Goal: Task Accomplishment & Management: Manage account settings

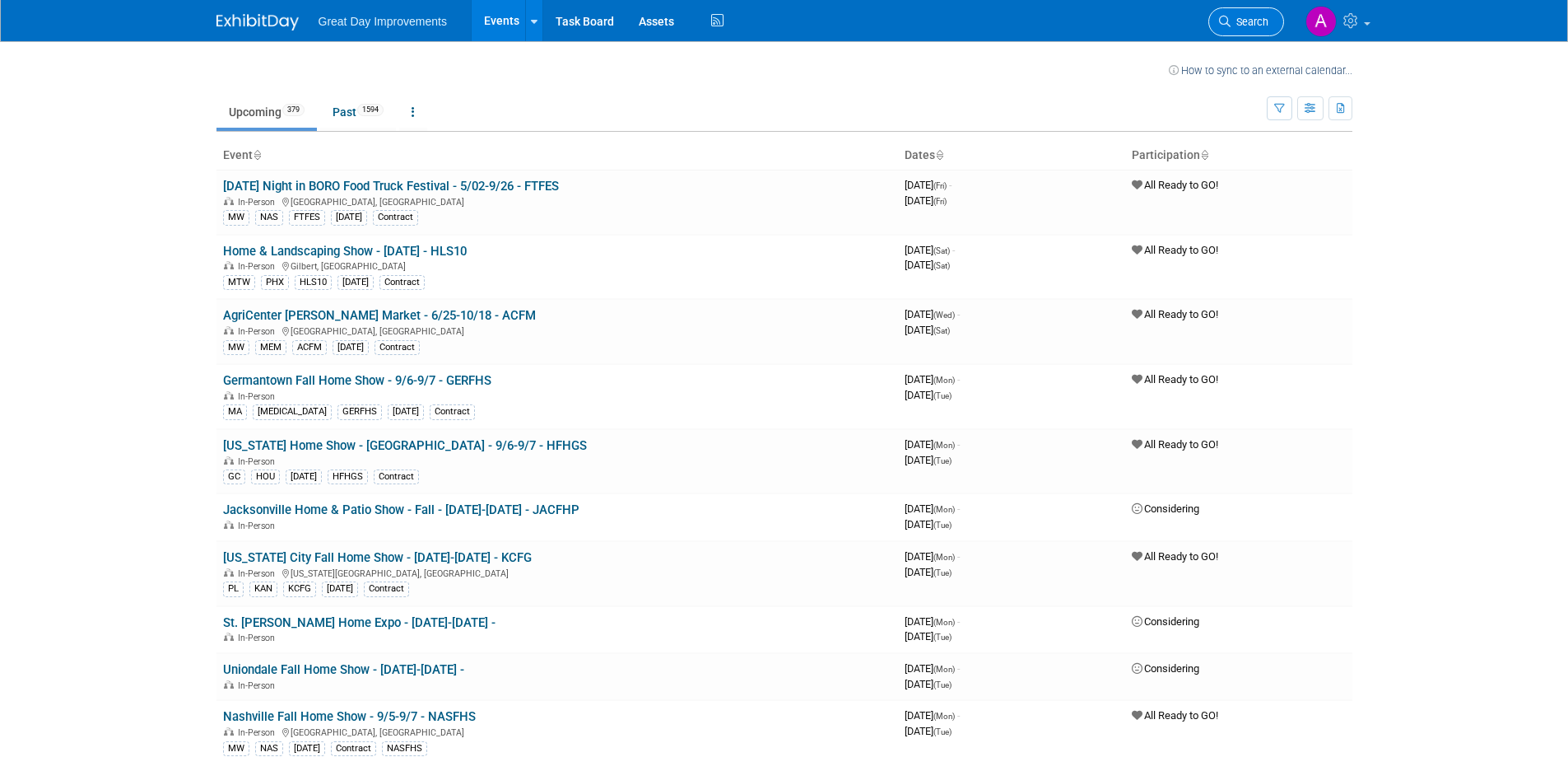
click at [1226, 30] on link "Search" at bounding box center [1246, 21] width 76 height 29
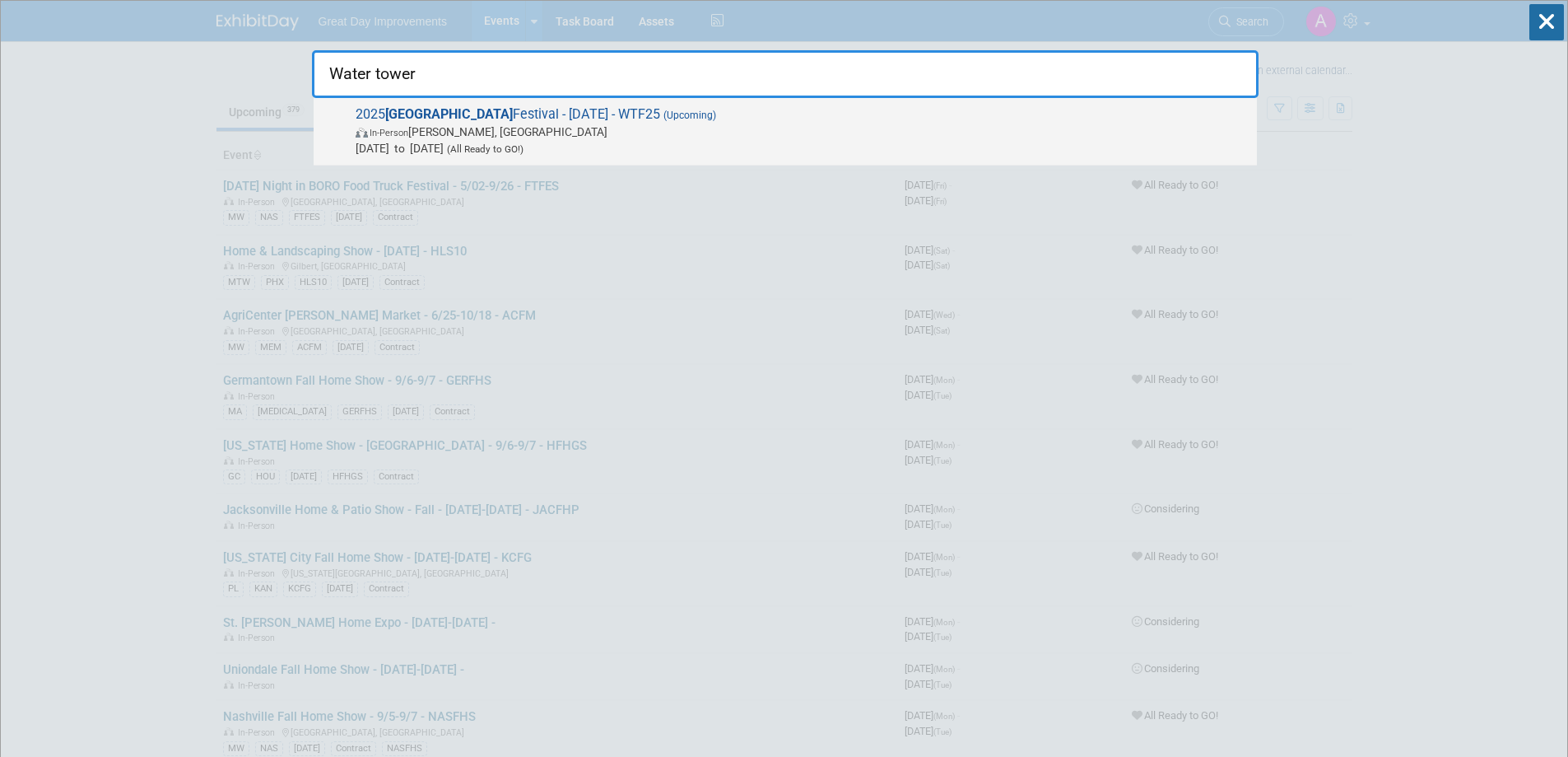
type input "Water tower"
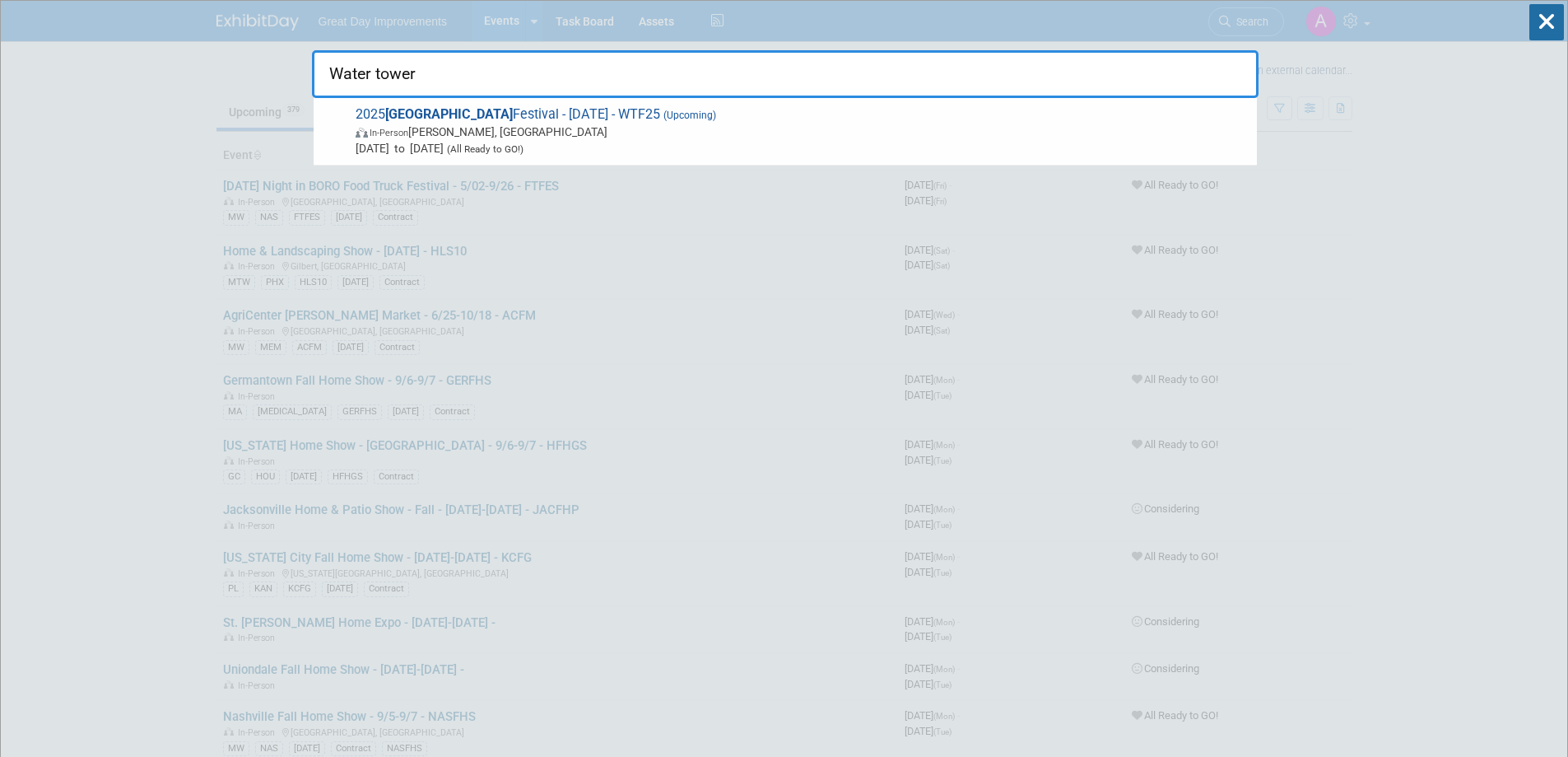
click at [701, 128] on span "In-Person Hernando, MS" at bounding box center [801, 132] width 892 height 16
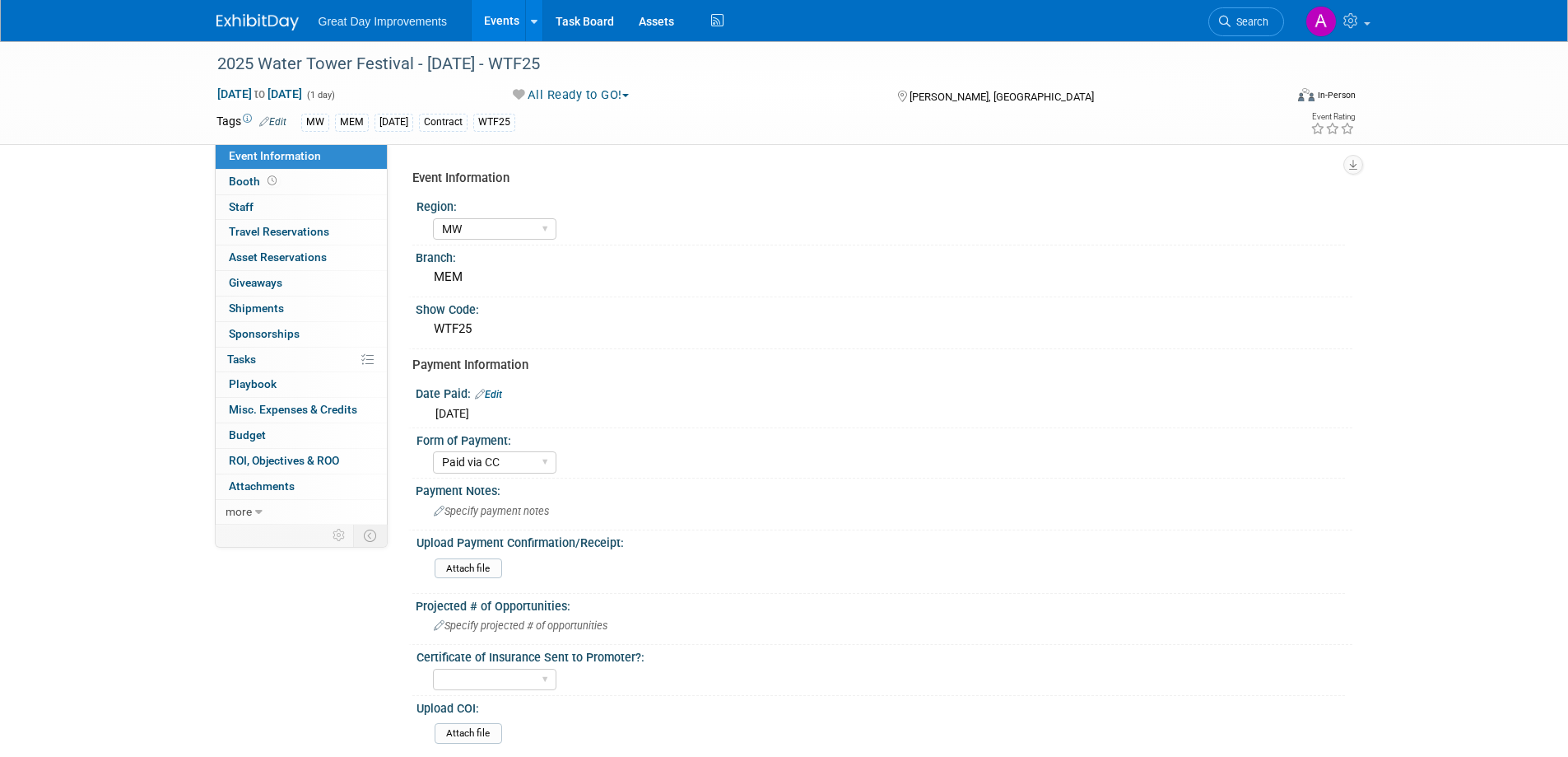
select select "MW"
select select "Paid via CC"
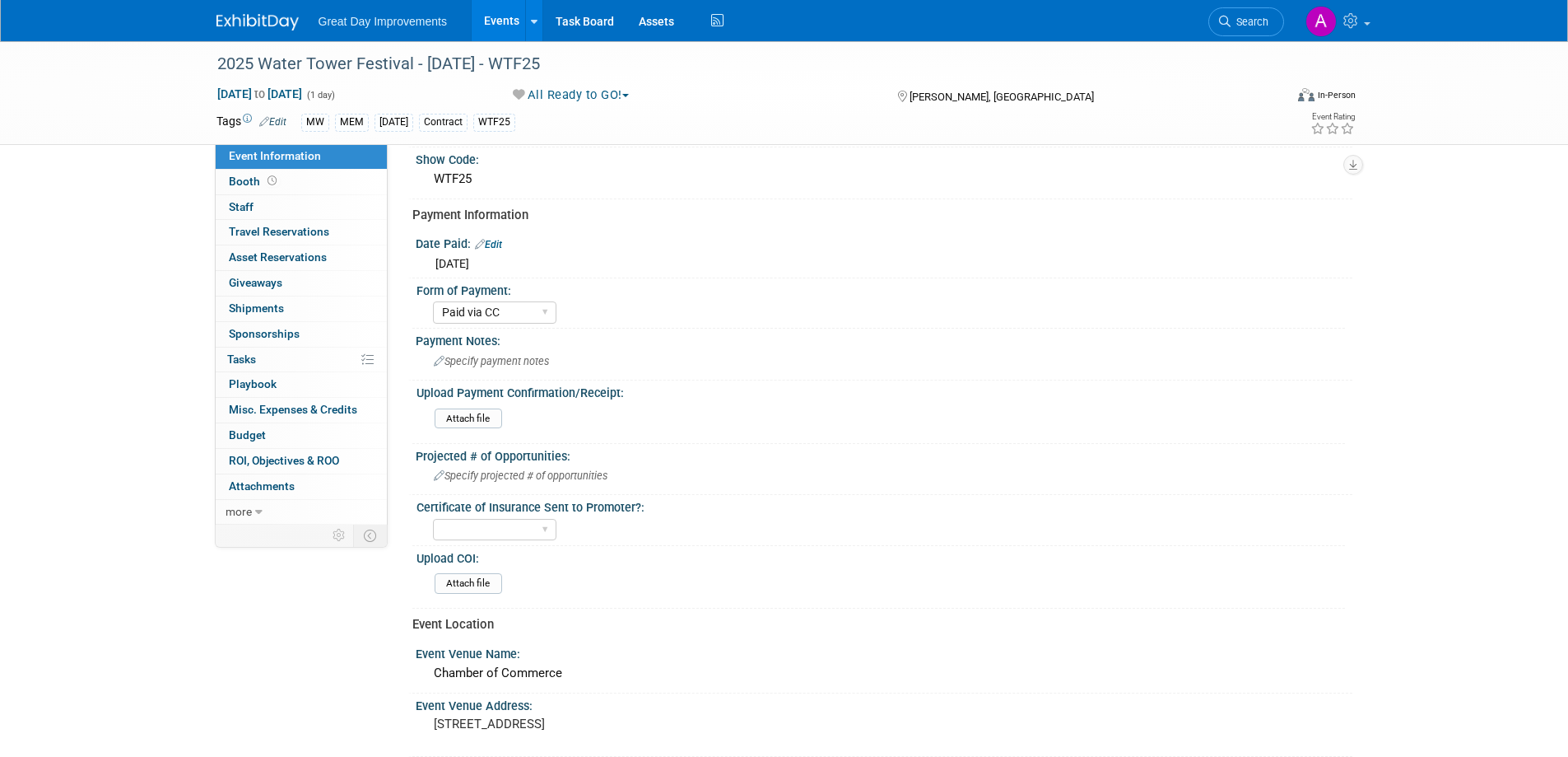
scroll to position [165, 0]
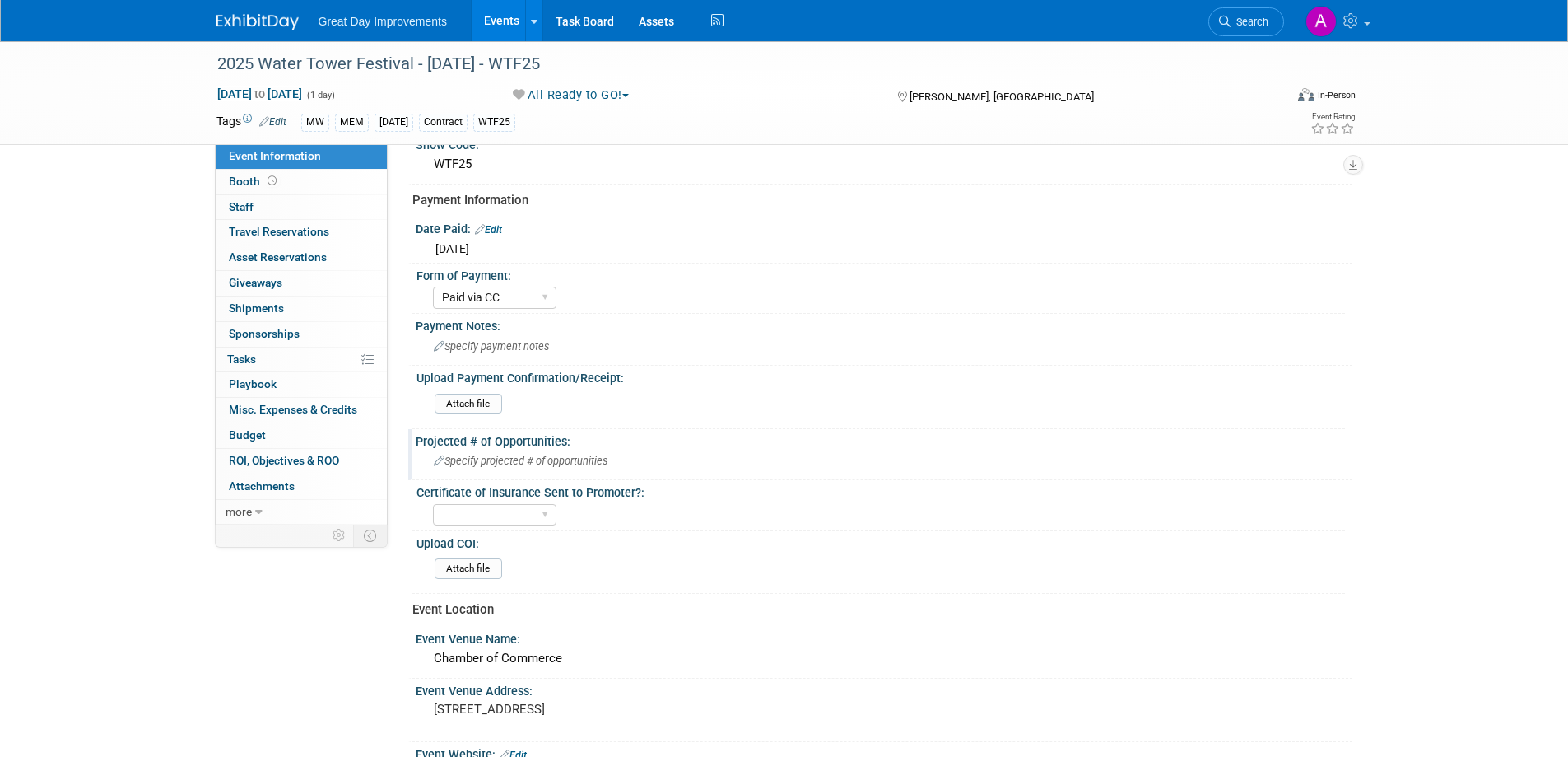
click at [530, 463] on span "Specify projected # of opportunities" at bounding box center [521, 461] width 174 height 12
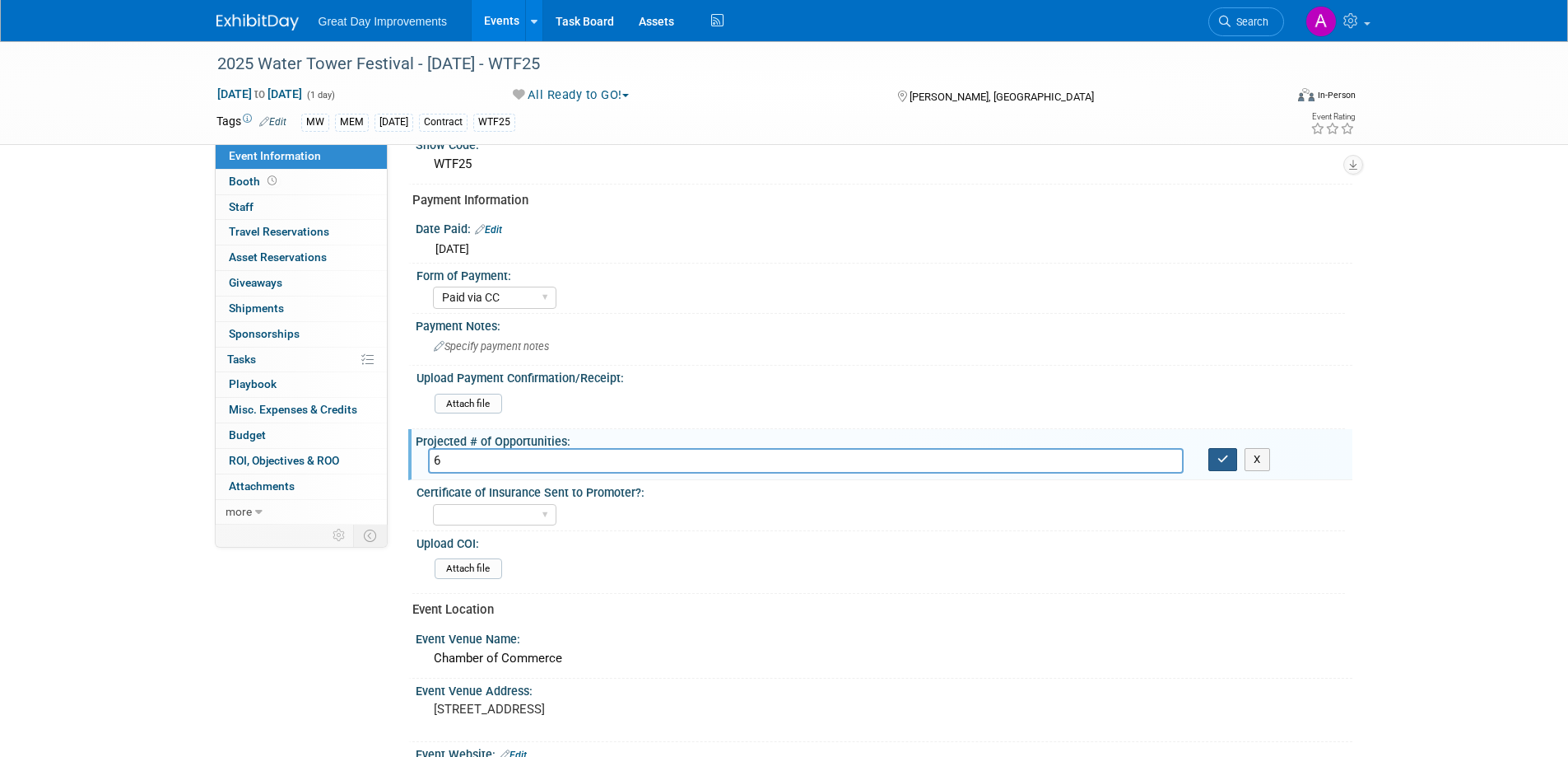
type input "6"
click at [1228, 457] on button "button" at bounding box center [1223, 459] width 30 height 23
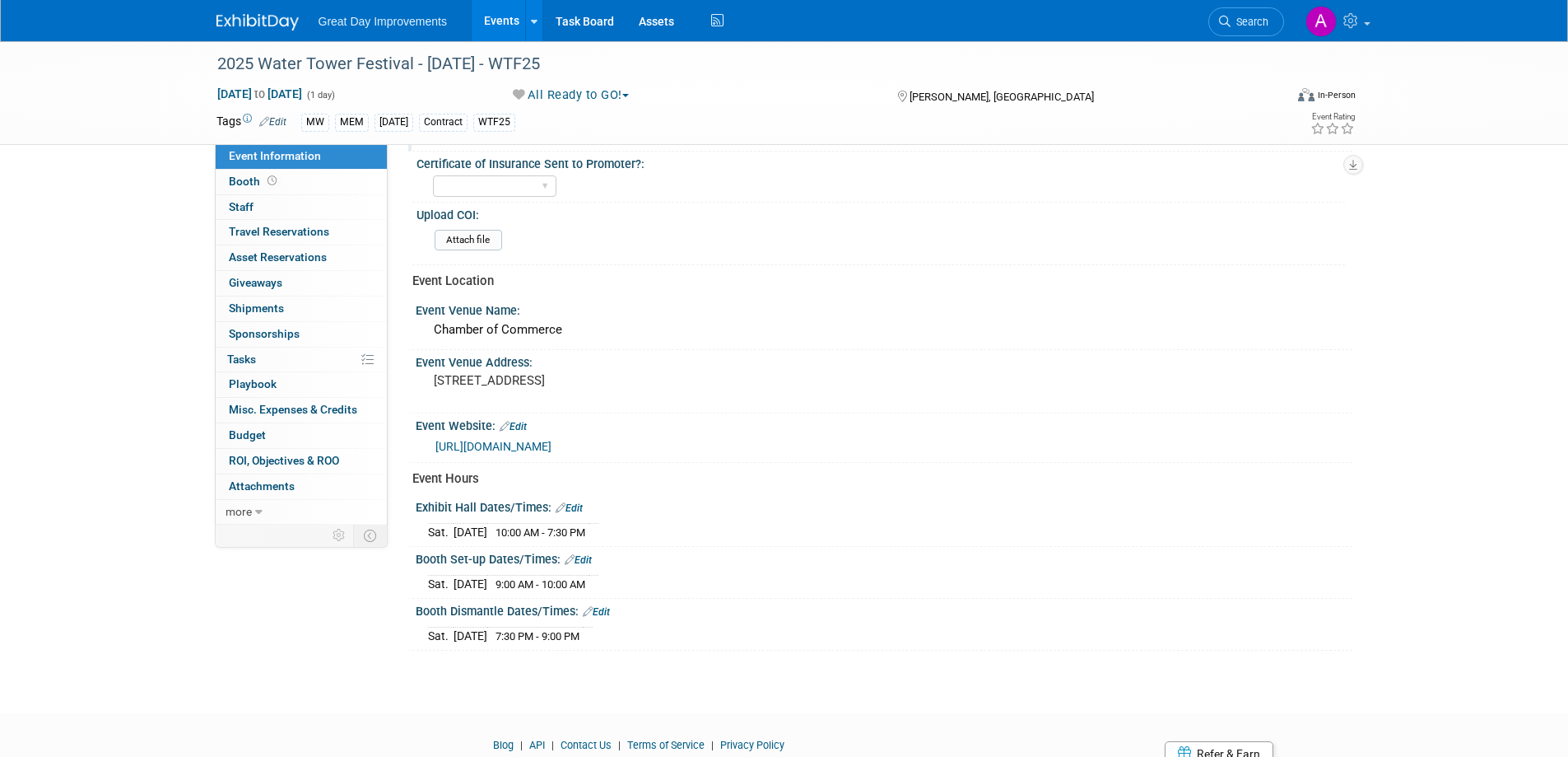
scroll to position [494, 0]
click at [577, 506] on link "Edit" at bounding box center [569, 507] width 27 height 12
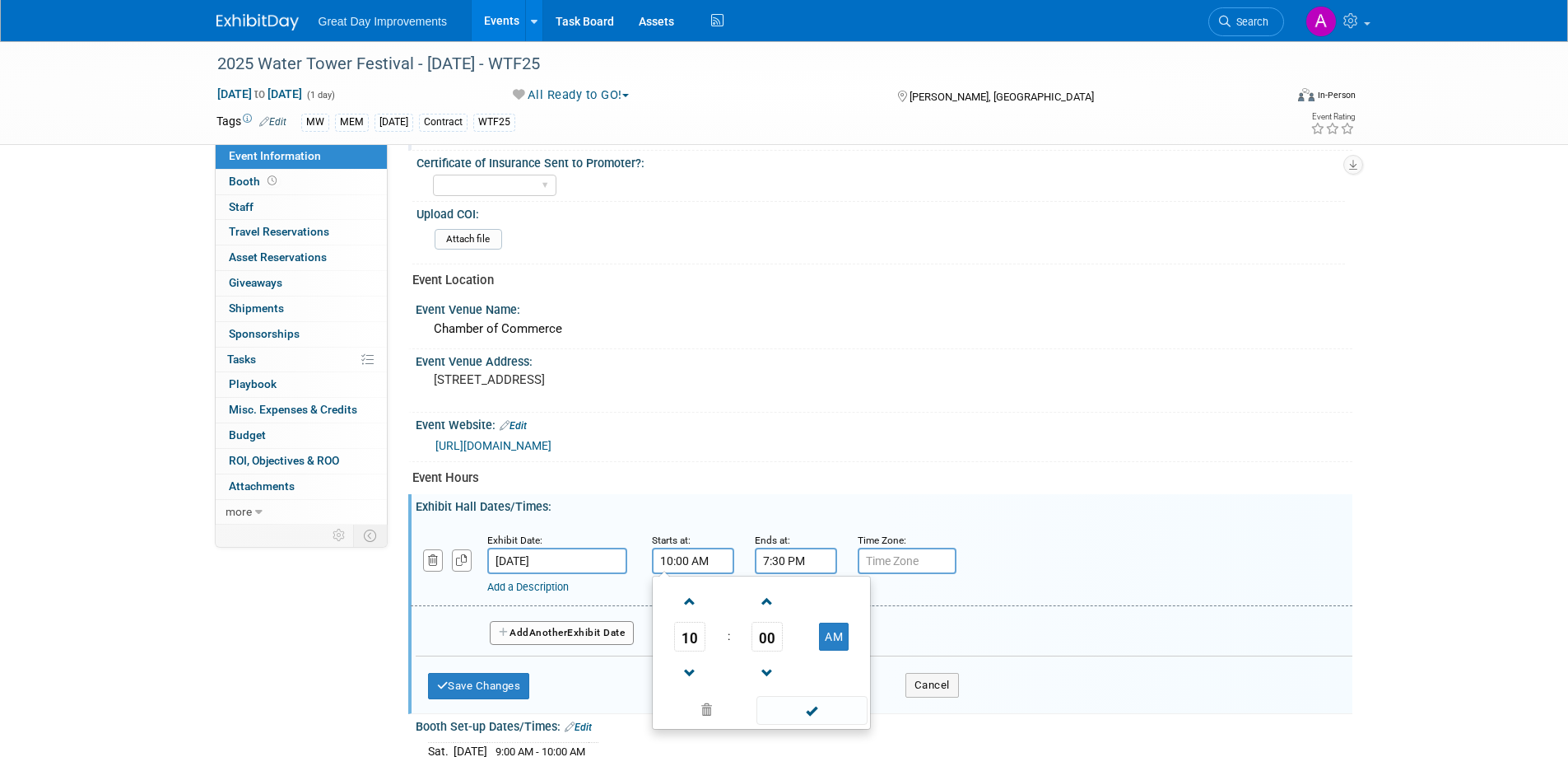
click at [702, 567] on input "10:00 AM" at bounding box center [693, 561] width 82 height 26
click at [690, 674] on span at bounding box center [690, 673] width 29 height 29
type input "9:00 AM"
click at [805, 710] on span at bounding box center [811, 710] width 111 height 29
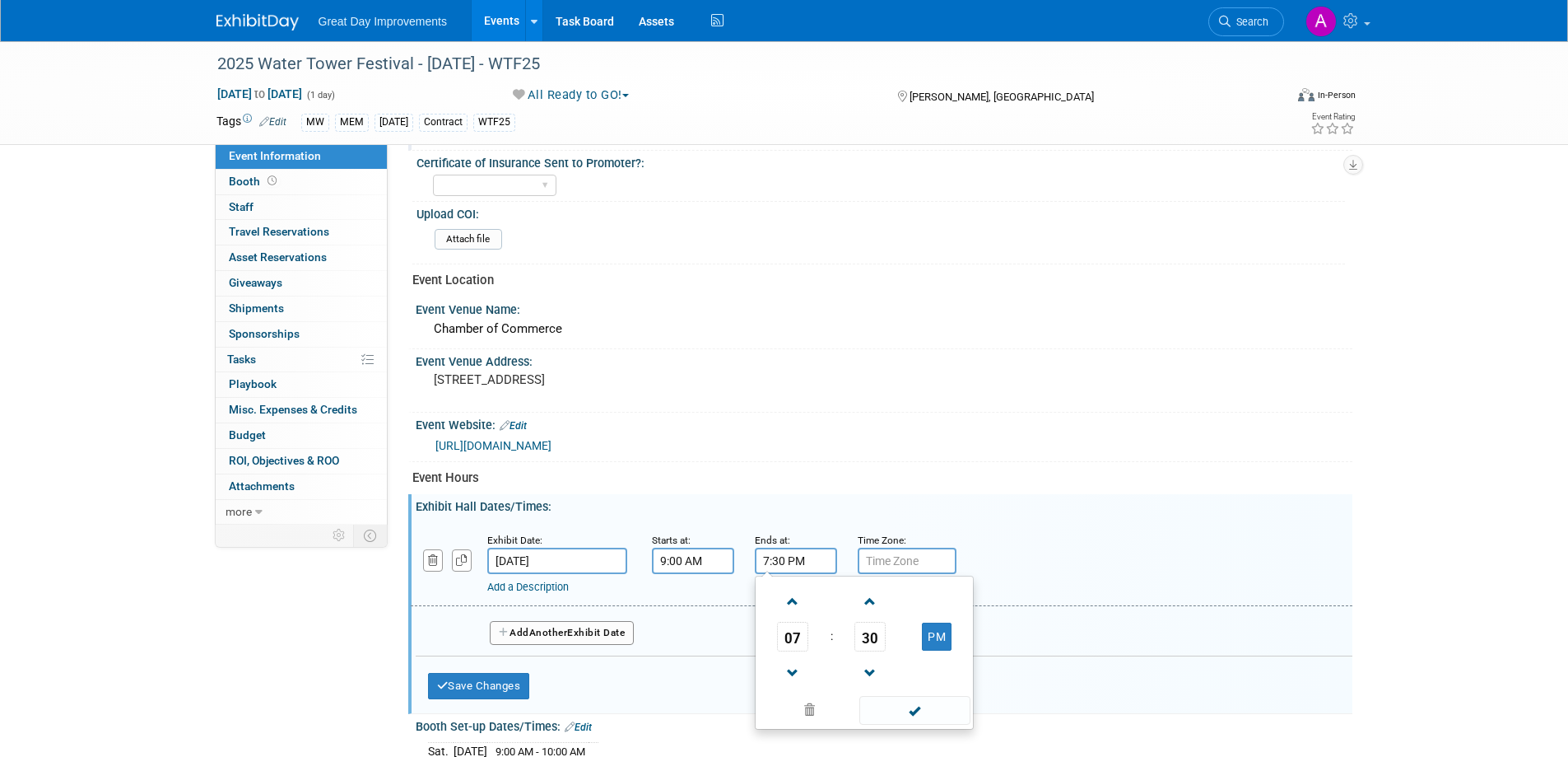
click at [812, 554] on input "7:30 PM" at bounding box center [795, 561] width 82 height 26
click at [795, 665] on span at bounding box center [792, 673] width 29 height 29
click at [803, 665] on span at bounding box center [792, 673] width 29 height 29
click at [877, 660] on span at bounding box center [869, 673] width 29 height 29
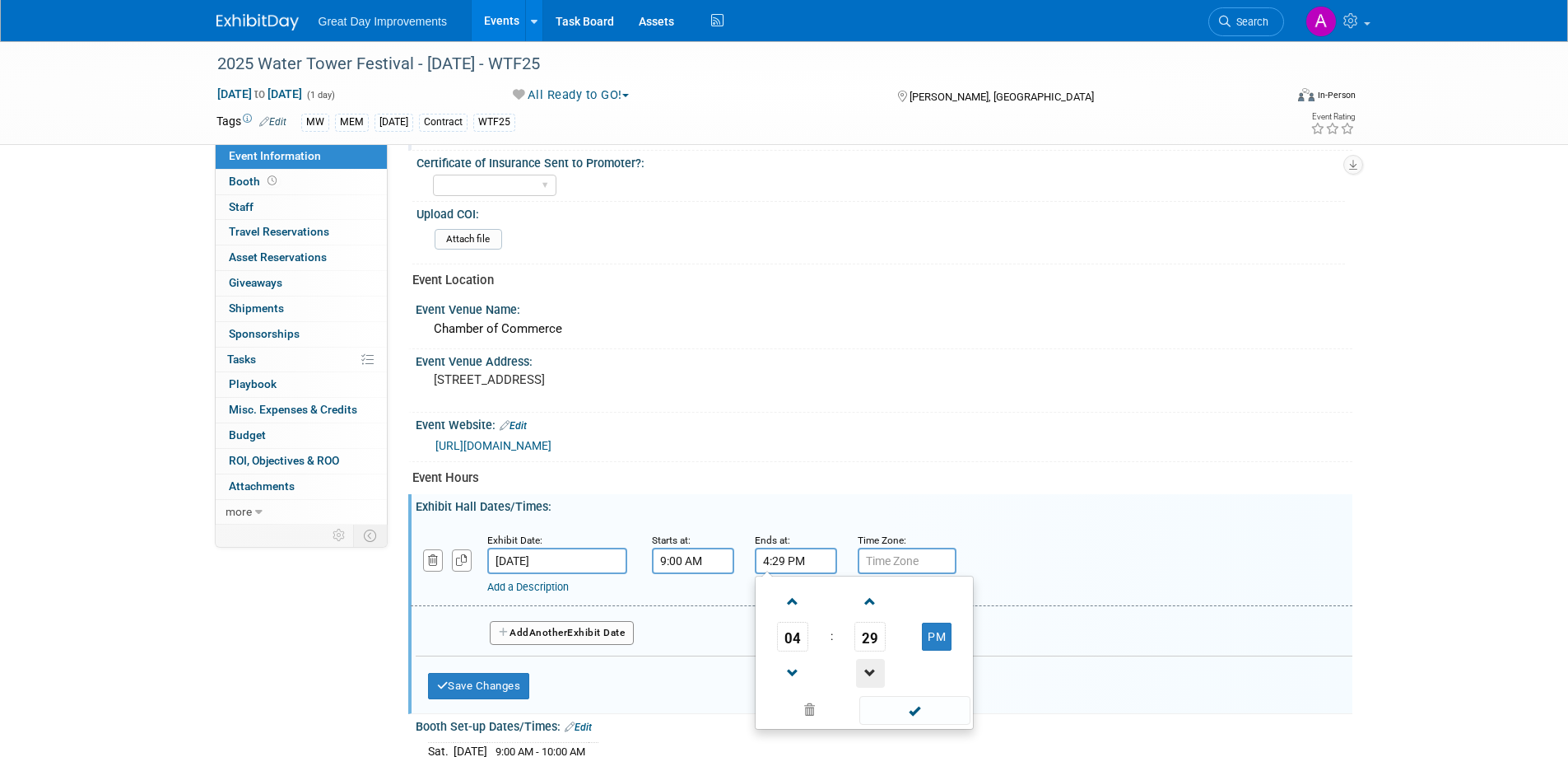
click at [876, 661] on span at bounding box center [869, 673] width 29 height 29
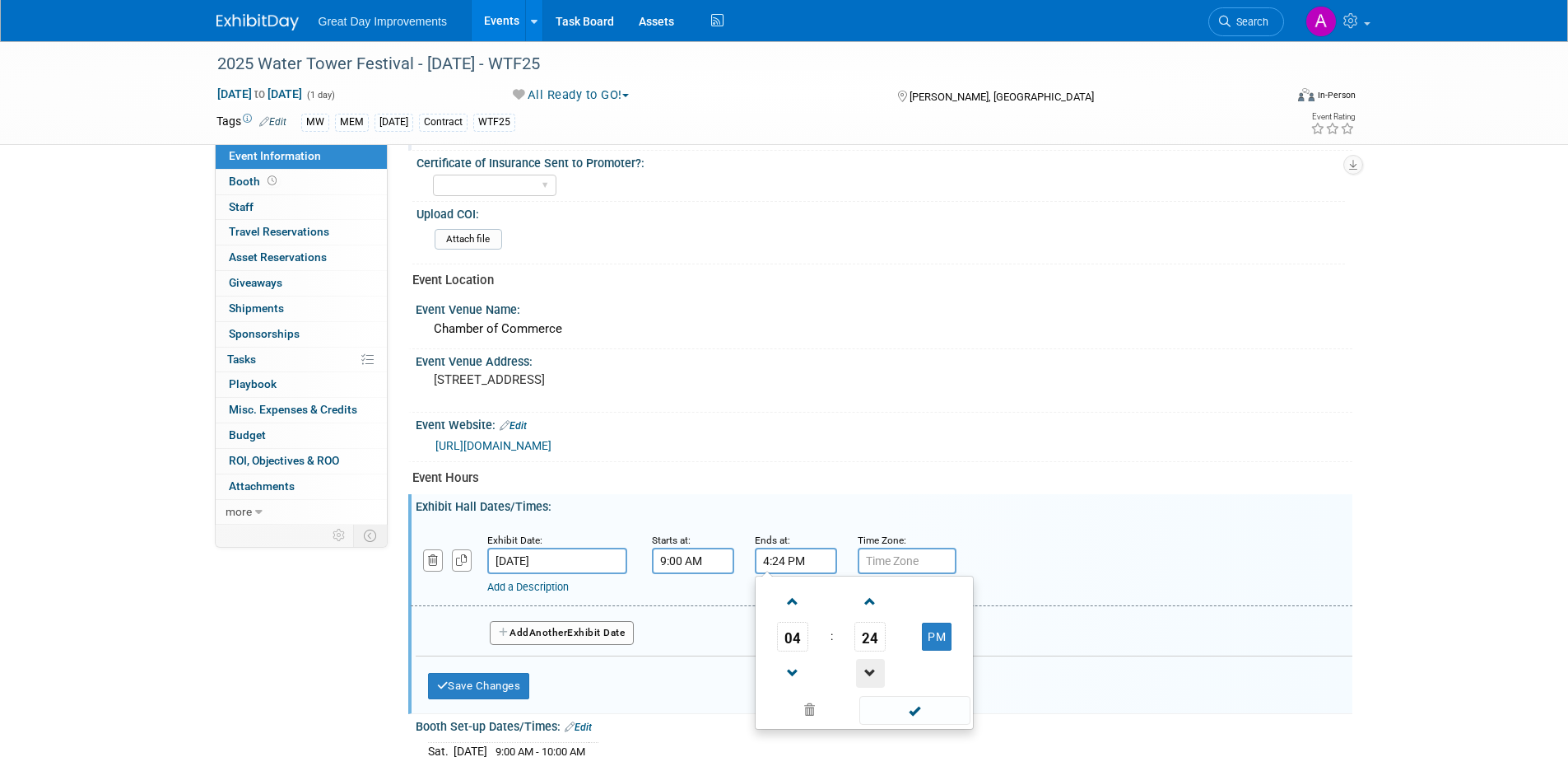
click at [876, 661] on span at bounding box center [869, 673] width 29 height 29
click at [873, 660] on span at bounding box center [869, 673] width 29 height 29
click at [869, 668] on span at bounding box center [869, 673] width 29 height 29
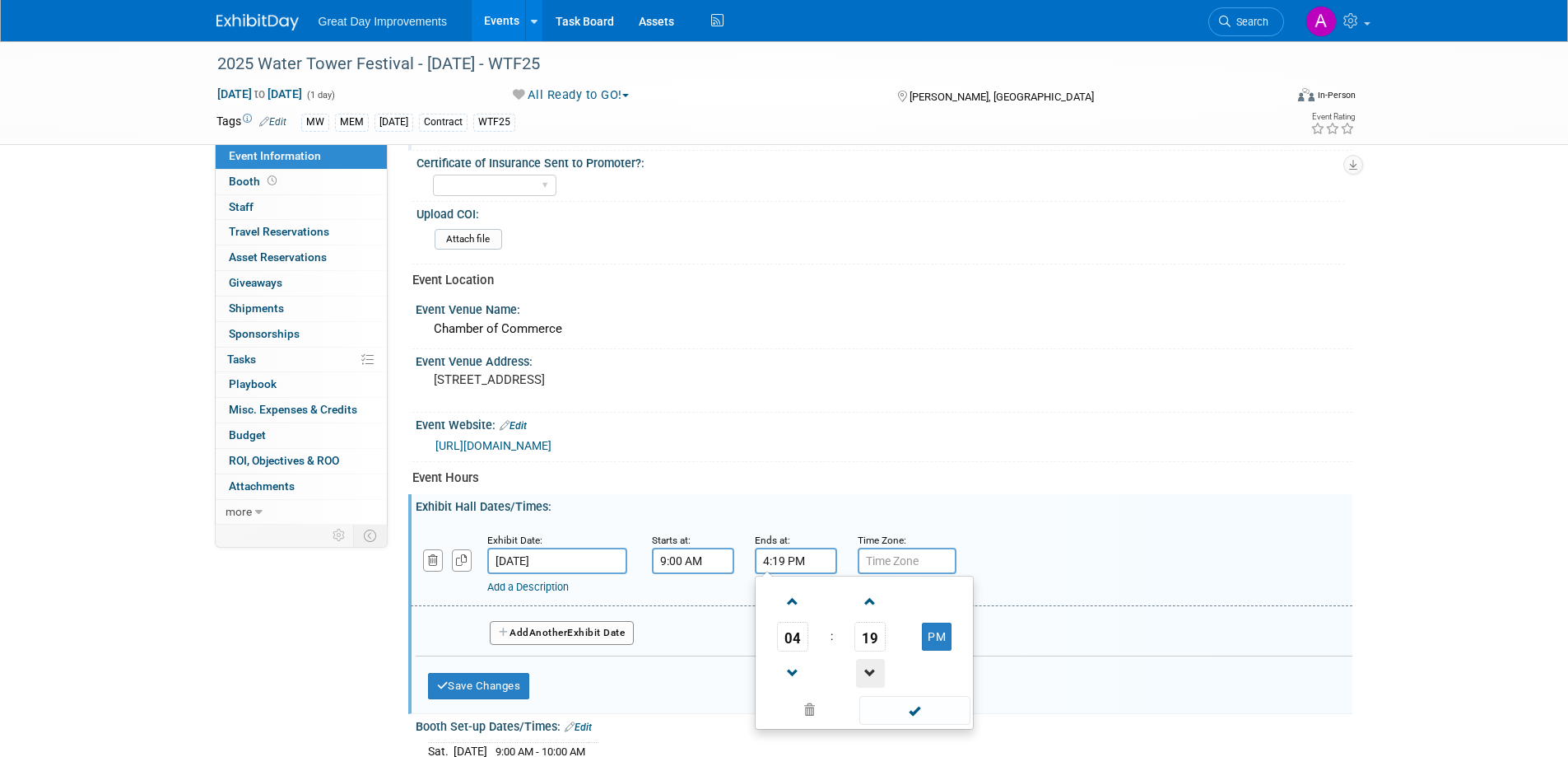
click at [869, 668] on span at bounding box center [869, 673] width 29 height 29
click at [867, 668] on span at bounding box center [869, 673] width 29 height 29
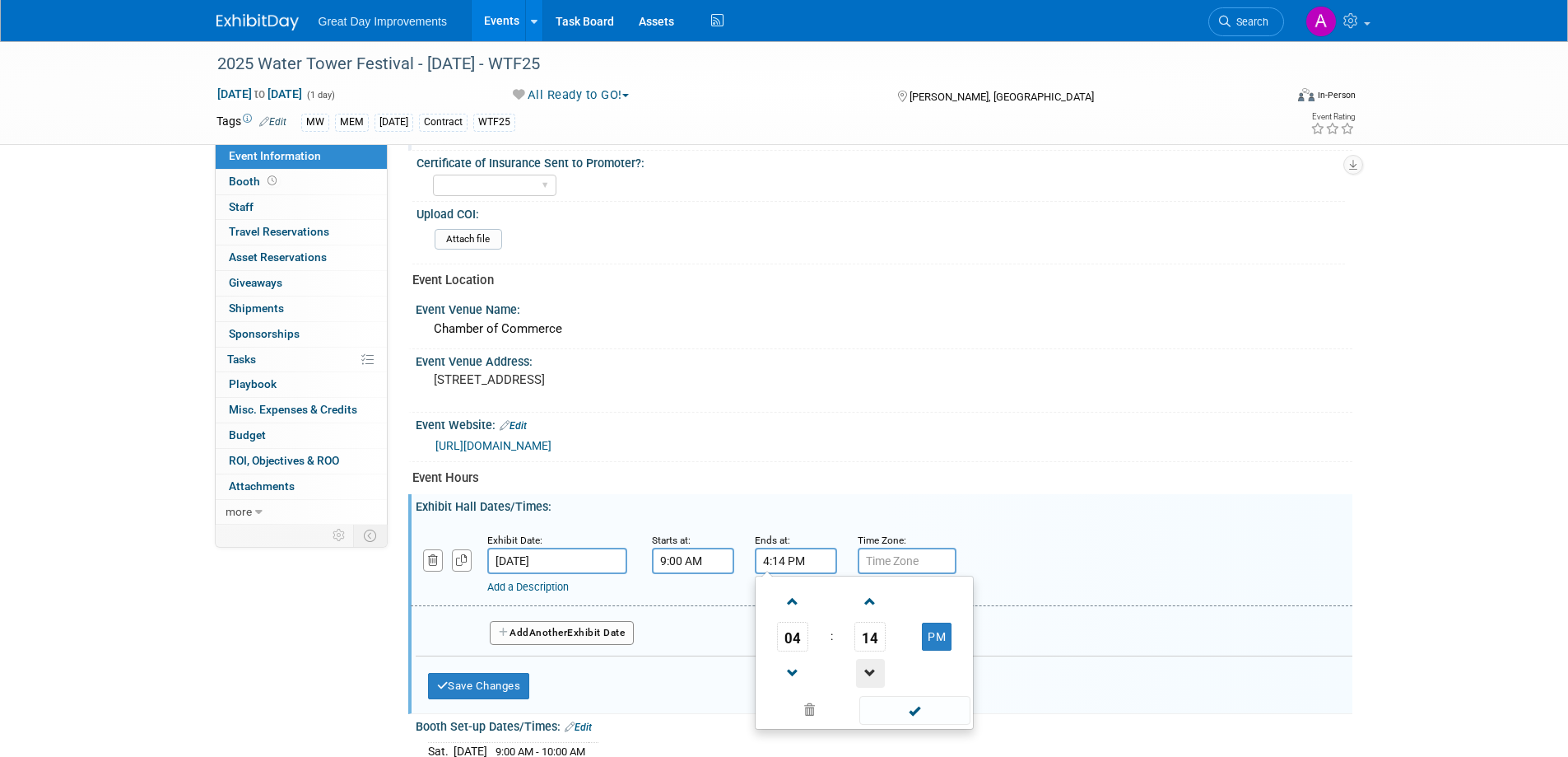
click at [867, 668] on span at bounding box center [869, 673] width 29 height 29
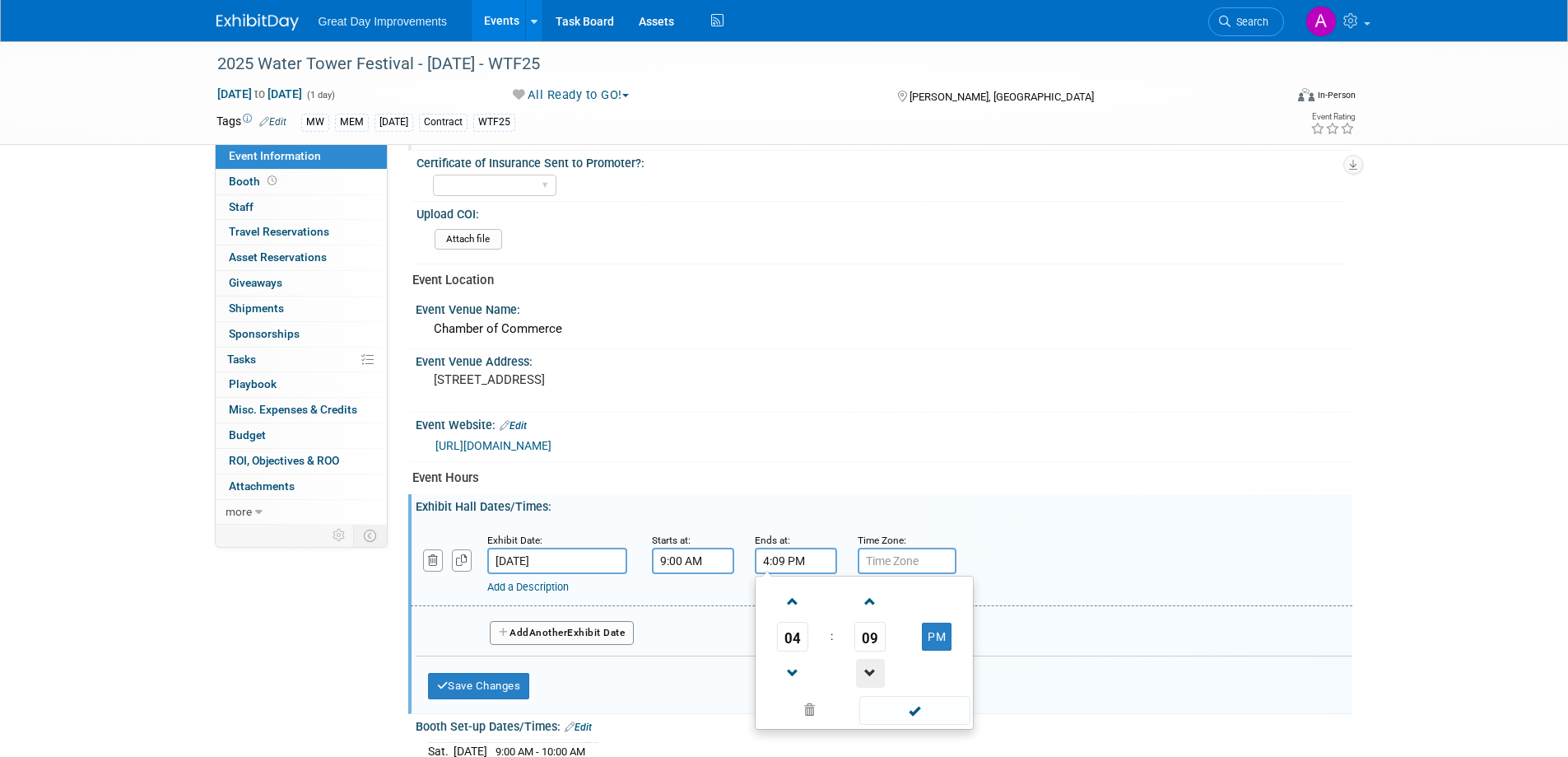
click at [865, 668] on span at bounding box center [869, 673] width 29 height 29
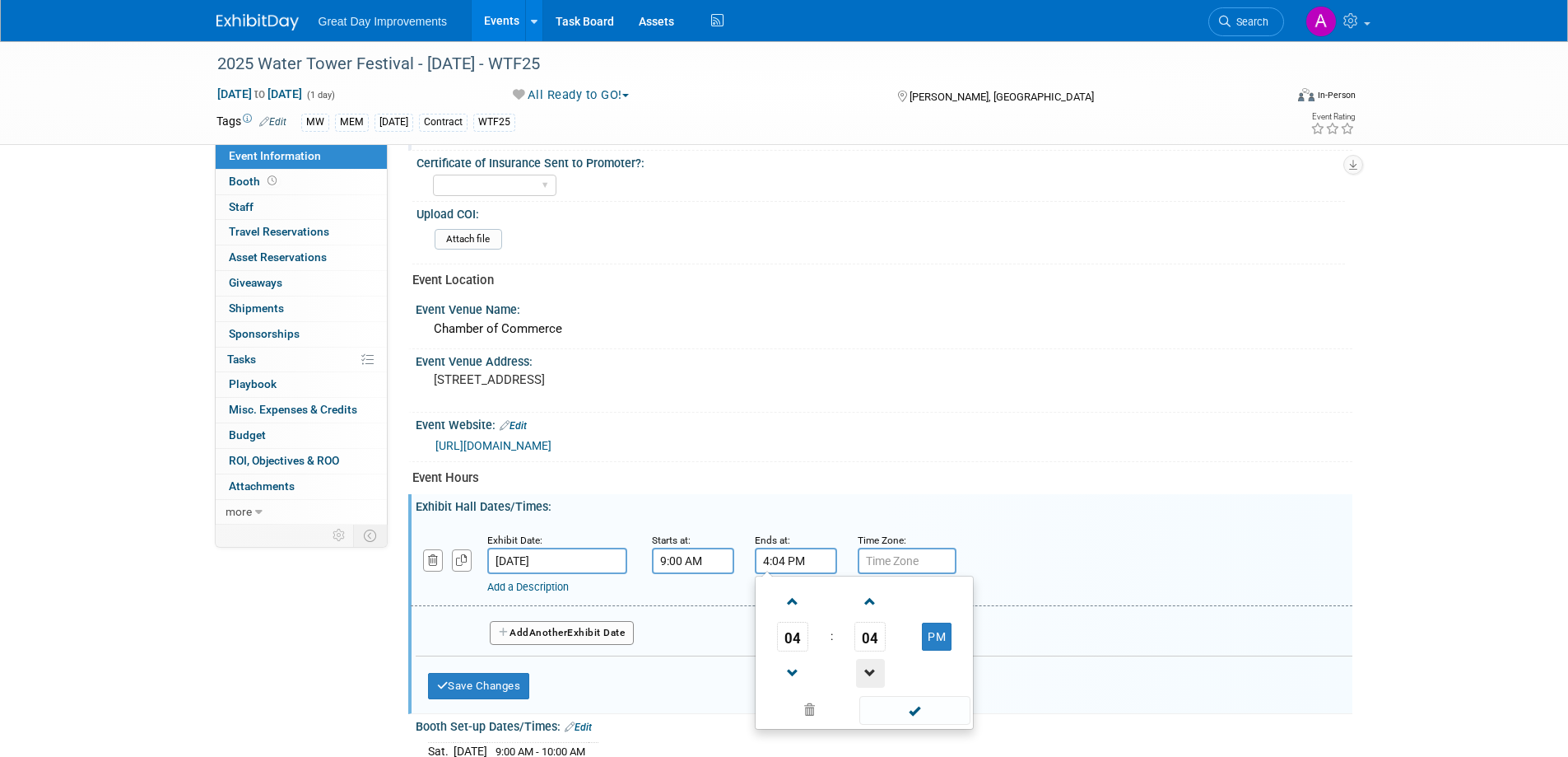
click at [864, 668] on span at bounding box center [869, 673] width 29 height 29
click at [864, 666] on span at bounding box center [869, 673] width 29 height 29
type input "4:00 PM"
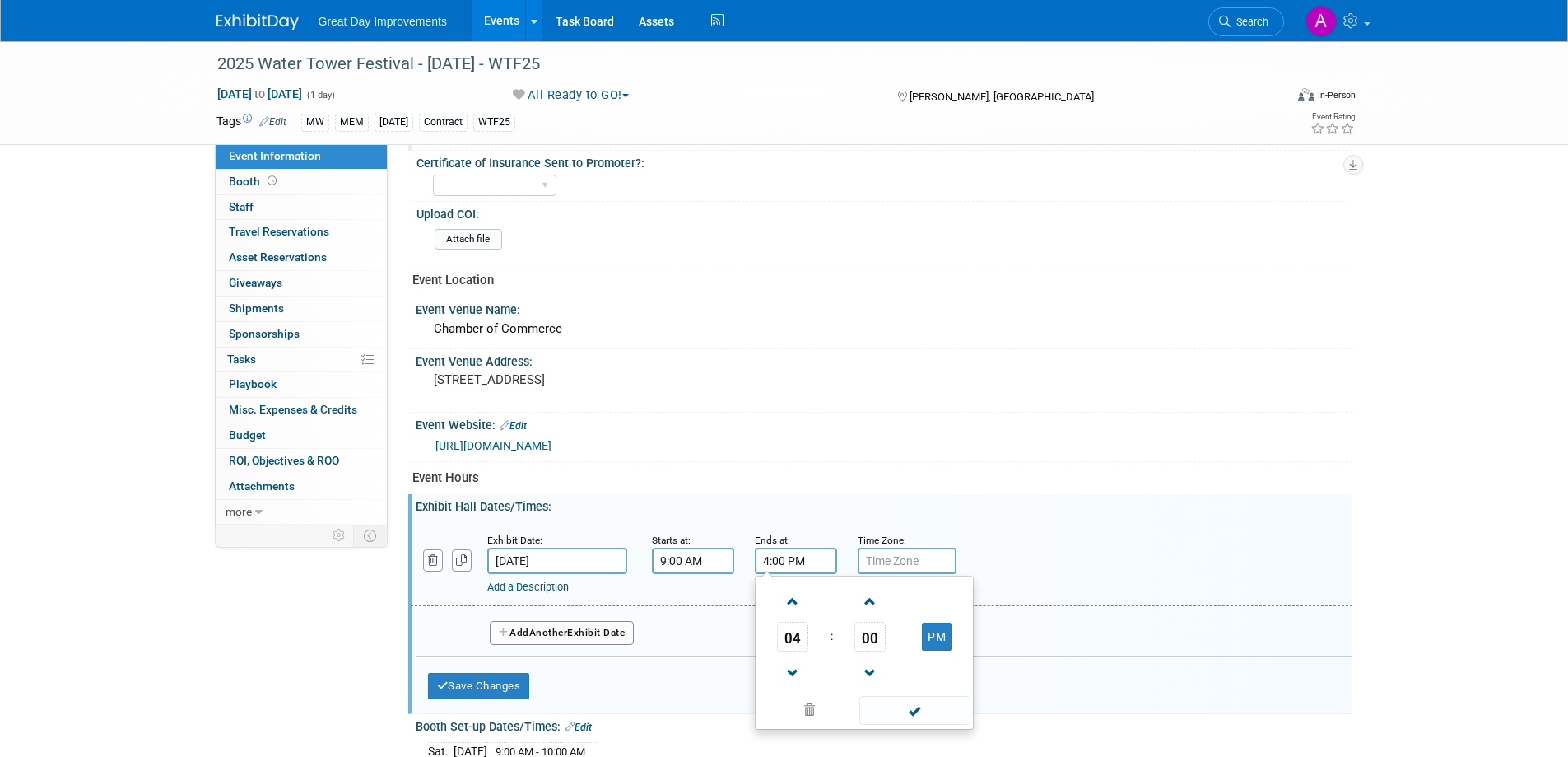
click at [899, 706] on span at bounding box center [914, 710] width 111 height 29
drag, startPoint x: 908, startPoint y: 565, endPoint x: 892, endPoint y: 567, distance: 16.1
click at [907, 564] on input "text" at bounding box center [906, 561] width 99 height 26
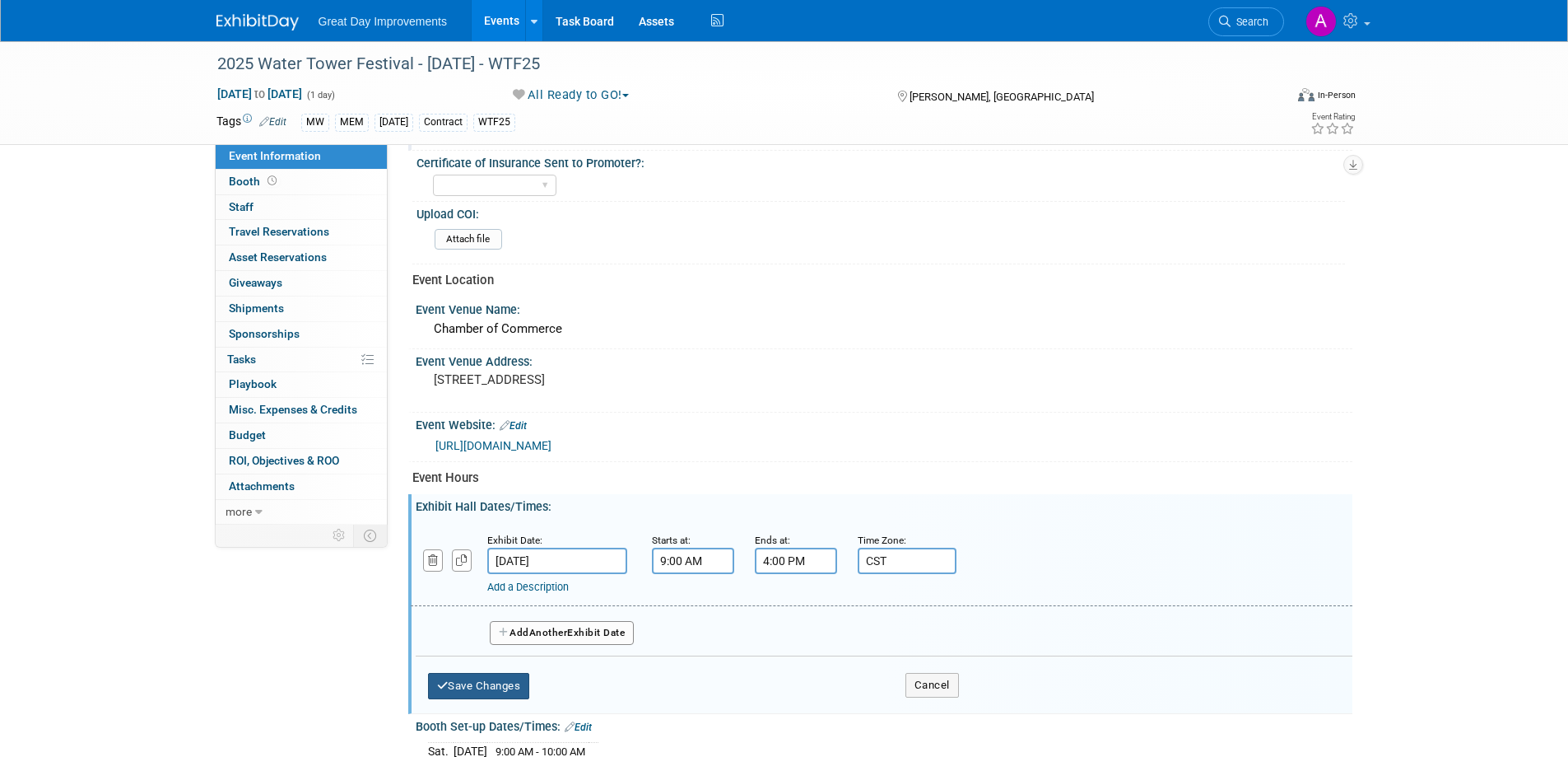
type input "CST"
click at [514, 681] on button "Save Changes" at bounding box center [479, 686] width 102 height 26
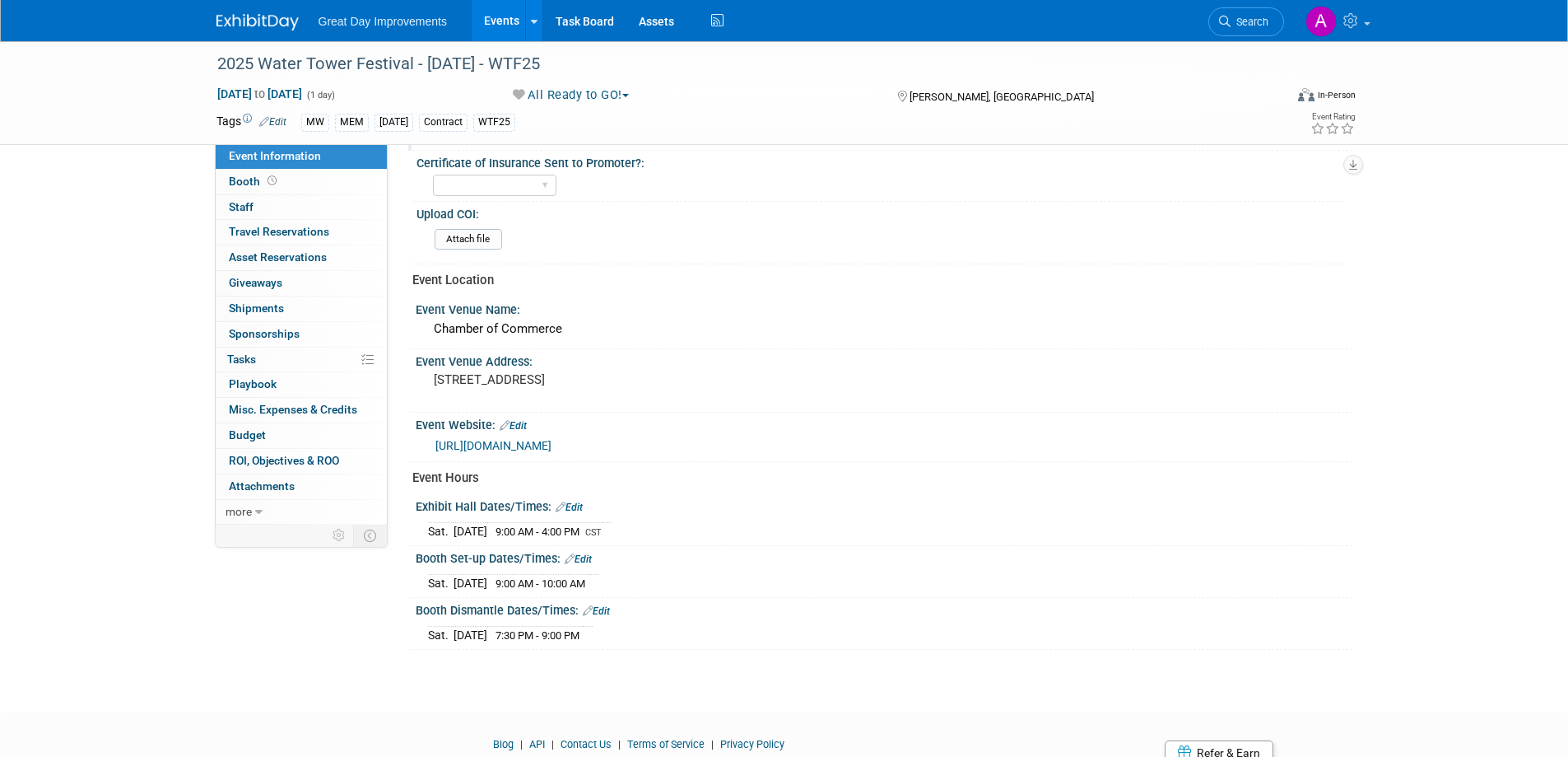
click at [588, 503] on div "Exhibit Hall Dates/Times: Edit" at bounding box center [883, 504] width 936 height 21
click at [581, 506] on link "Edit" at bounding box center [569, 507] width 27 height 12
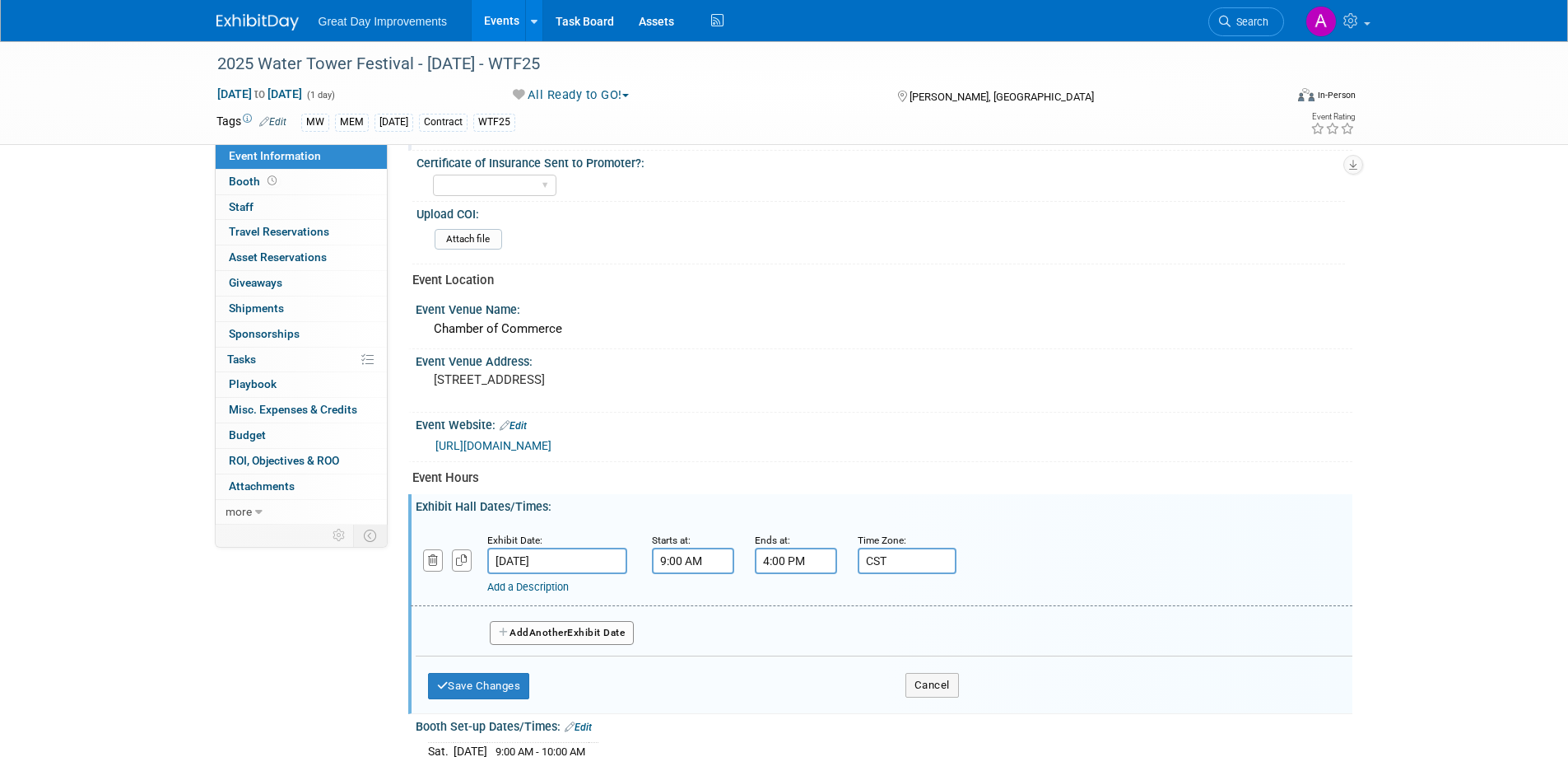
click at [770, 562] on input "4:00 PM" at bounding box center [795, 561] width 82 height 26
drag, startPoint x: 800, startPoint y: 670, endPoint x: 823, endPoint y: 680, distance: 25.1
click at [800, 671] on span at bounding box center [792, 673] width 29 height 29
type input "3:00 PM"
click at [897, 706] on span at bounding box center [914, 710] width 111 height 29
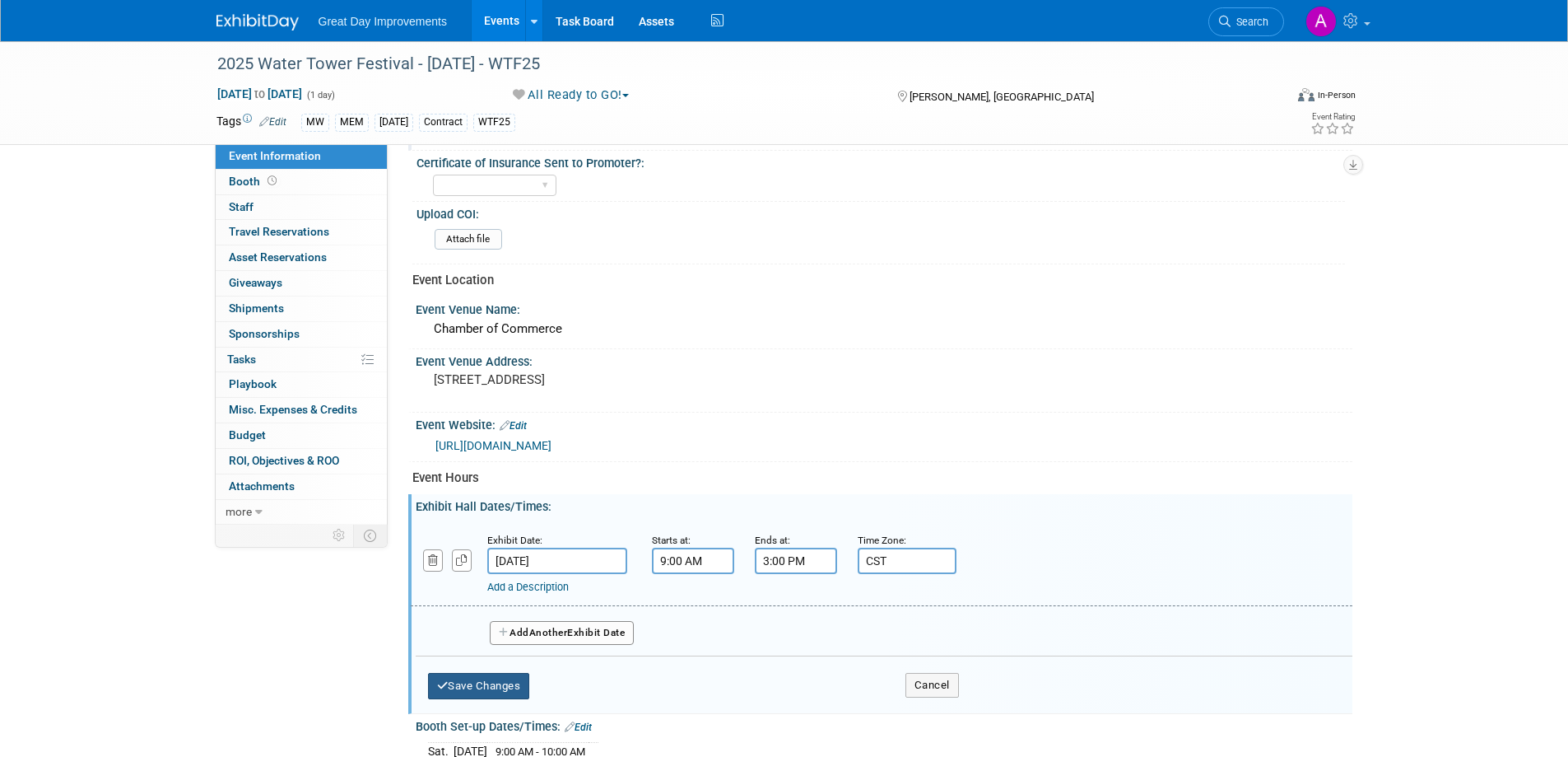
click at [501, 683] on button "Save Changes" at bounding box center [479, 686] width 102 height 26
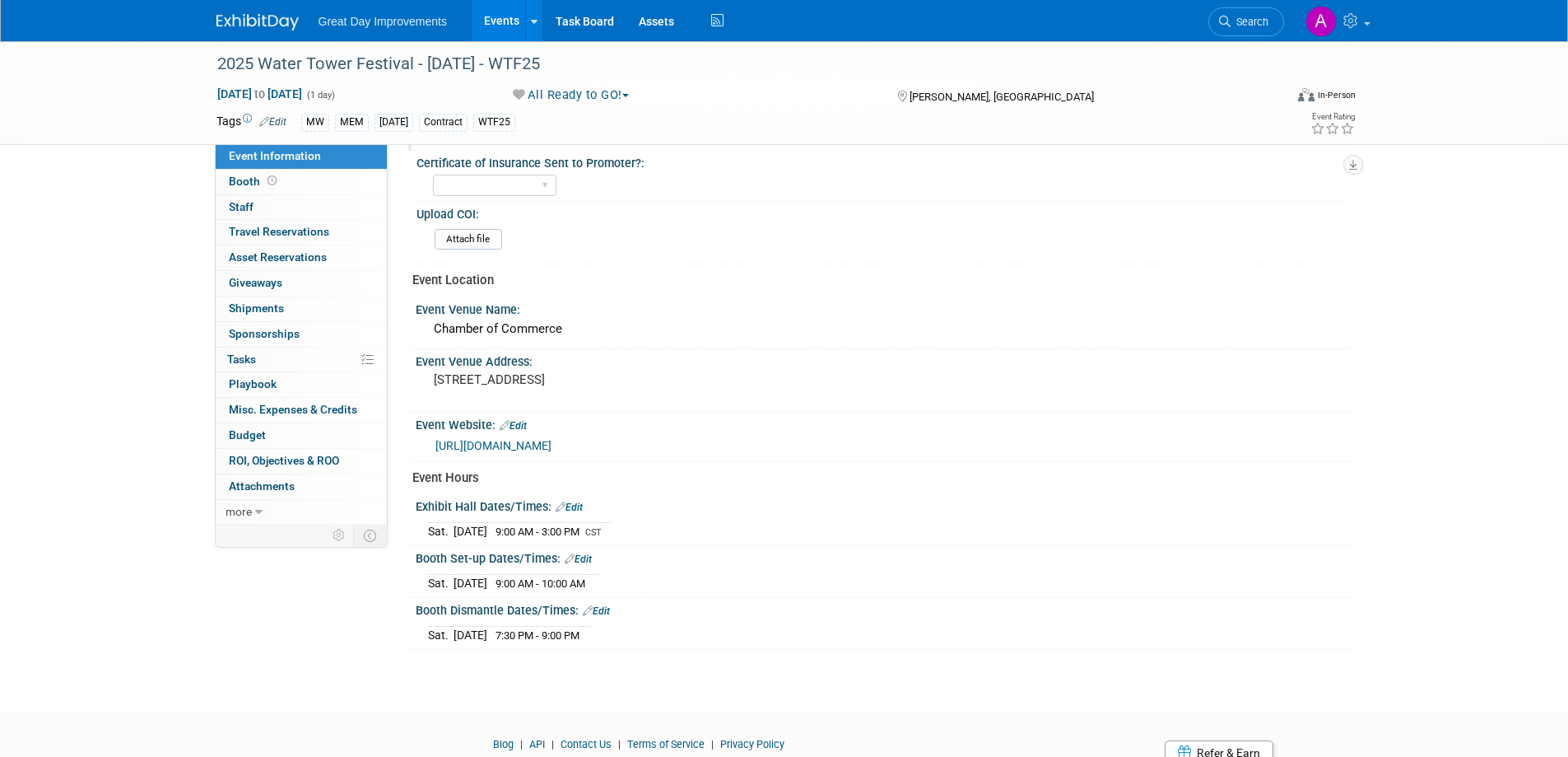
click at [583, 555] on link "Edit" at bounding box center [578, 559] width 27 height 12
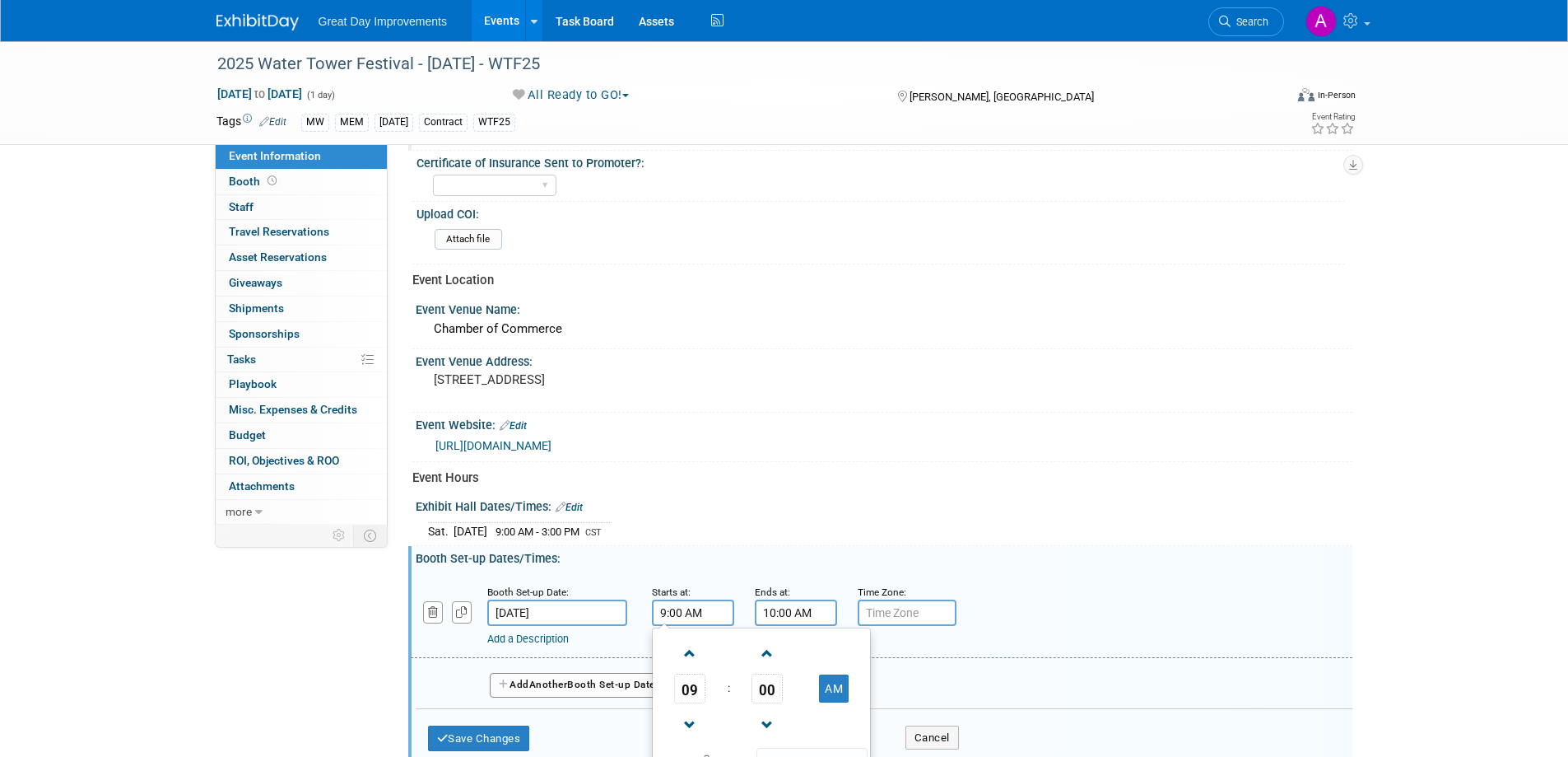
click at [667, 605] on input "9:00 AM" at bounding box center [693, 612] width 82 height 26
click at [691, 722] on span at bounding box center [690, 725] width 29 height 29
click at [684, 728] on span at bounding box center [690, 725] width 29 height 29
type input "7:00 AM"
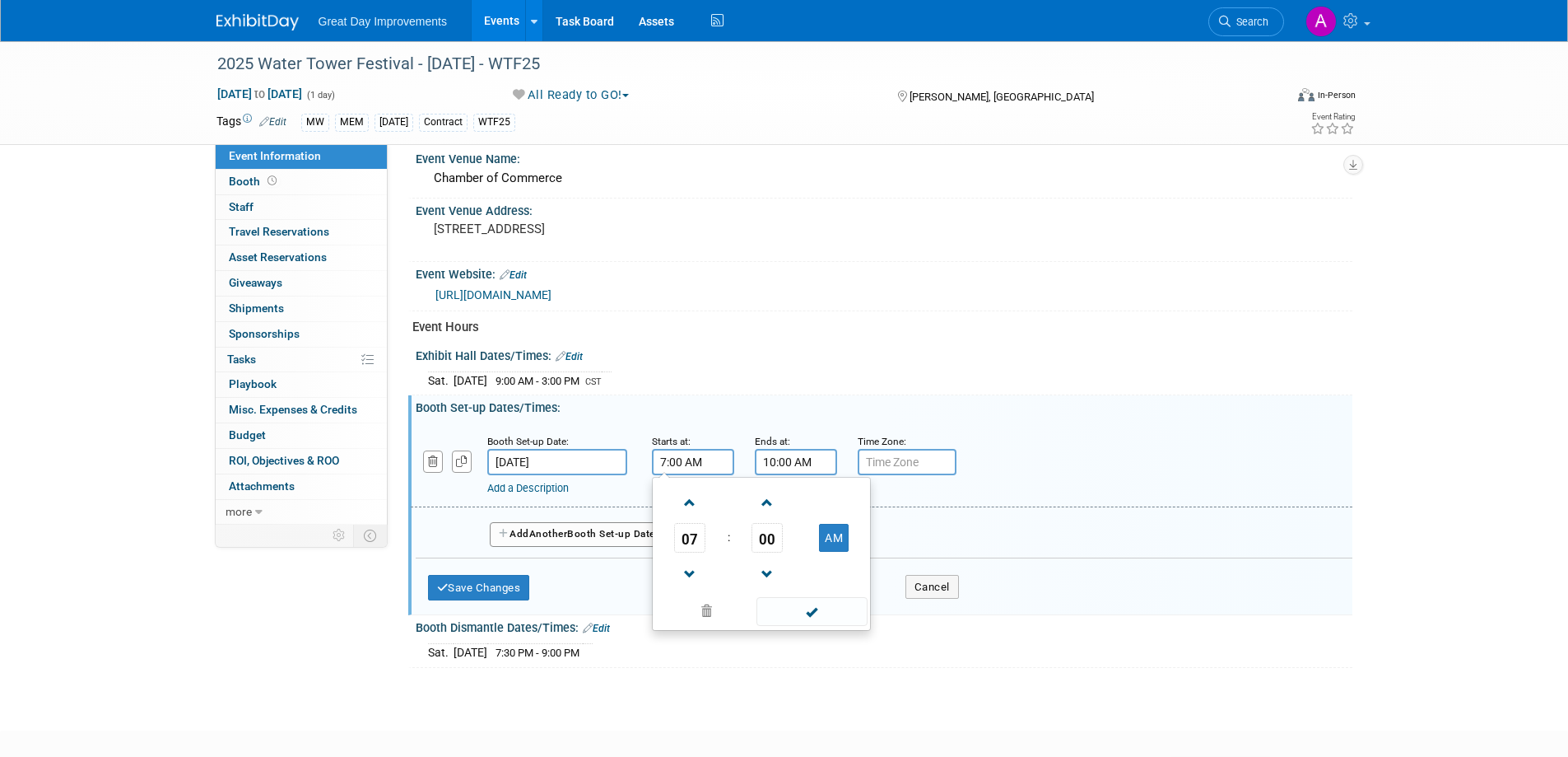
scroll to position [659, 0]
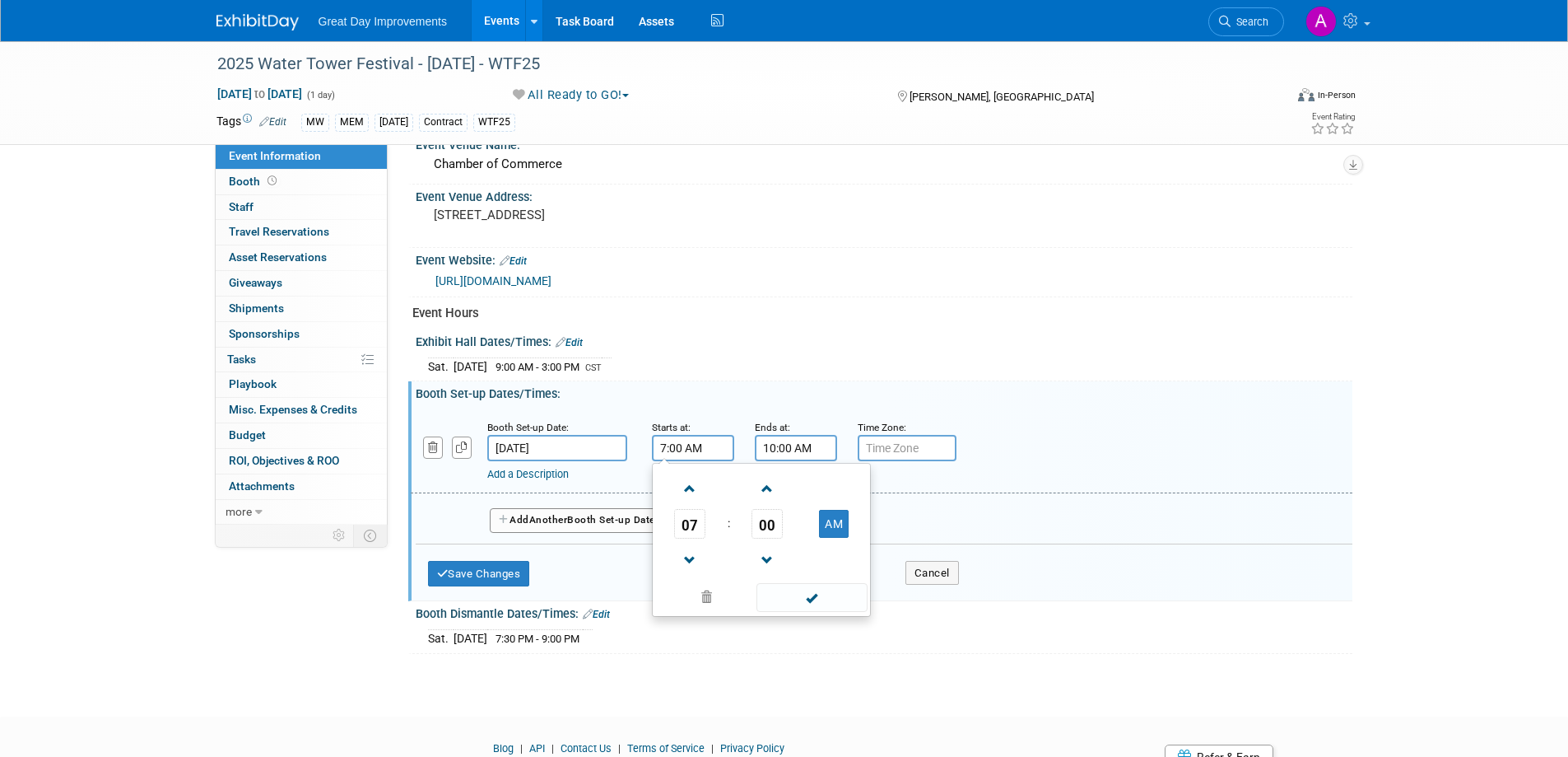
click at [812, 615] on div "07 : 00 AM 12 01 02 03 04 05 06 07 08 09 10 11 00 05 10 15 20 25 30 35 40 45 50…" at bounding box center [761, 540] width 219 height 154
click at [809, 600] on span at bounding box center [811, 597] width 111 height 29
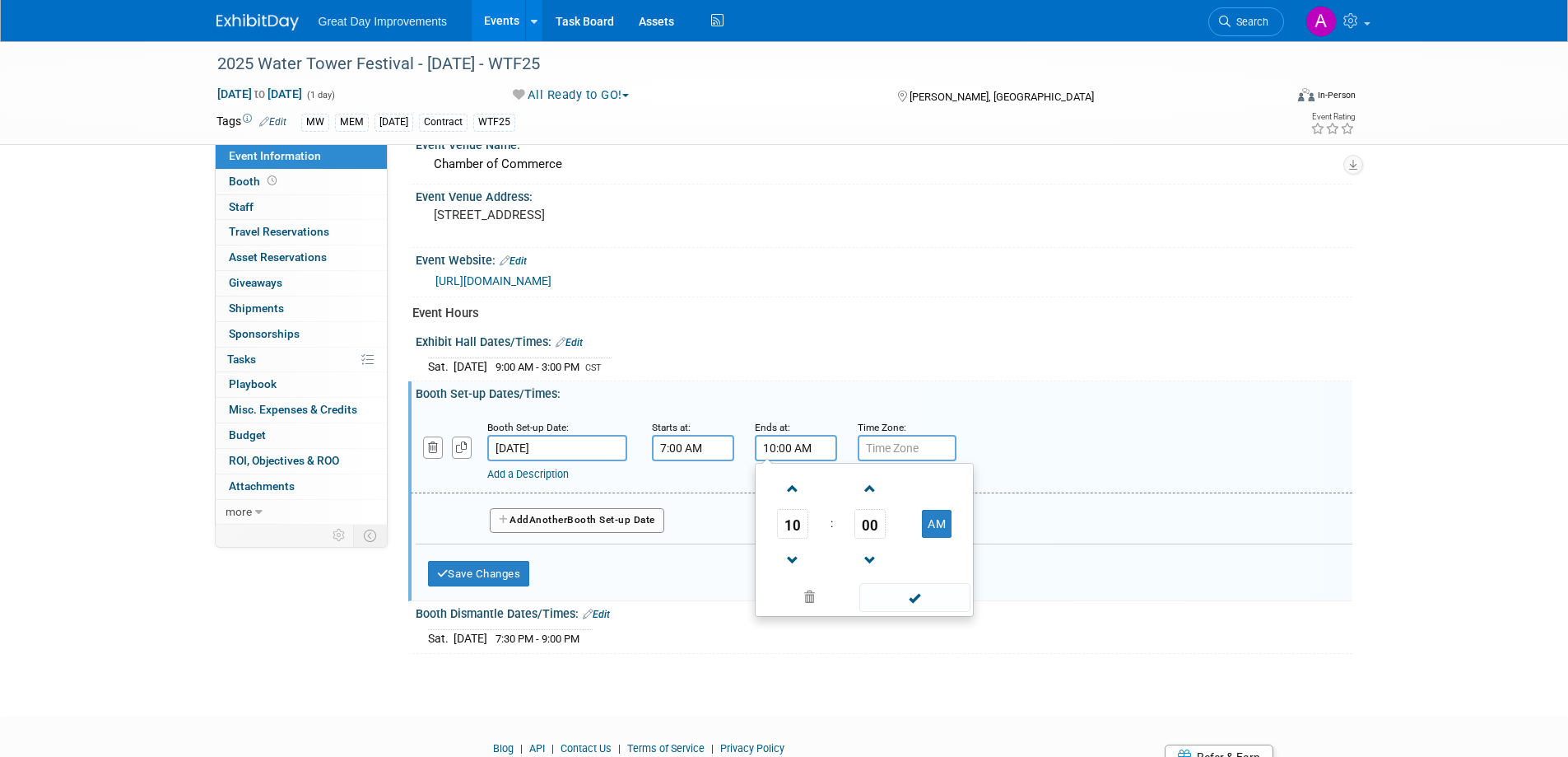
click at [798, 443] on input "10:00 AM" at bounding box center [795, 448] width 82 height 26
click at [802, 544] on link at bounding box center [791, 560] width 31 height 42
click at [799, 548] on span at bounding box center [792, 560] width 29 height 29
click at [868, 487] on span at bounding box center [869, 488] width 29 height 29
click at [868, 489] on span at bounding box center [869, 488] width 29 height 29
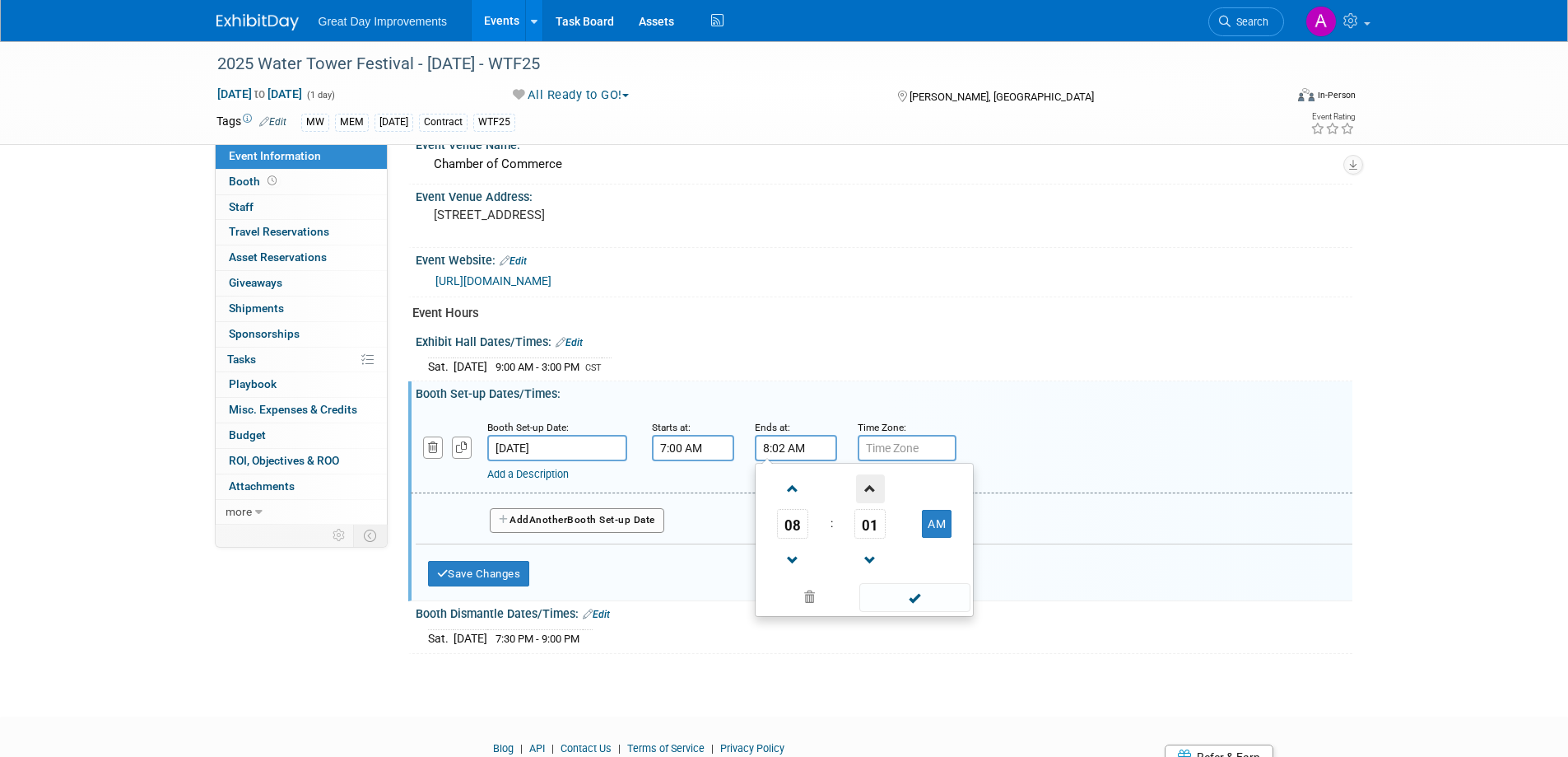
click at [871, 492] on span at bounding box center [869, 488] width 29 height 29
click at [871, 489] on span at bounding box center [869, 488] width 29 height 29
click at [869, 489] on span at bounding box center [869, 488] width 29 height 29
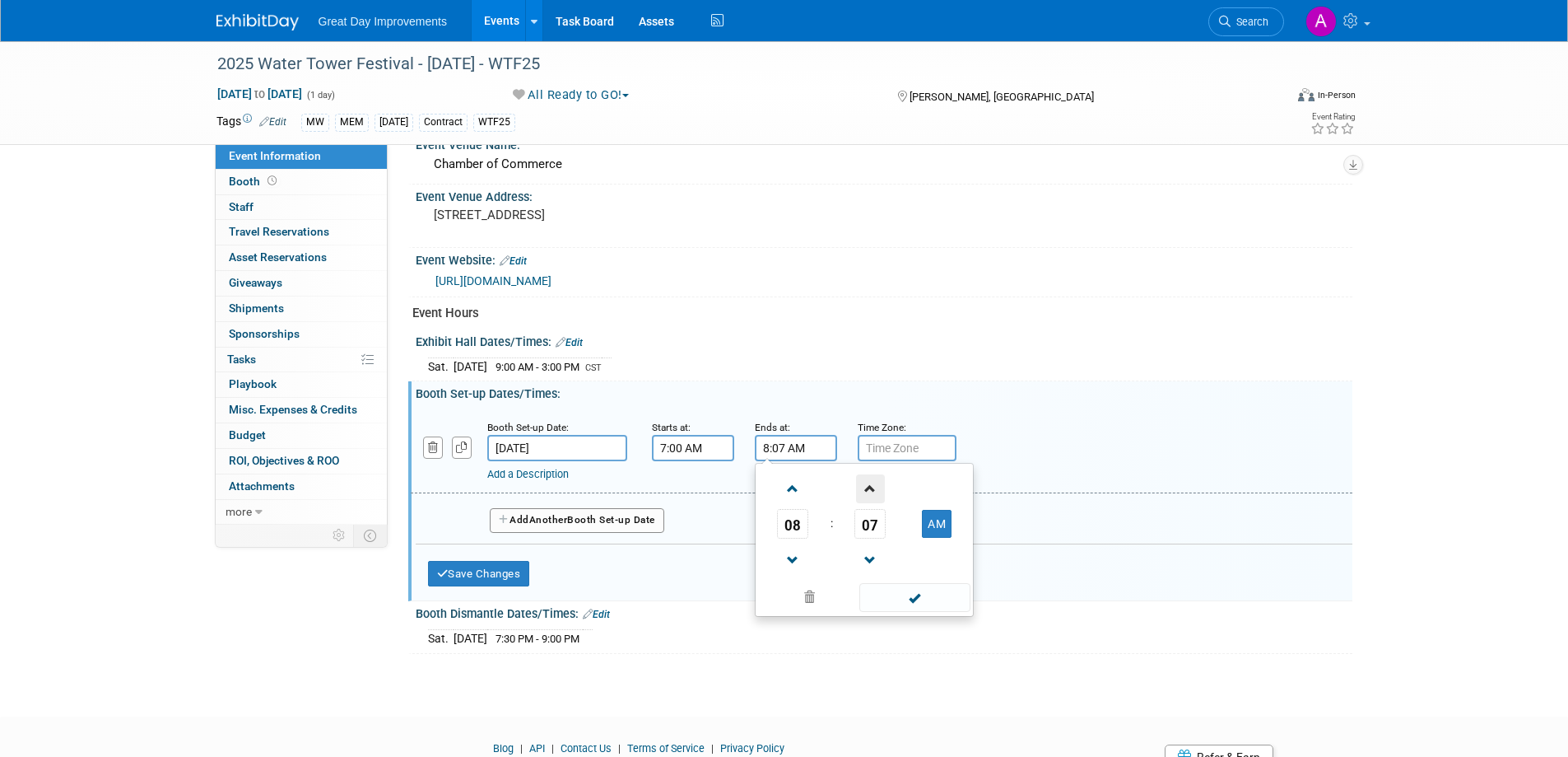
click at [869, 489] on span at bounding box center [869, 488] width 29 height 29
click at [868, 489] on span at bounding box center [869, 488] width 29 height 29
click at [867, 489] on span at bounding box center [869, 488] width 29 height 29
click at [867, 488] on span at bounding box center [869, 488] width 29 height 29
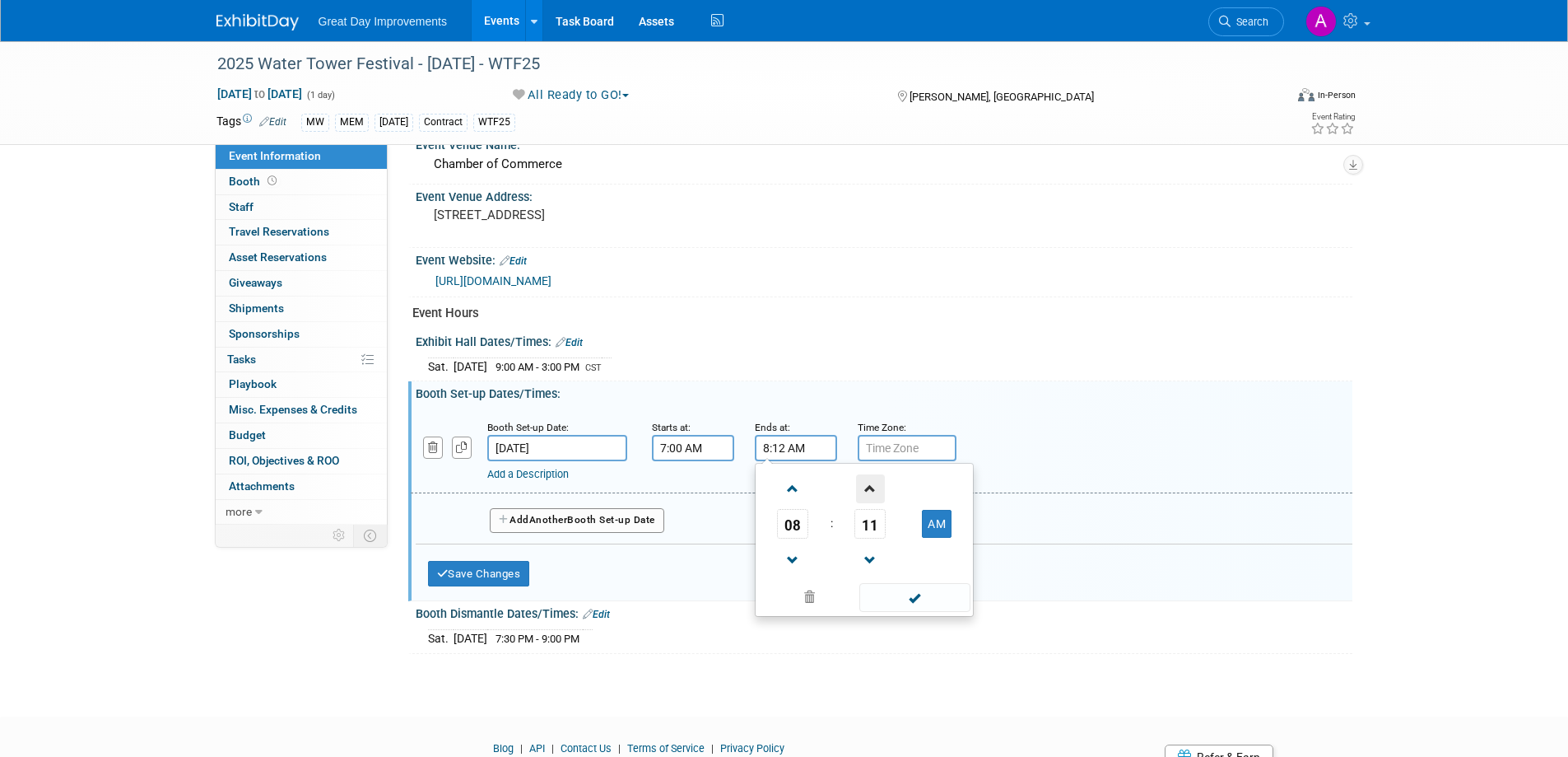
click at [866, 488] on span at bounding box center [869, 488] width 29 height 29
click at [865, 489] on span at bounding box center [869, 488] width 29 height 29
click at [864, 489] on span at bounding box center [869, 488] width 29 height 29
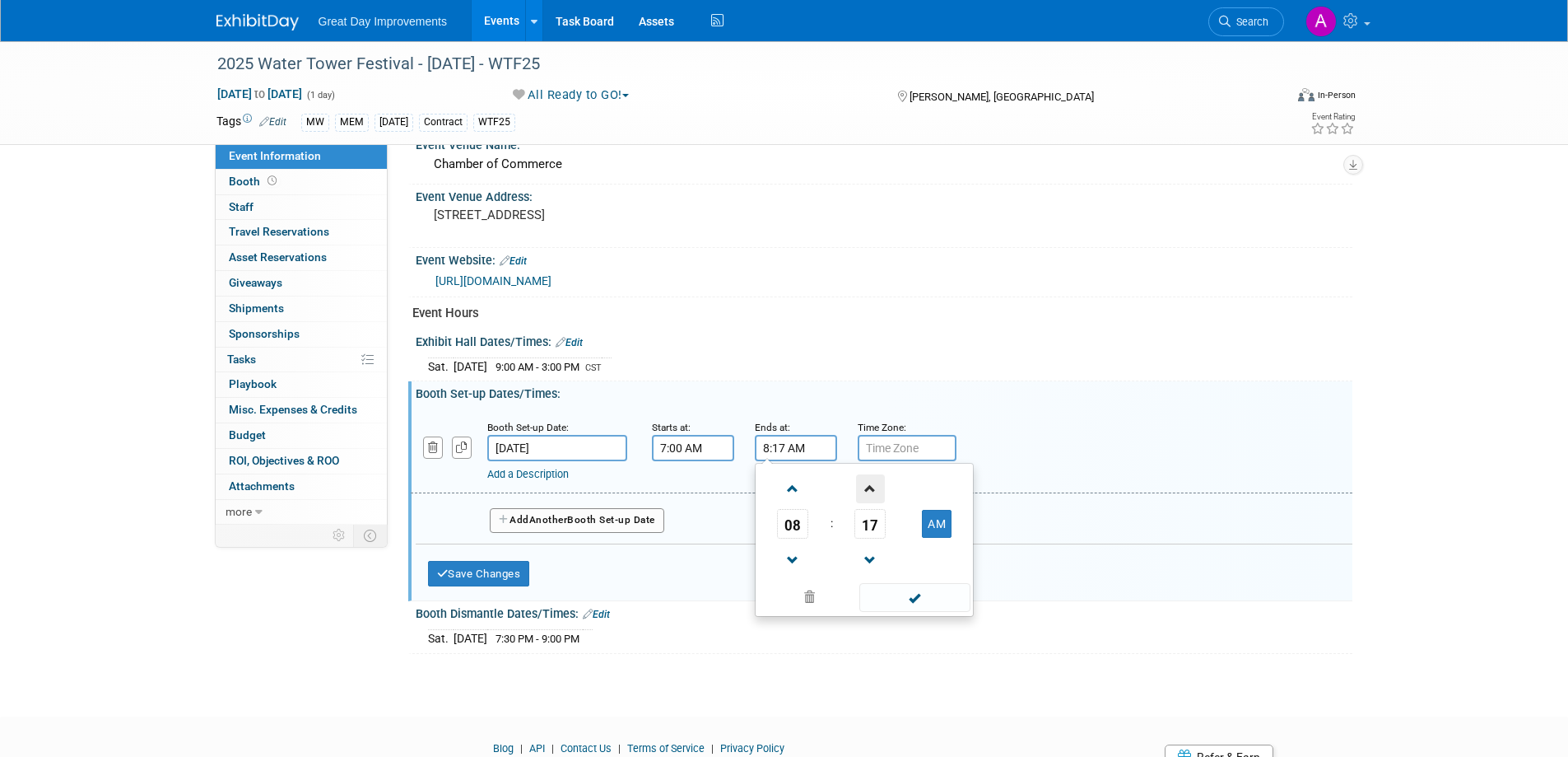
click at [864, 489] on span at bounding box center [869, 488] width 29 height 29
click at [864, 488] on span at bounding box center [869, 488] width 29 height 29
click at [864, 487] on span at bounding box center [869, 488] width 29 height 29
click at [863, 487] on span at bounding box center [869, 488] width 29 height 29
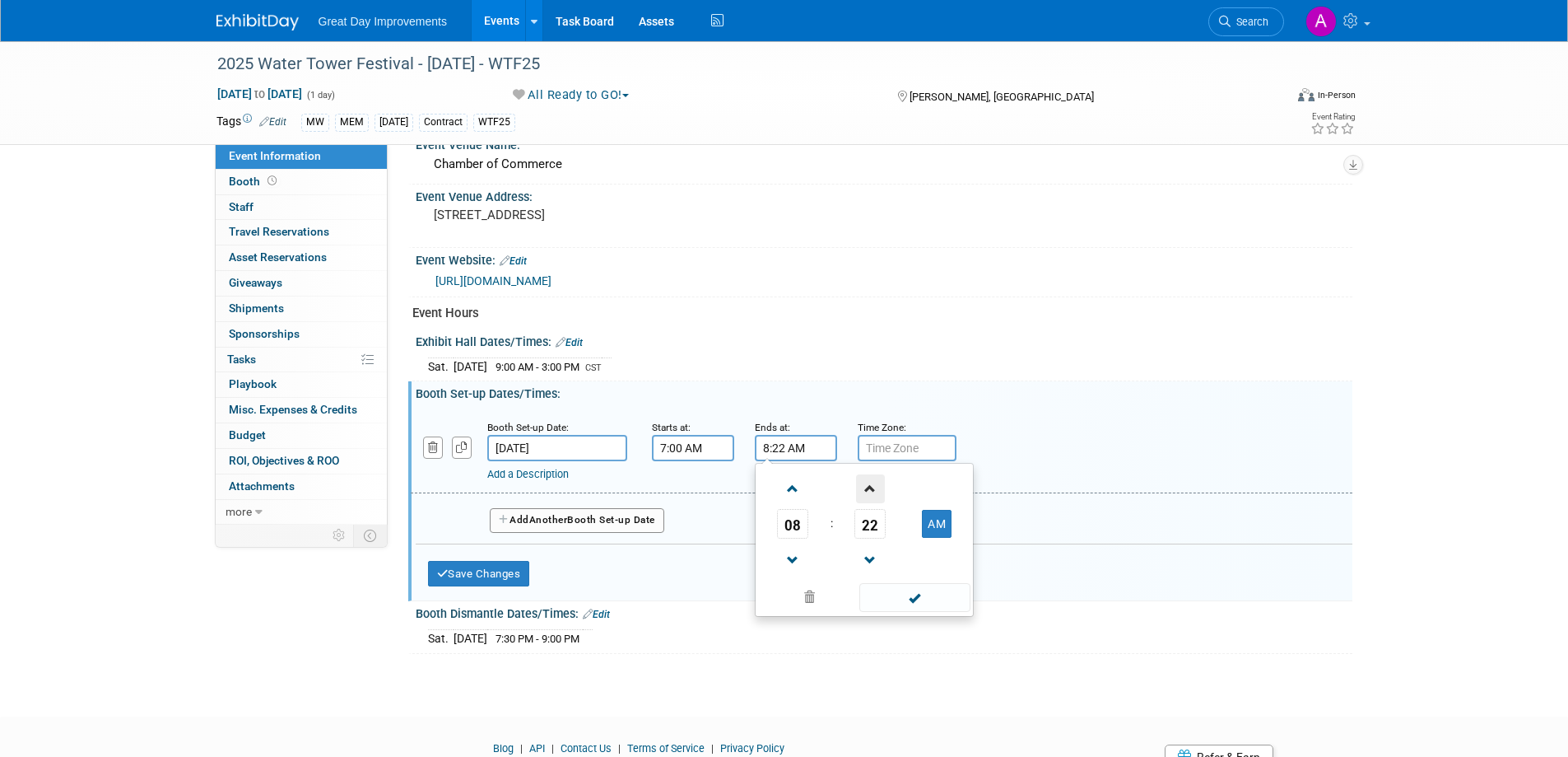
click at [863, 487] on span at bounding box center [869, 488] width 29 height 29
click at [863, 486] on span at bounding box center [869, 488] width 29 height 29
click at [863, 487] on span at bounding box center [869, 488] width 29 height 29
click at [863, 485] on span at bounding box center [869, 488] width 29 height 29
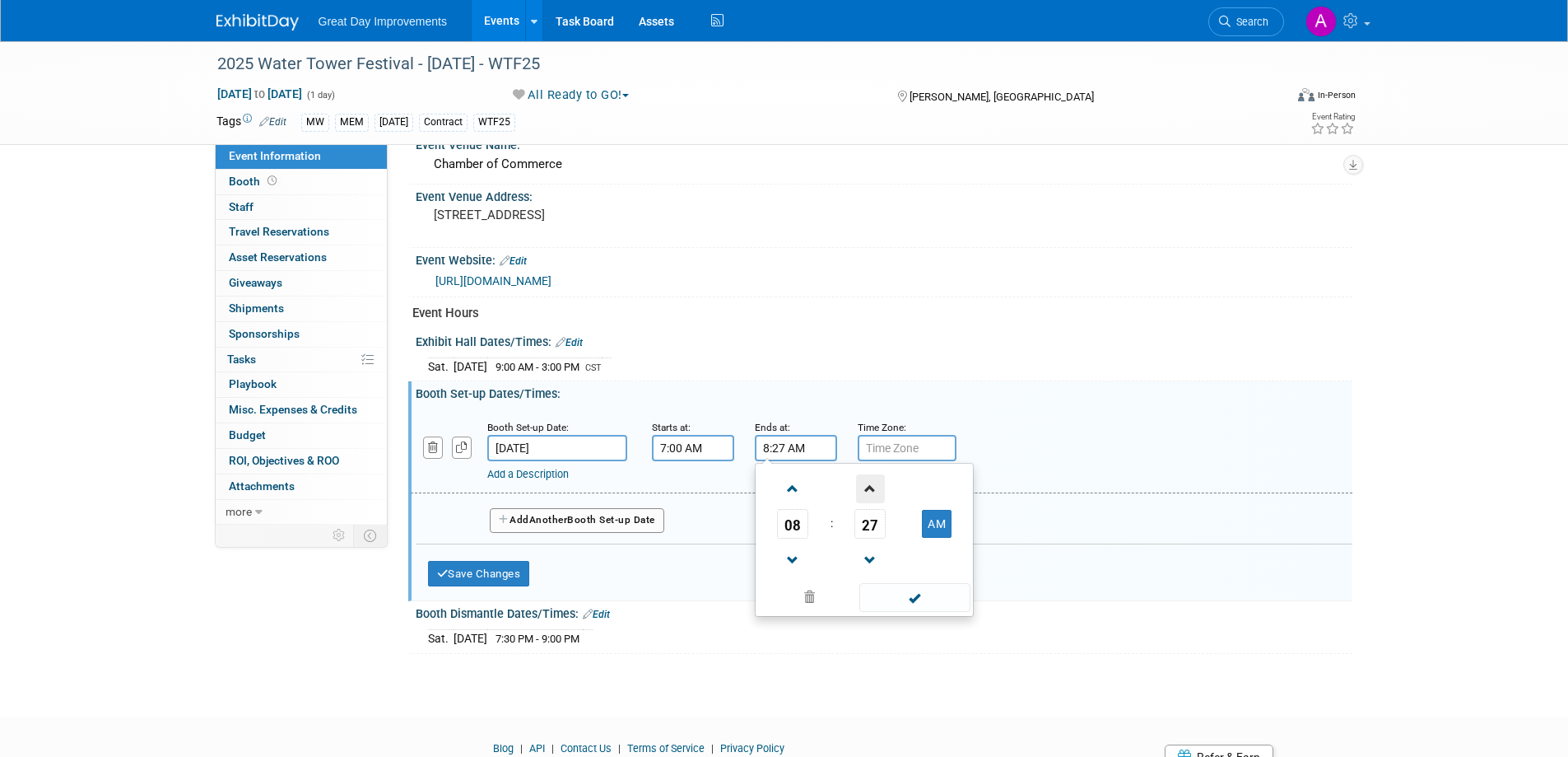
click at [863, 485] on span at bounding box center [869, 488] width 29 height 29
type input "8:30 AM"
click at [926, 618] on div "Booth Dismantle Dates/Times: Edit" at bounding box center [883, 611] width 936 height 21
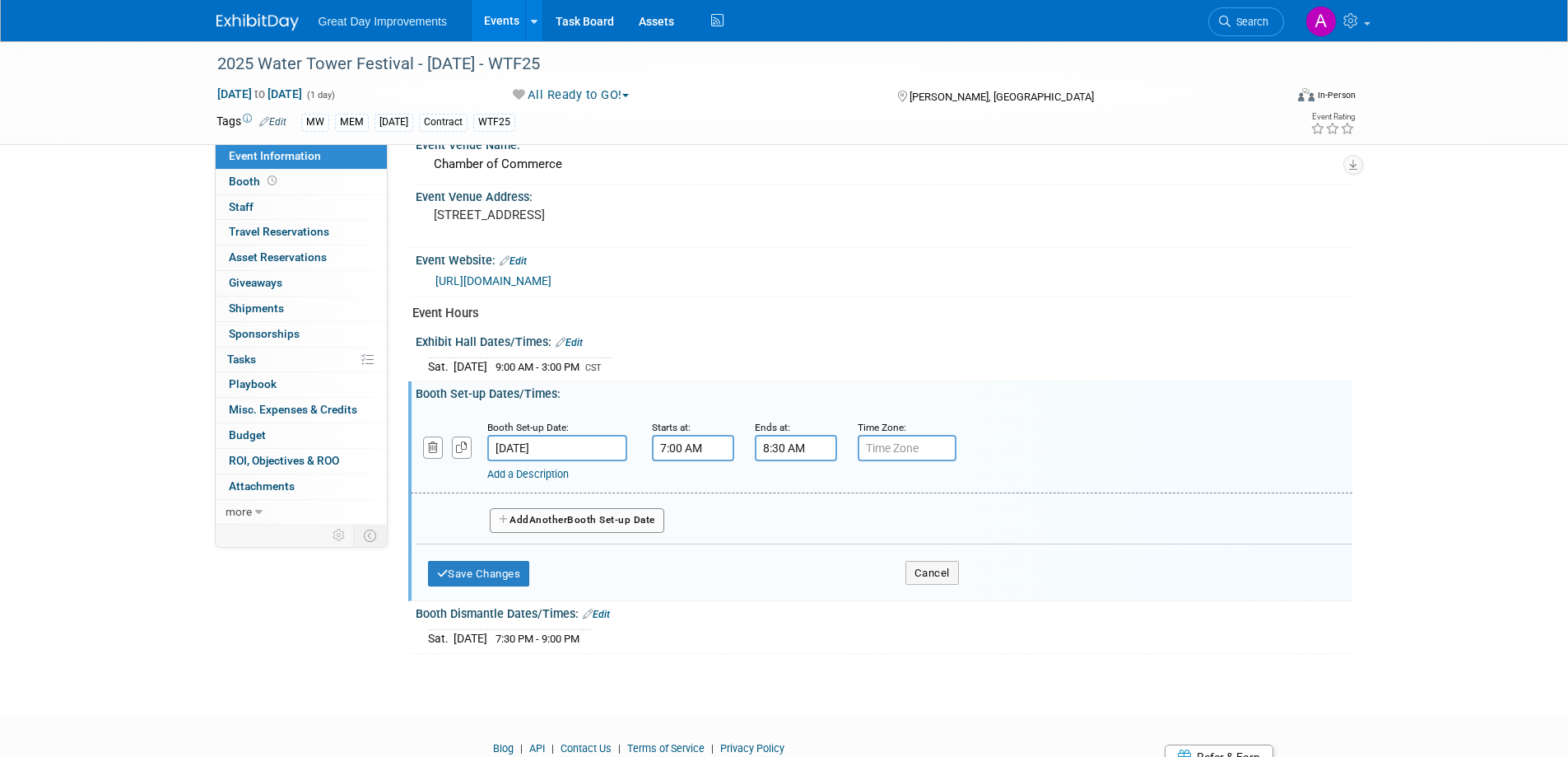
click at [897, 459] on input "text" at bounding box center [906, 448] width 99 height 26
type input "CST"
click at [440, 570] on button "Save Changes" at bounding box center [479, 574] width 102 height 26
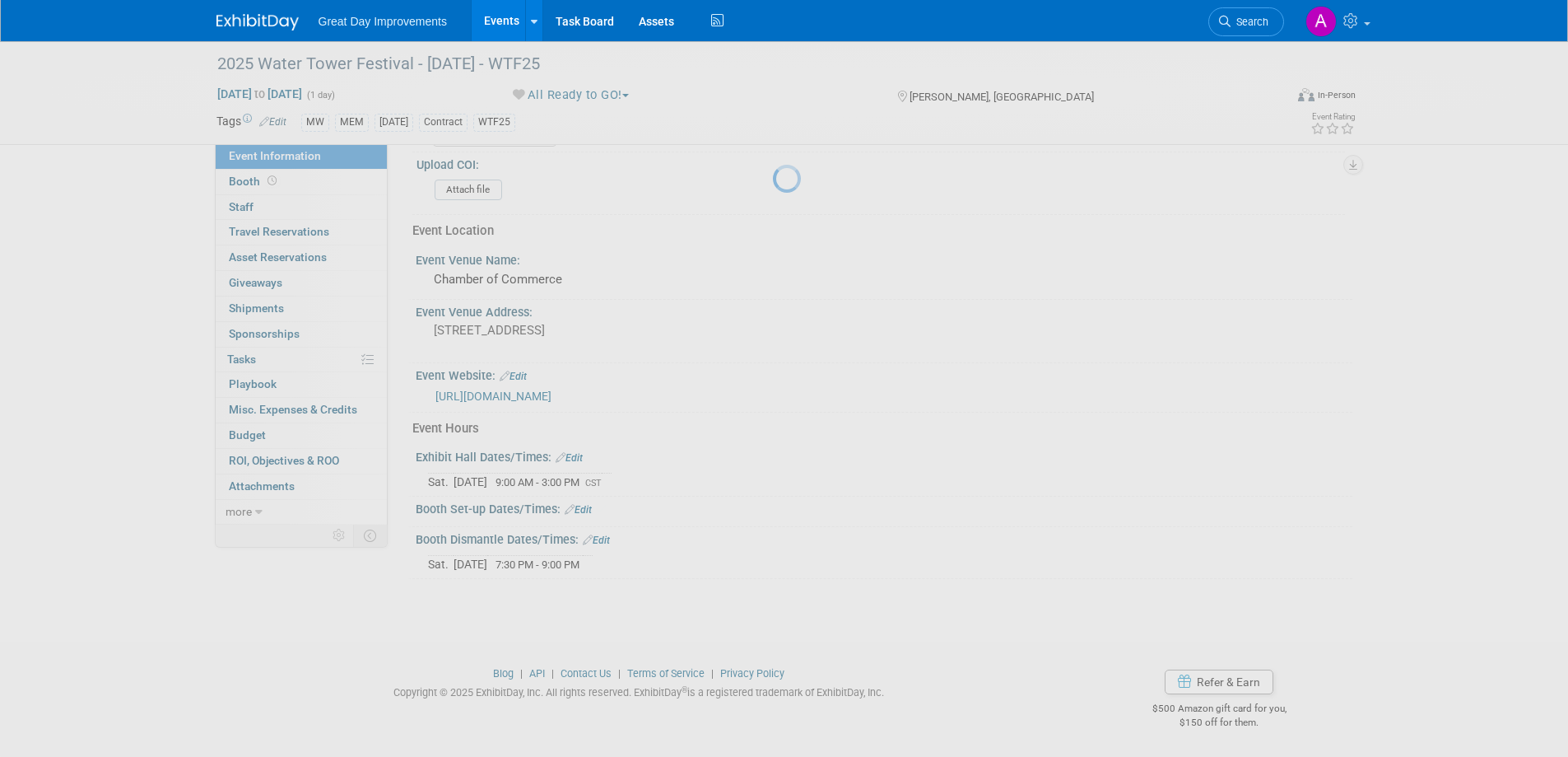
scroll to position [542, 0]
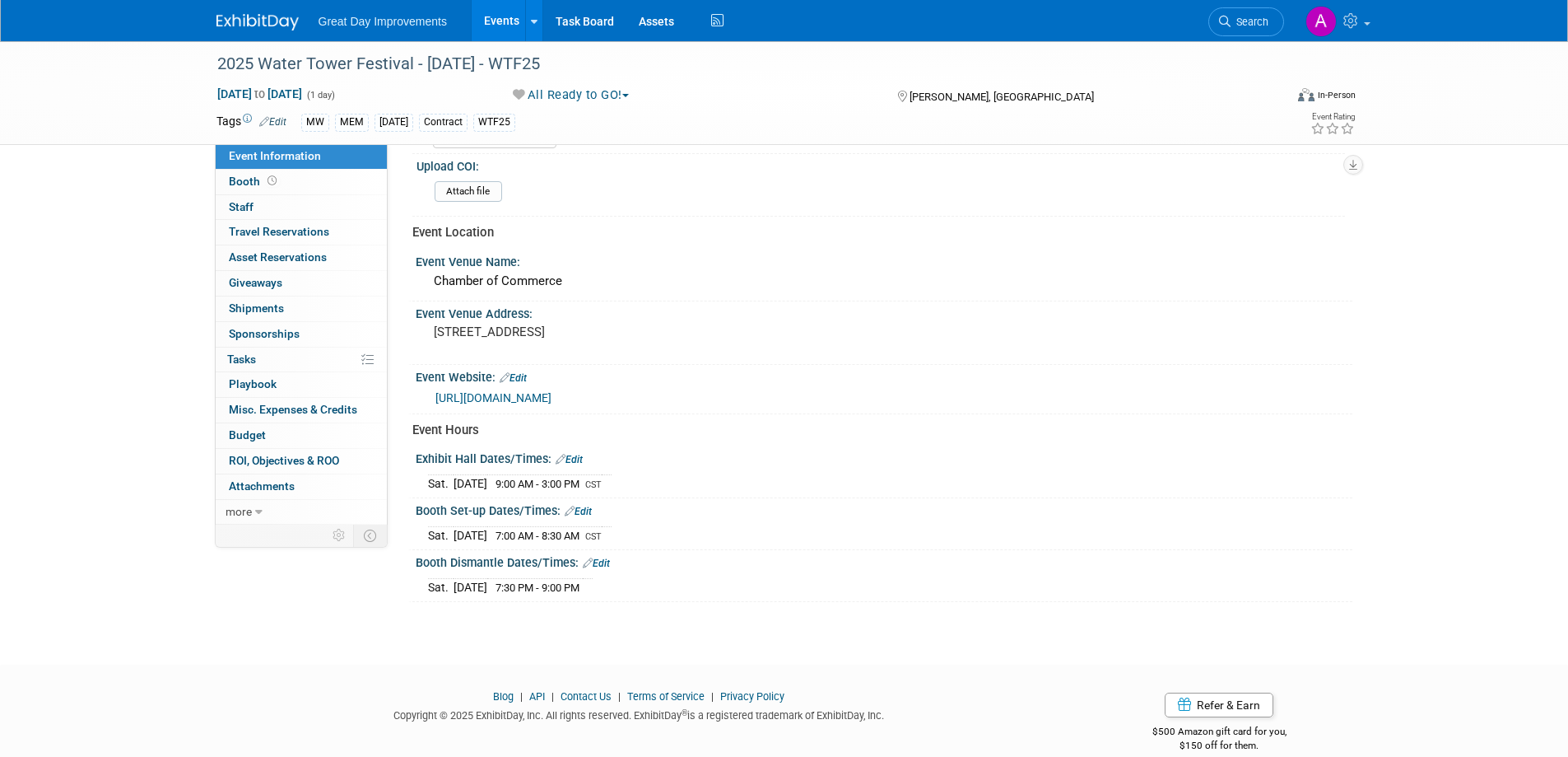
click at [607, 557] on link "Edit" at bounding box center [596, 563] width 27 height 12
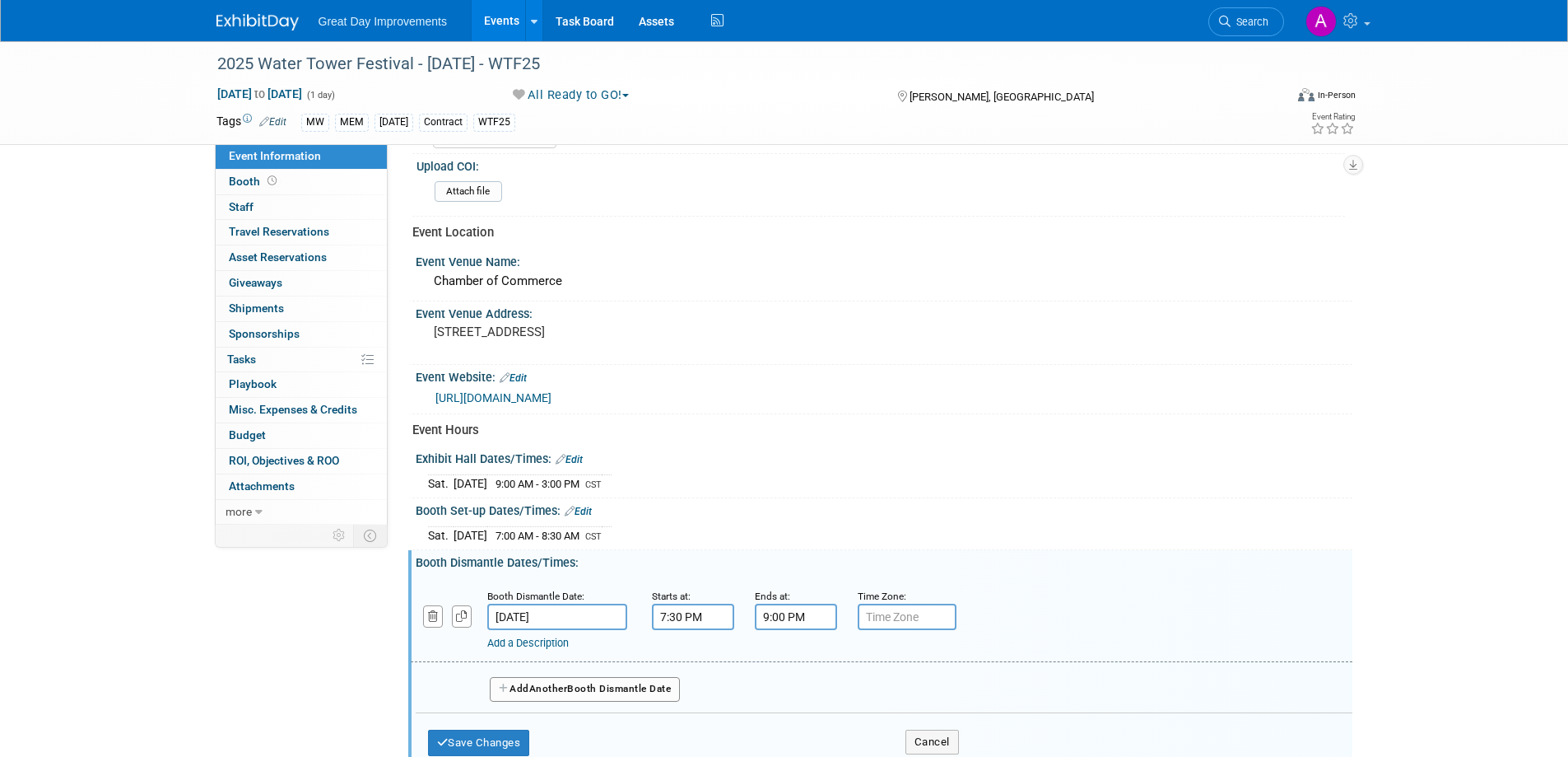
click at [702, 613] on input "7:30 PM" at bounding box center [693, 617] width 82 height 26
click at [689, 727] on span at bounding box center [690, 729] width 29 height 29
click at [689, 726] on span at bounding box center [690, 729] width 29 height 29
click at [686, 725] on span at bounding box center [690, 729] width 29 height 29
click at [687, 722] on span at bounding box center [690, 729] width 29 height 29
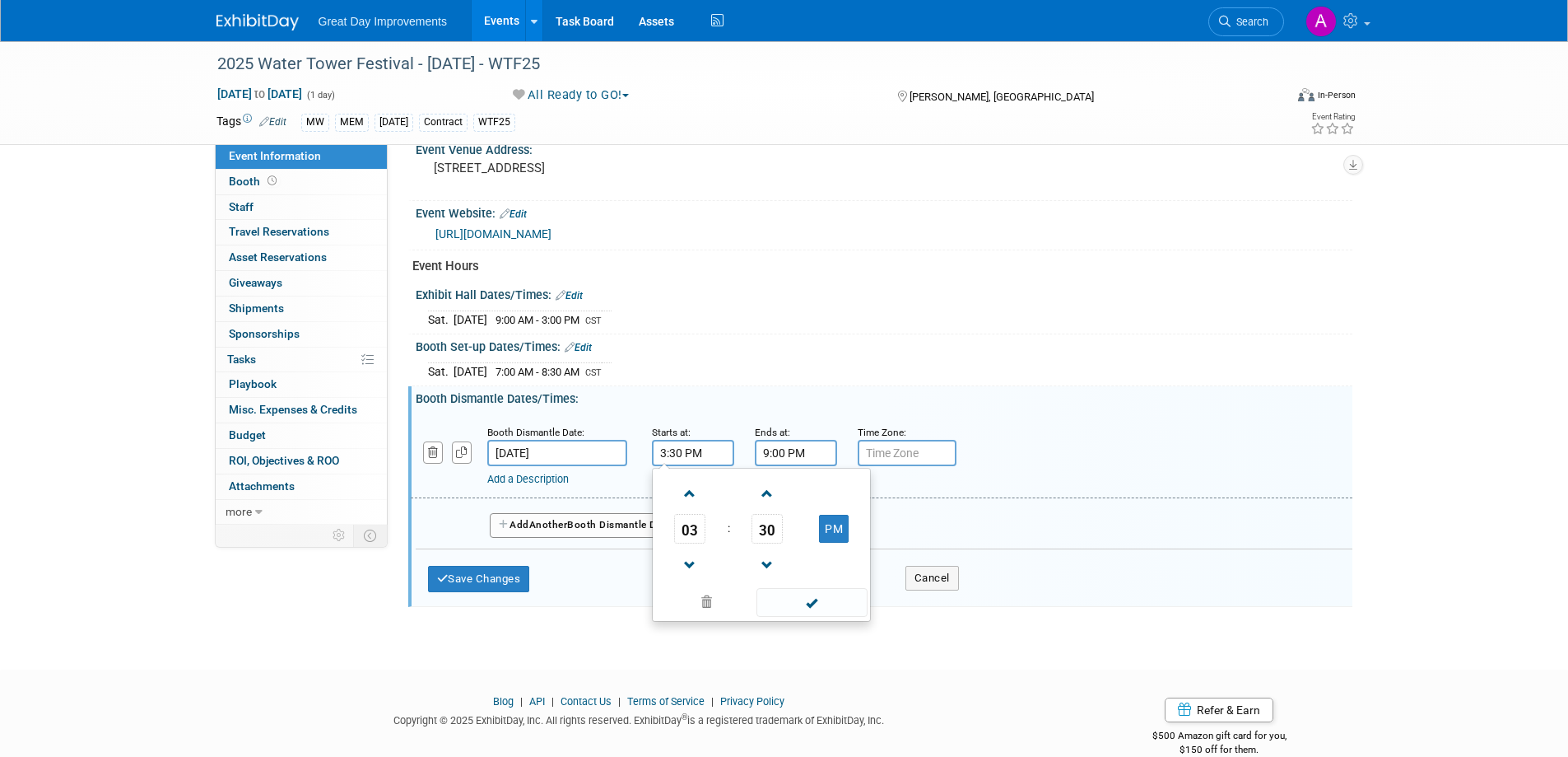
scroll to position [706, 0]
click at [831, 599] on span at bounding box center [811, 601] width 111 height 29
click at [680, 449] on input "3:30 PM" at bounding box center [693, 452] width 82 height 26
click at [832, 599] on span at bounding box center [811, 601] width 111 height 29
type input "3:00 PM"
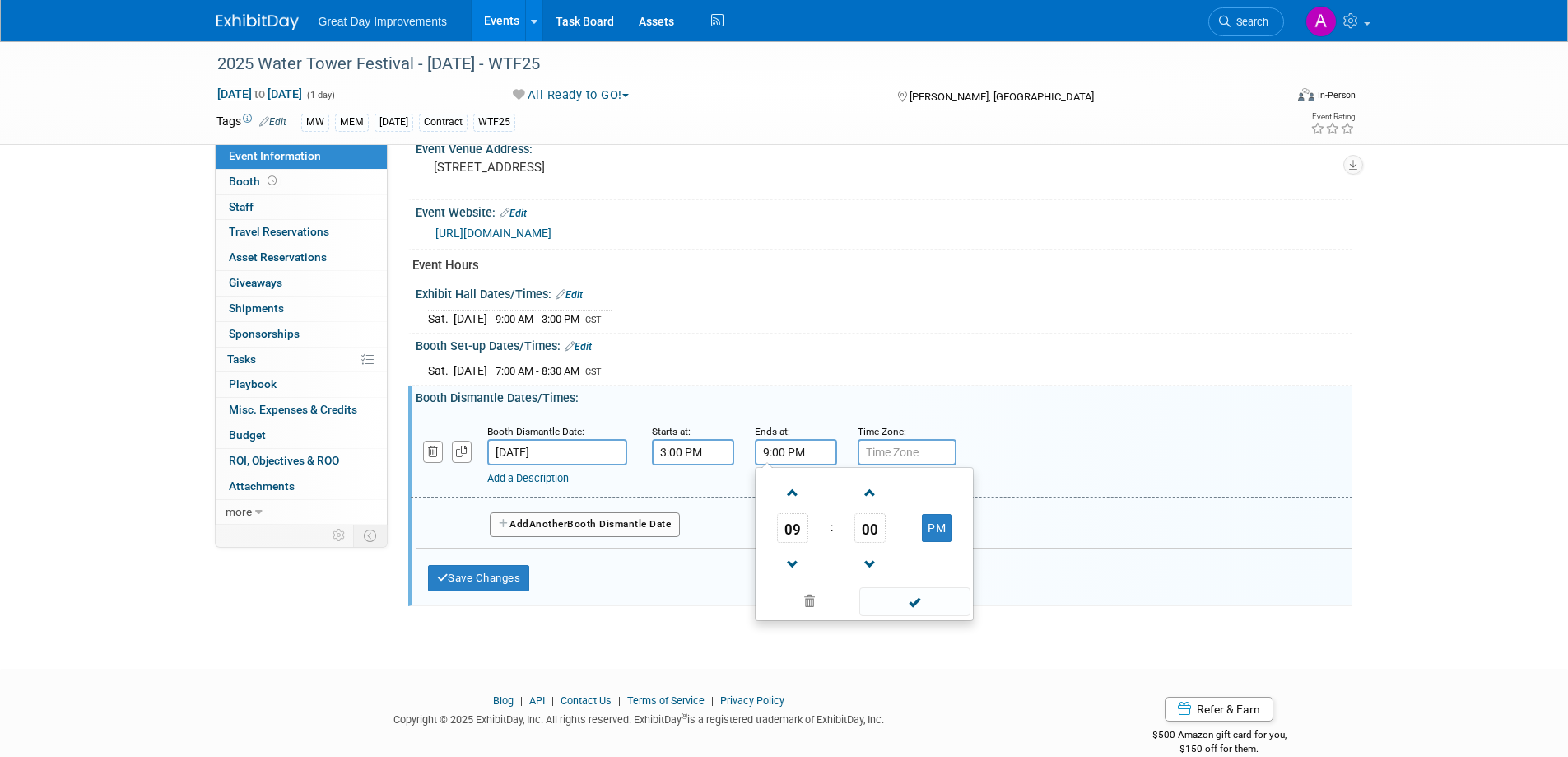
click at [805, 453] on input "9:00 PM" at bounding box center [795, 452] width 82 height 26
click at [798, 560] on span at bounding box center [792, 564] width 29 height 29
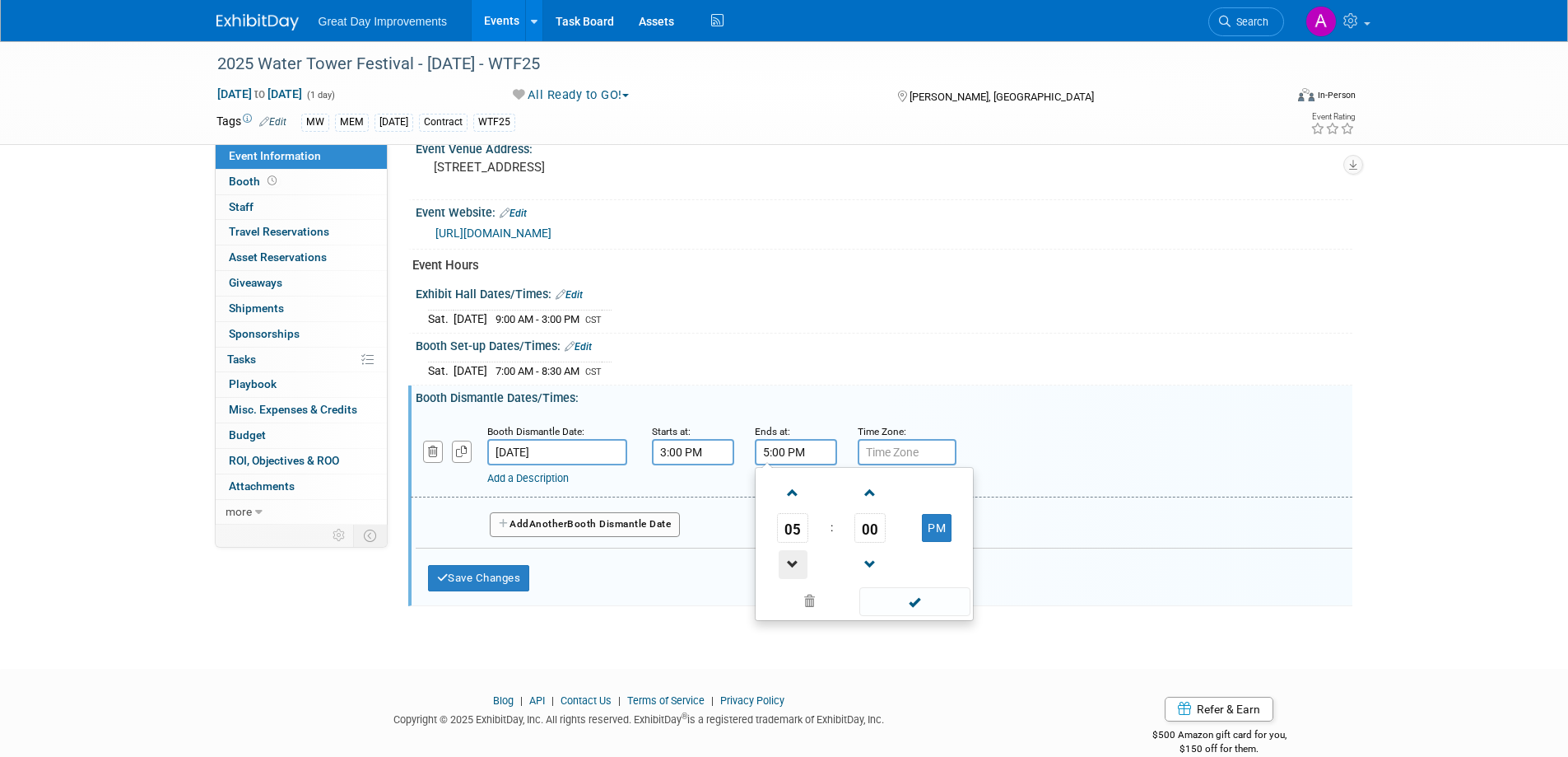
click at [798, 557] on span at bounding box center [792, 564] width 29 height 29
type input "4:00 PM"
click at [910, 591] on span at bounding box center [914, 601] width 111 height 29
click at [891, 456] on input "text" at bounding box center [906, 452] width 99 height 26
type input "CST"
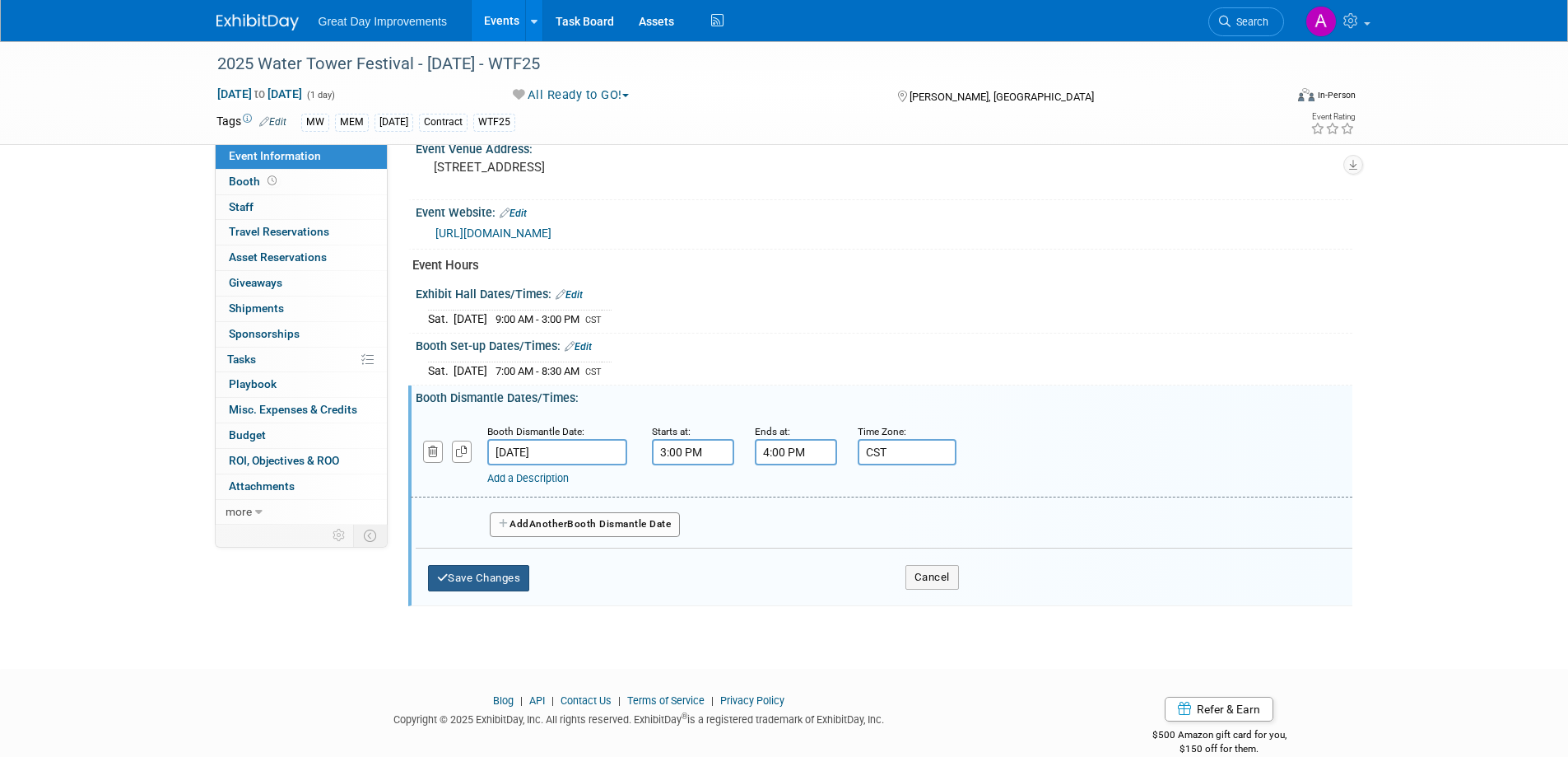
click at [507, 577] on button "Save Changes" at bounding box center [479, 578] width 102 height 26
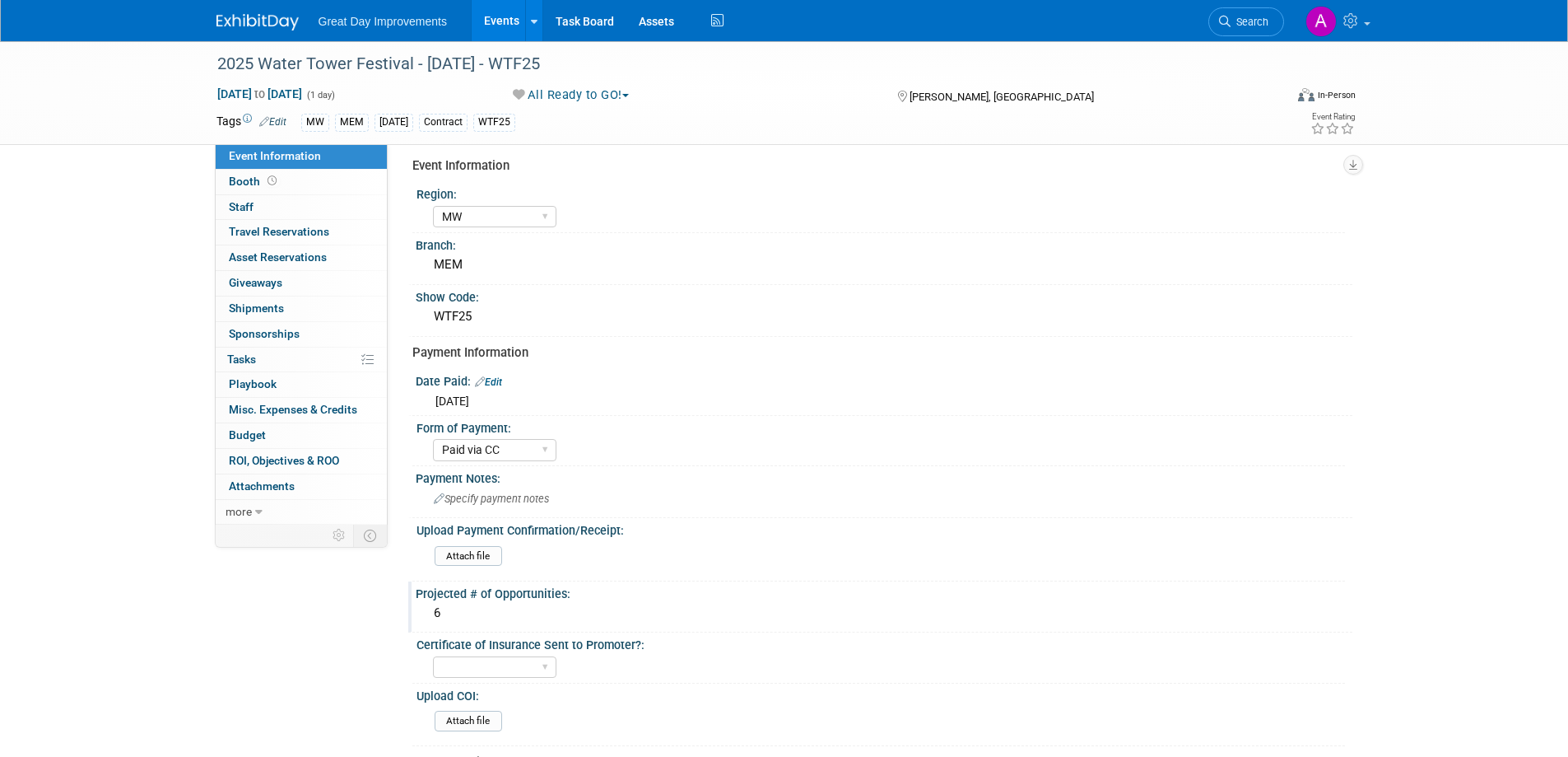
scroll to position [0, 0]
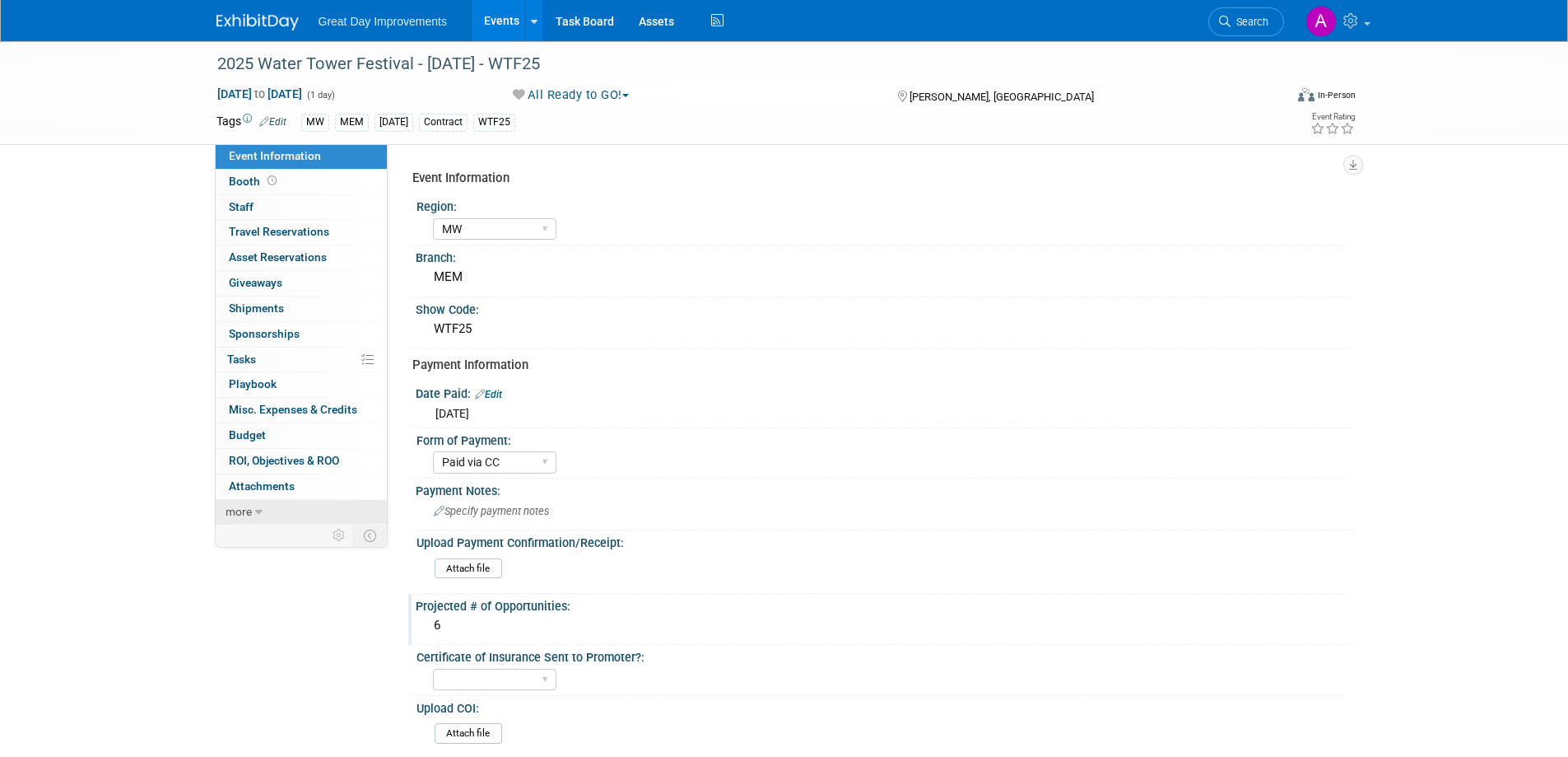
click at [258, 506] on icon at bounding box center [258, 512] width 7 height 12
click at [263, 539] on span "Event Binder (.pdf export)" at bounding box center [295, 535] width 132 height 13
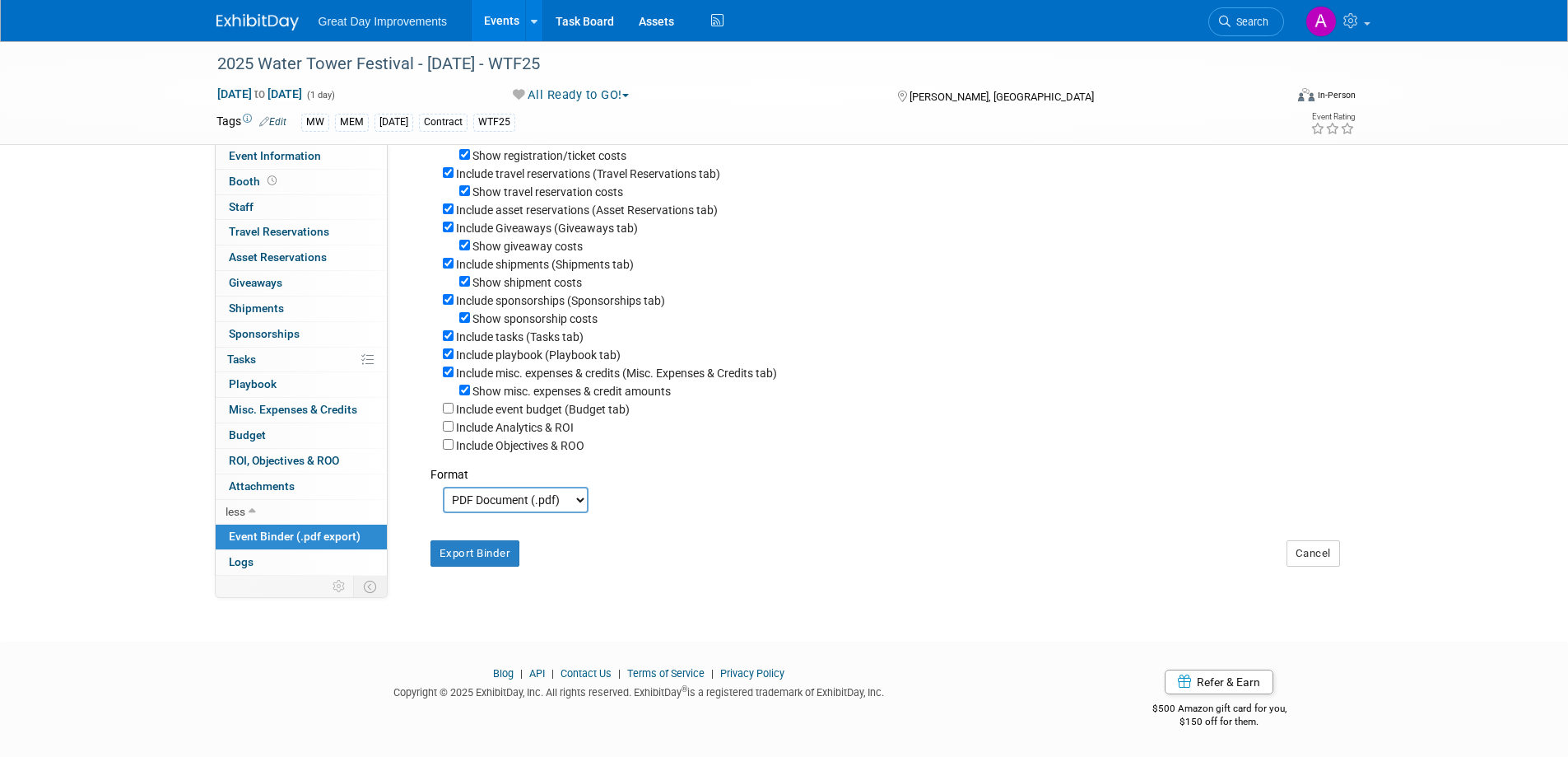
scroll to position [220, 0]
click at [497, 548] on button "Export Binder" at bounding box center [476, 553] width 90 height 26
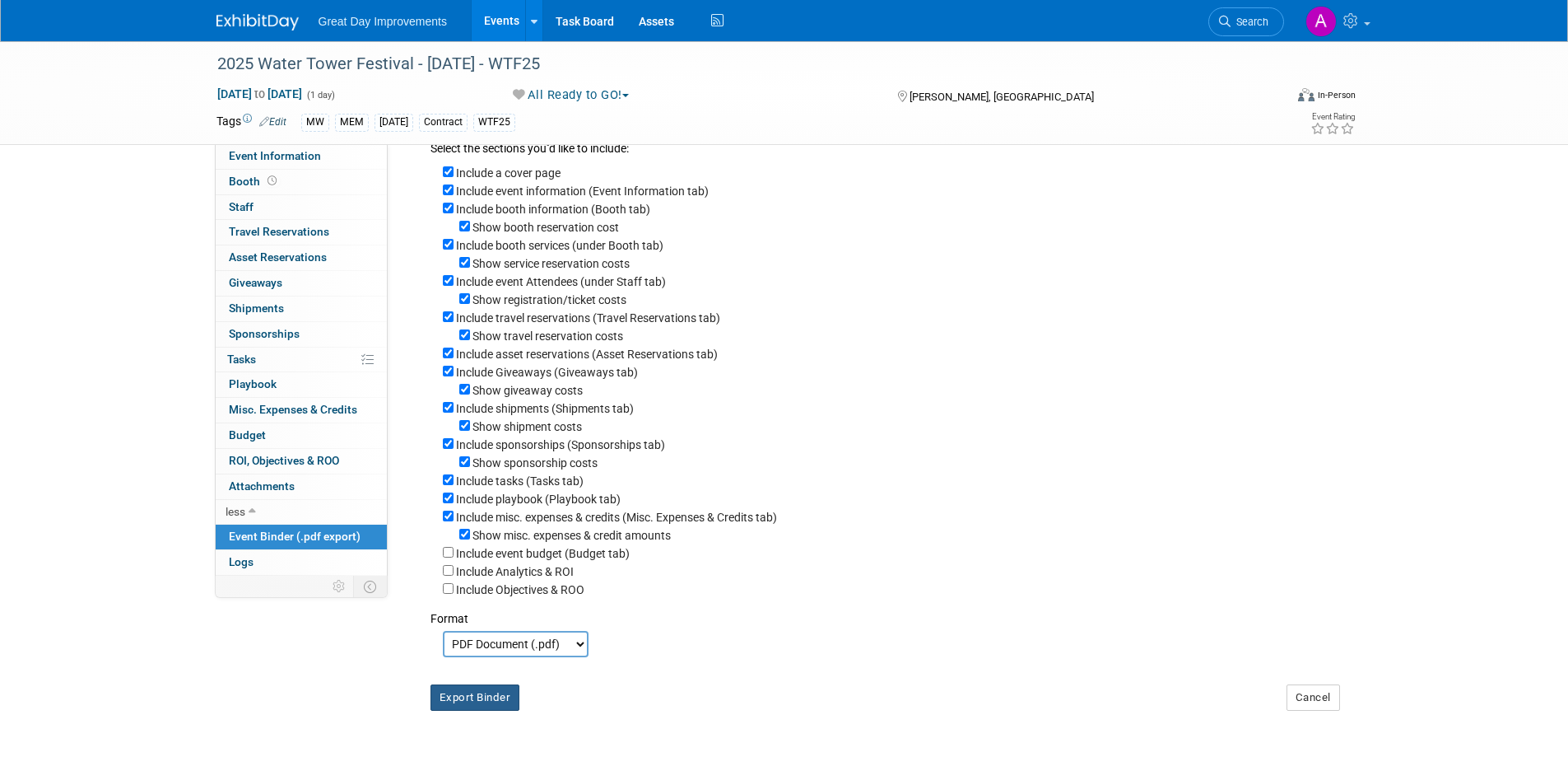
scroll to position [0, 0]
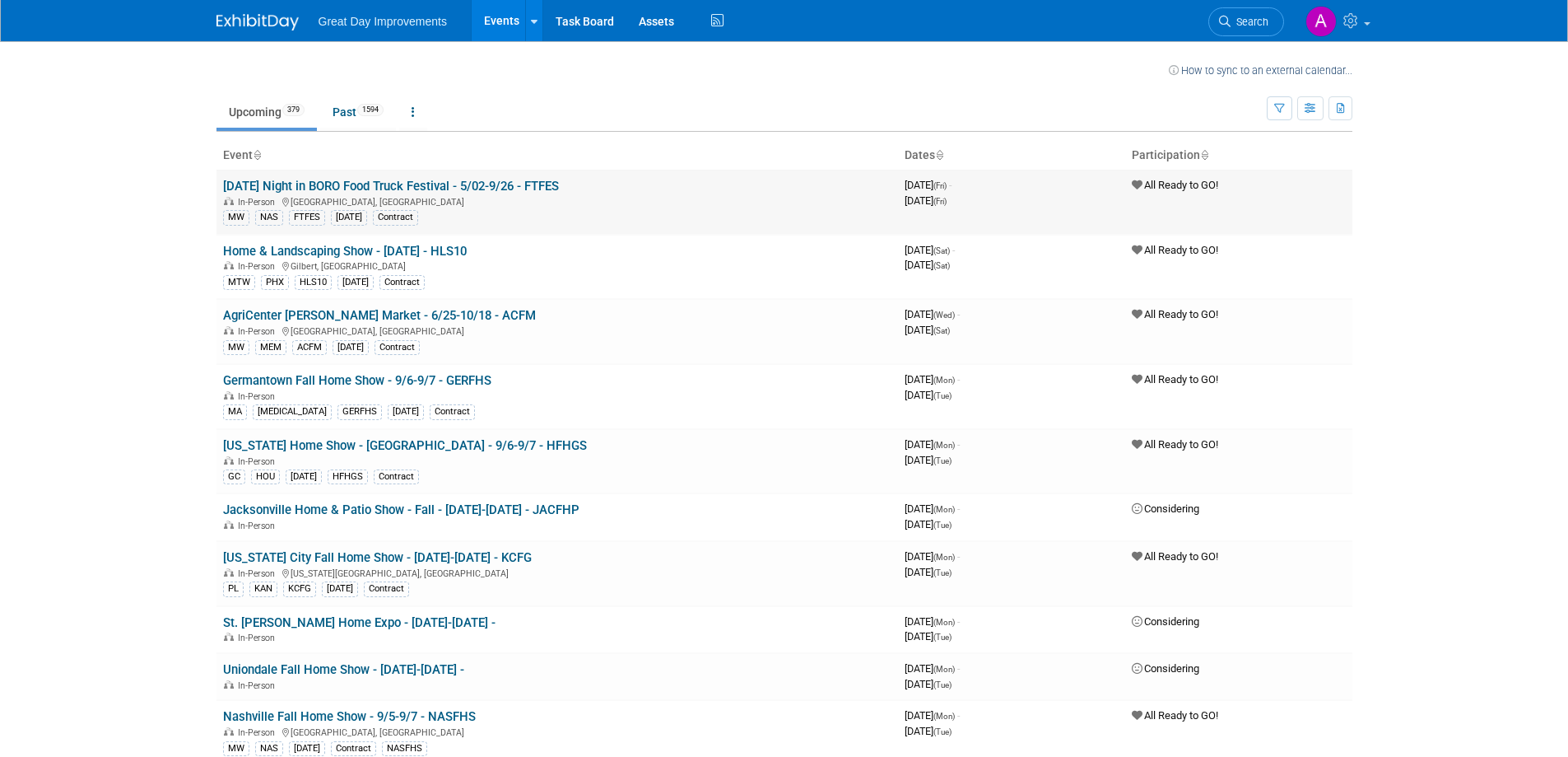
click at [501, 220] on div "MW NAS FTFES MAY25 Contract" at bounding box center [557, 216] width 669 height 17
click at [509, 204] on div "In-Person Murfreesboro, TN" at bounding box center [557, 200] width 669 height 13
click at [445, 187] on link "[DATE] Night in BORO Food Truck Festival - 5/02-9/26 - FTFES" at bounding box center [391, 186] width 336 height 15
click at [1213, 18] on link "Search" at bounding box center [1246, 21] width 76 height 29
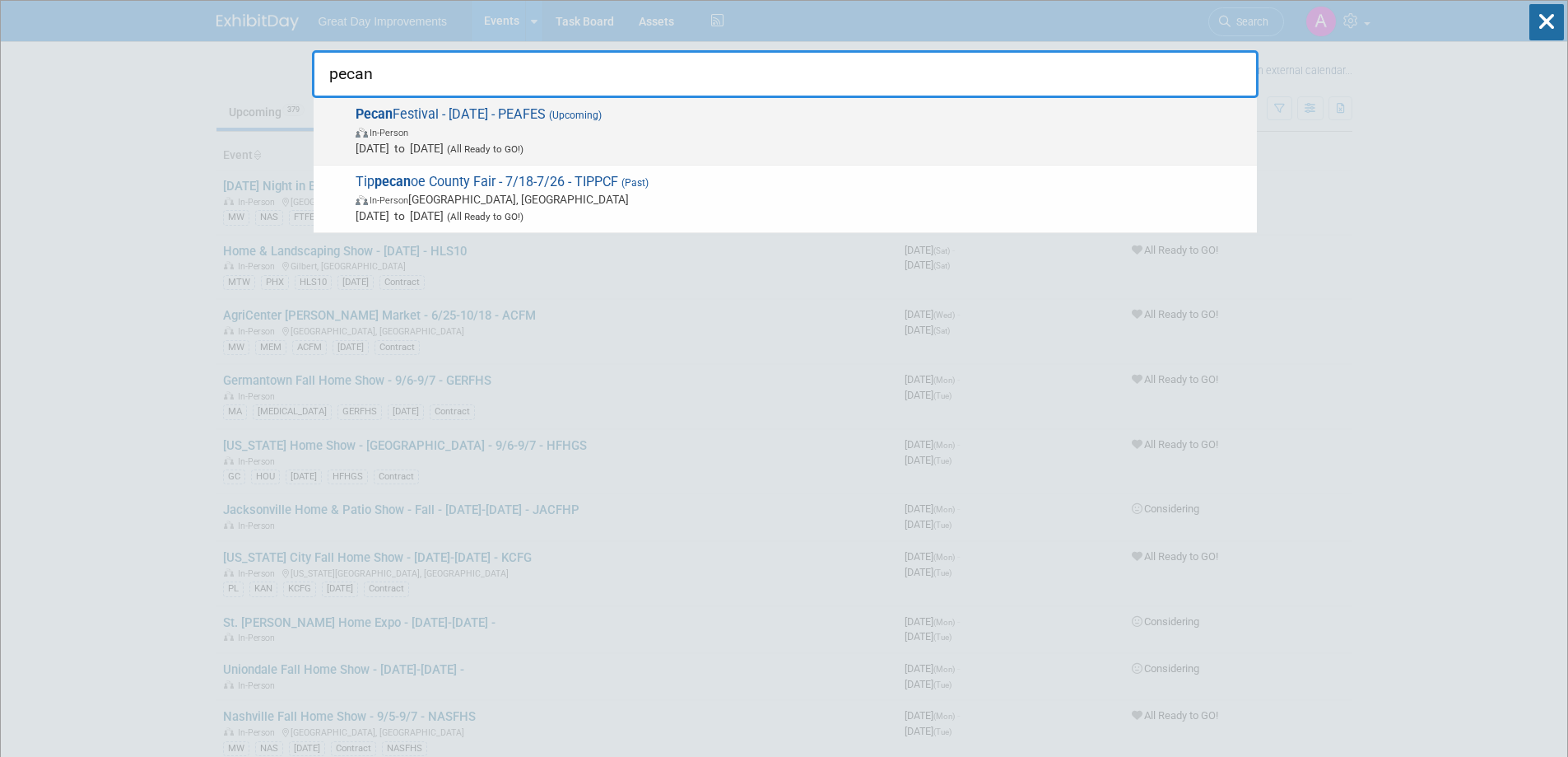
type input "pecan"
click at [487, 131] on span "In-Person" at bounding box center [801, 132] width 892 height 16
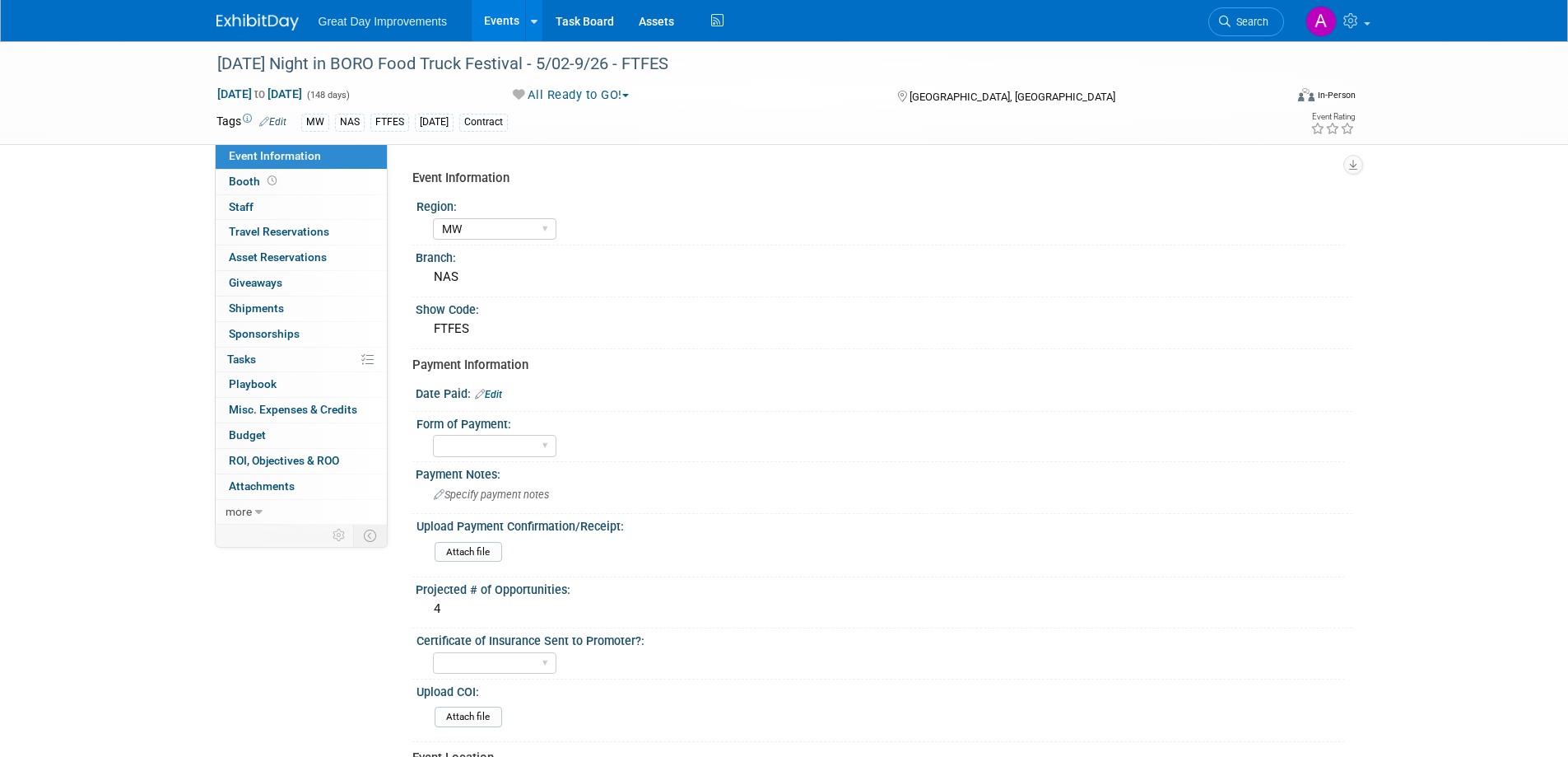
select select "MW"
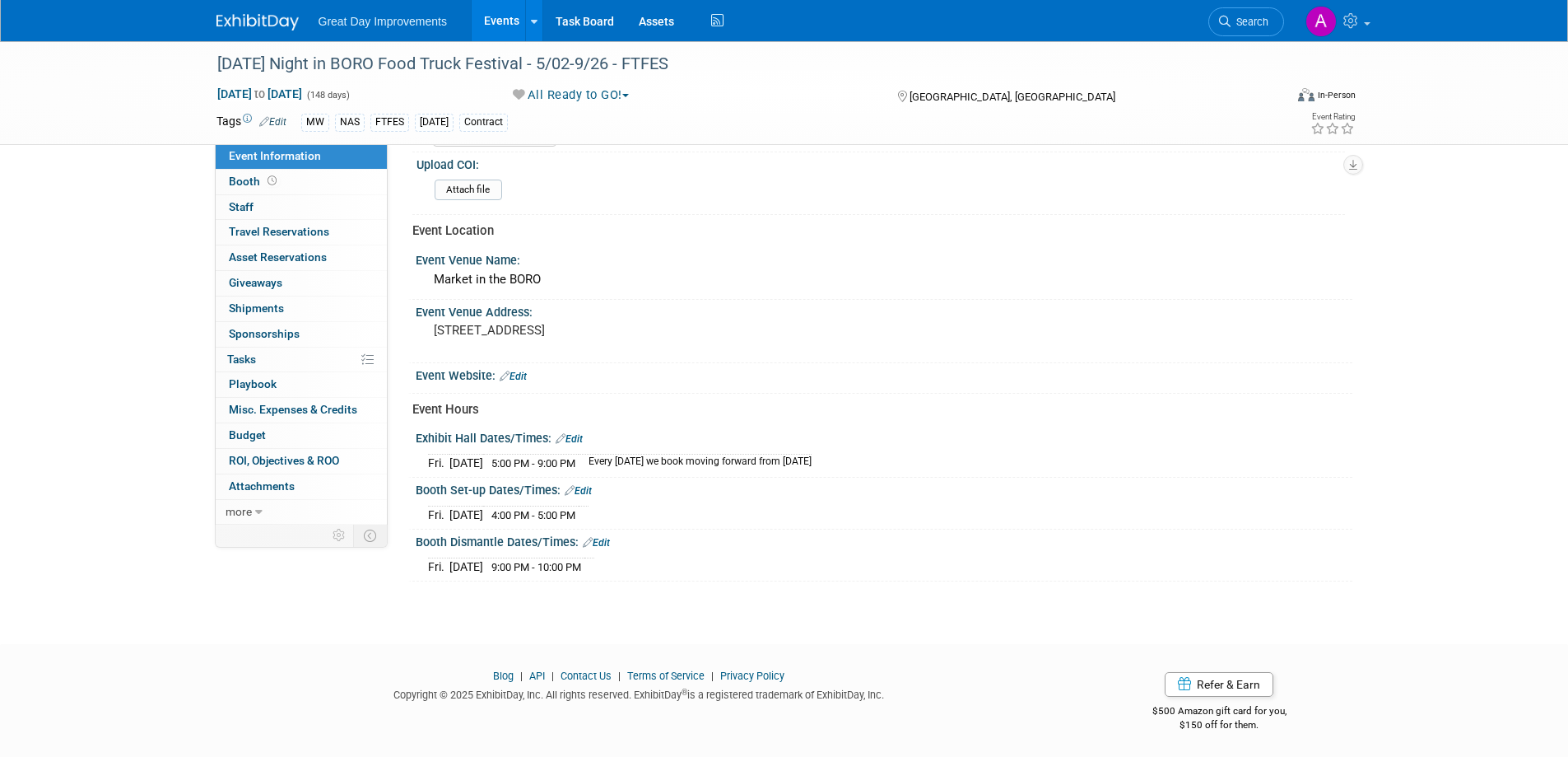
scroll to position [528, 0]
click at [230, 505] on span "more" at bounding box center [239, 511] width 26 height 13
click at [315, 534] on span "Event Binder (.pdf export)" at bounding box center [295, 535] width 132 height 13
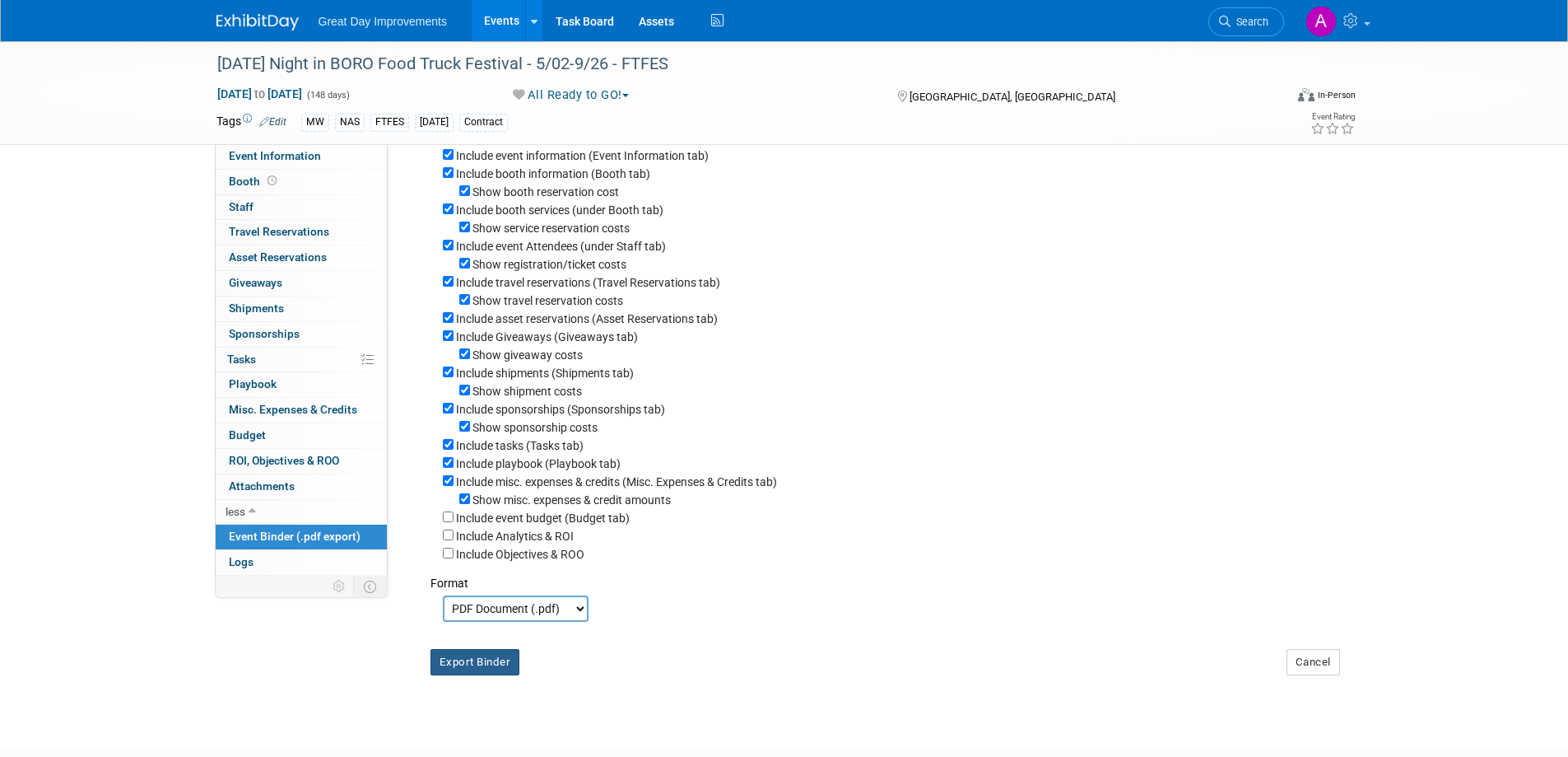
scroll to position [220, 0]
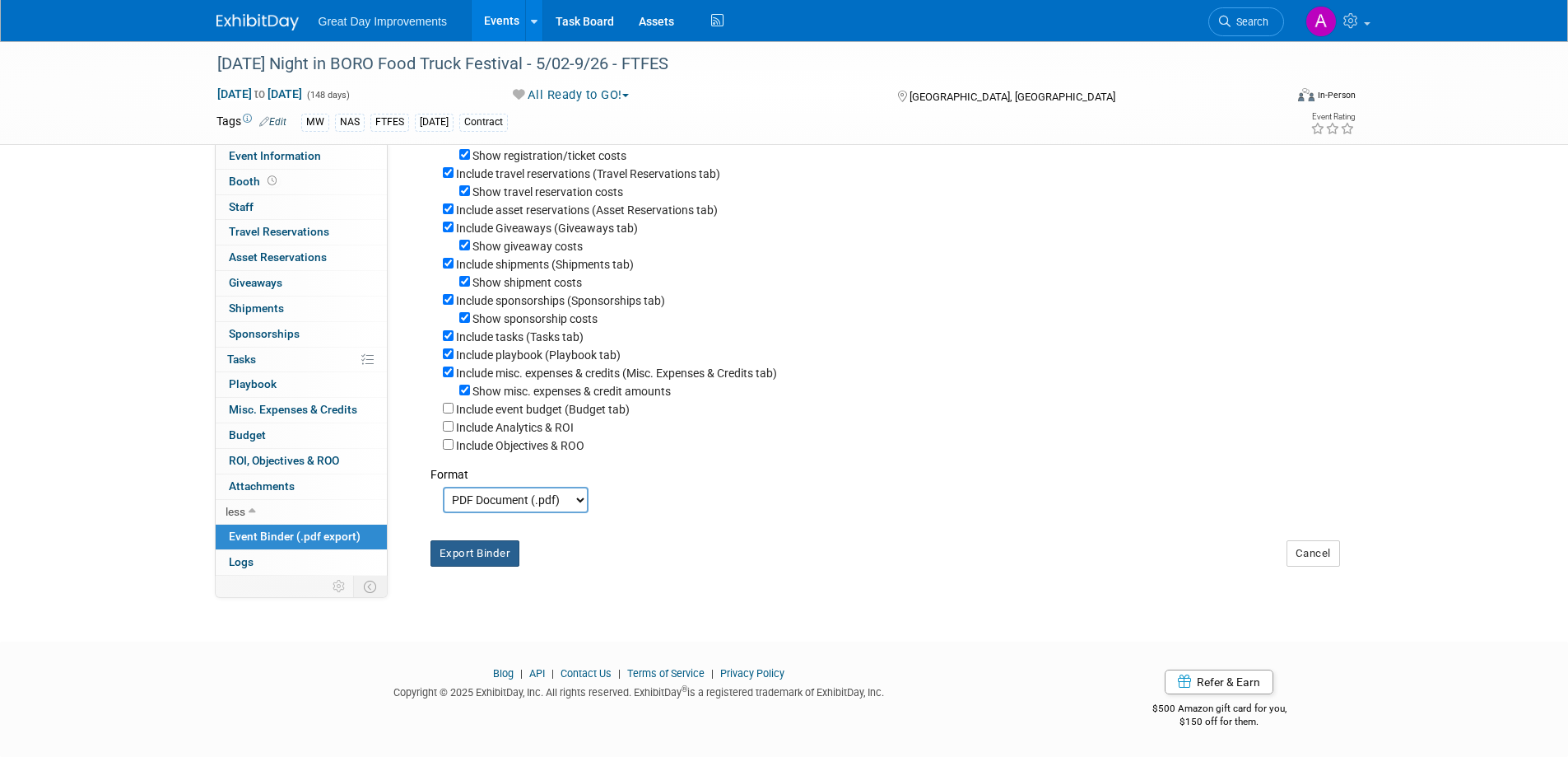
click at [490, 553] on button "Export Binder" at bounding box center [476, 553] width 90 height 26
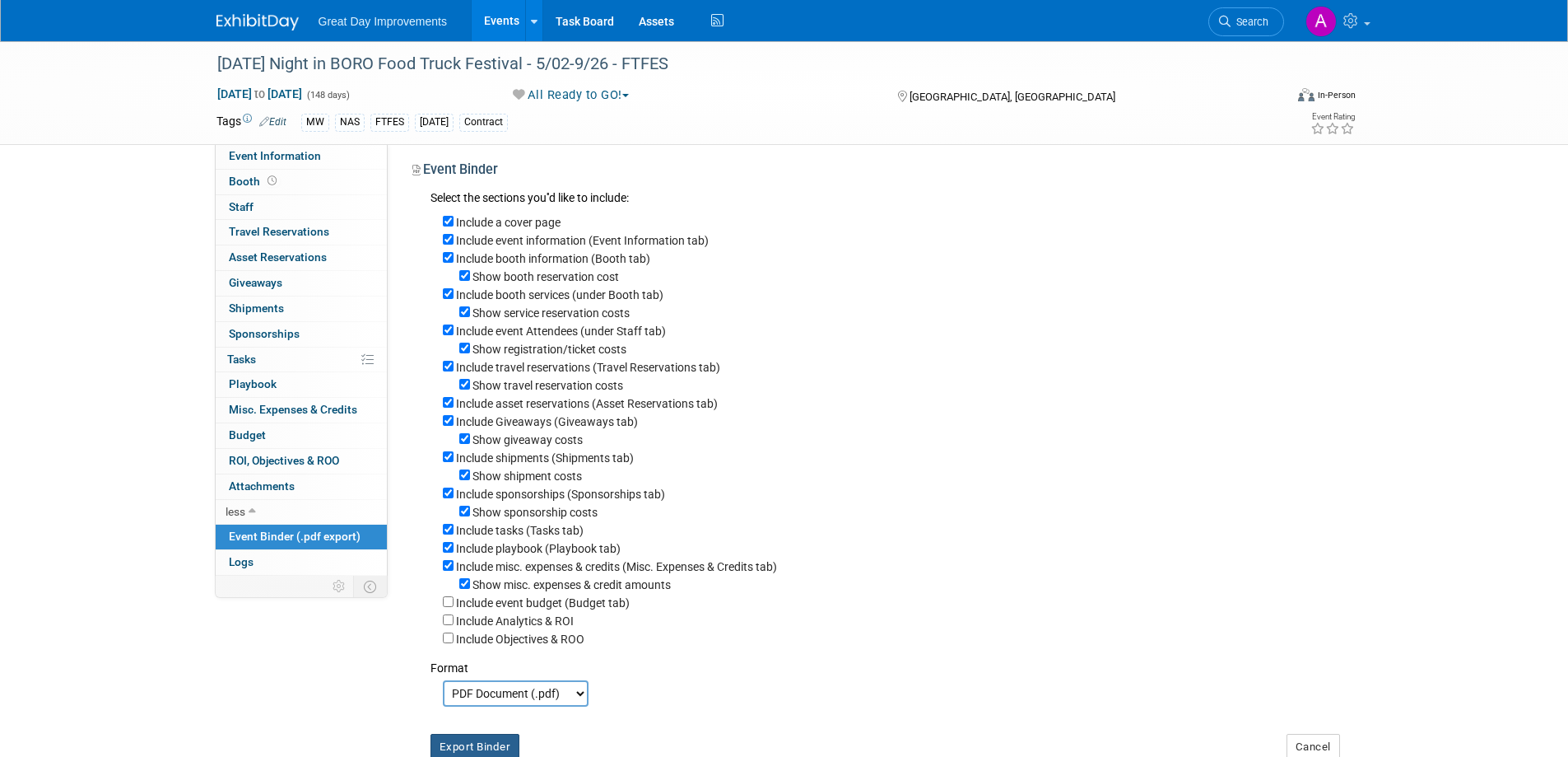
scroll to position [0, 0]
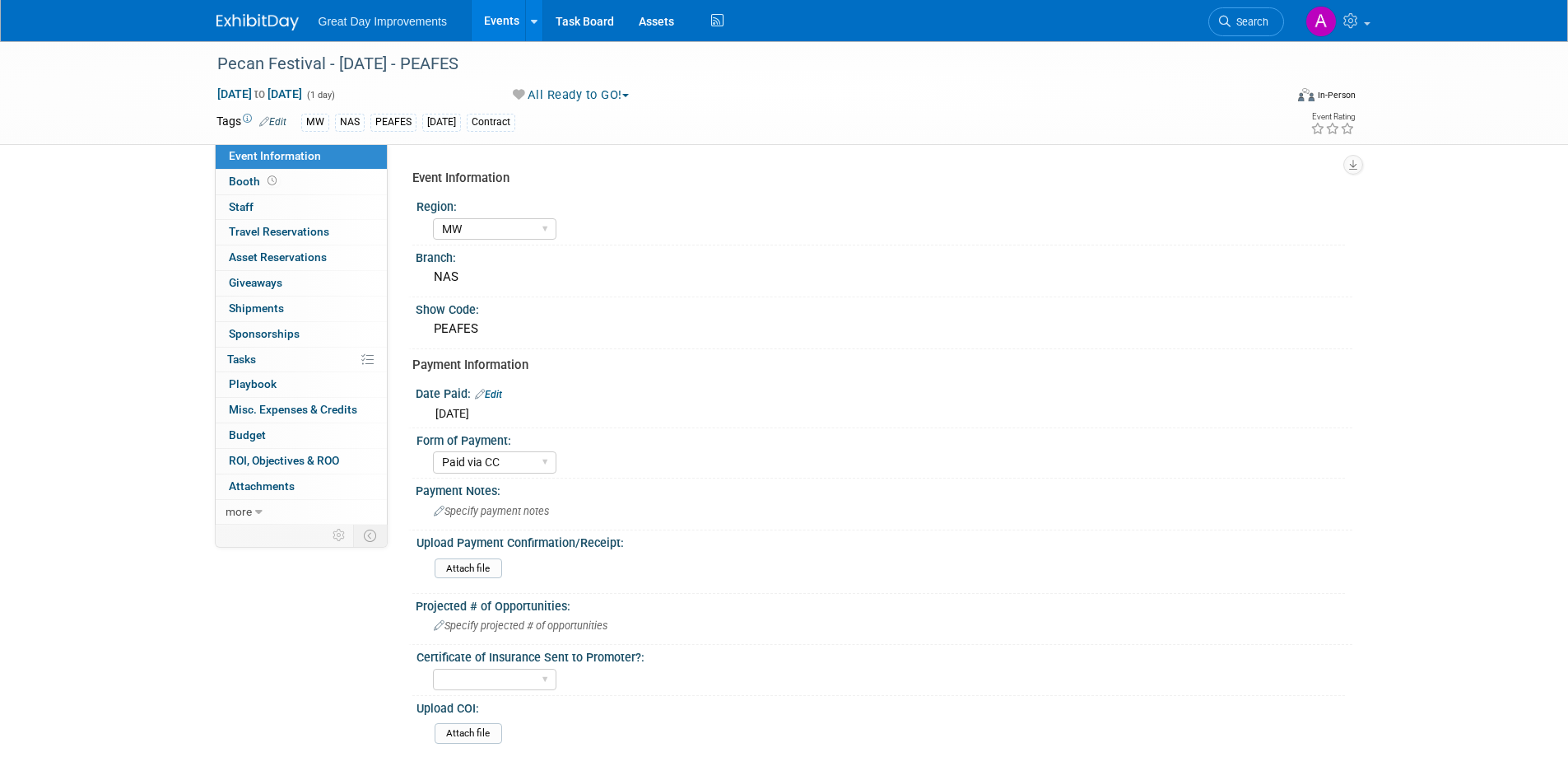
select select "MW"
select select "Paid via CC"
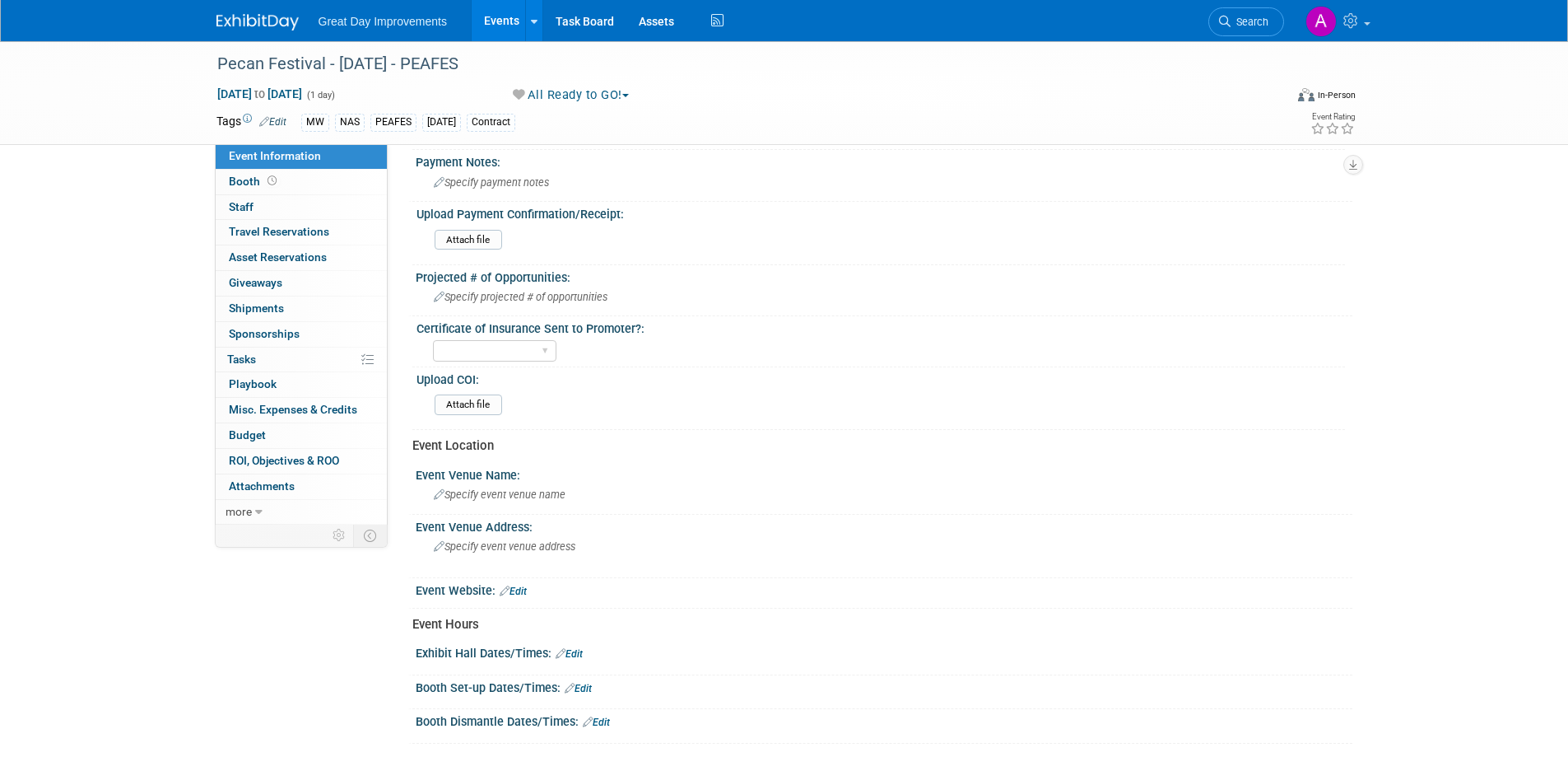
scroll to position [329, 0]
click at [522, 299] on span "Specify projected # of opportunities" at bounding box center [521, 296] width 174 height 12
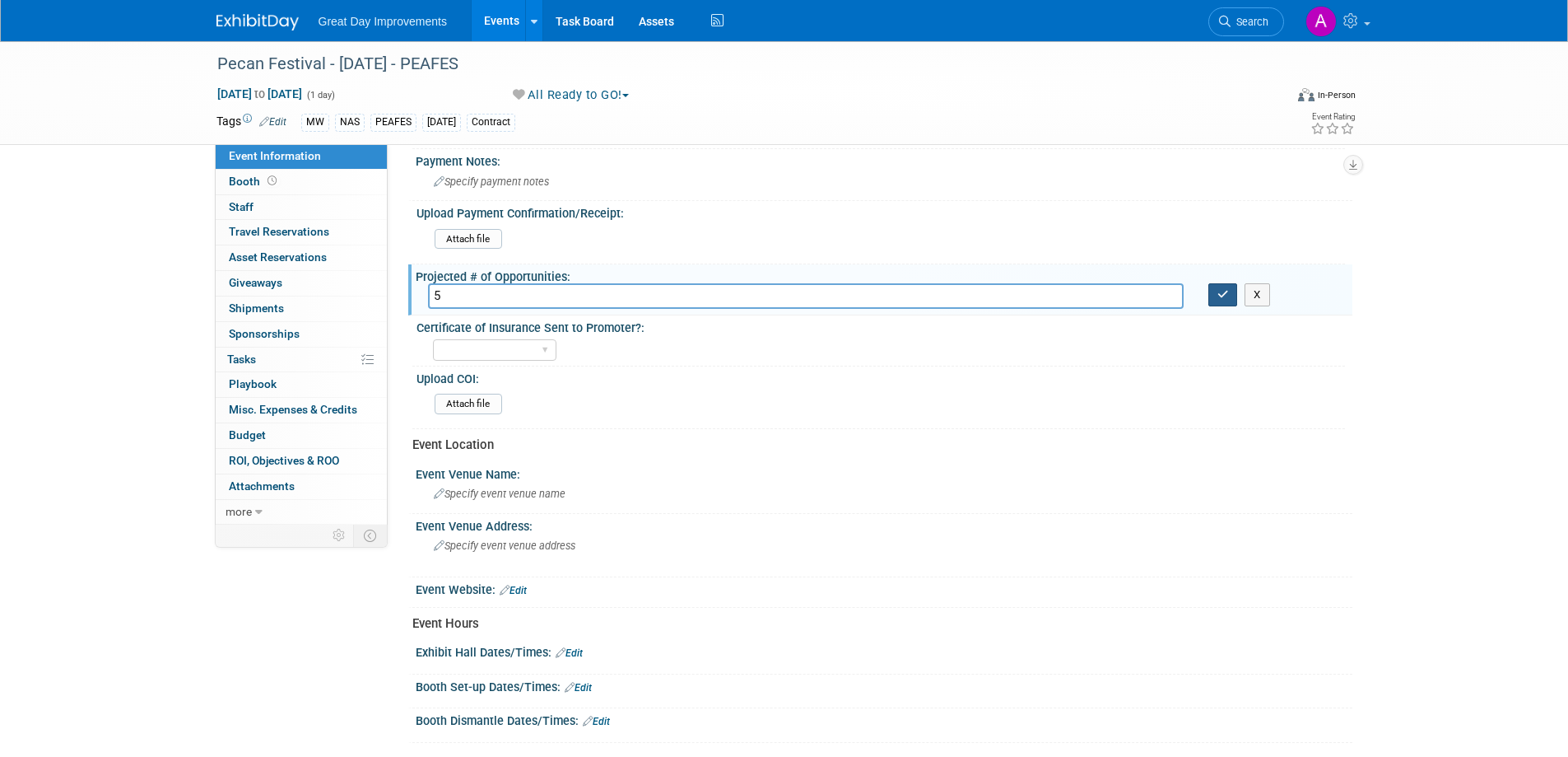
type input "5"
click at [1214, 292] on button "button" at bounding box center [1223, 294] width 30 height 23
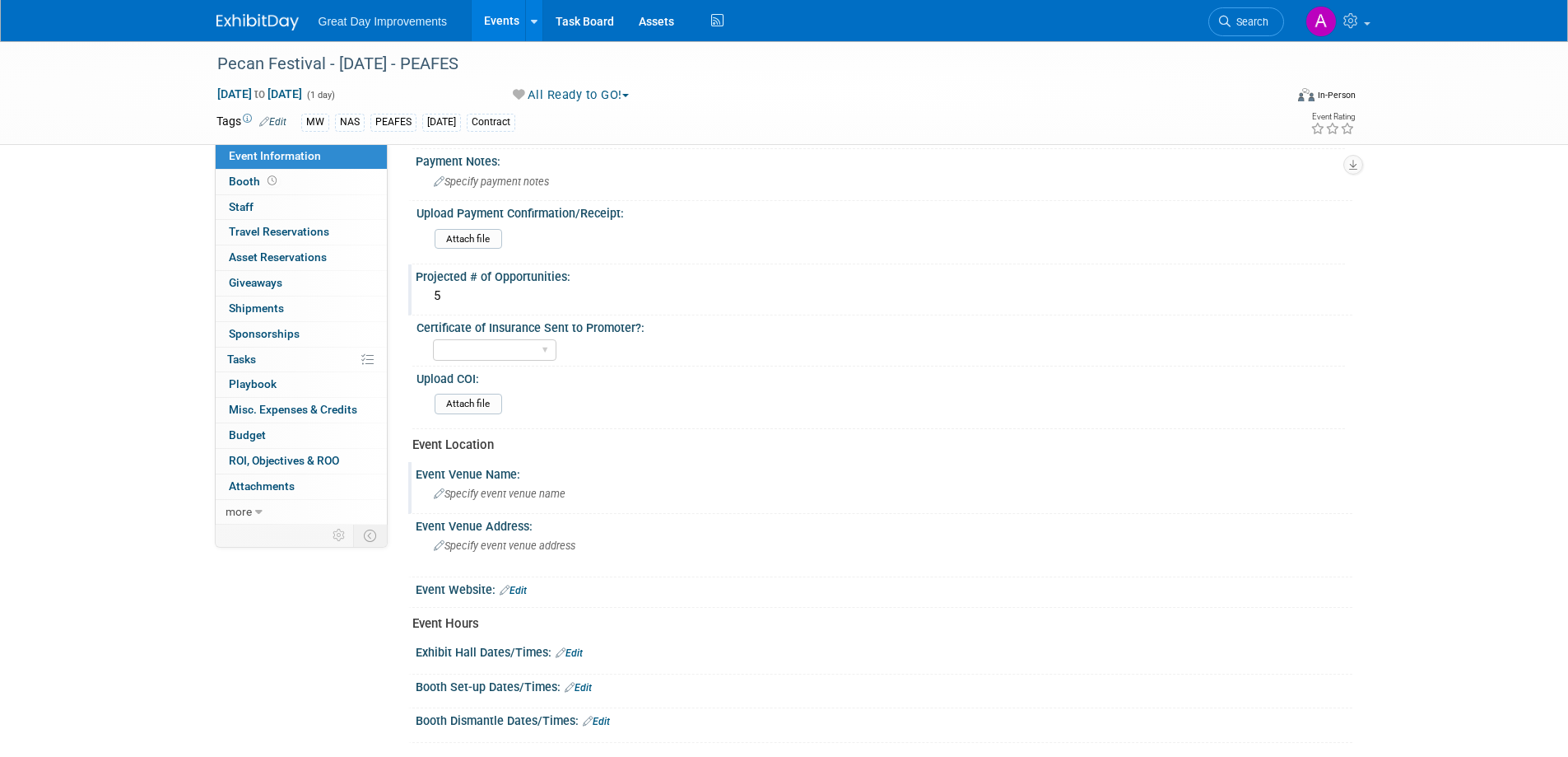
click at [545, 500] on div "Specify event venue name" at bounding box center [883, 494] width 911 height 26
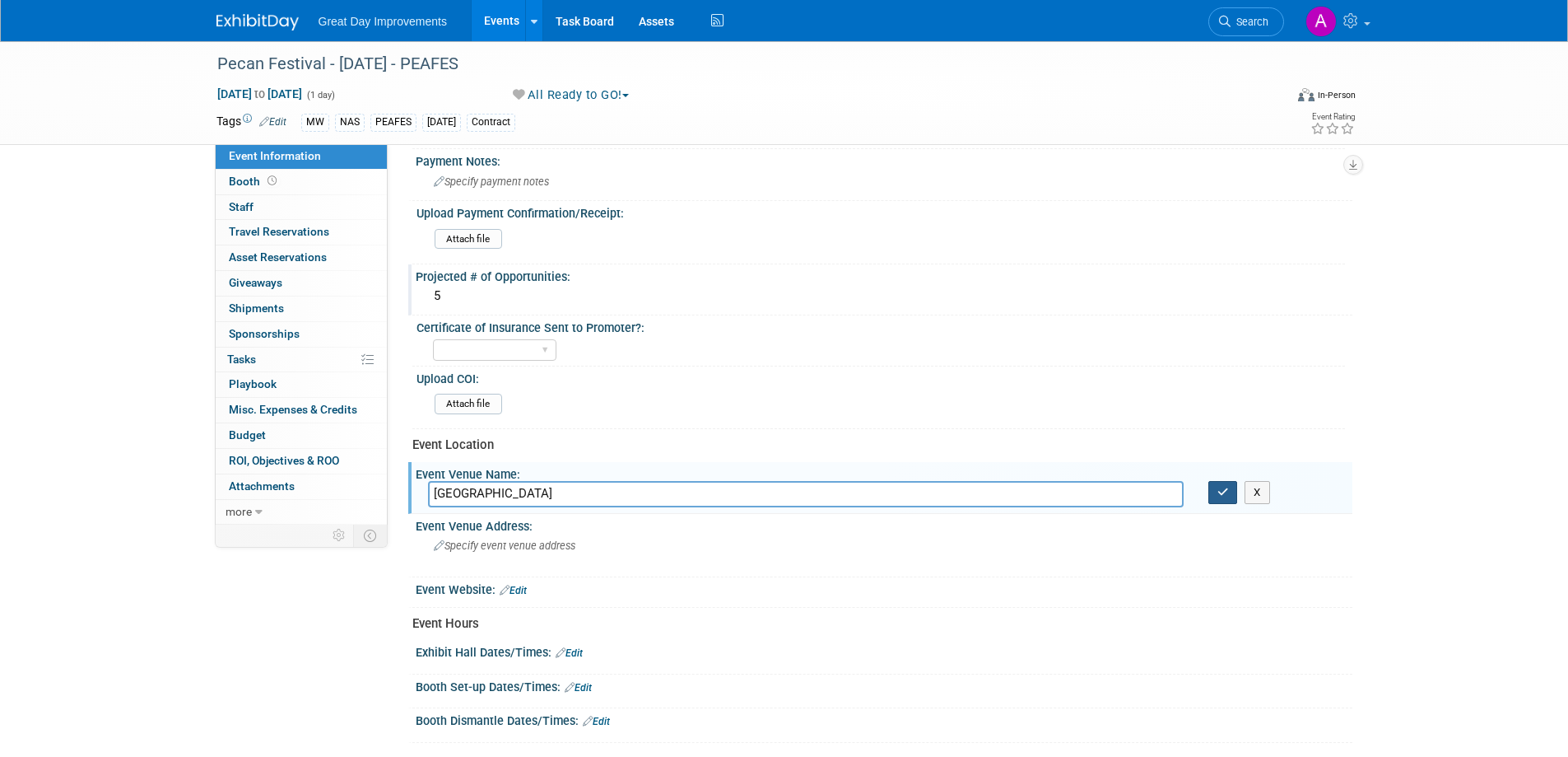
type input "[GEOGRAPHIC_DATA]"
click at [1219, 490] on icon "button" at bounding box center [1223, 492] width 12 height 11
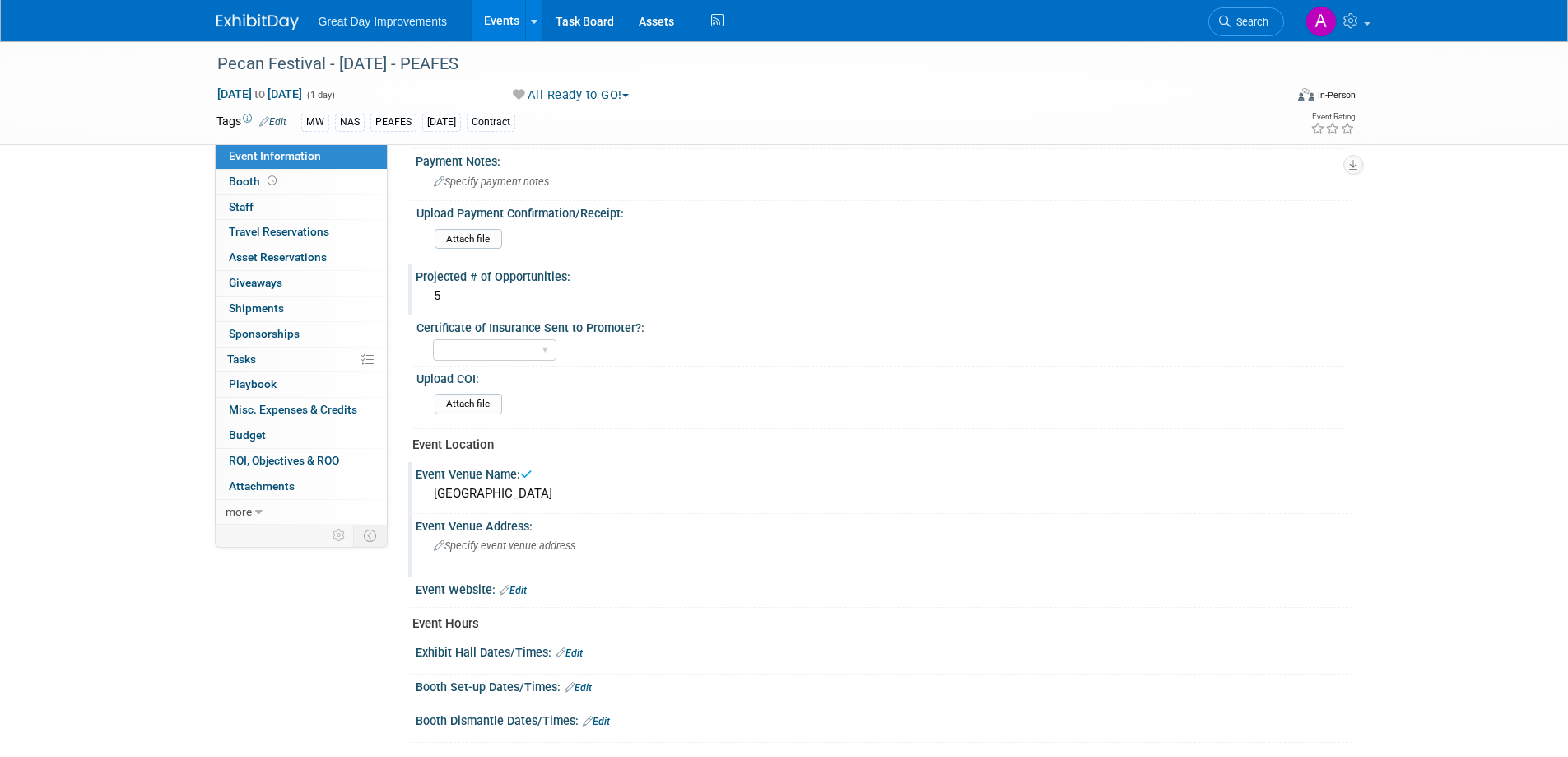
click at [571, 553] on div "Specify event venue address" at bounding box center [611, 552] width 366 height 38
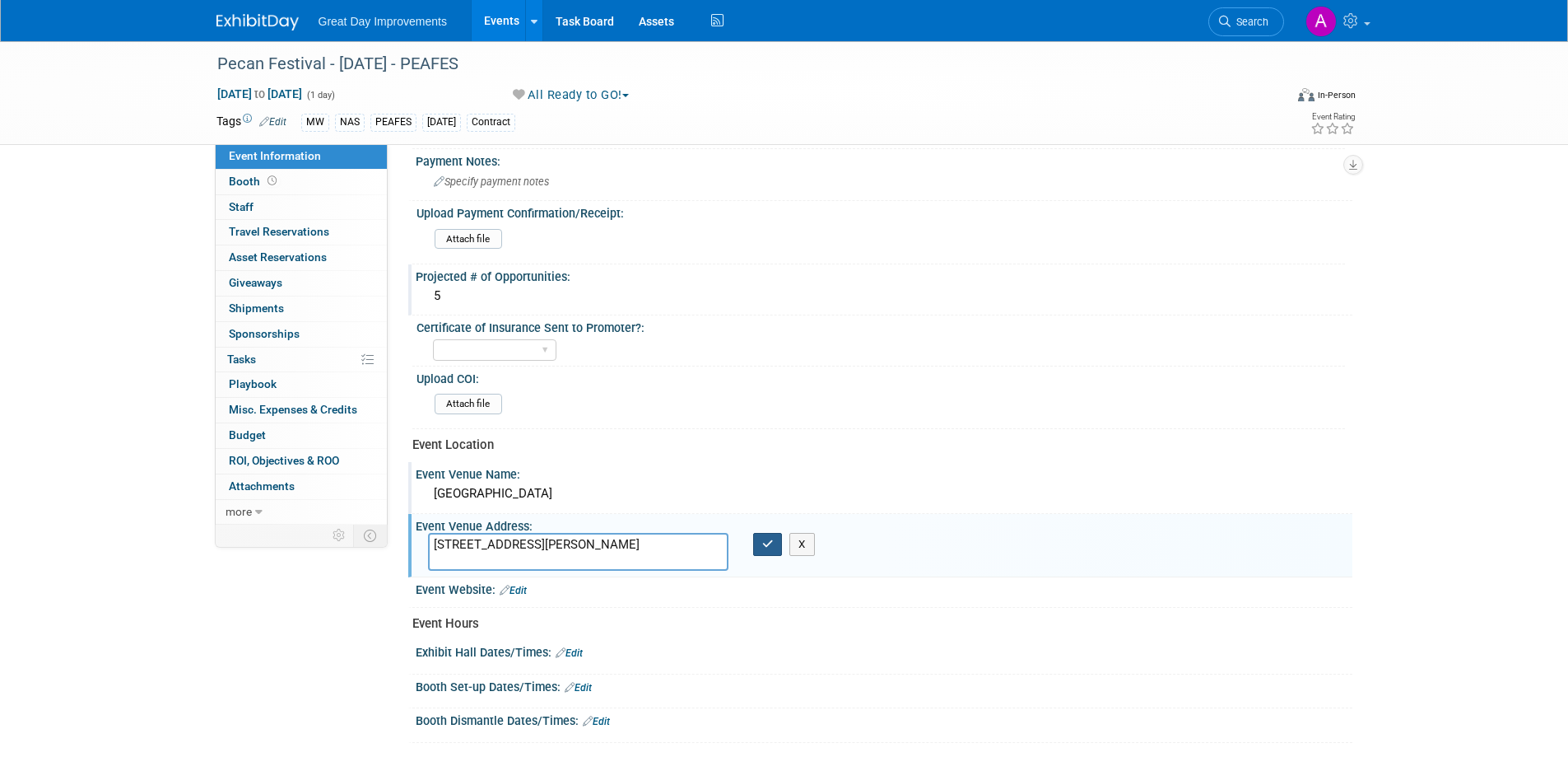
type textarea "[STREET_ADDRESS][PERSON_NAME]"
click at [774, 543] on button "button" at bounding box center [768, 544] width 30 height 23
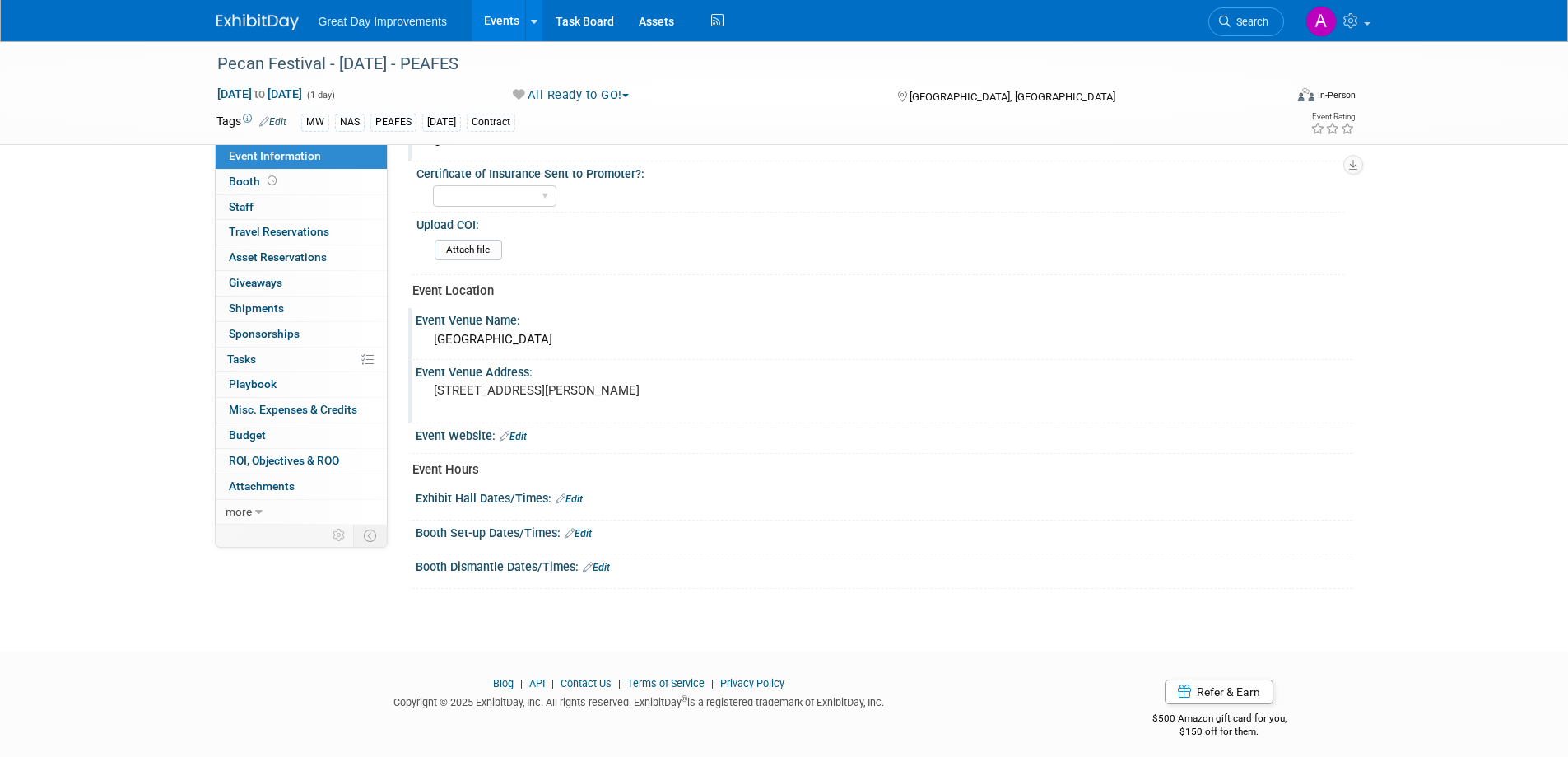
scroll to position [492, 0]
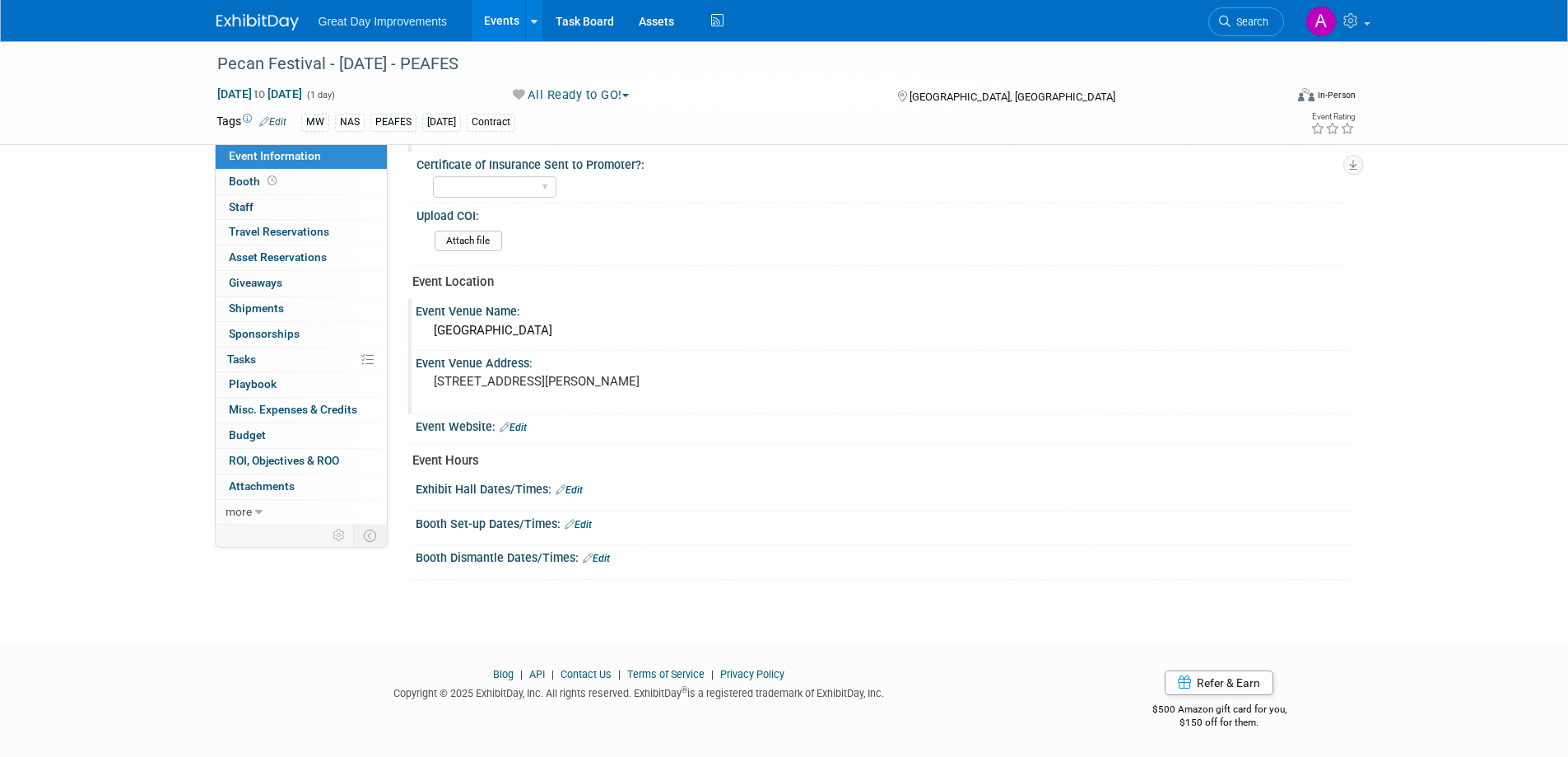
click at [571, 489] on link "Edit" at bounding box center [569, 490] width 27 height 12
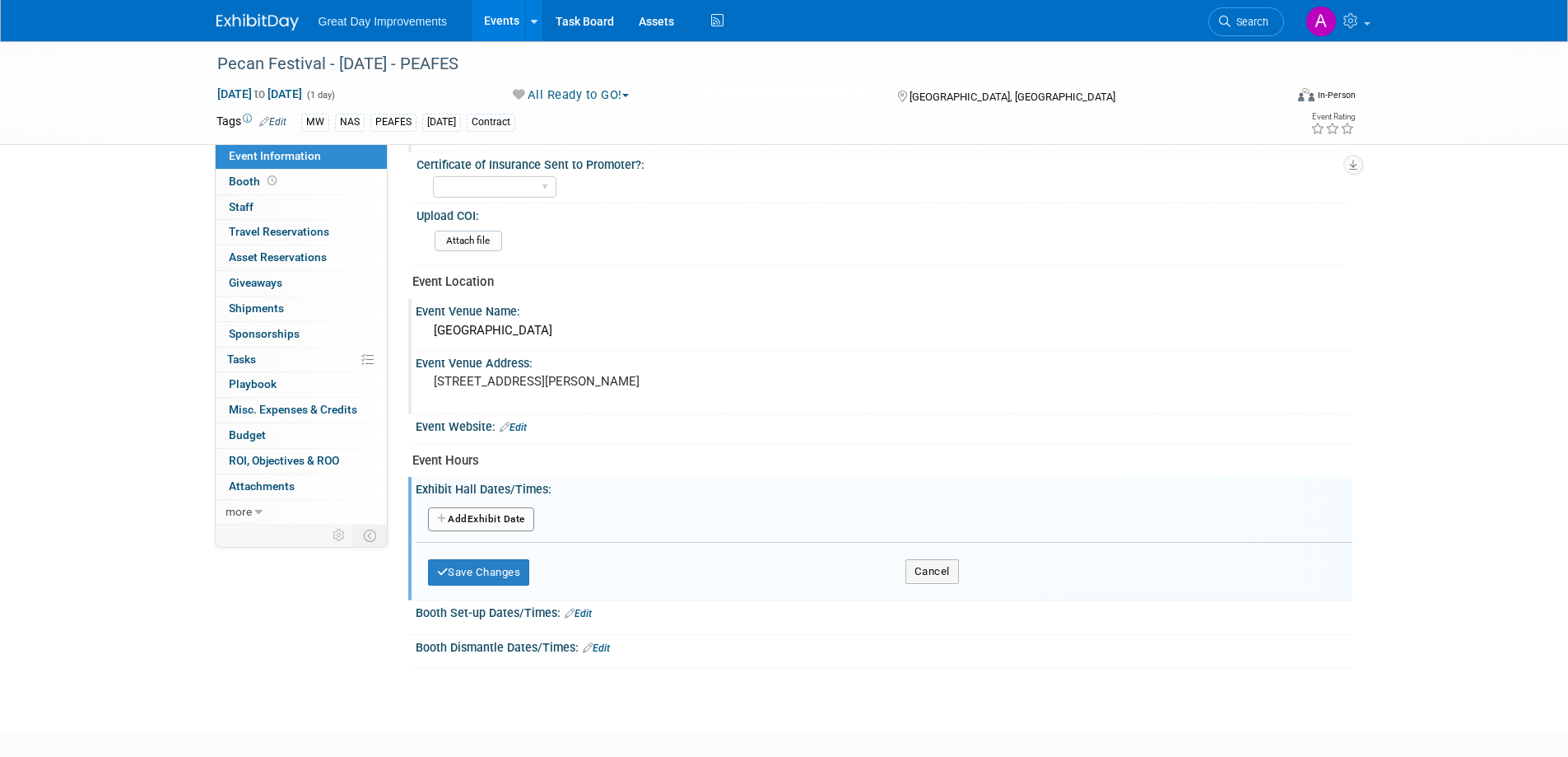
click at [499, 517] on button "Add Another Exhibit Date" at bounding box center [481, 519] width 106 height 25
select select "8"
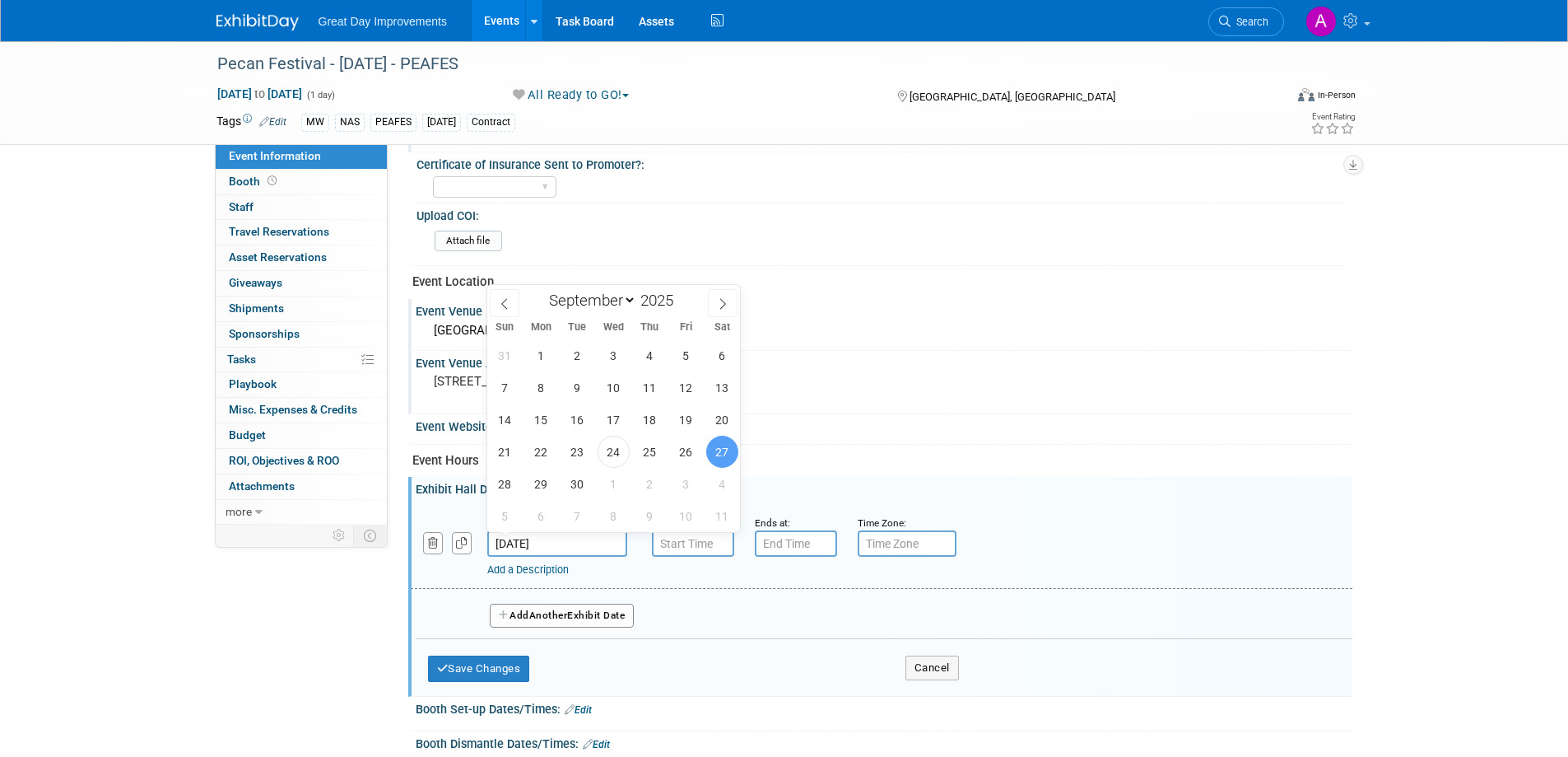
click at [569, 540] on input "[DATE]" at bounding box center [557, 543] width 140 height 26
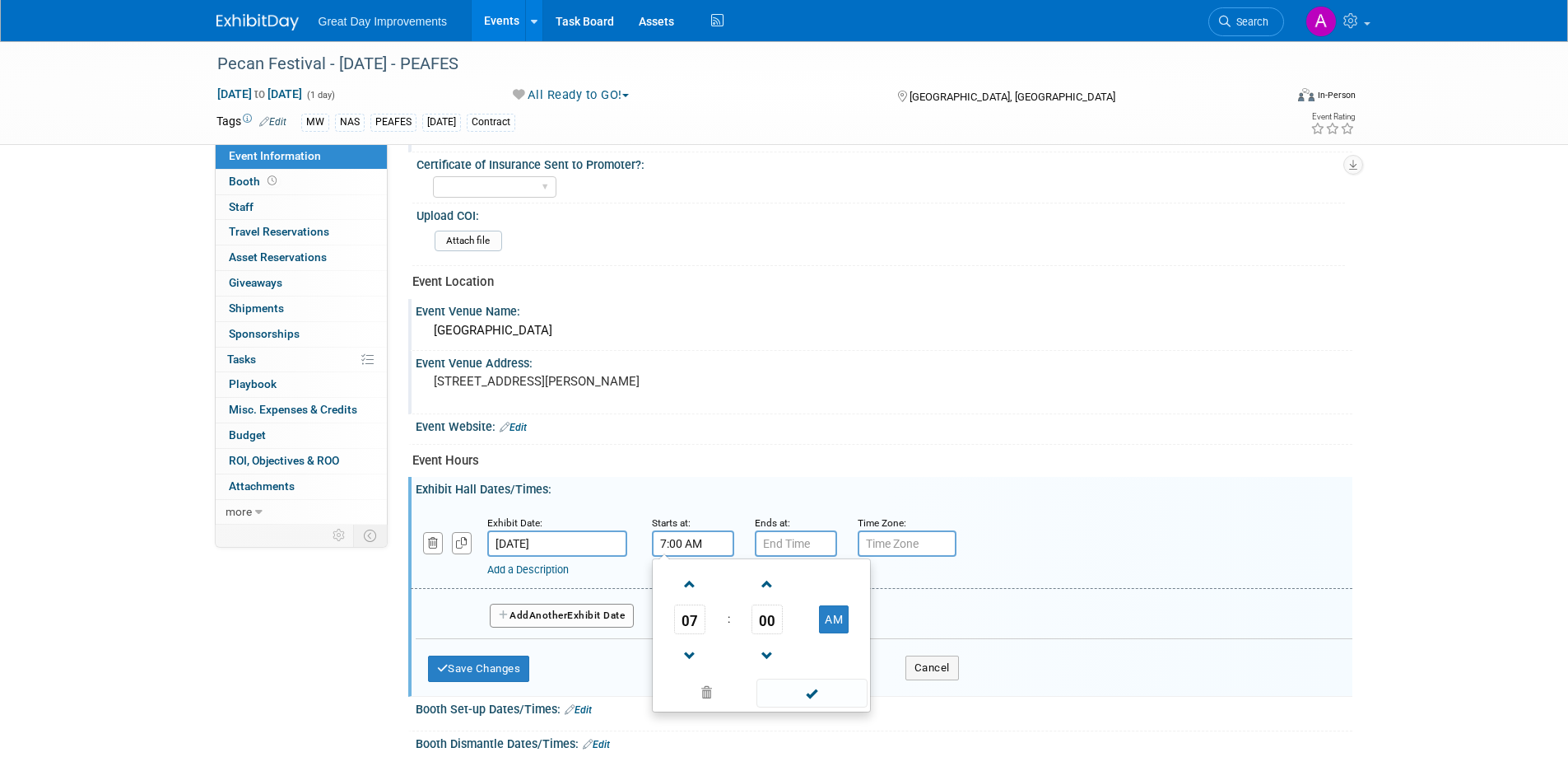
click at [691, 549] on input "7:00 AM" at bounding box center [693, 543] width 82 height 26
click at [691, 580] on span at bounding box center [690, 584] width 29 height 29
click at [692, 578] on span at bounding box center [690, 584] width 29 height 29
type input "10:00 AM"
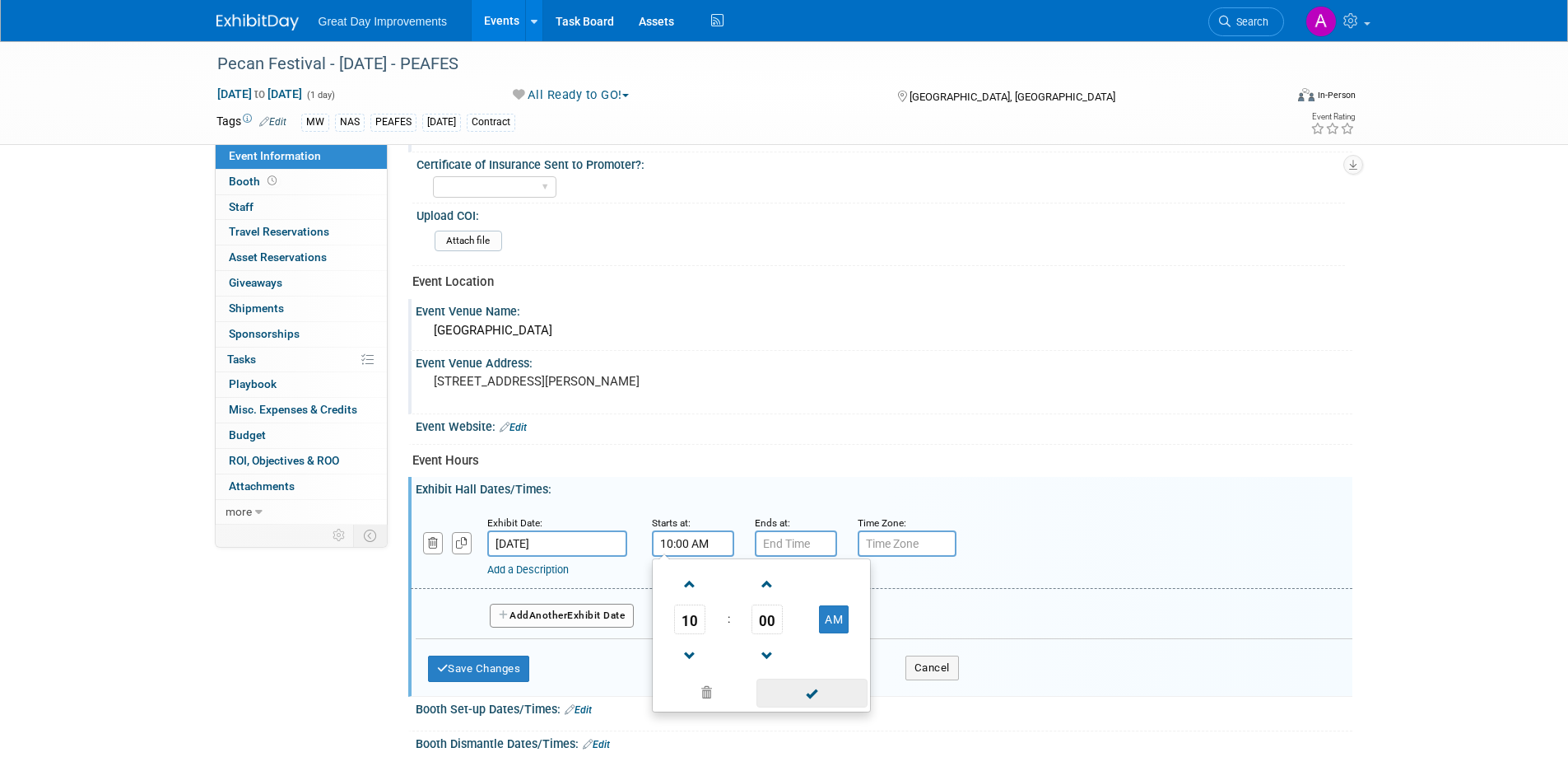
click at [806, 679] on span at bounding box center [811, 692] width 111 height 29
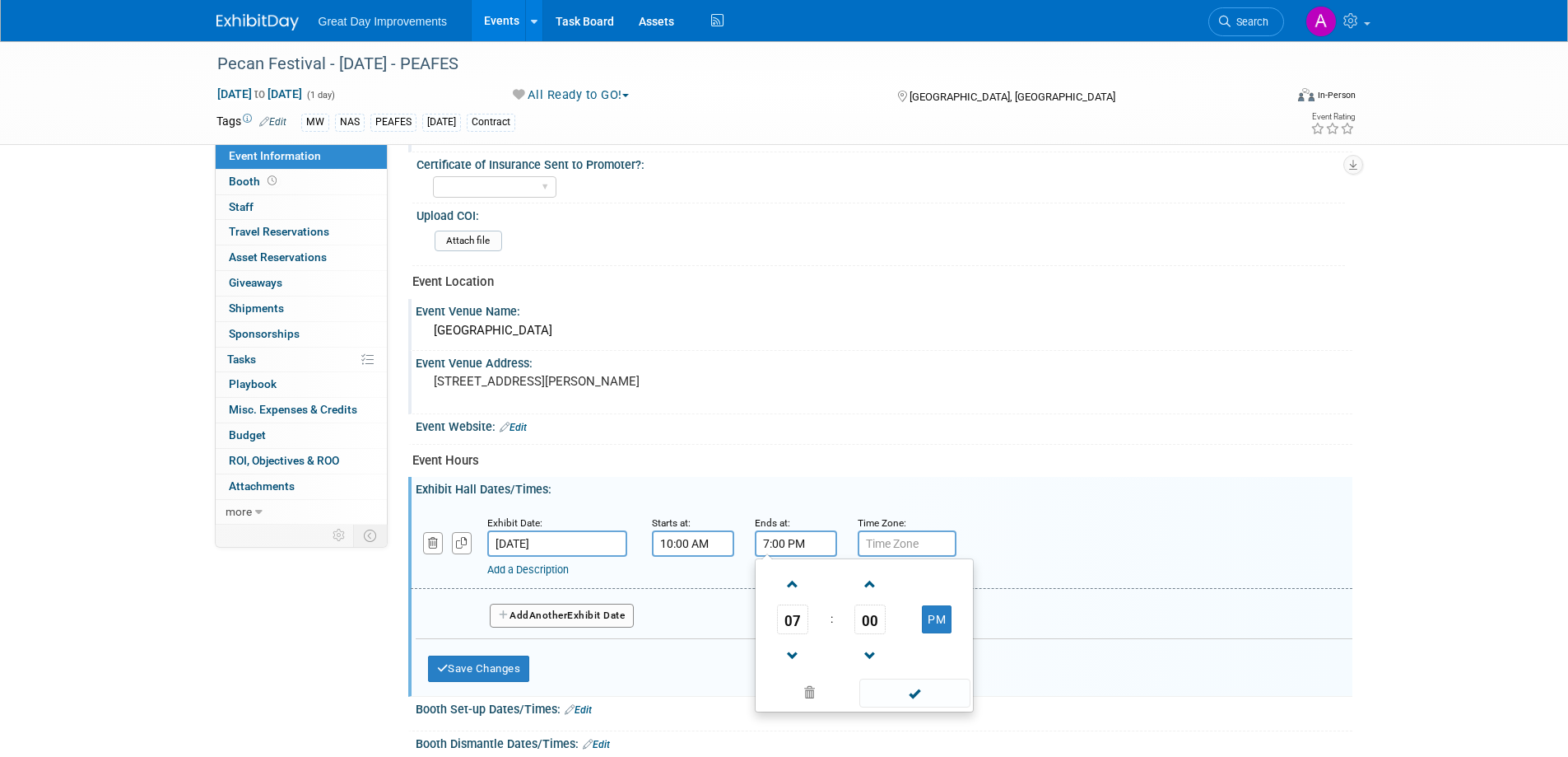
click at [793, 543] on input "7:00 PM" at bounding box center [795, 543] width 82 height 26
click at [786, 654] on span at bounding box center [792, 655] width 29 height 29
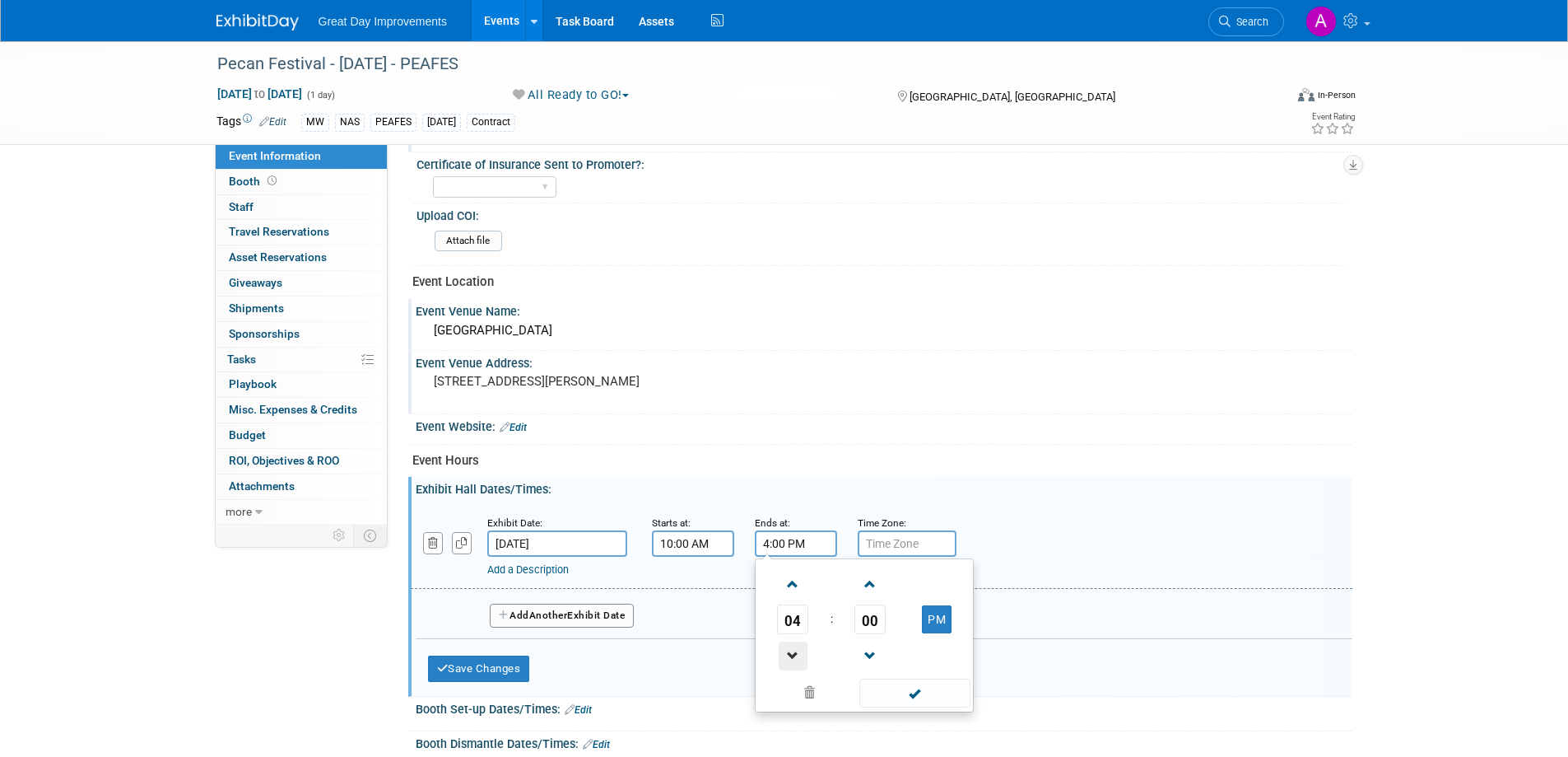
type input "3:00 PM"
drag, startPoint x: 912, startPoint y: 697, endPoint x: 910, endPoint y: 674, distance: 23.1
click at [911, 696] on span at bounding box center [914, 692] width 111 height 29
click at [919, 553] on input "text" at bounding box center [906, 543] width 99 height 26
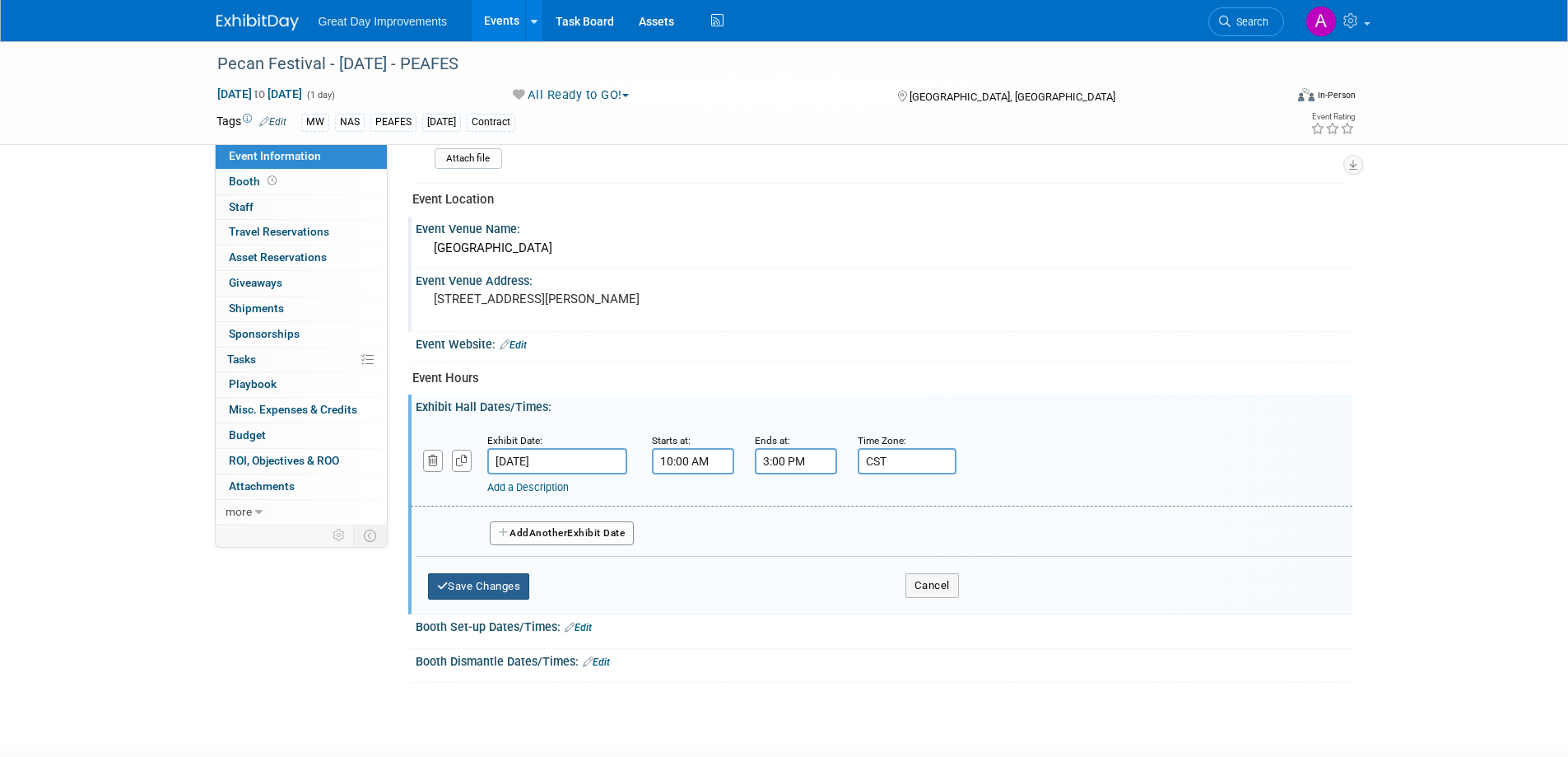
type input "CST"
click at [513, 585] on button "Save Changes" at bounding box center [479, 586] width 102 height 26
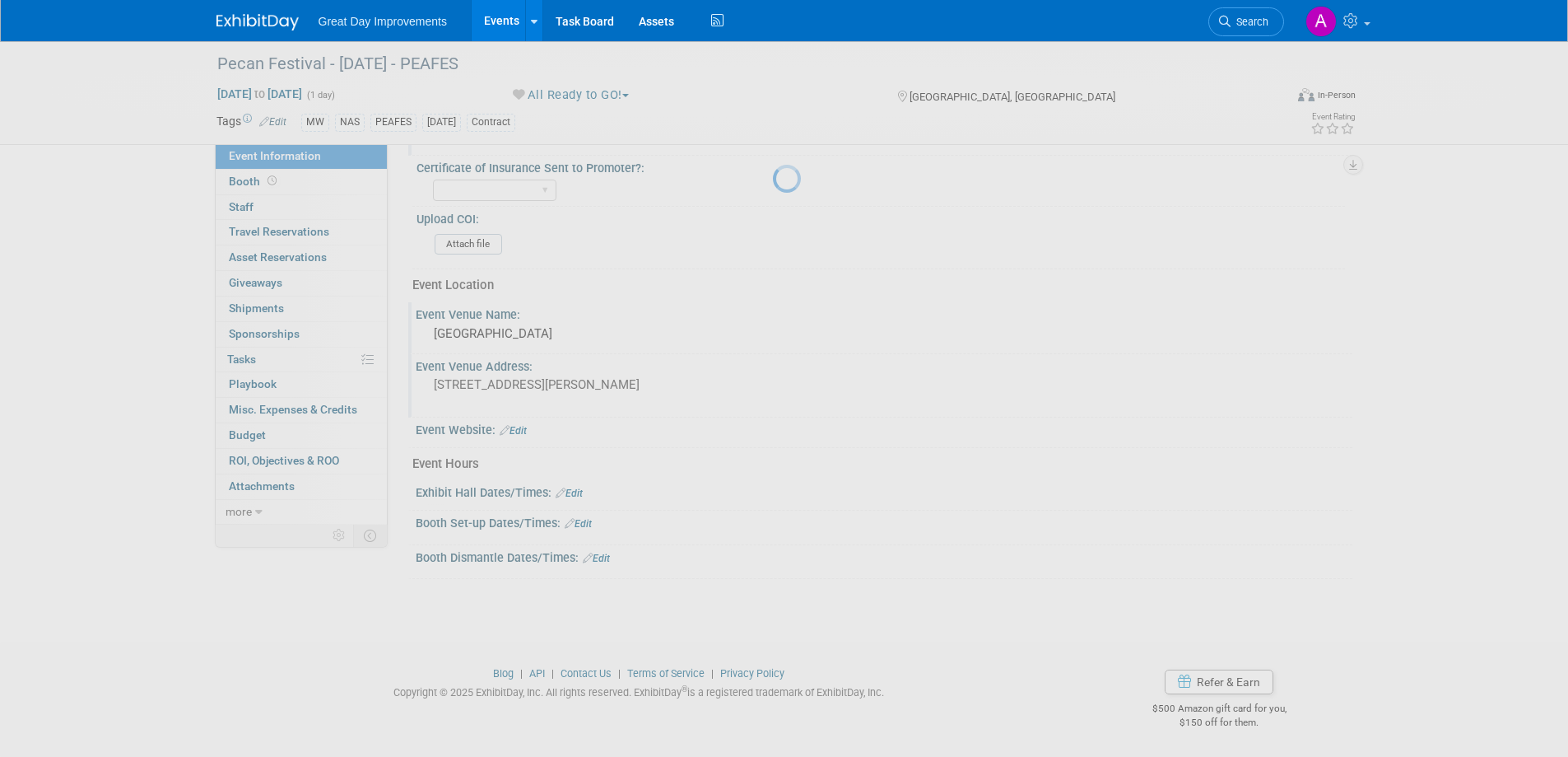
scroll to position [489, 0]
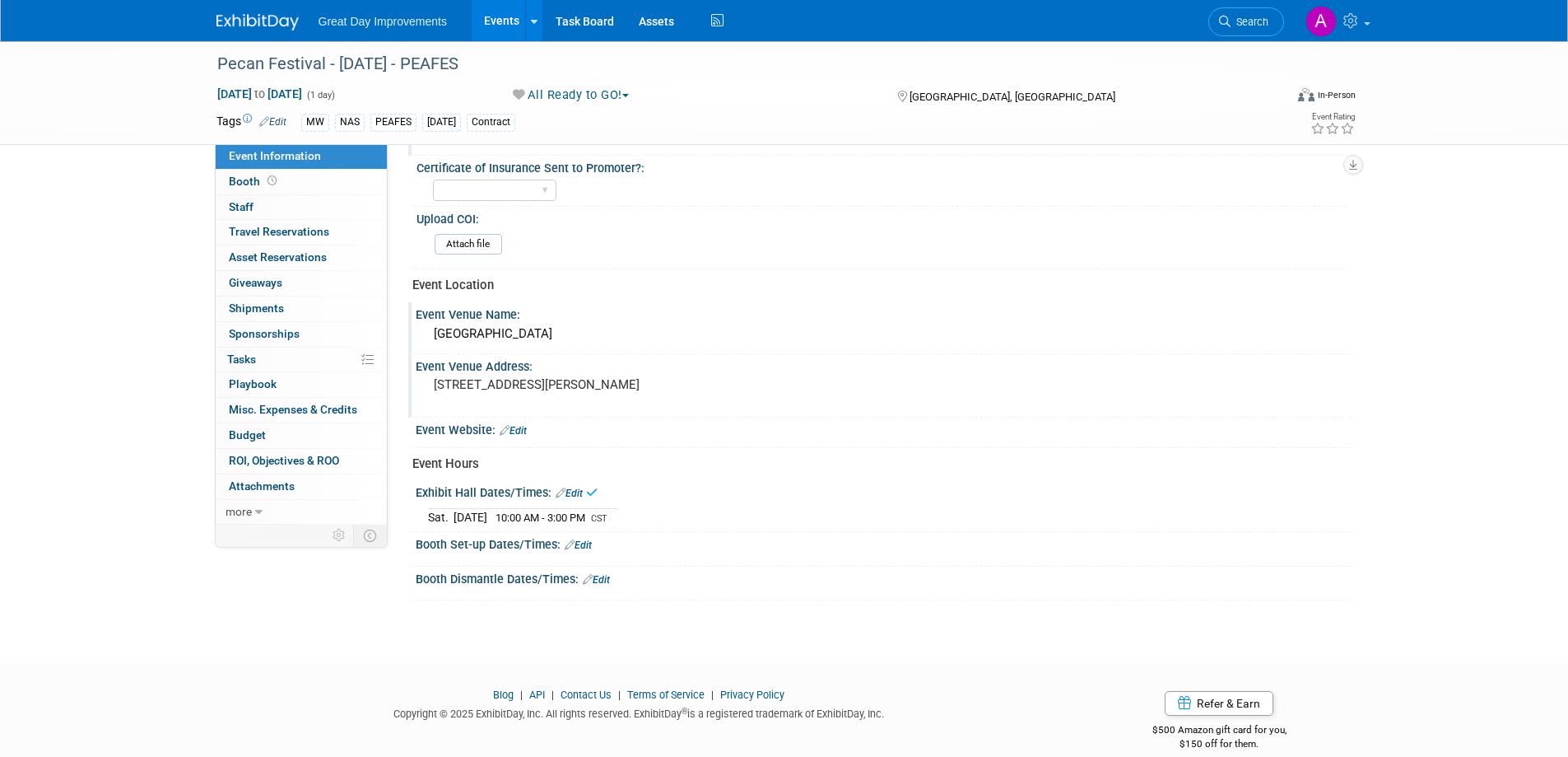
click at [587, 543] on link "Edit" at bounding box center [578, 545] width 27 height 12
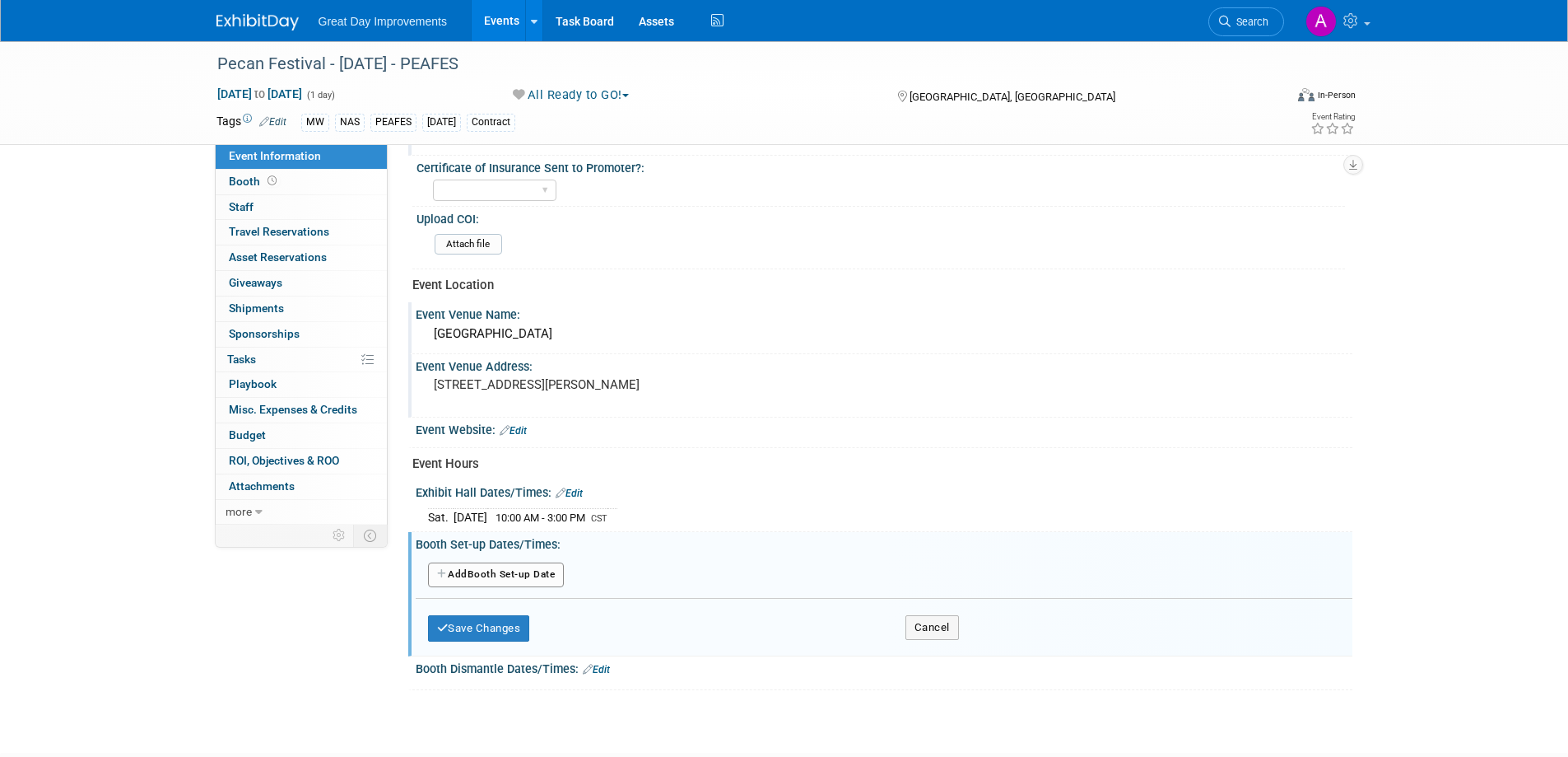
click at [548, 571] on button "Add Another Booth Set-up Date" at bounding box center [496, 574] width 137 height 25
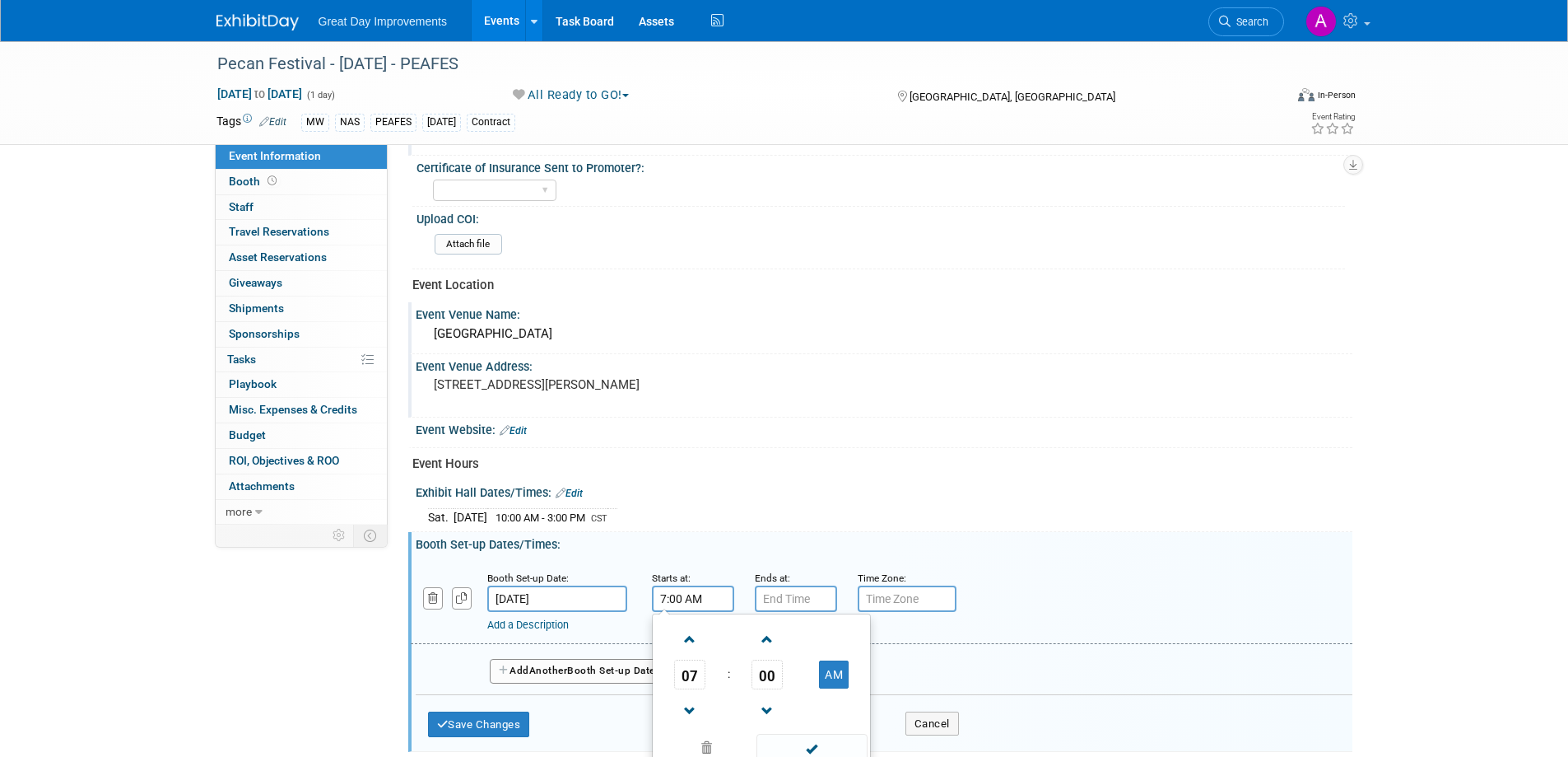
click at [688, 593] on input "7:00 AM" at bounding box center [693, 598] width 82 height 26
click at [765, 648] on span at bounding box center [767, 639] width 29 height 29
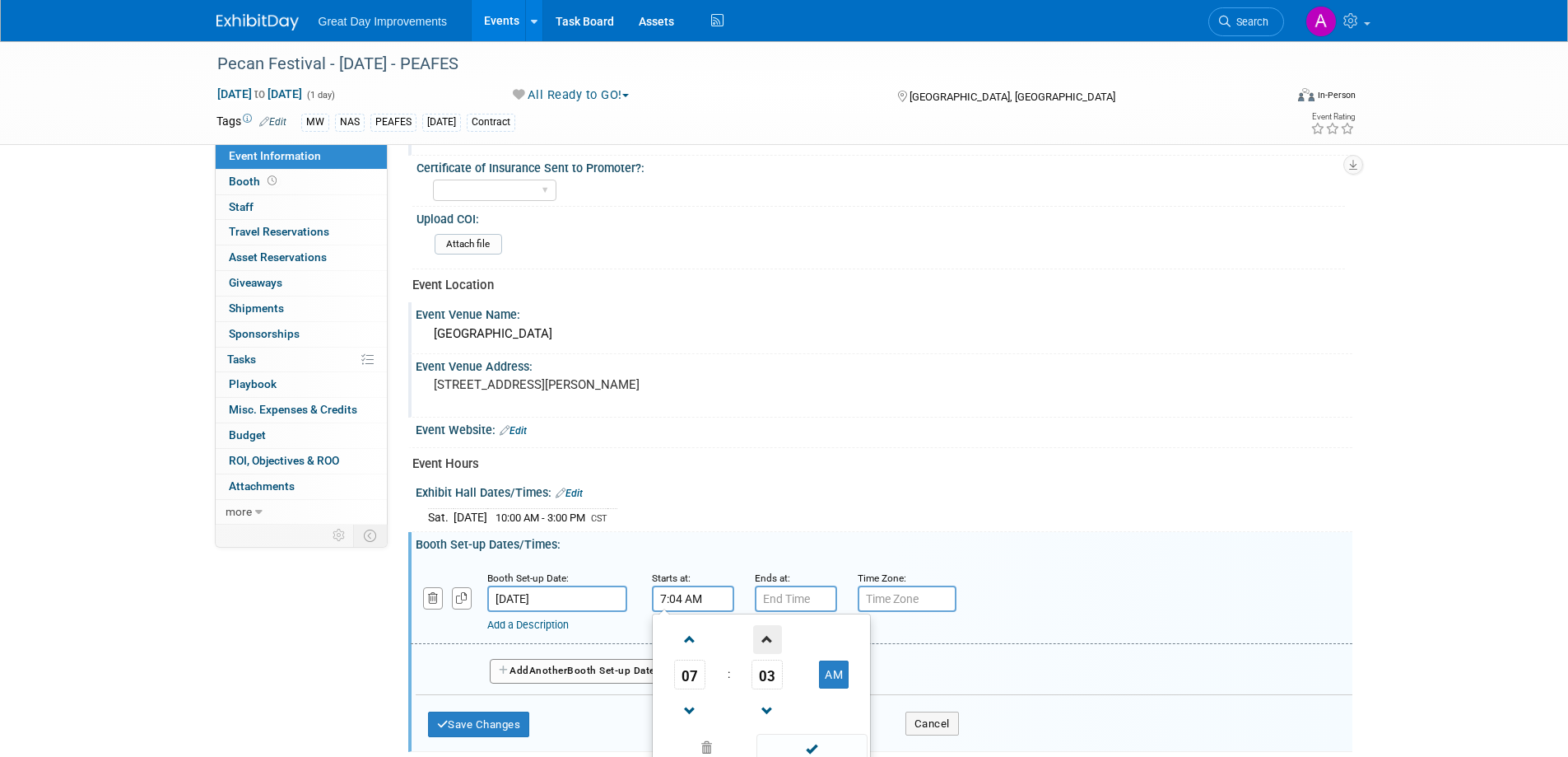
click at [765, 648] on span at bounding box center [767, 639] width 29 height 29
click at [764, 648] on span at bounding box center [767, 639] width 29 height 29
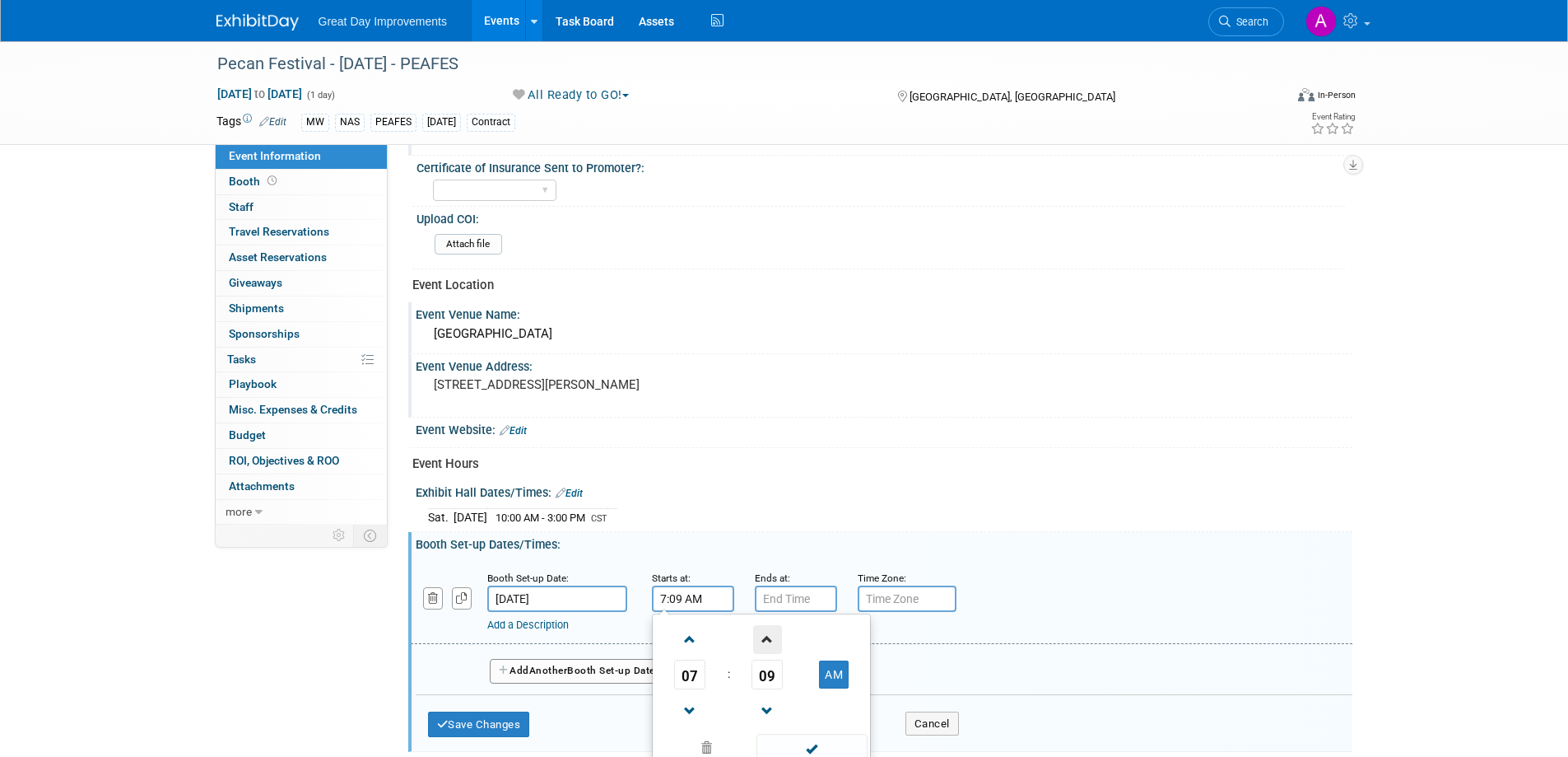
click at [764, 648] on span at bounding box center [767, 639] width 29 height 29
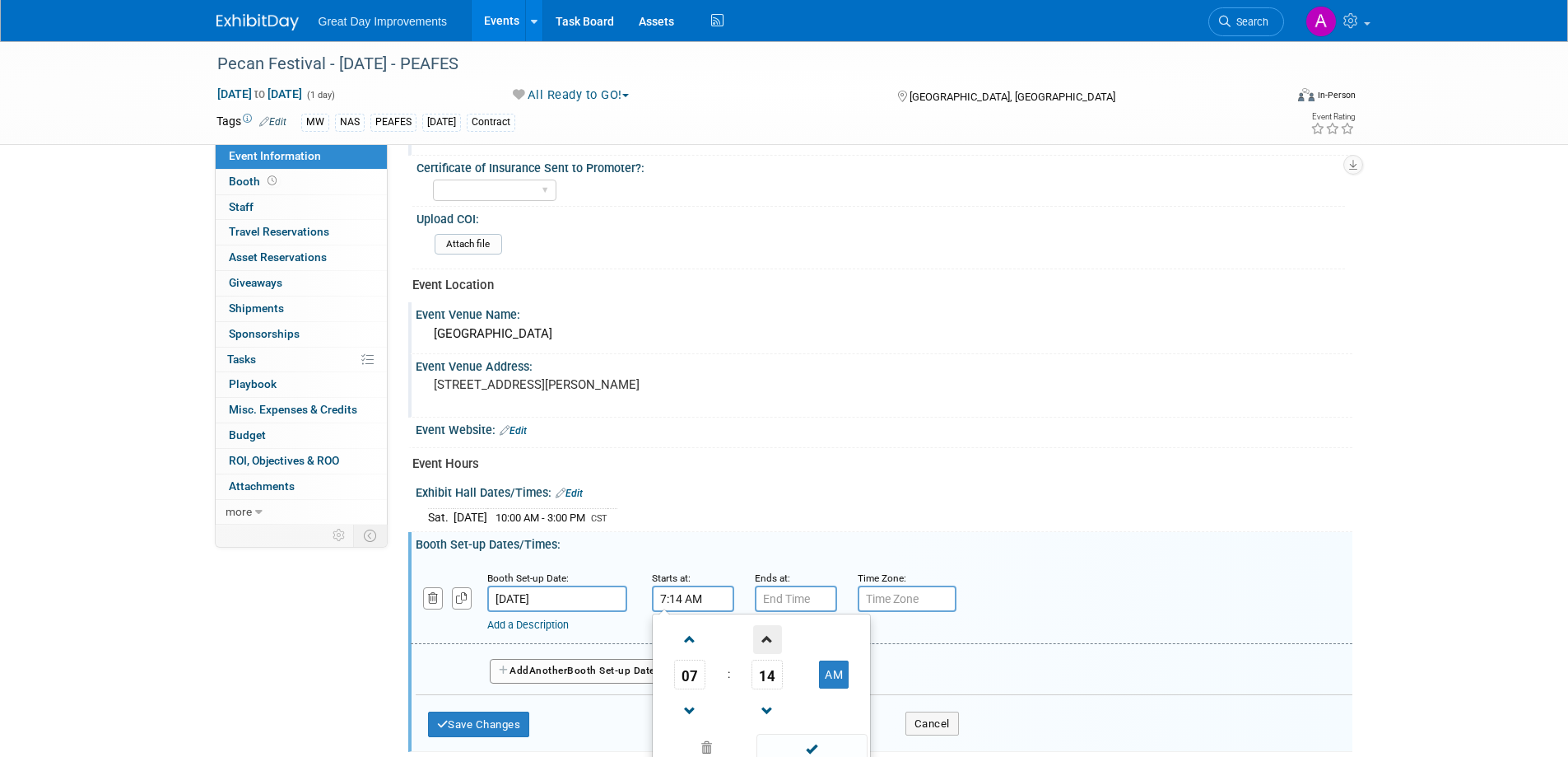
click at [764, 648] on span at bounding box center [767, 639] width 29 height 29
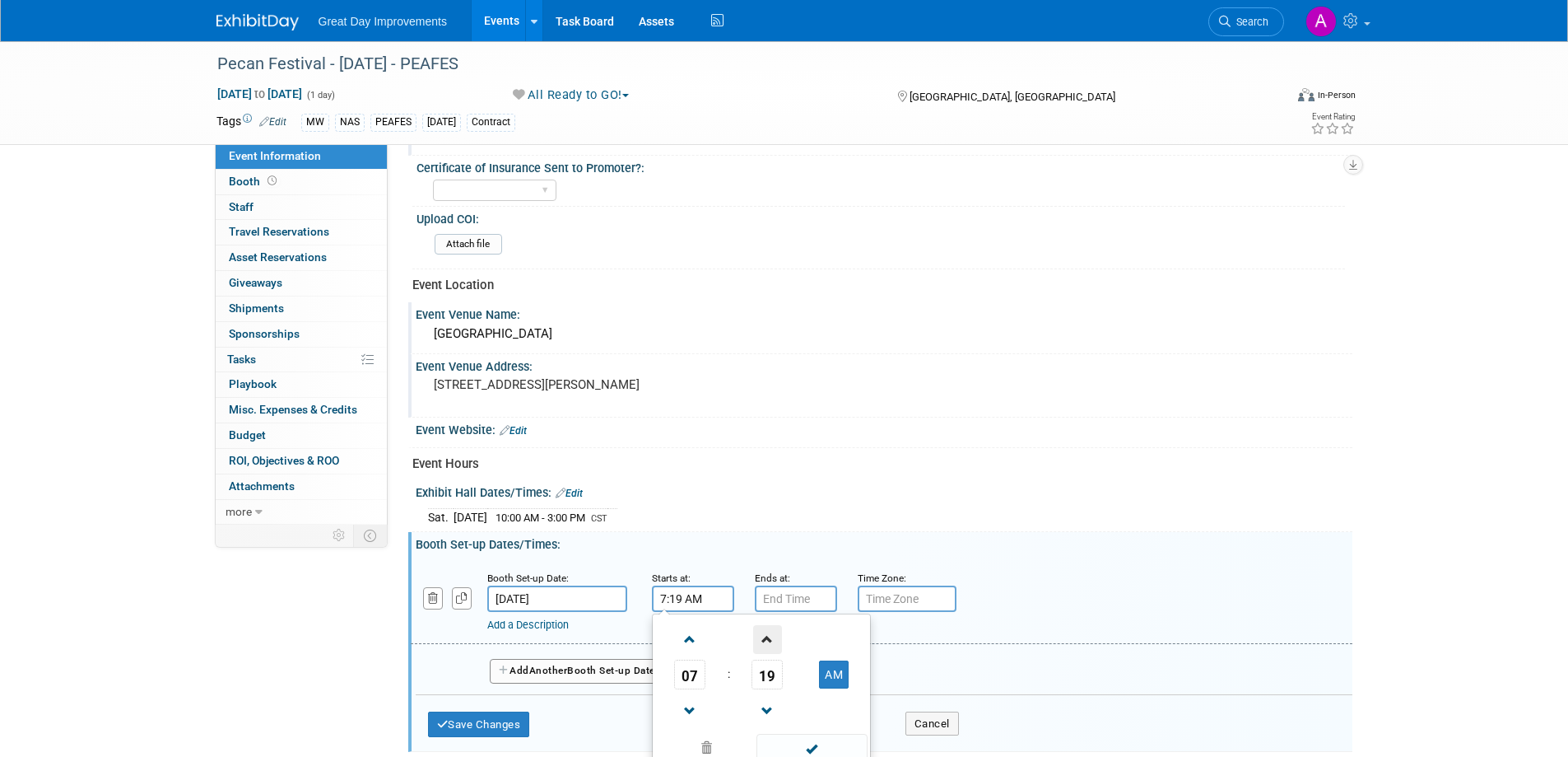
click at [764, 648] on span at bounding box center [767, 639] width 29 height 29
click at [763, 648] on span at bounding box center [767, 639] width 29 height 29
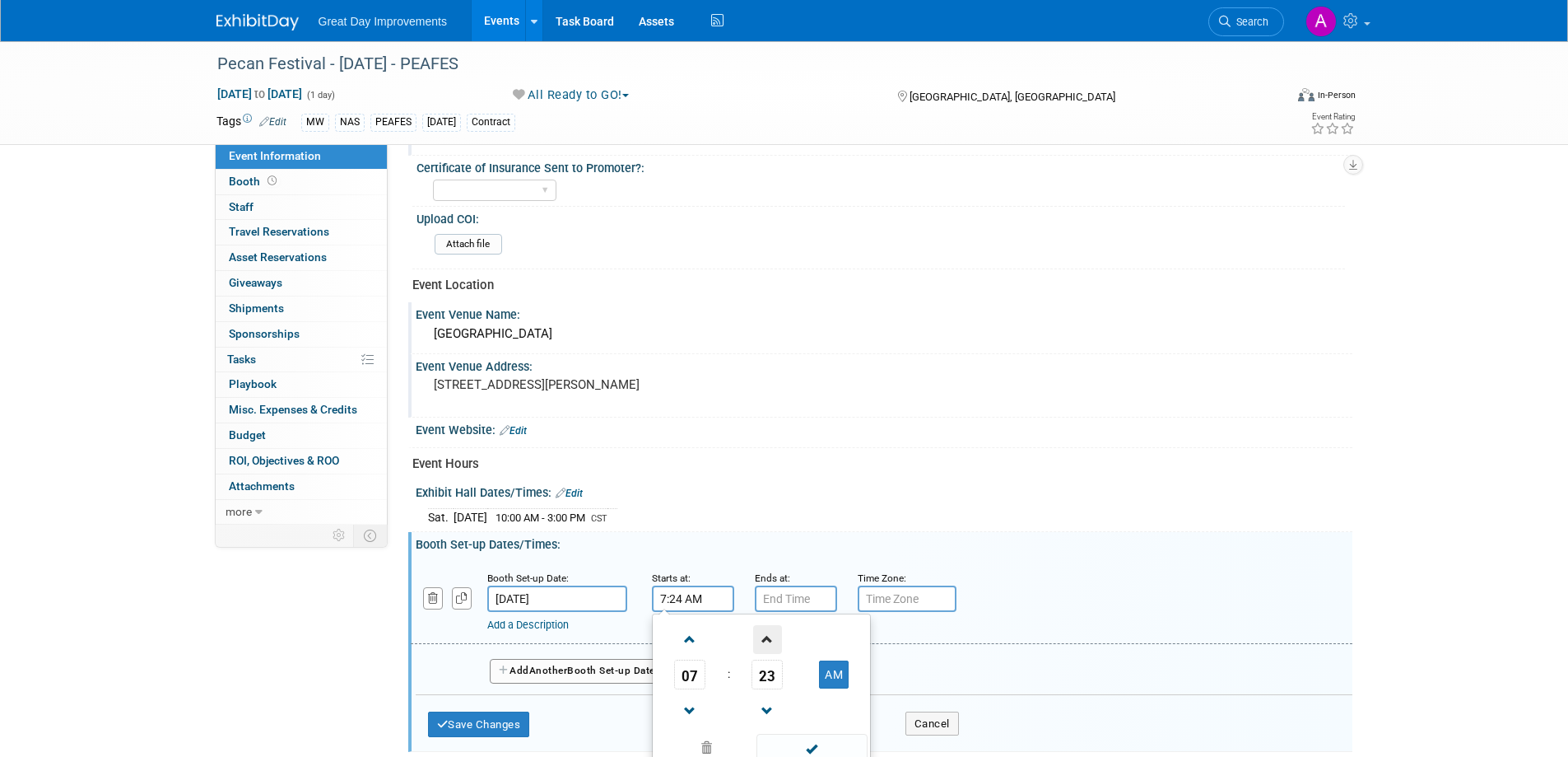
click at [763, 648] on span at bounding box center [767, 639] width 29 height 29
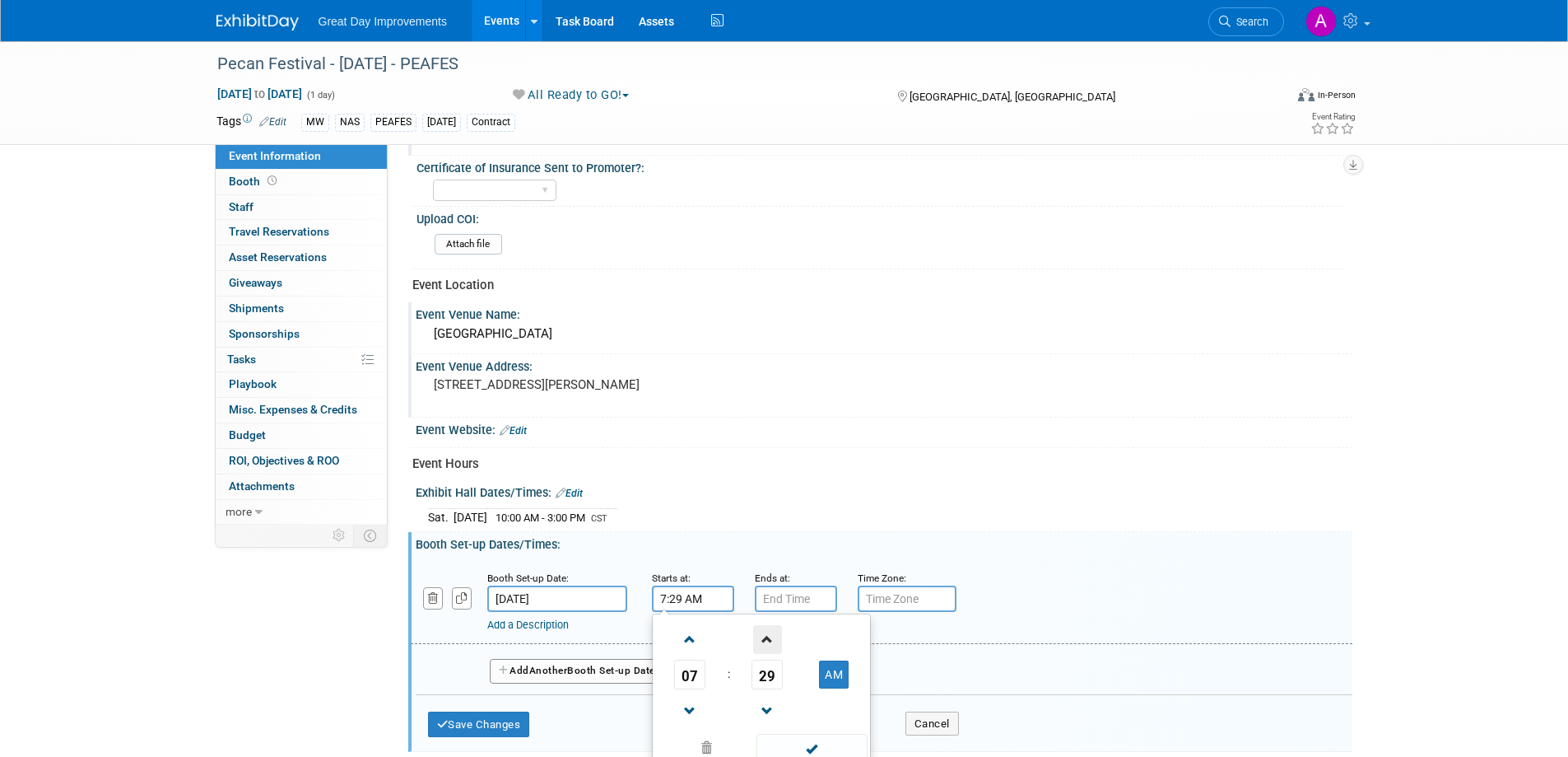
click at [763, 648] on span at bounding box center [767, 639] width 29 height 29
type input "7:30 AM"
click at [812, 742] on span at bounding box center [811, 748] width 111 height 29
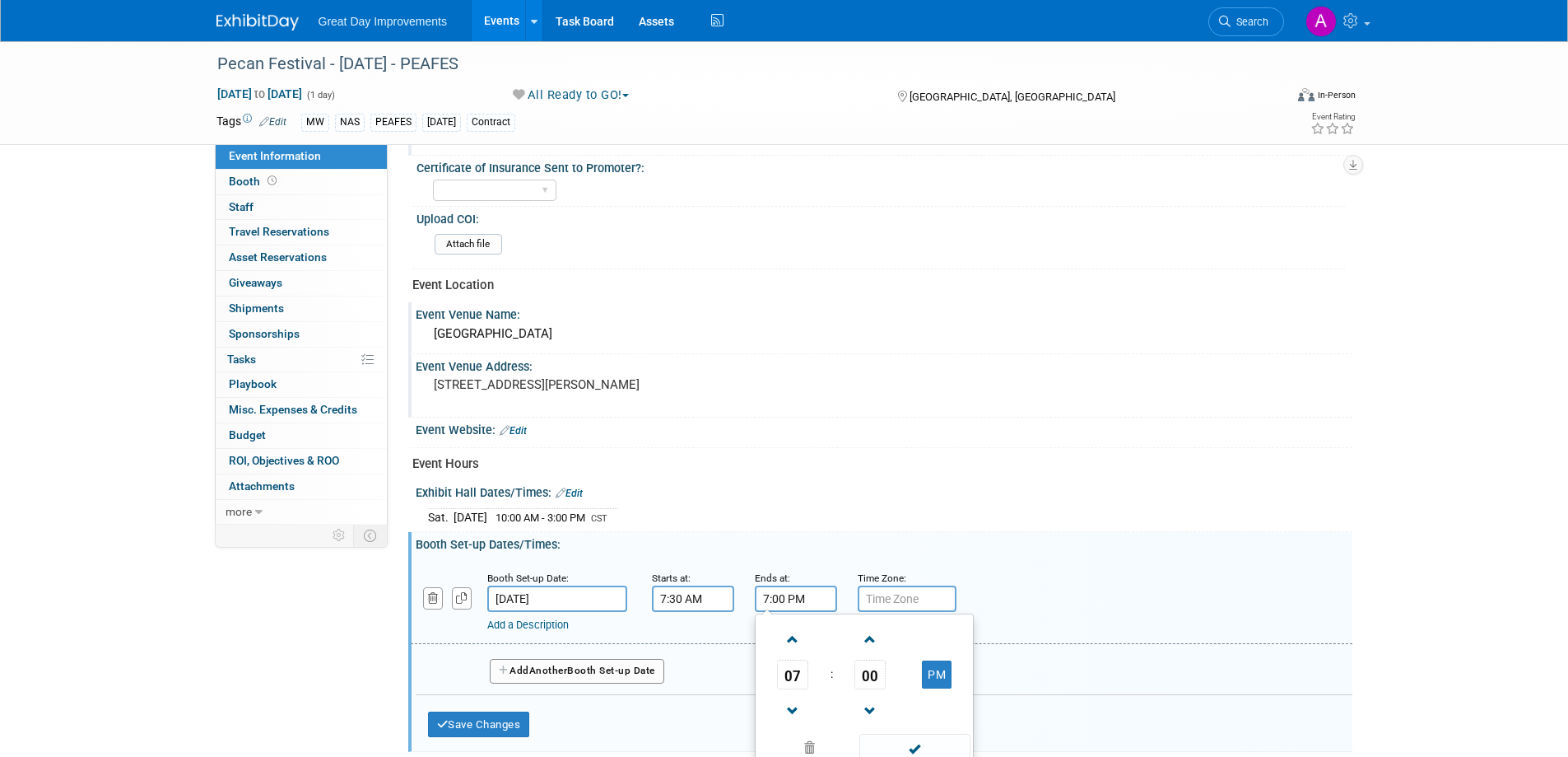
click at [780, 589] on input "7:00 PM" at bounding box center [795, 598] width 82 height 26
click at [789, 625] on span at bounding box center [792, 639] width 29 height 29
click at [930, 677] on button "PM" at bounding box center [936, 674] width 30 height 28
click at [873, 702] on span at bounding box center [869, 711] width 29 height 29
click at [867, 641] on span at bounding box center [869, 639] width 29 height 29
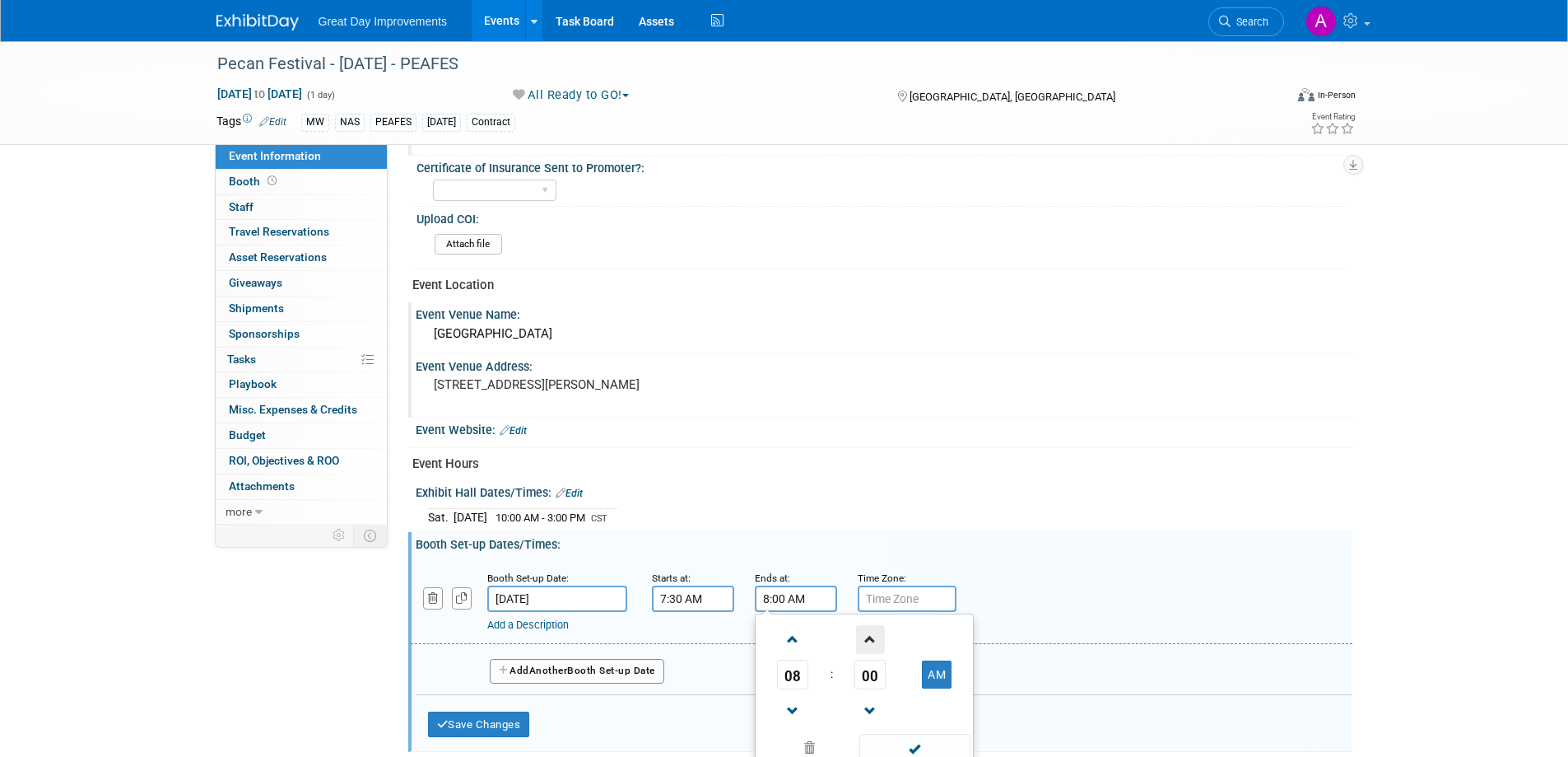
click at [864, 636] on span at bounding box center [869, 639] width 29 height 29
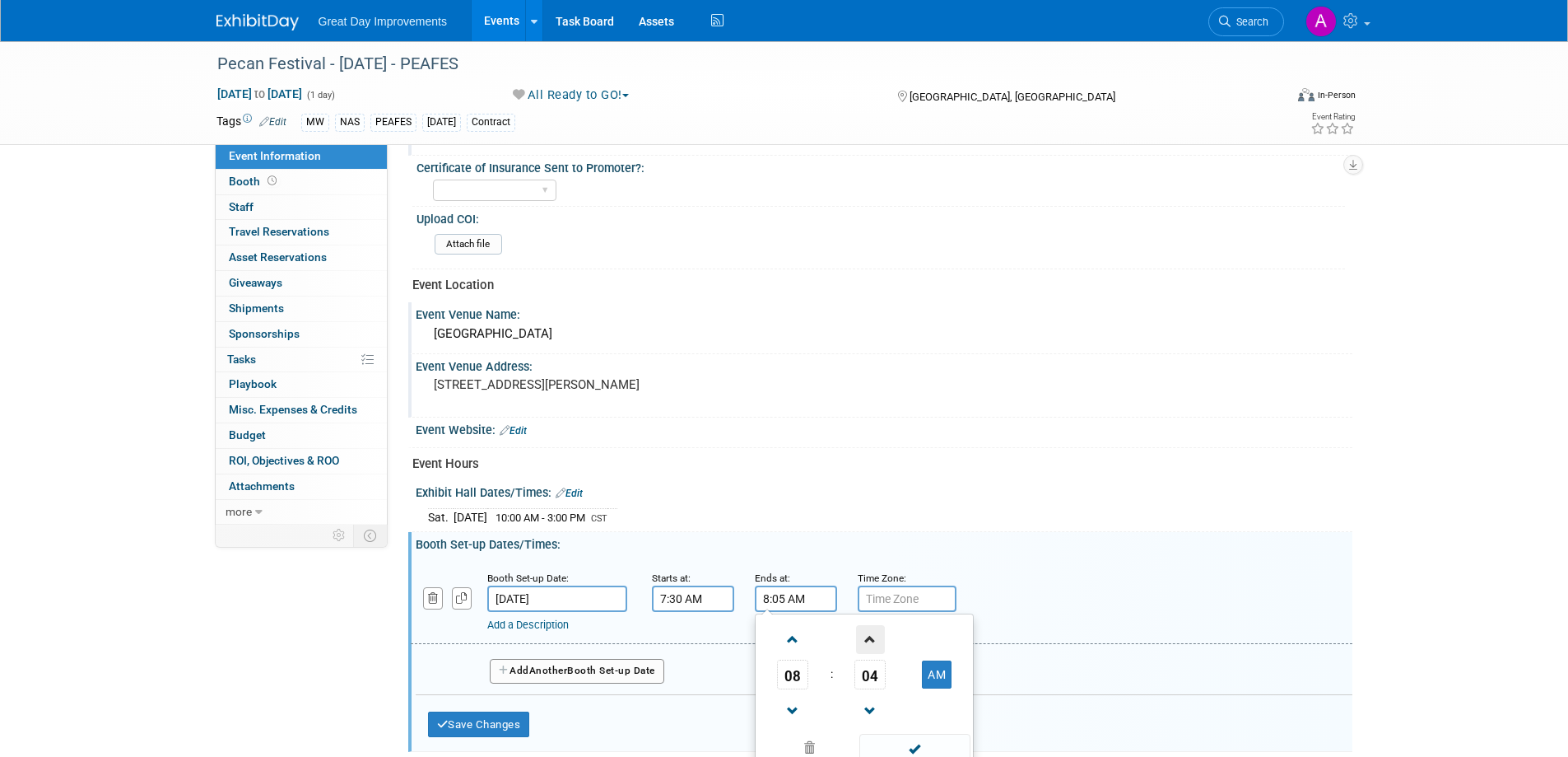
click at [864, 636] on span at bounding box center [869, 639] width 29 height 29
click at [866, 636] on span at bounding box center [869, 639] width 29 height 29
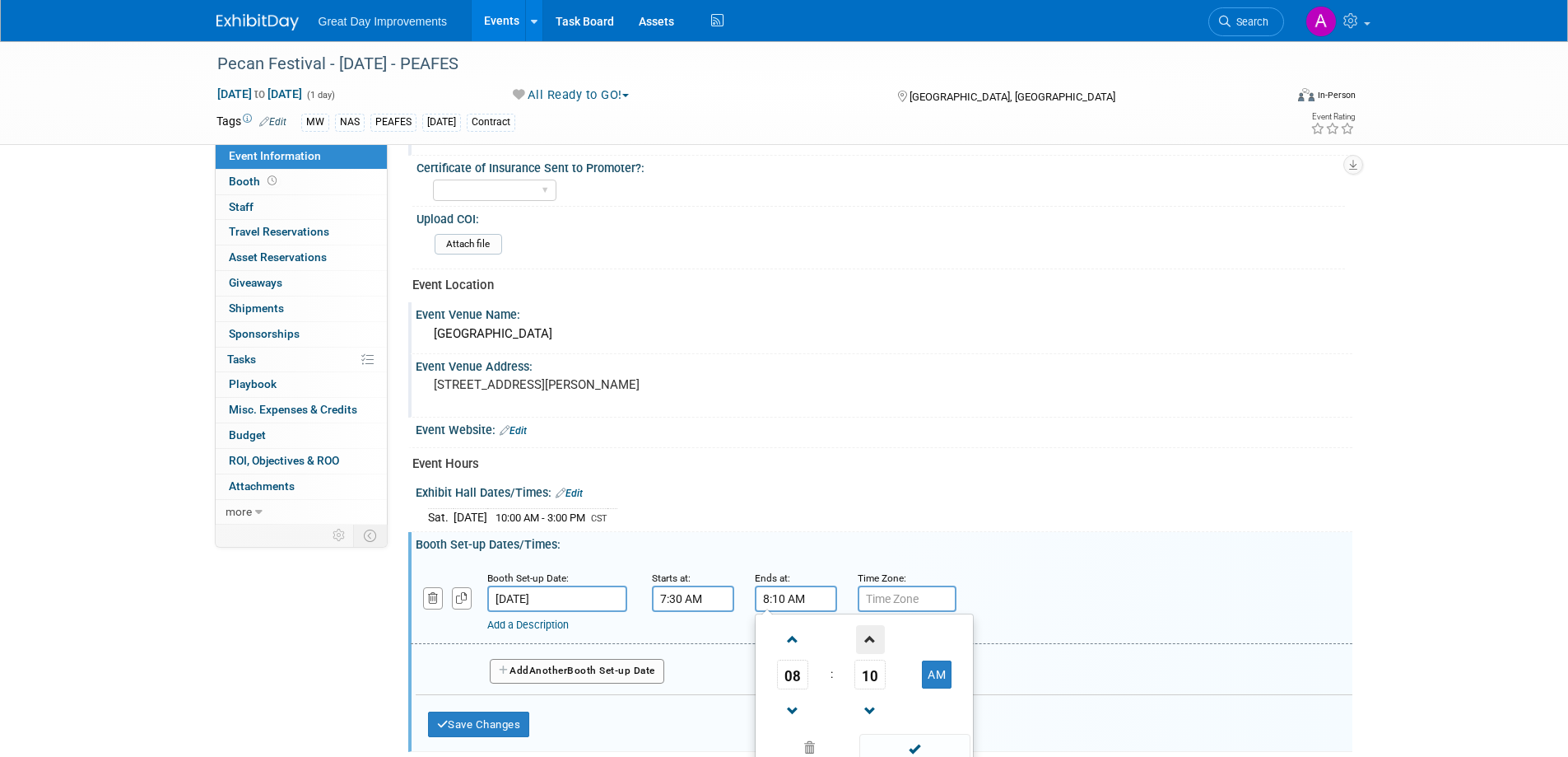
click at [866, 636] on span at bounding box center [869, 639] width 29 height 29
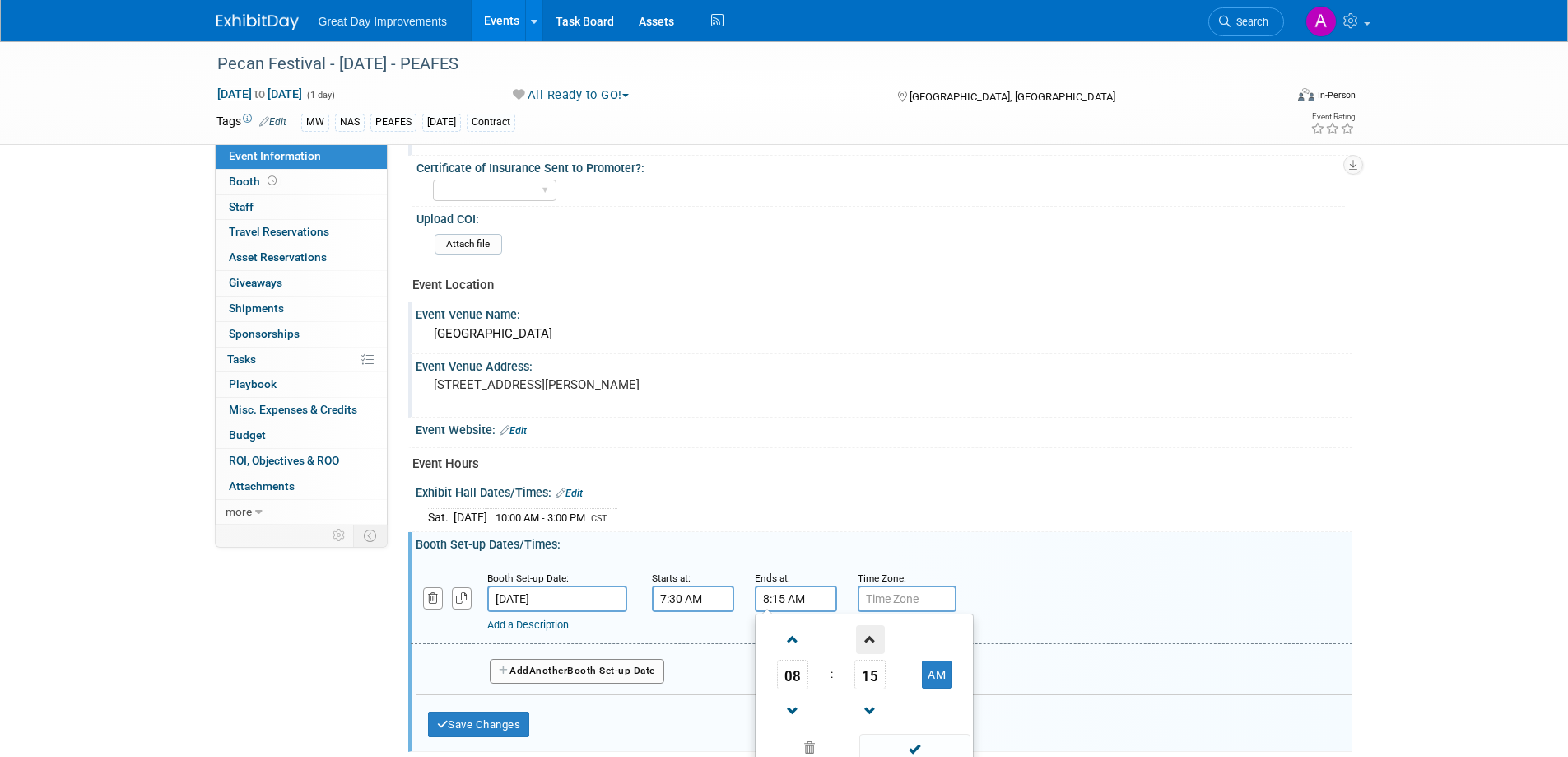
click at [866, 636] on span at bounding box center [869, 639] width 29 height 29
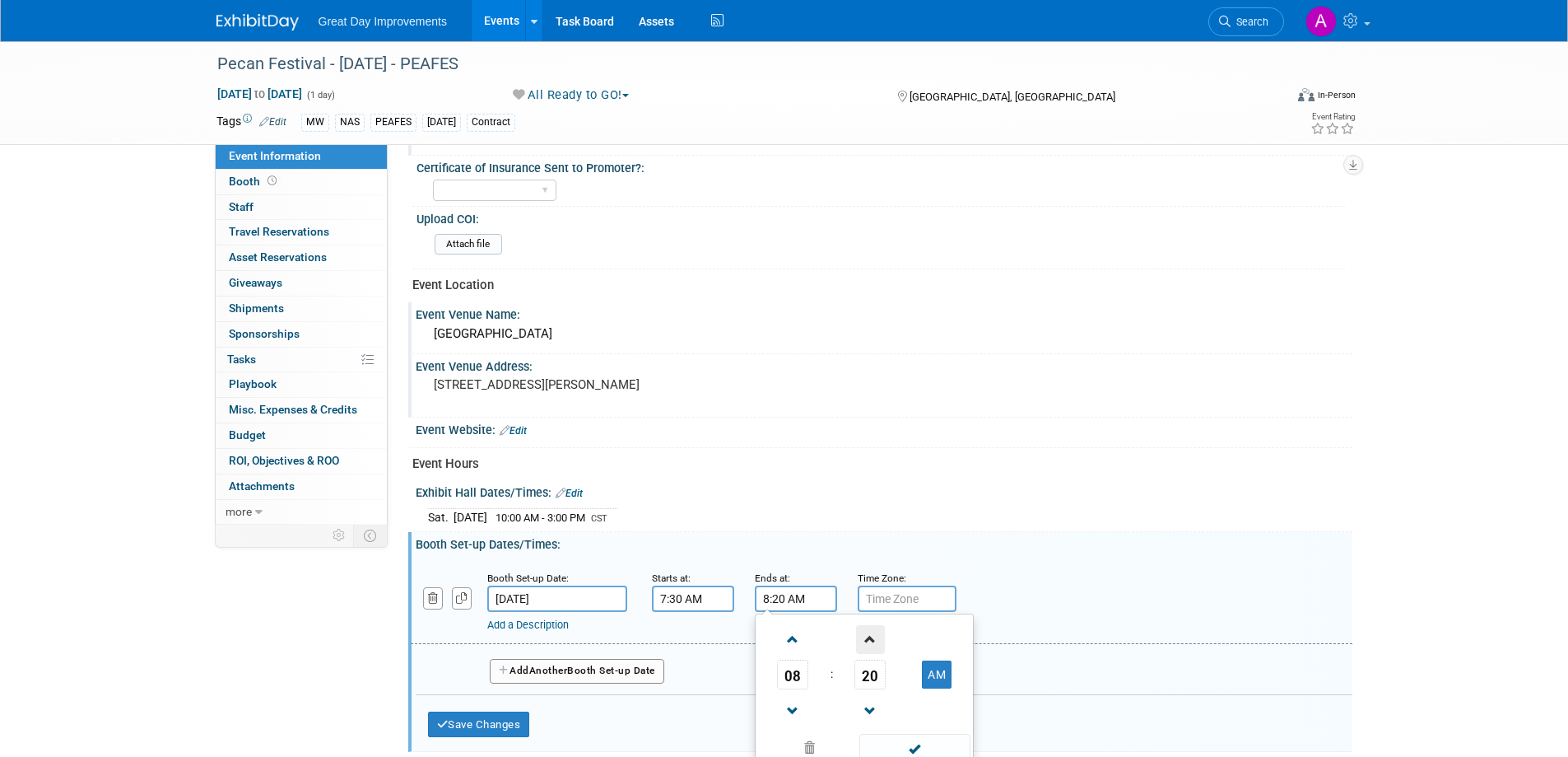
click at [866, 636] on span at bounding box center [869, 639] width 29 height 29
type input "8"
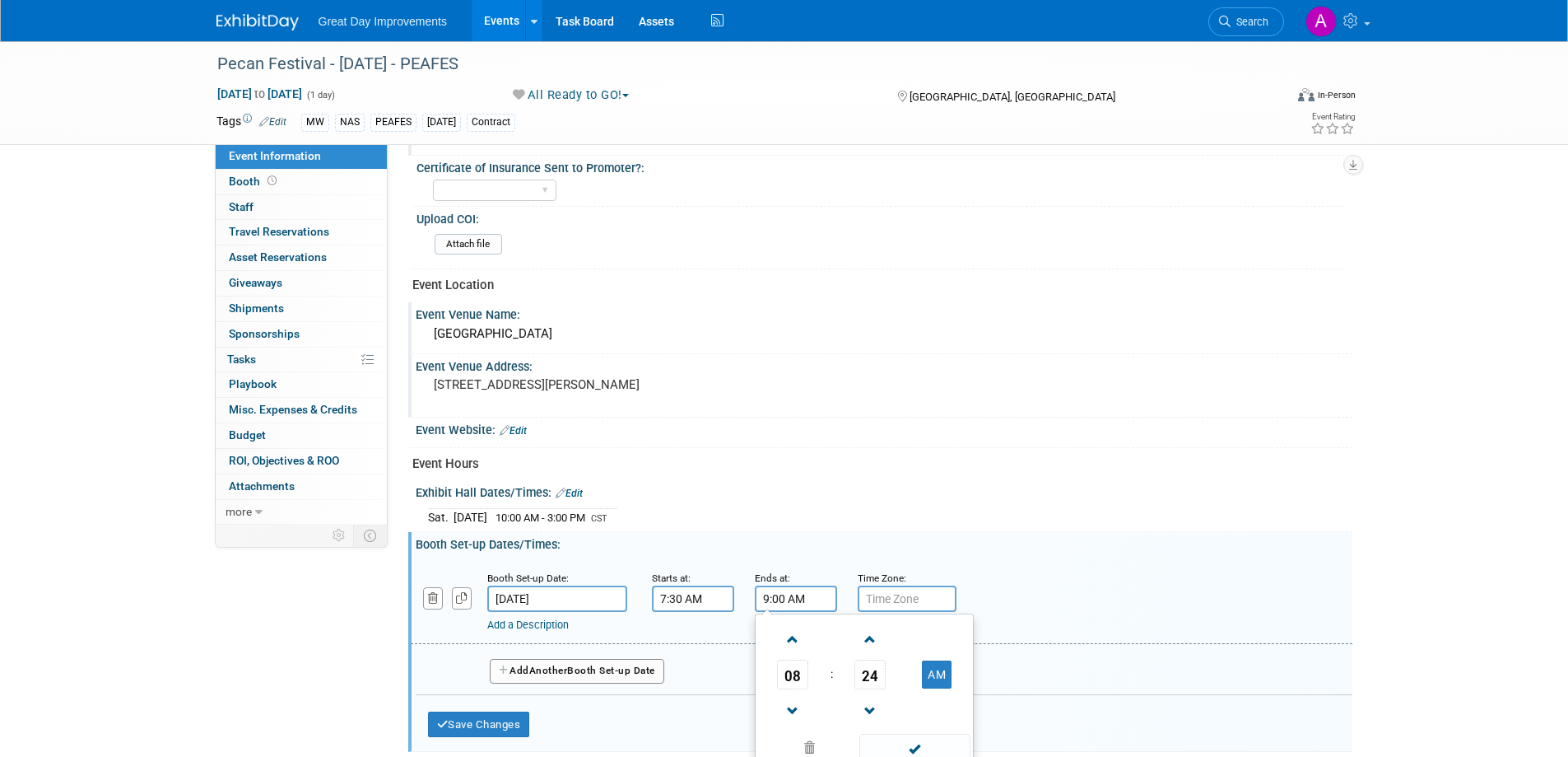
type input "9:00 AM"
click at [935, 529] on div "Exhibit Hall Dates/Times: Edit Sat. Sep 27, 2025 10:00 AM - 3:00 PM CST Save Ch…" at bounding box center [879, 506] width 943 height 52
click at [883, 593] on input "text" at bounding box center [906, 598] width 99 height 26
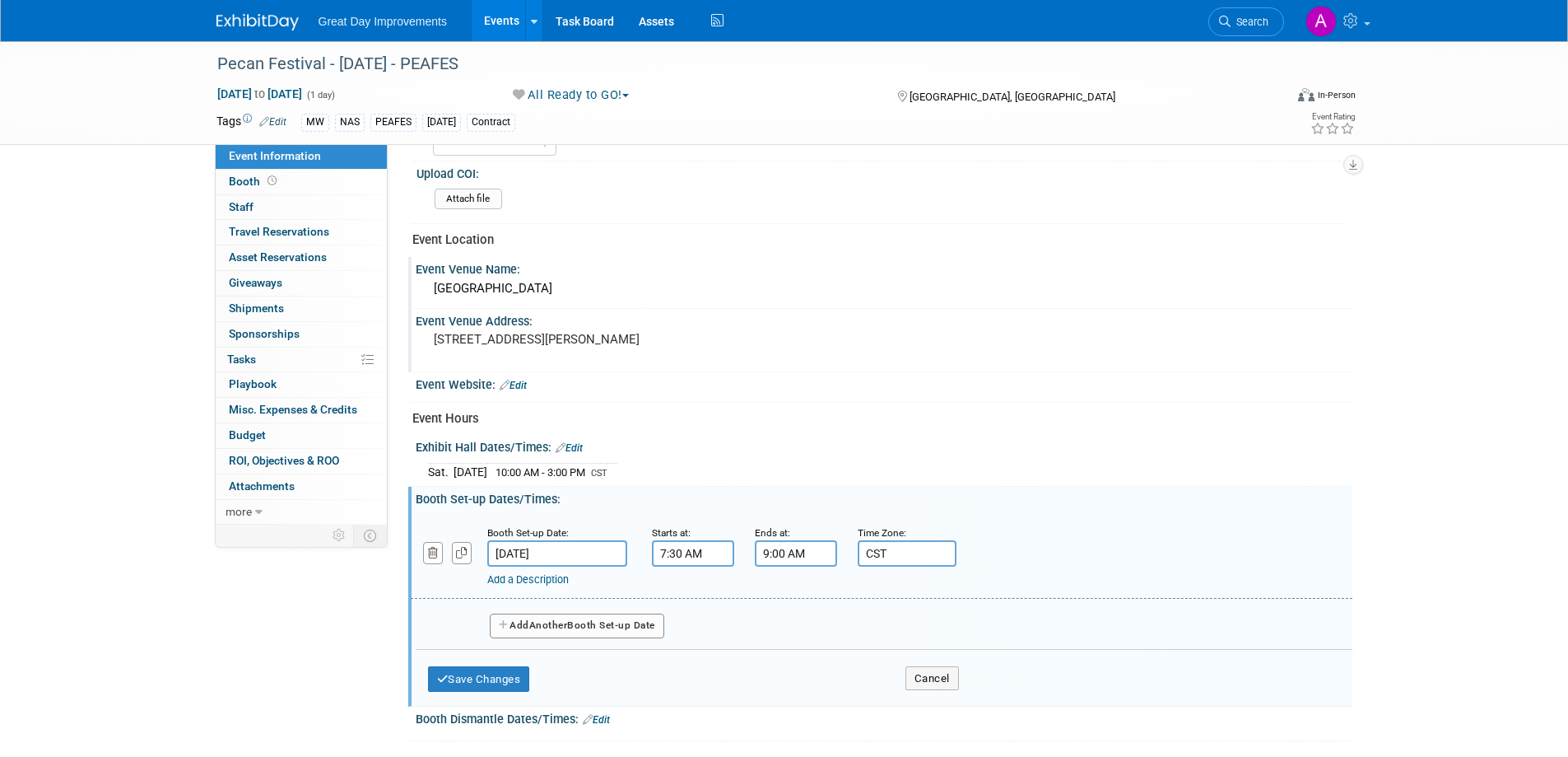
scroll to position [571, 0]
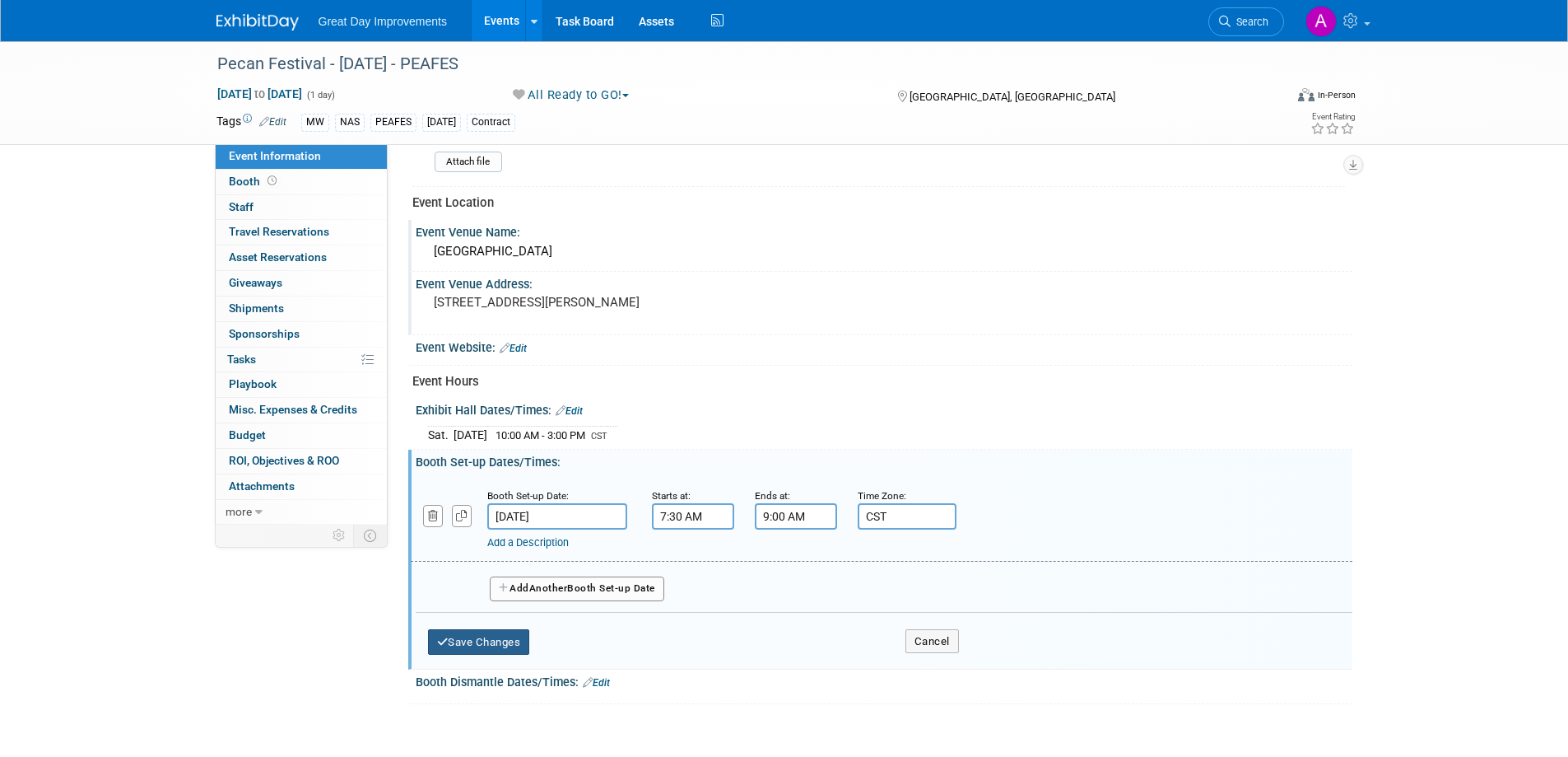
type input "CST"
click at [469, 641] on button "Save Changes" at bounding box center [479, 642] width 102 height 26
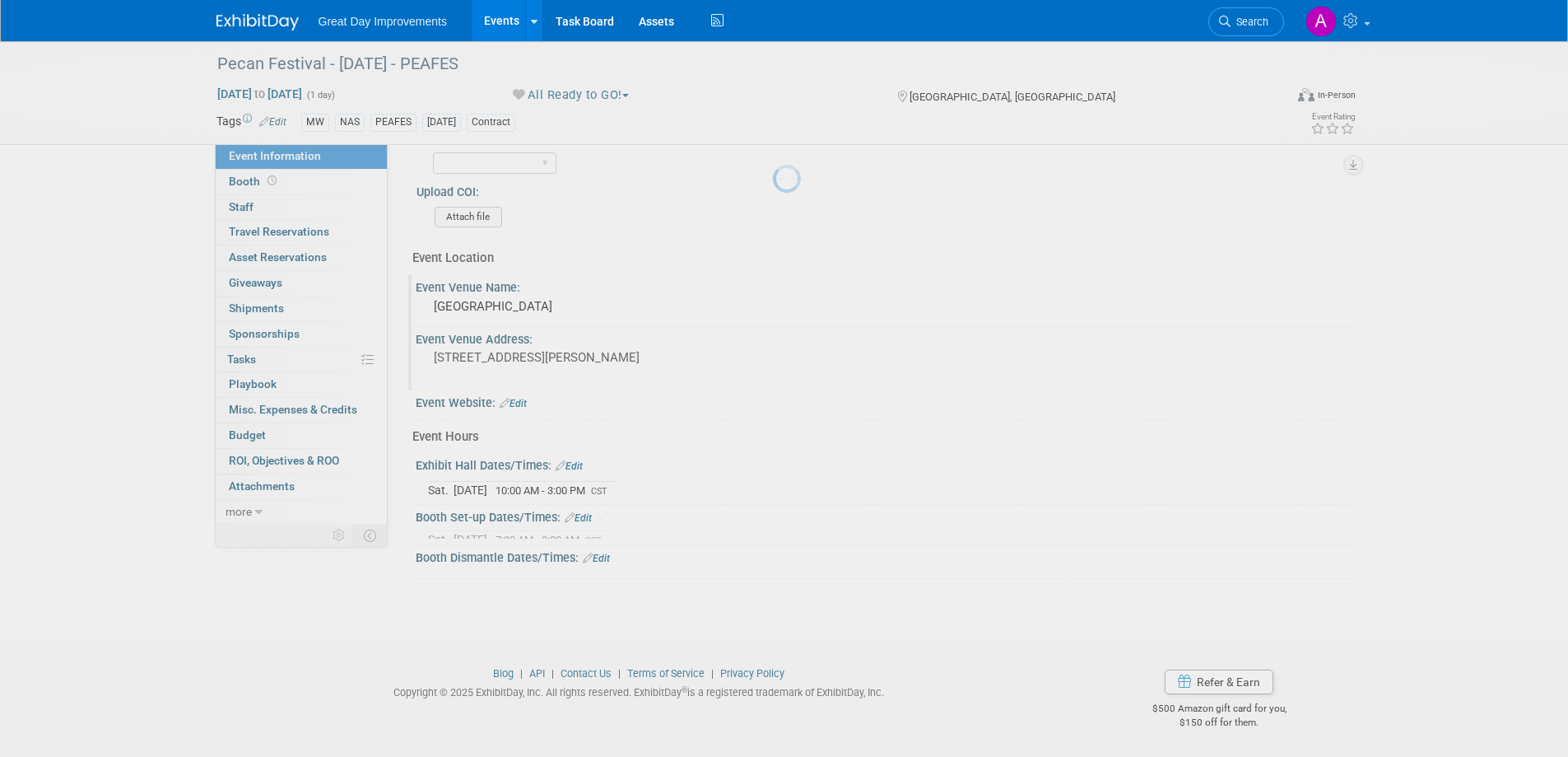
scroll to position [506, 0]
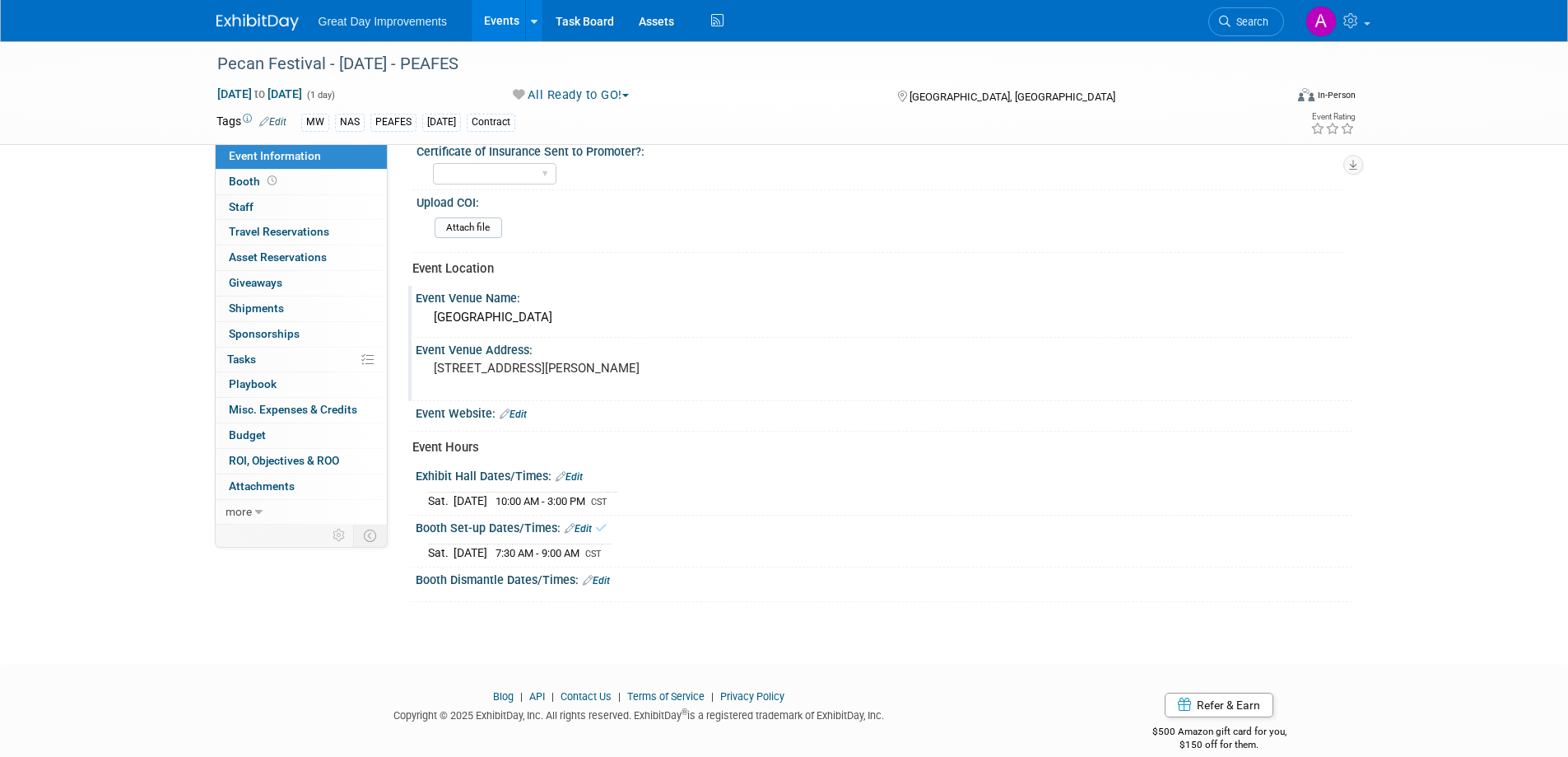
click at [593, 579] on icon at bounding box center [588, 580] width 10 height 11
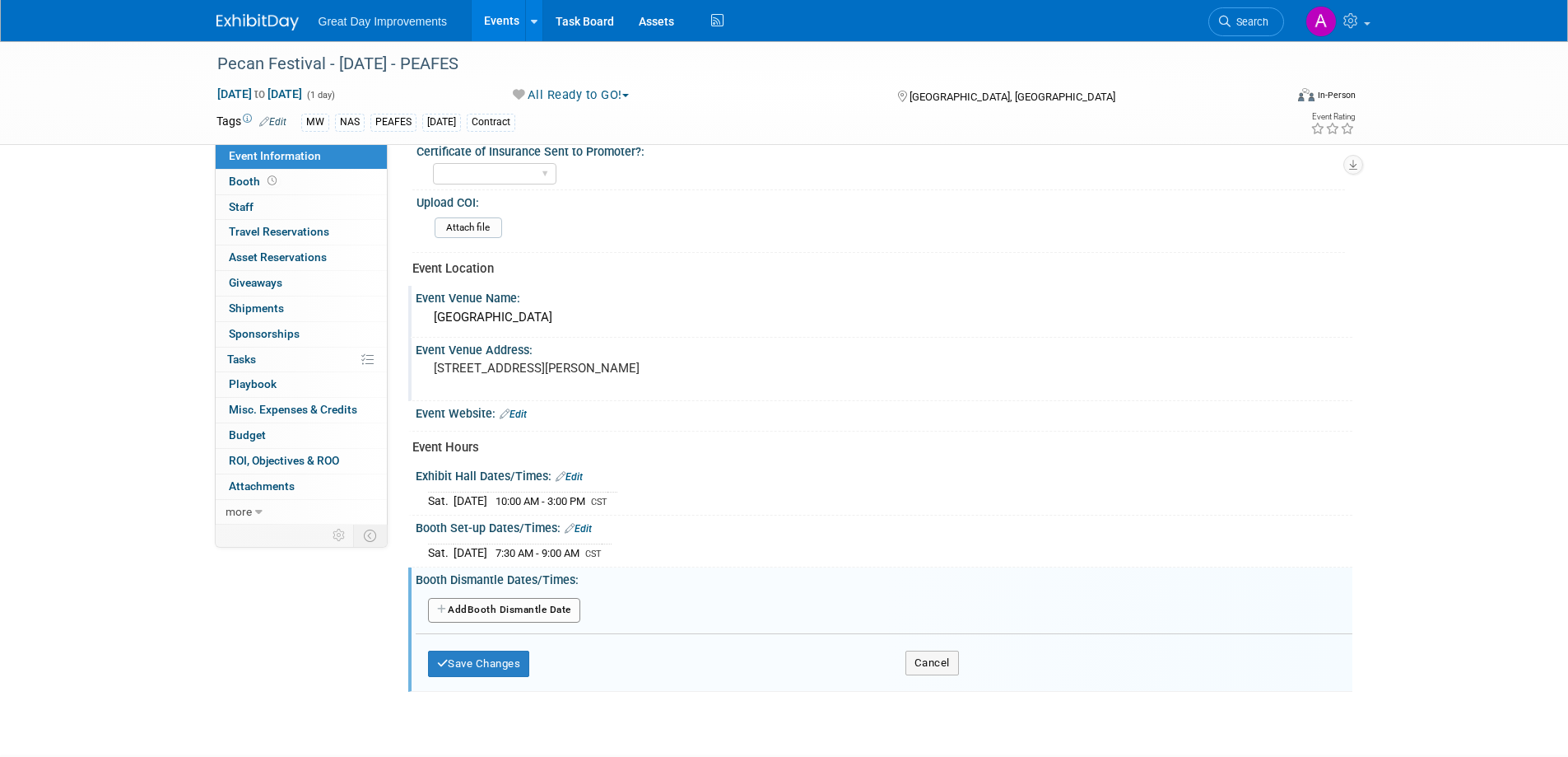
click at [550, 612] on button "Add Another Booth Dismantle Date" at bounding box center [504, 610] width 152 height 25
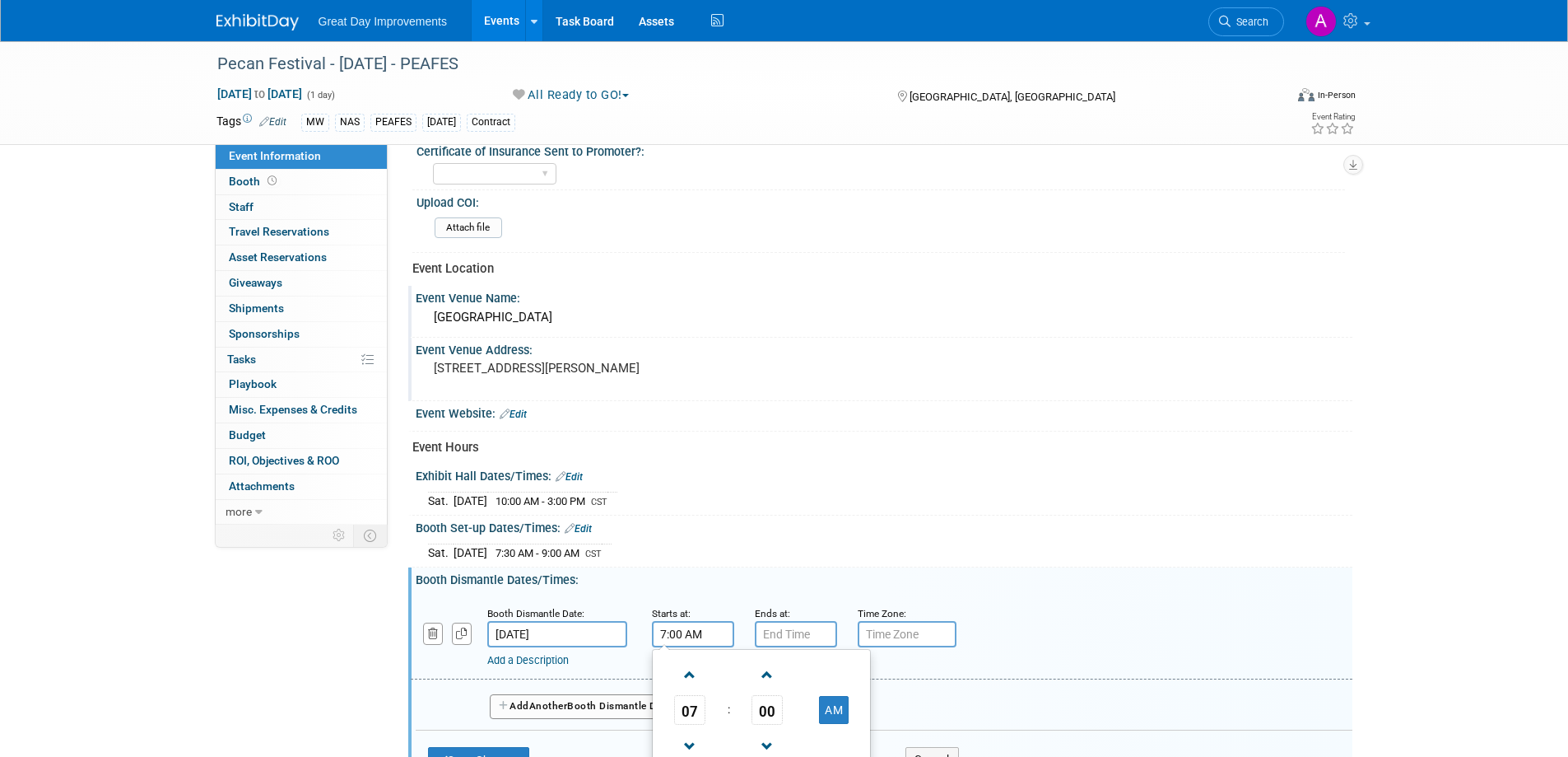
click at [691, 638] on input "7:00 AM" at bounding box center [693, 634] width 82 height 26
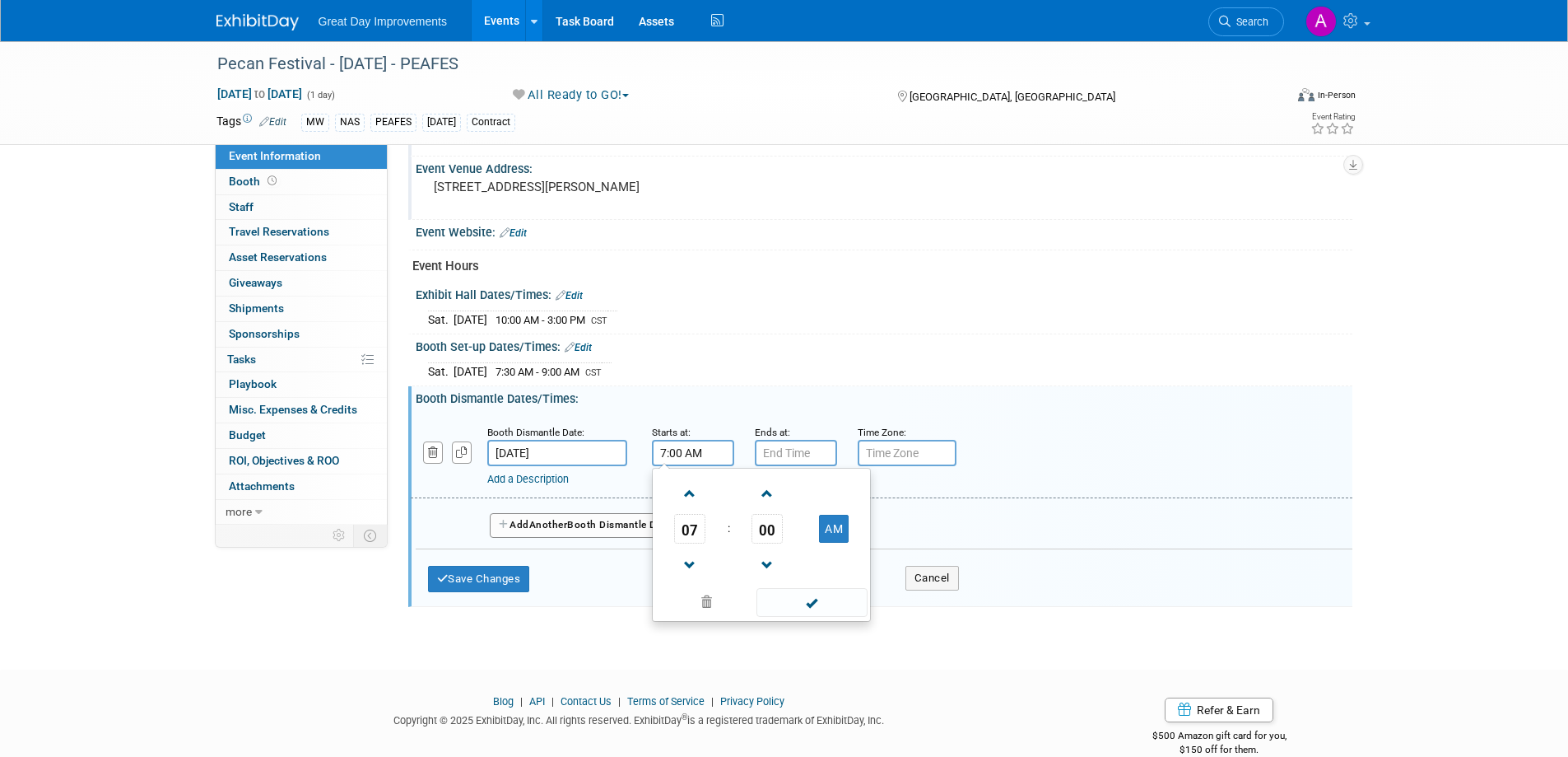
scroll to position [713, 0]
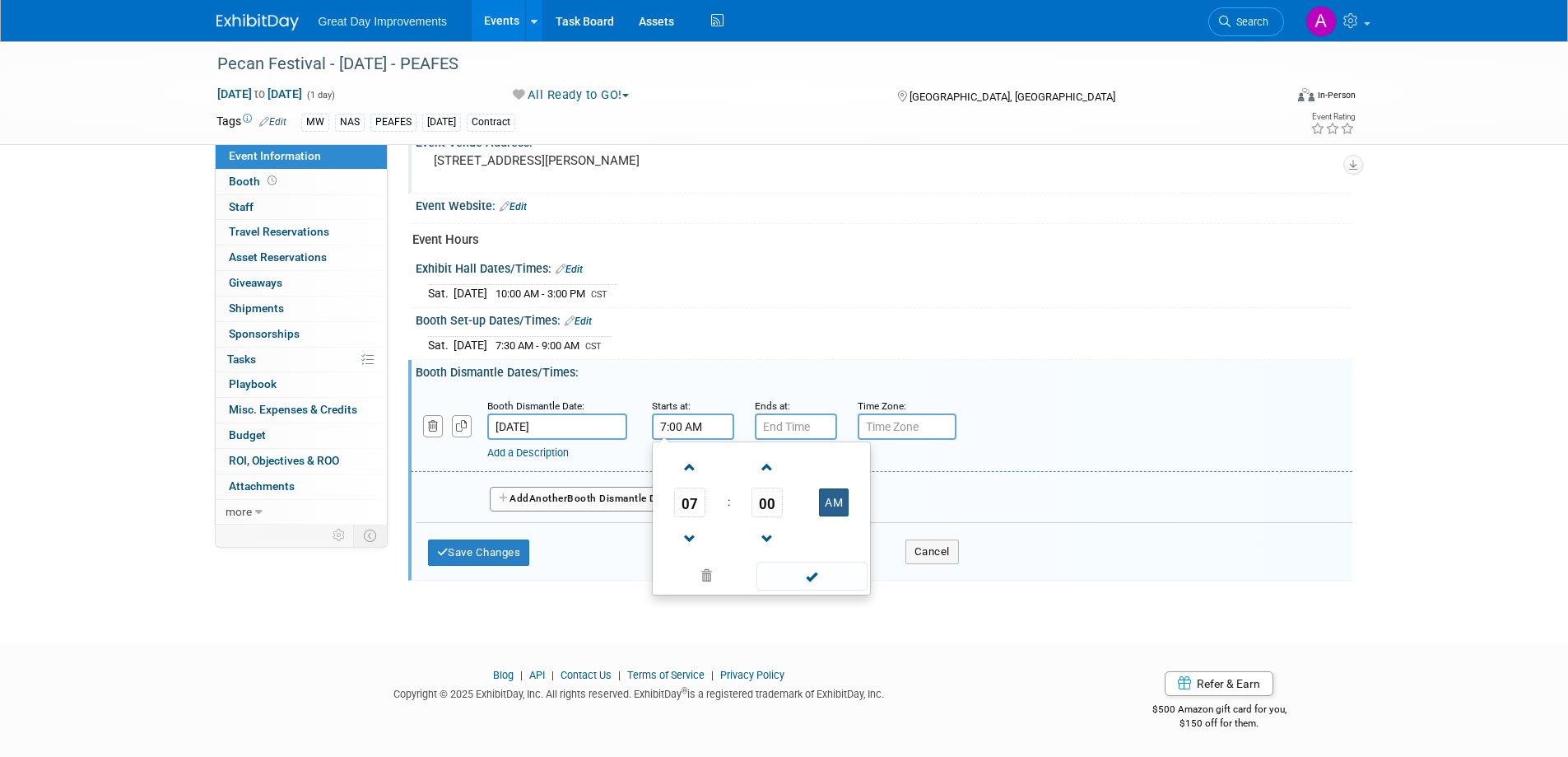
click at [840, 492] on button "AM" at bounding box center [833, 502] width 30 height 28
click at [695, 539] on span at bounding box center [690, 539] width 29 height 29
click at [694, 536] on span at bounding box center [690, 539] width 29 height 29
click at [695, 535] on span at bounding box center [690, 539] width 29 height 29
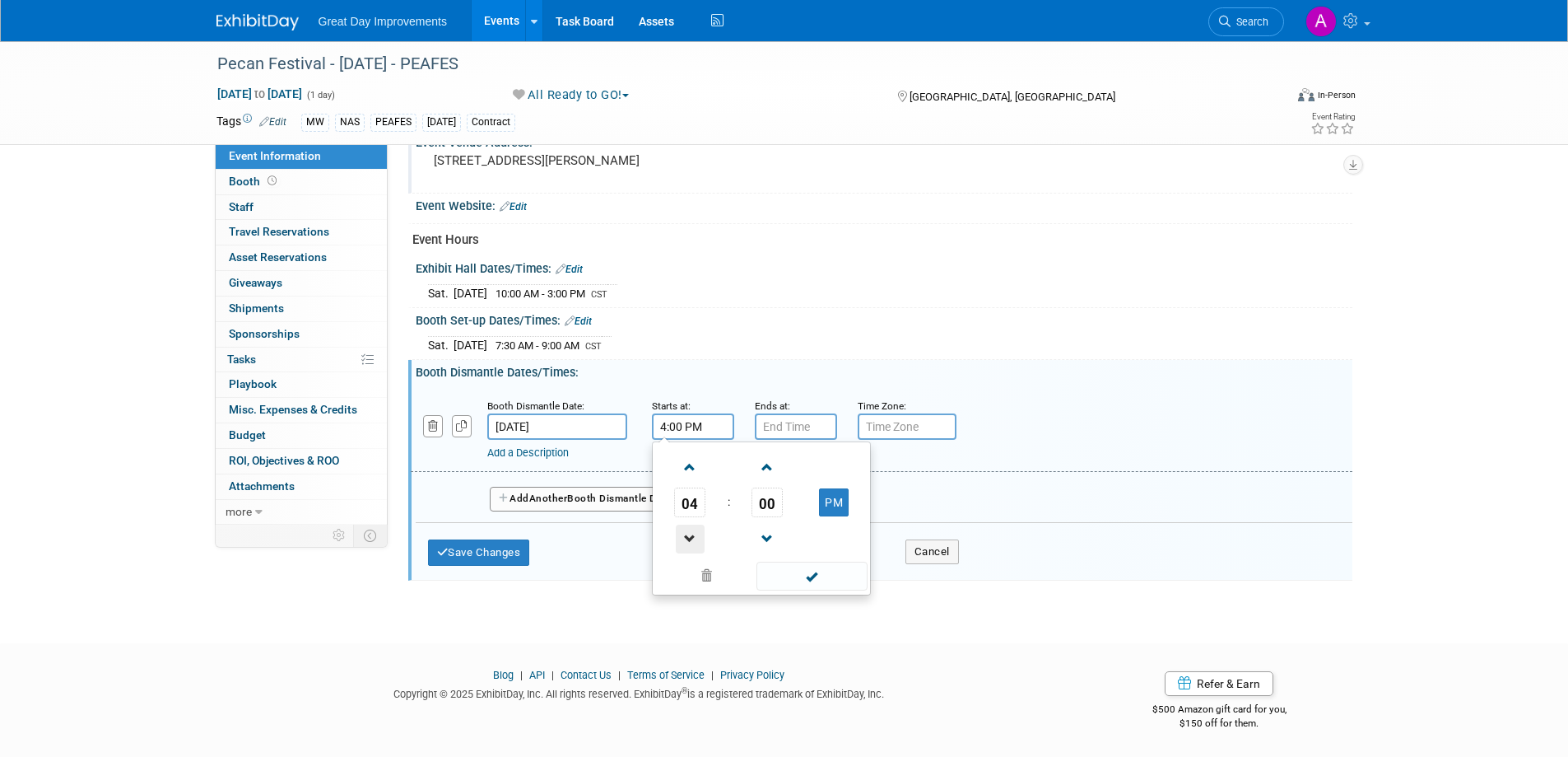
type input "3:00 PM"
click at [832, 576] on span at bounding box center [811, 576] width 111 height 29
click at [790, 432] on input "7:00 PM" at bounding box center [795, 426] width 82 height 26
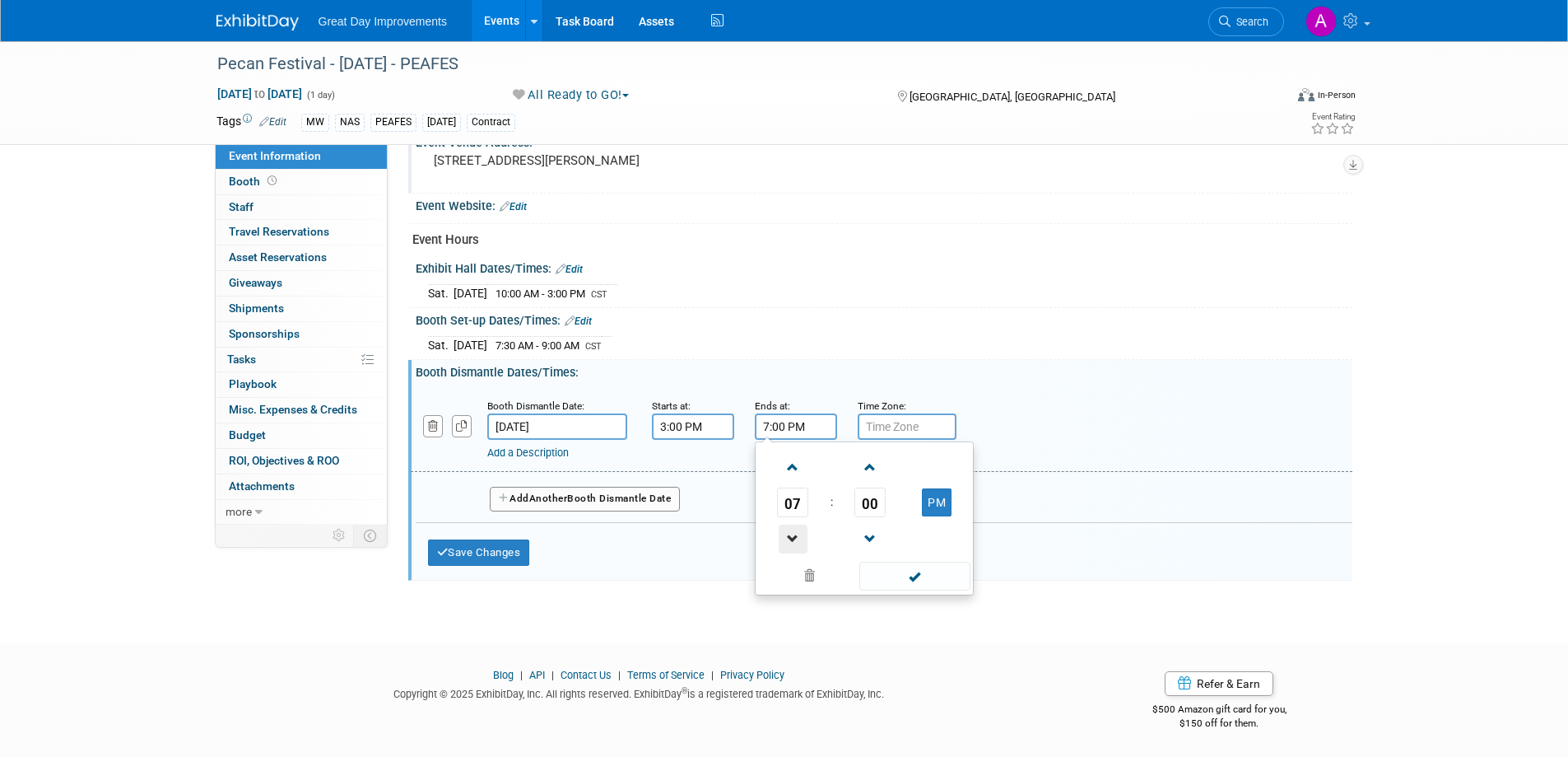
click at [790, 534] on span at bounding box center [792, 539] width 29 height 29
click at [790, 535] on span at bounding box center [792, 539] width 29 height 29
click at [791, 531] on span at bounding box center [792, 539] width 29 height 29
click at [792, 531] on span at bounding box center [792, 539] width 29 height 29
click at [806, 466] on span at bounding box center [792, 467] width 29 height 29
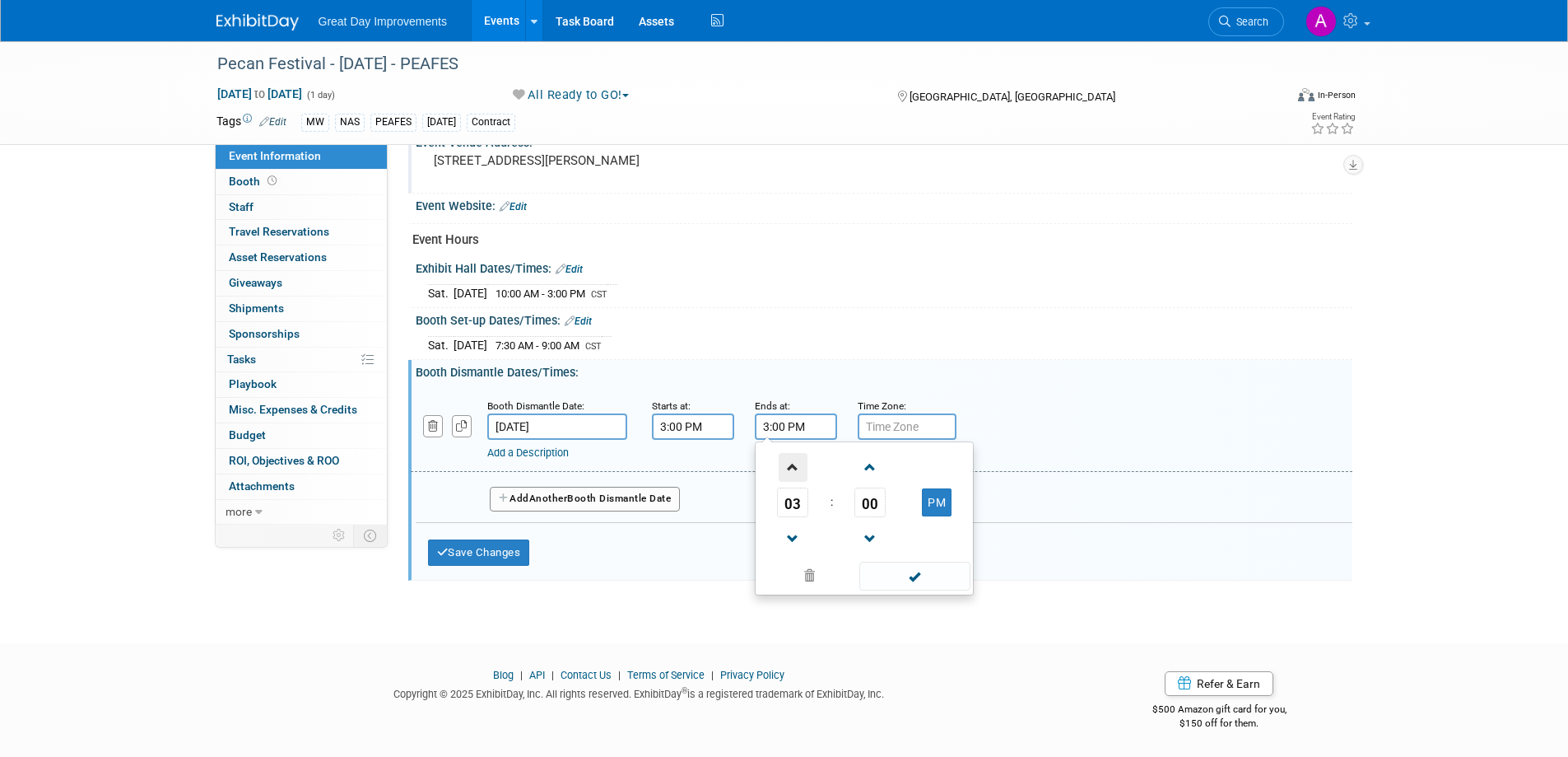
type input "4:00 PM"
click at [913, 562] on span at bounding box center [914, 576] width 111 height 29
click at [909, 419] on input "text" at bounding box center [906, 426] width 99 height 26
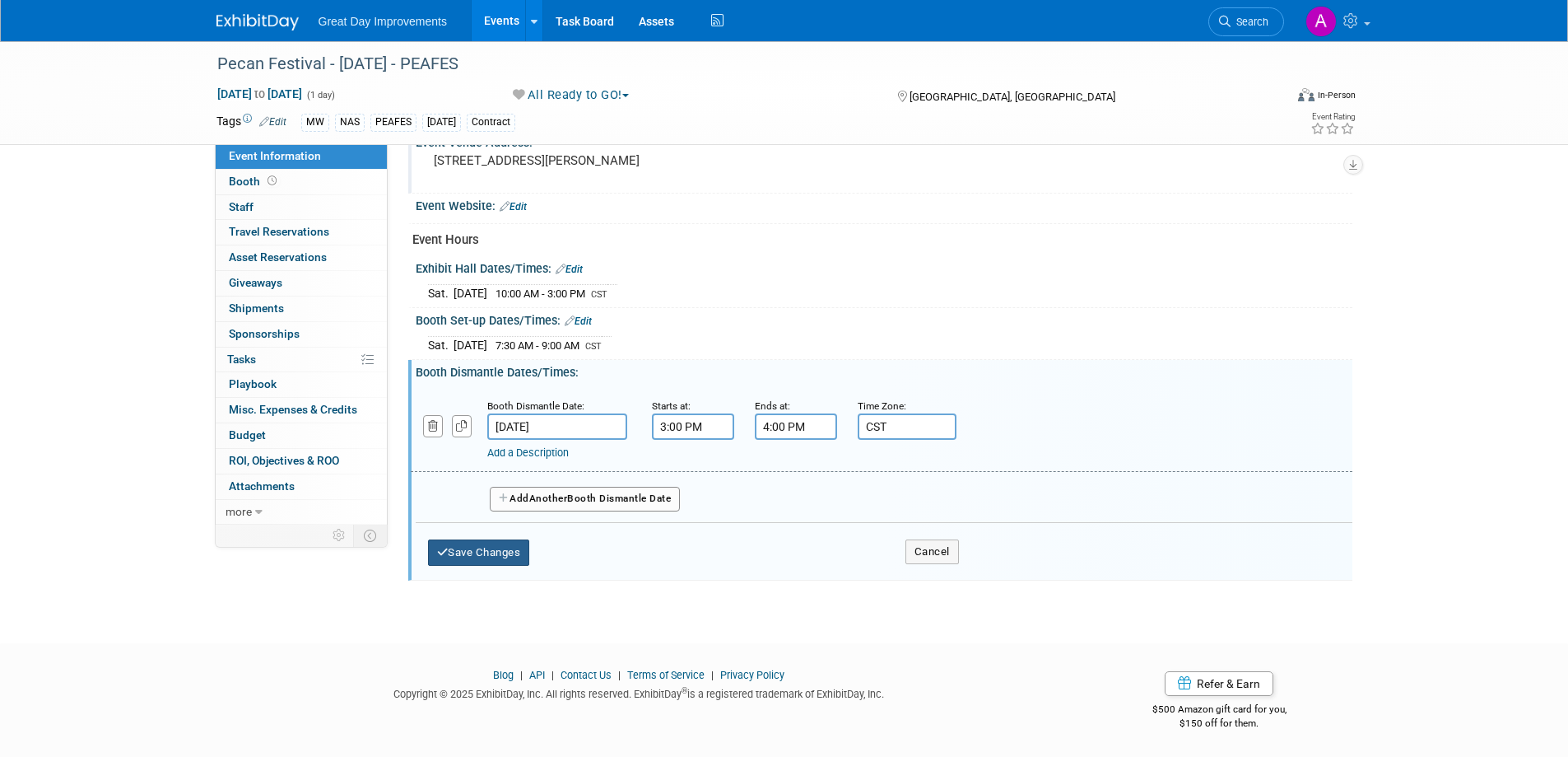
type input "CST"
click at [518, 544] on button "Save Changes" at bounding box center [479, 552] width 102 height 26
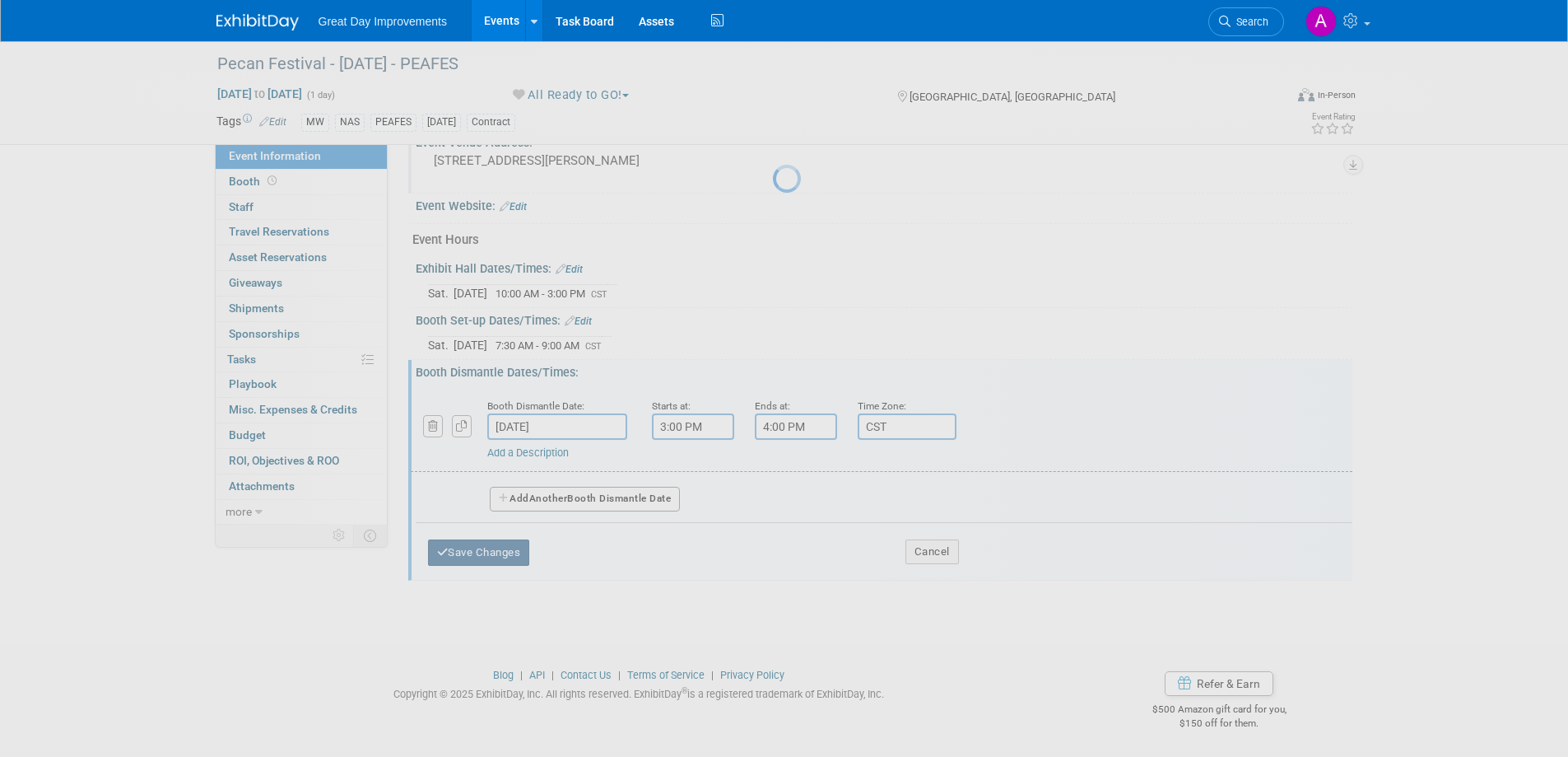
scroll to position [523, 0]
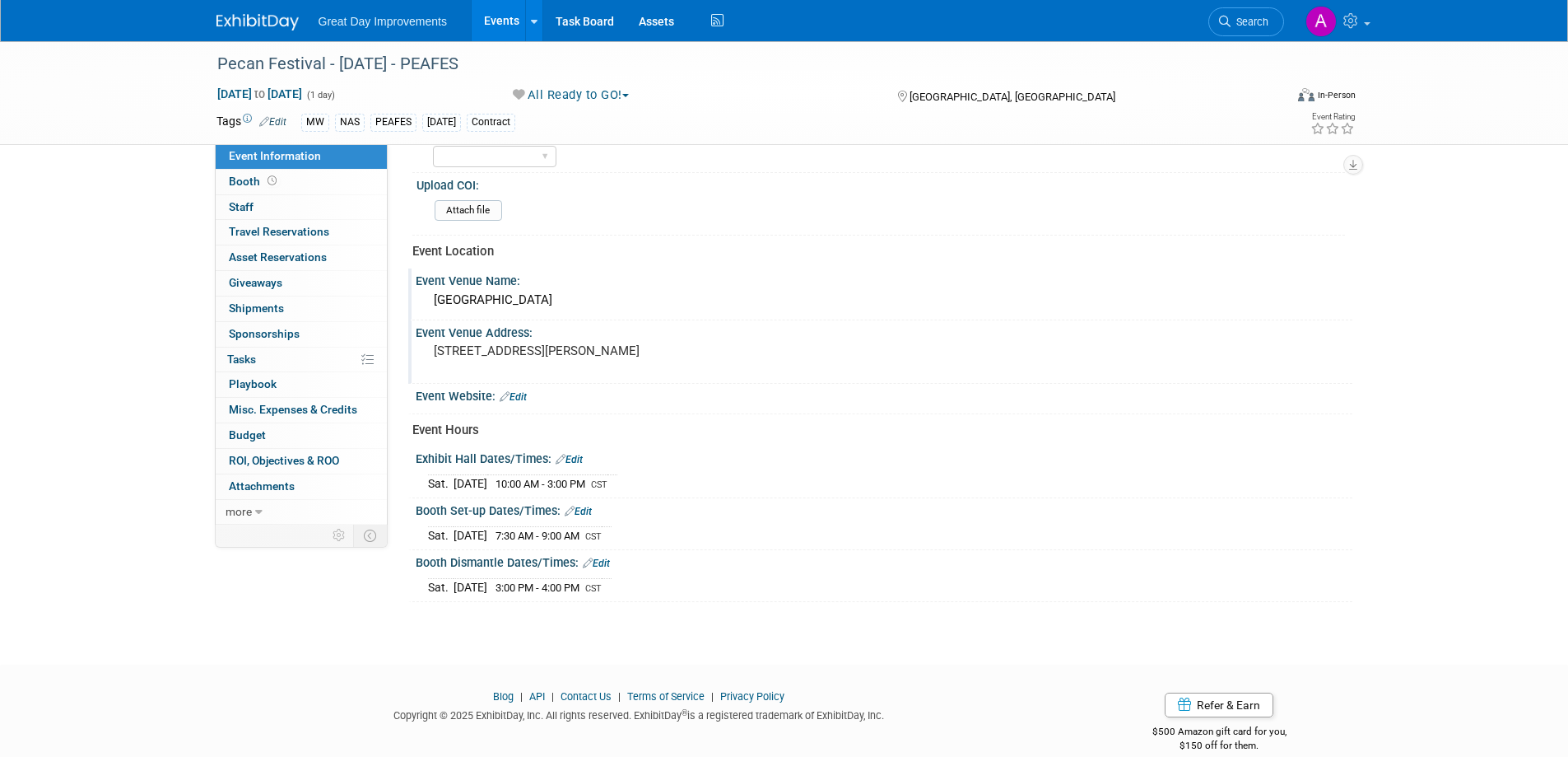
click at [828, 357] on div "Event Venue Address: 6790 John Bragg Hwy Mufreesboro, TN 37127" at bounding box center [879, 351] width 943 height 63
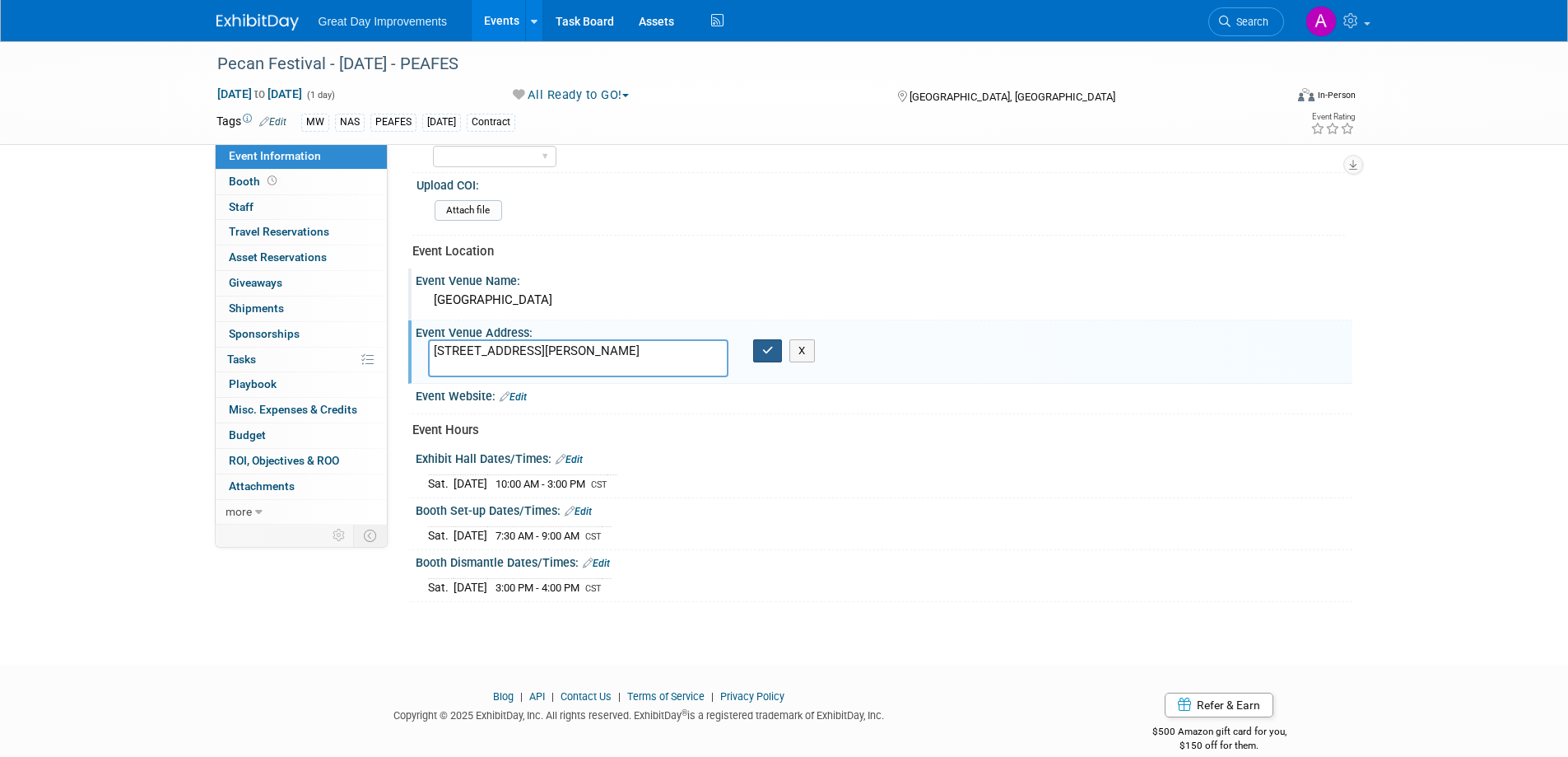
click at [779, 344] on button "button" at bounding box center [768, 350] width 30 height 23
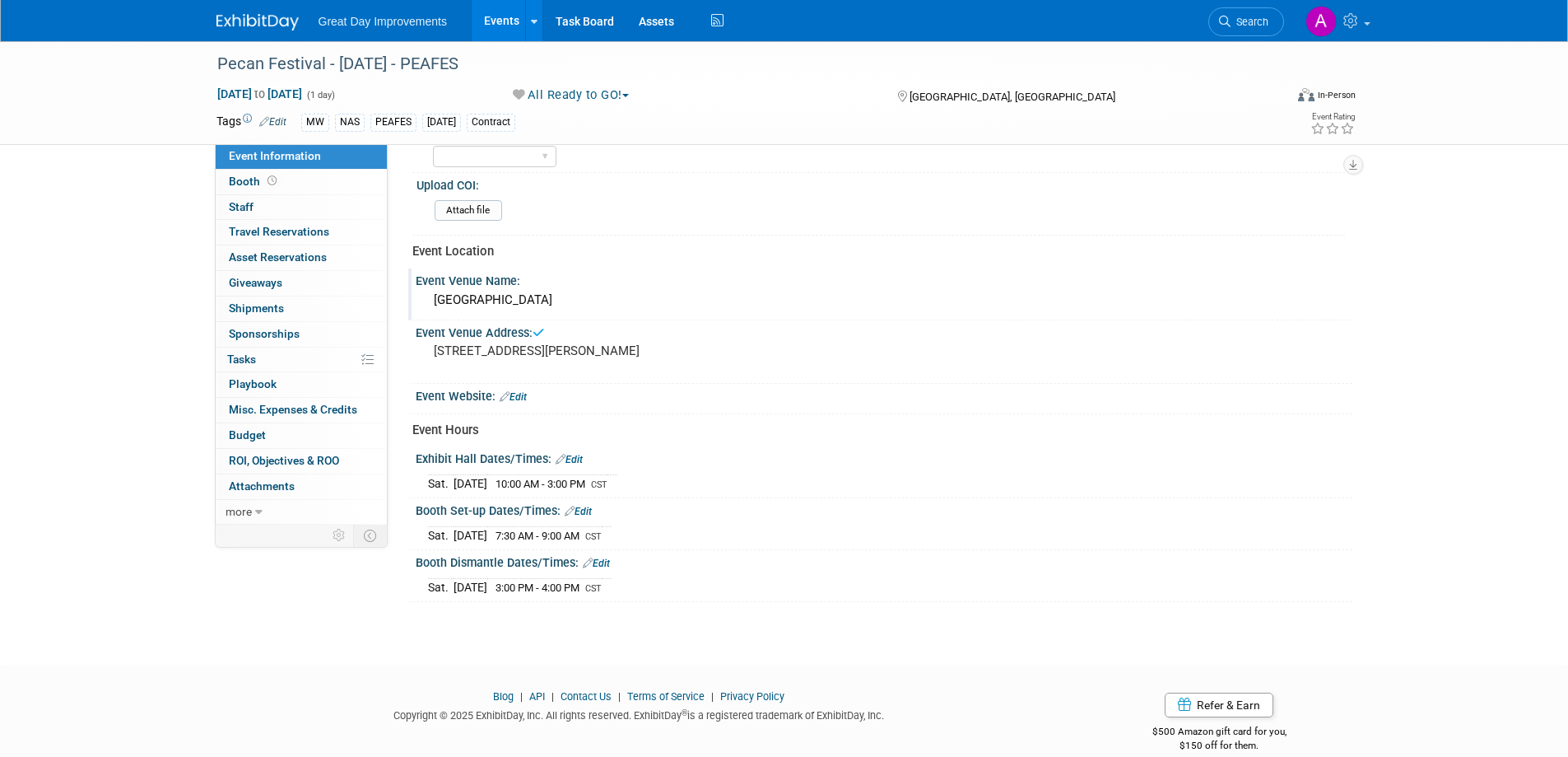
click at [452, 358] on pre "6790 John Bragg Hwy Mufreesboro, TN 37127" at bounding box center [611, 350] width 354 height 15
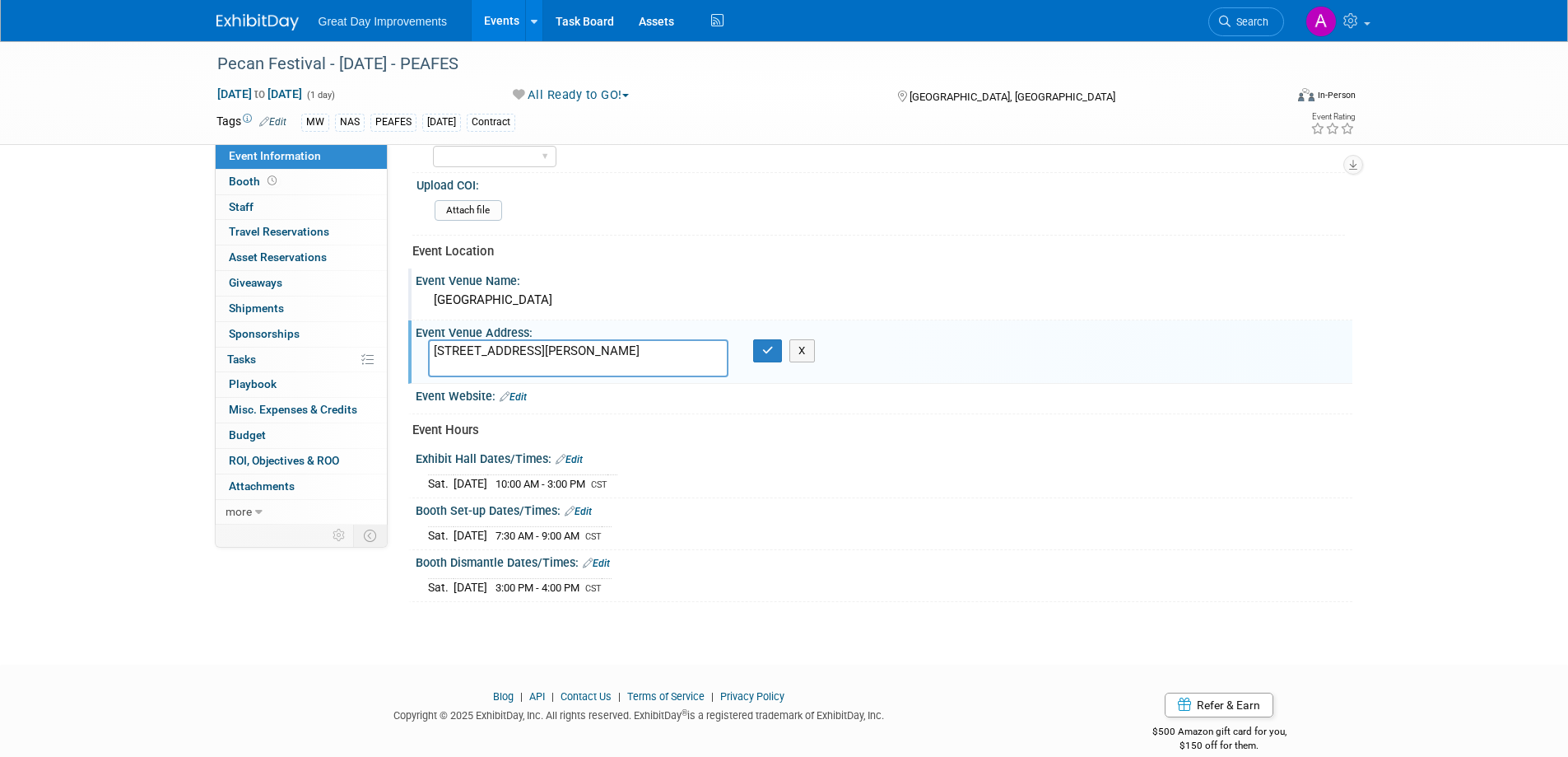
click at [450, 361] on textarea "6790 John Bragg Hwy Mufreesboro, TN 37127" at bounding box center [578, 358] width 301 height 38
type textarea "6790 John Bragg Hwy Murfreesboro, TN 37127"
click at [762, 346] on icon "button" at bounding box center [768, 350] width 12 height 11
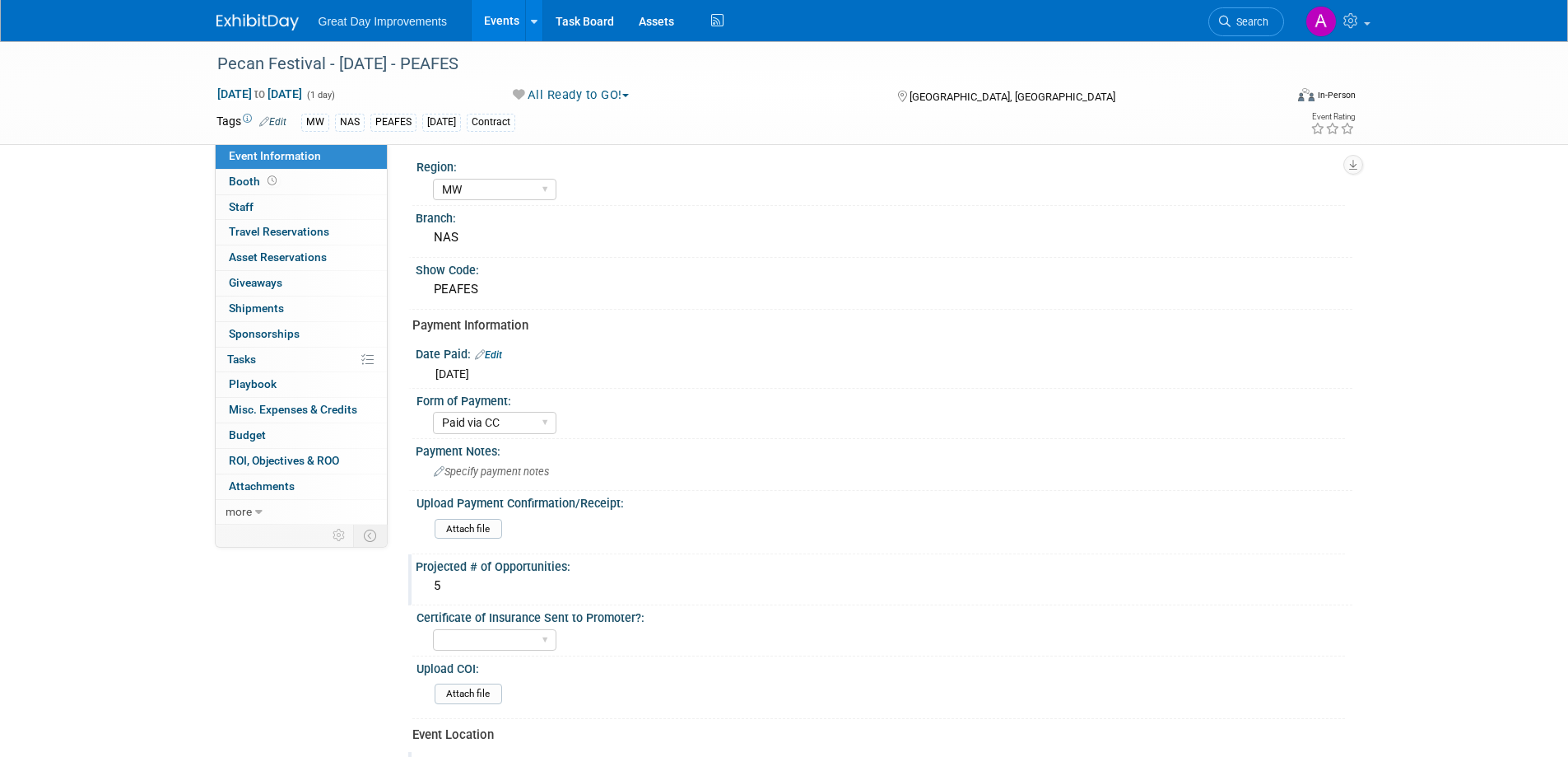
scroll to position [0, 0]
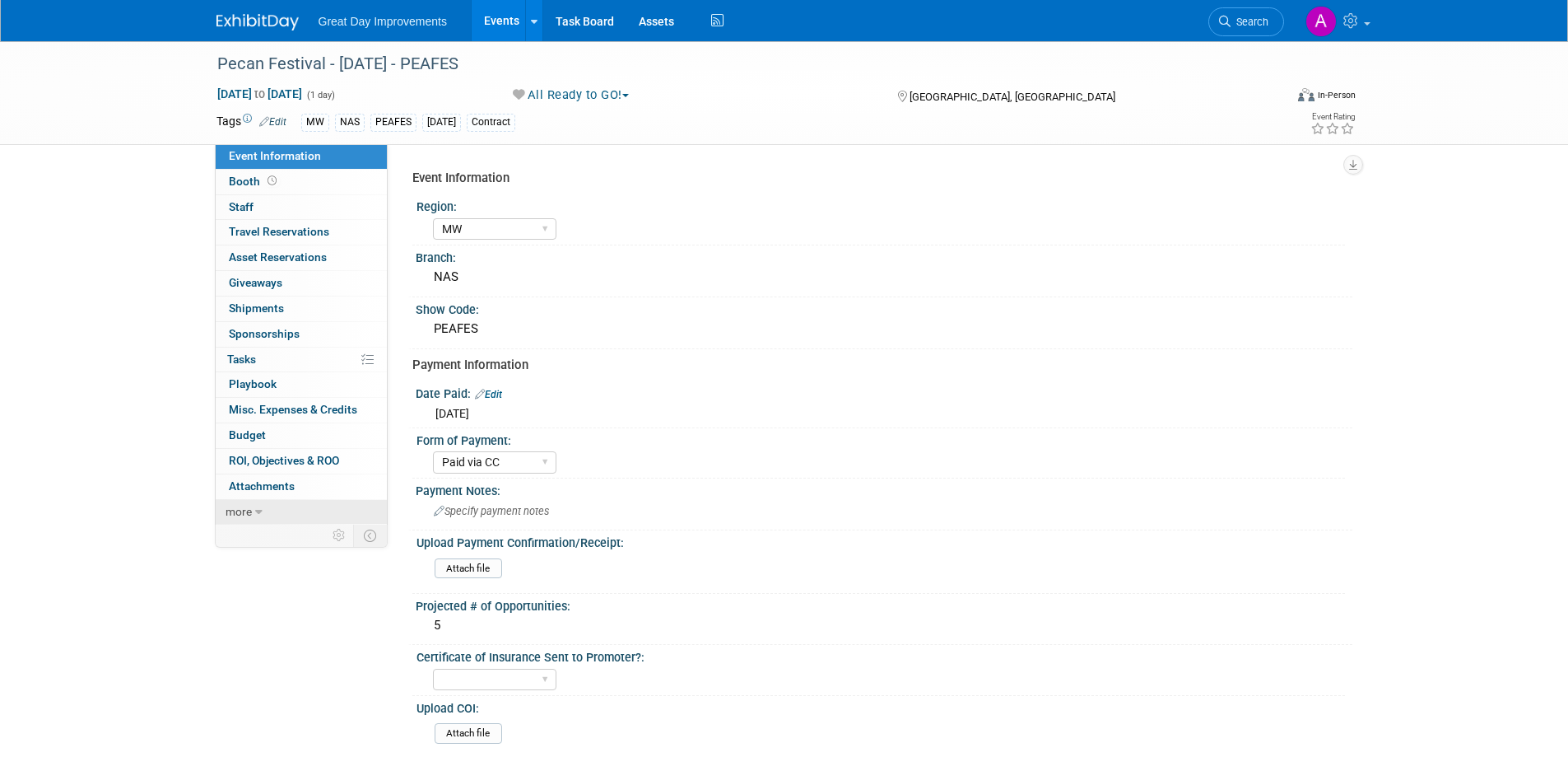
click at [235, 503] on link "more" at bounding box center [301, 512] width 171 height 25
click at [273, 539] on span "Event Binder (.pdf export)" at bounding box center [295, 535] width 132 height 13
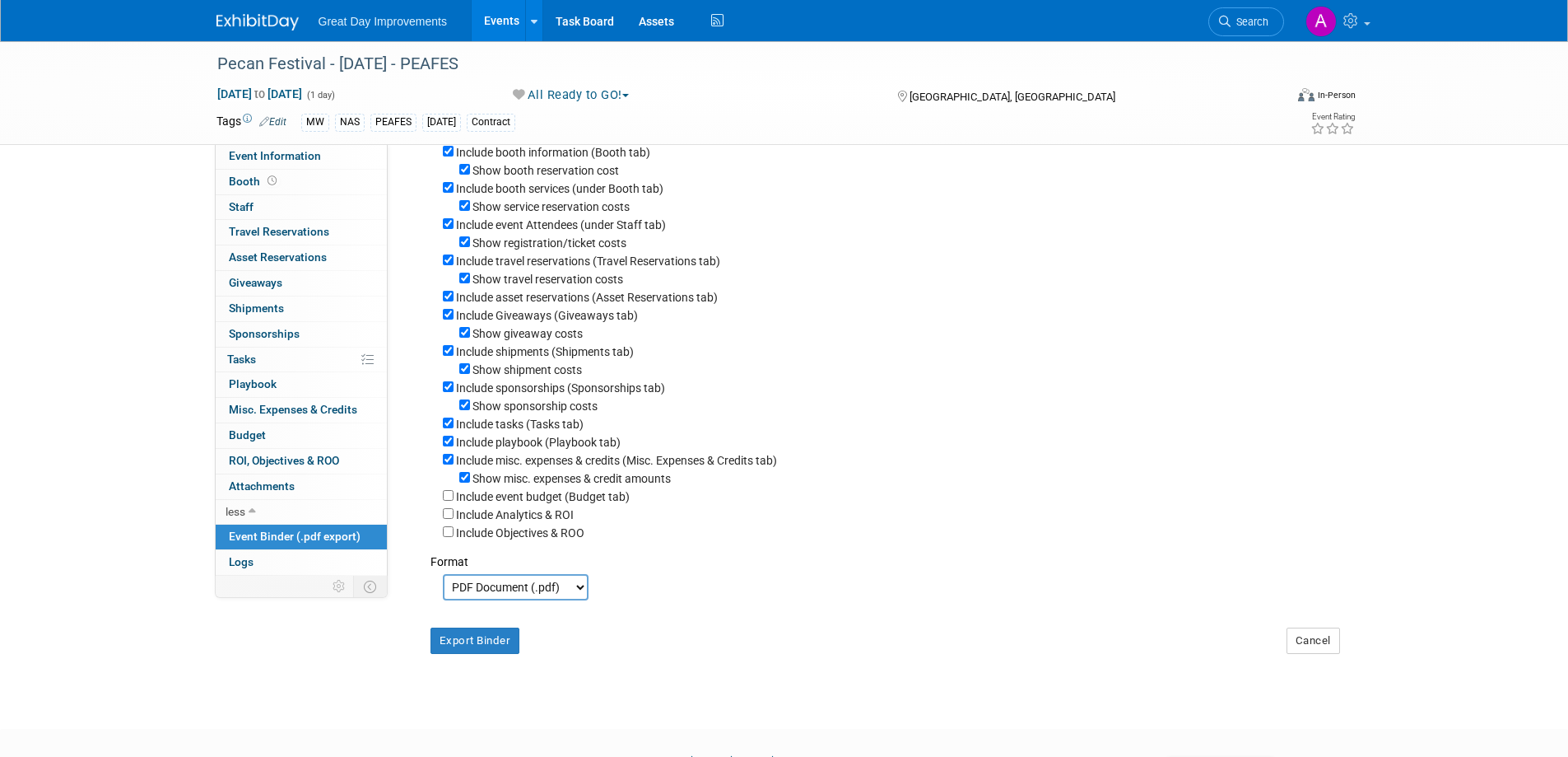
scroll to position [220, 0]
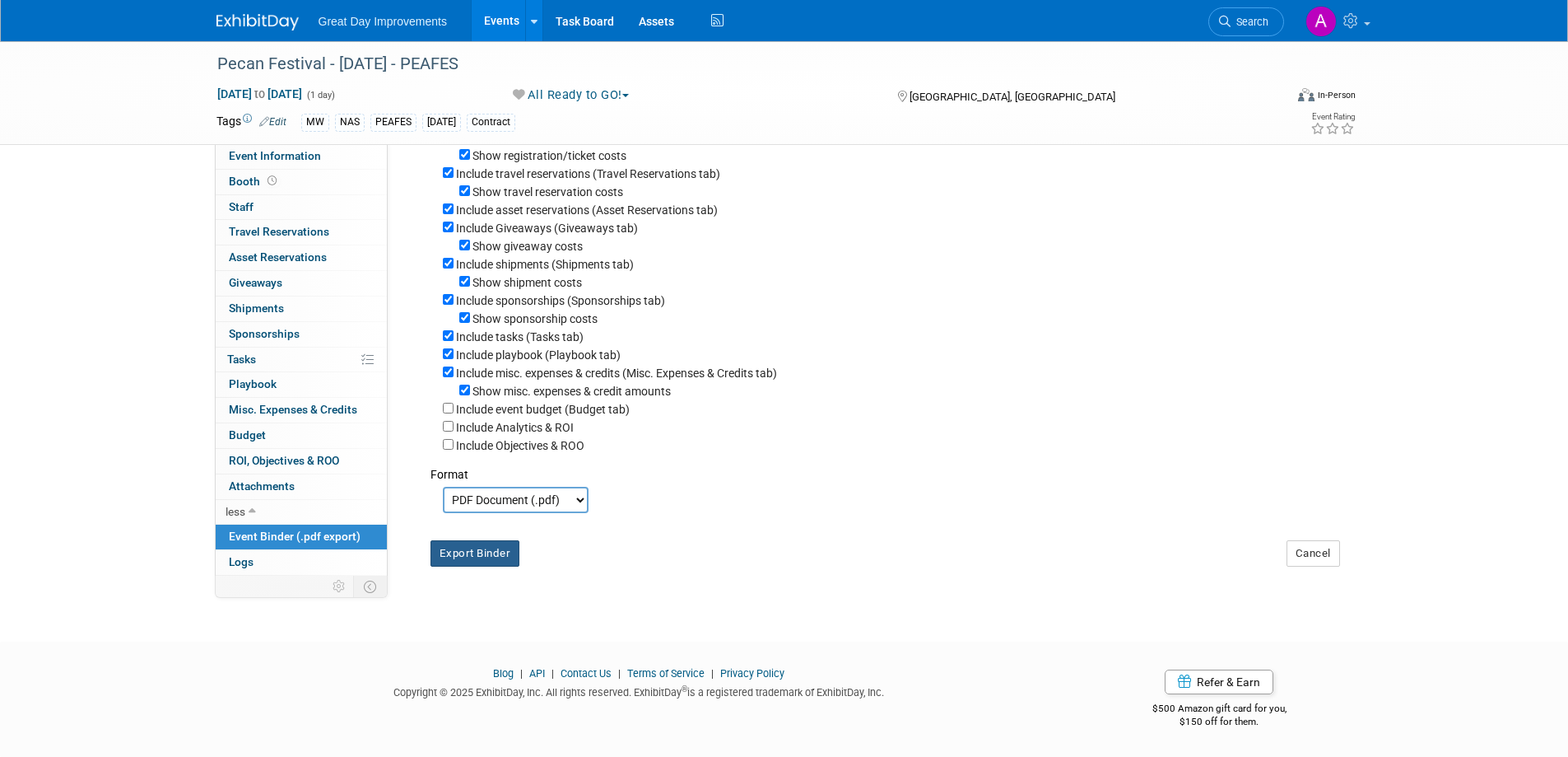
click at [469, 545] on button "Export Binder" at bounding box center [476, 553] width 90 height 26
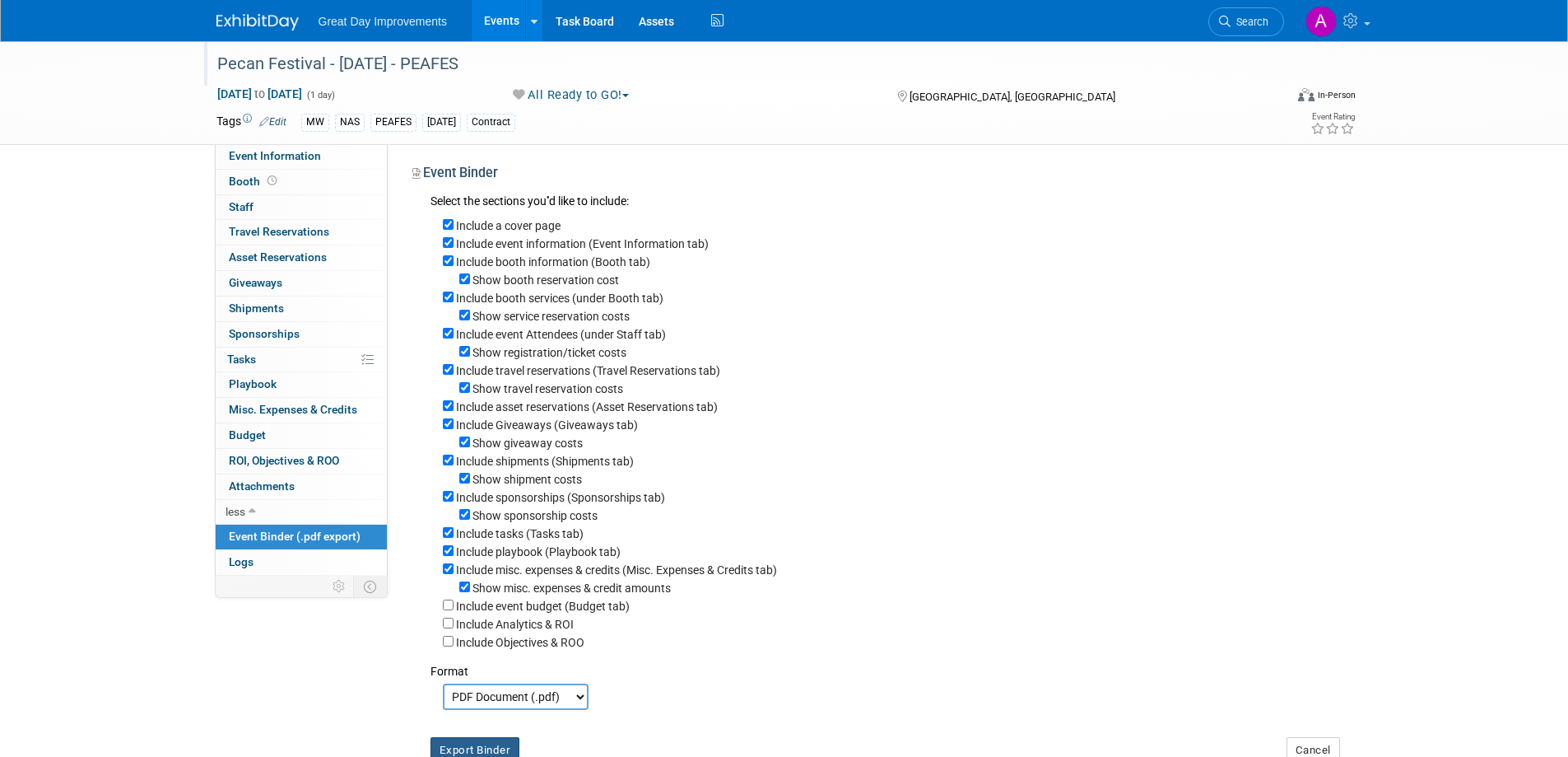
scroll to position [0, 0]
click at [1233, 13] on link "Search" at bounding box center [1246, 21] width 76 height 29
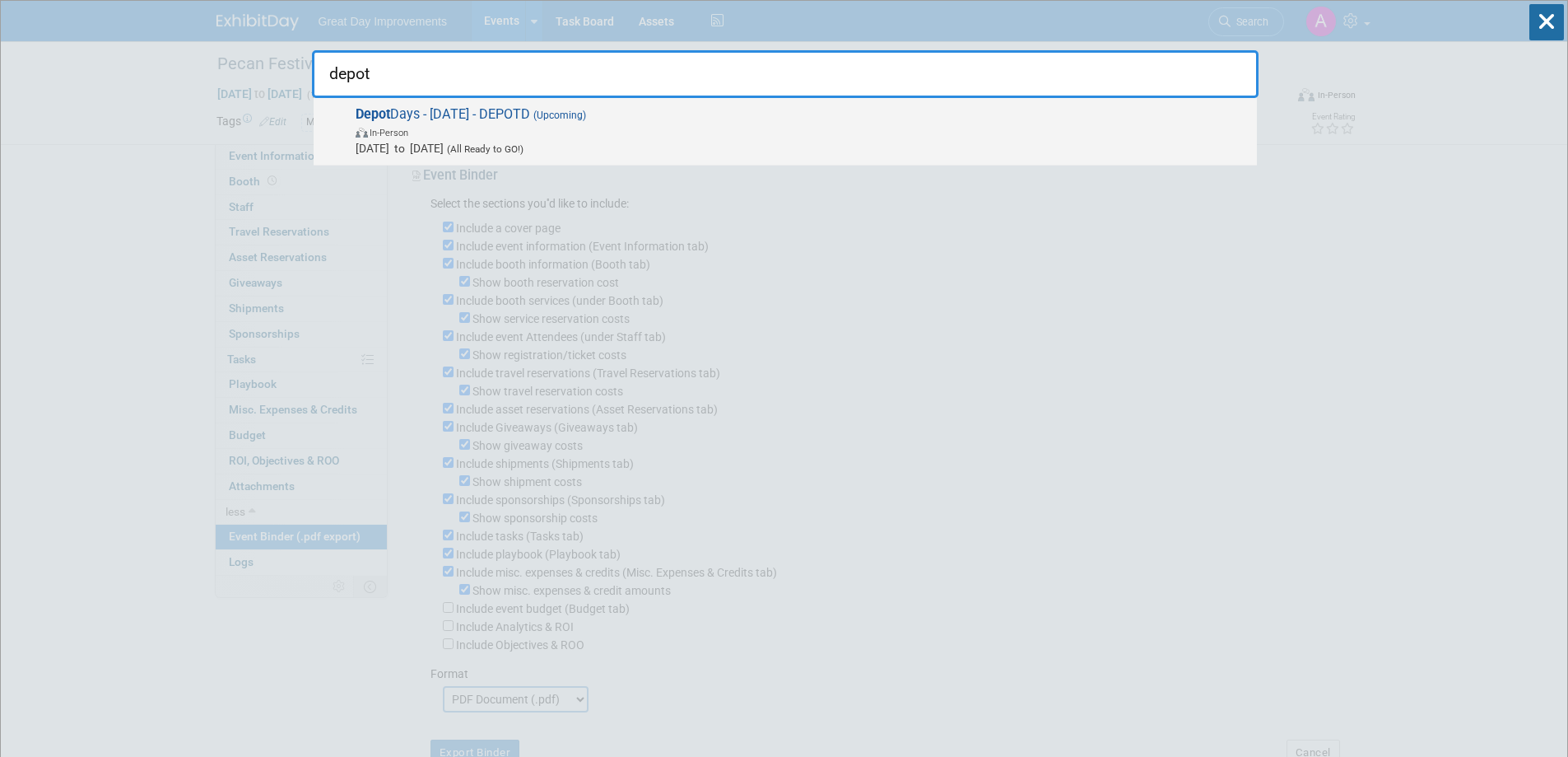
type input "depot"
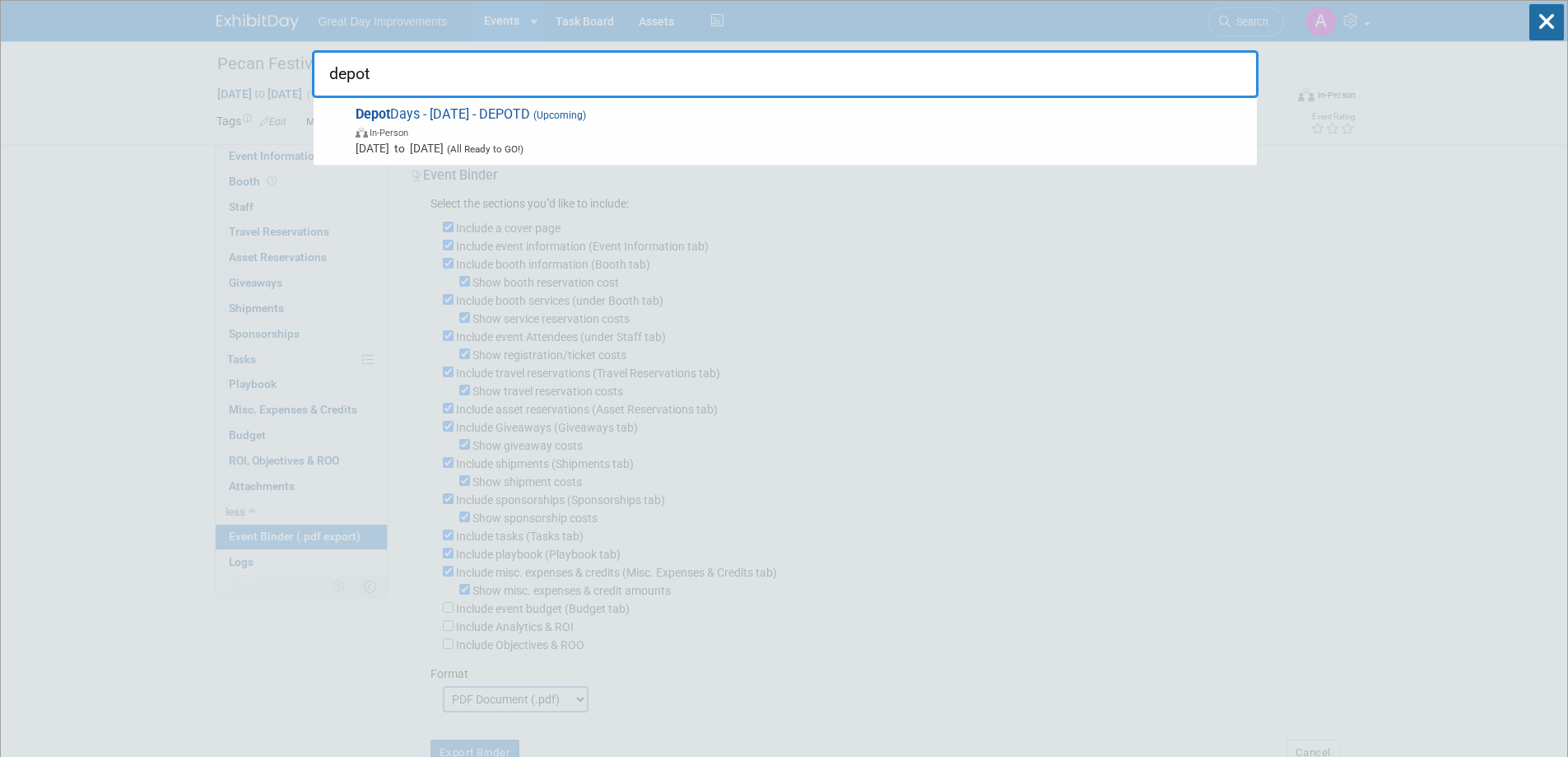
click at [501, 143] on span "Sep 27, 2025 to Sep 27, 2025 (All Ready to GO!)" at bounding box center [801, 148] width 892 height 16
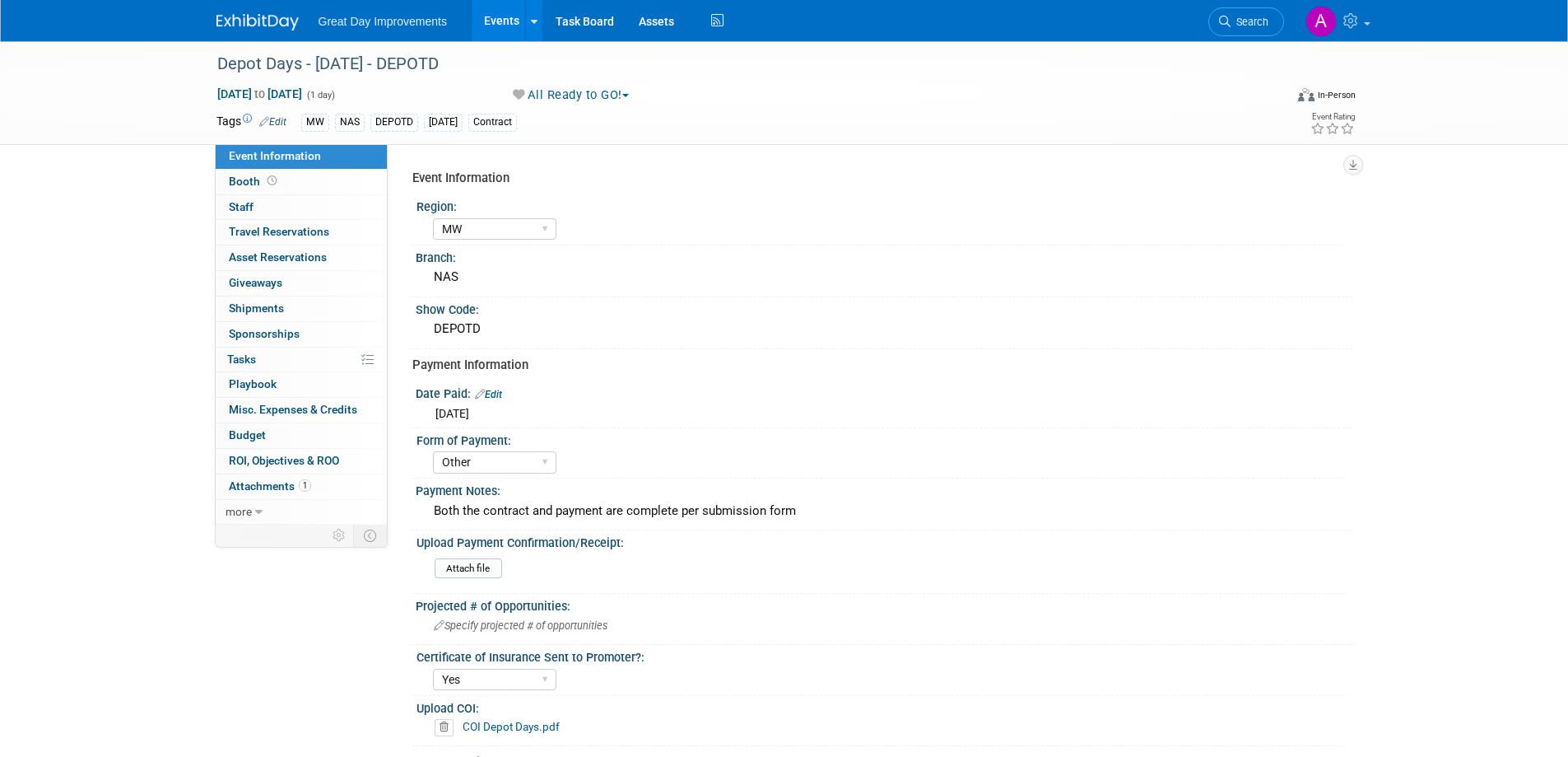
select select "MW"
select select "Other"
select select "Yes"
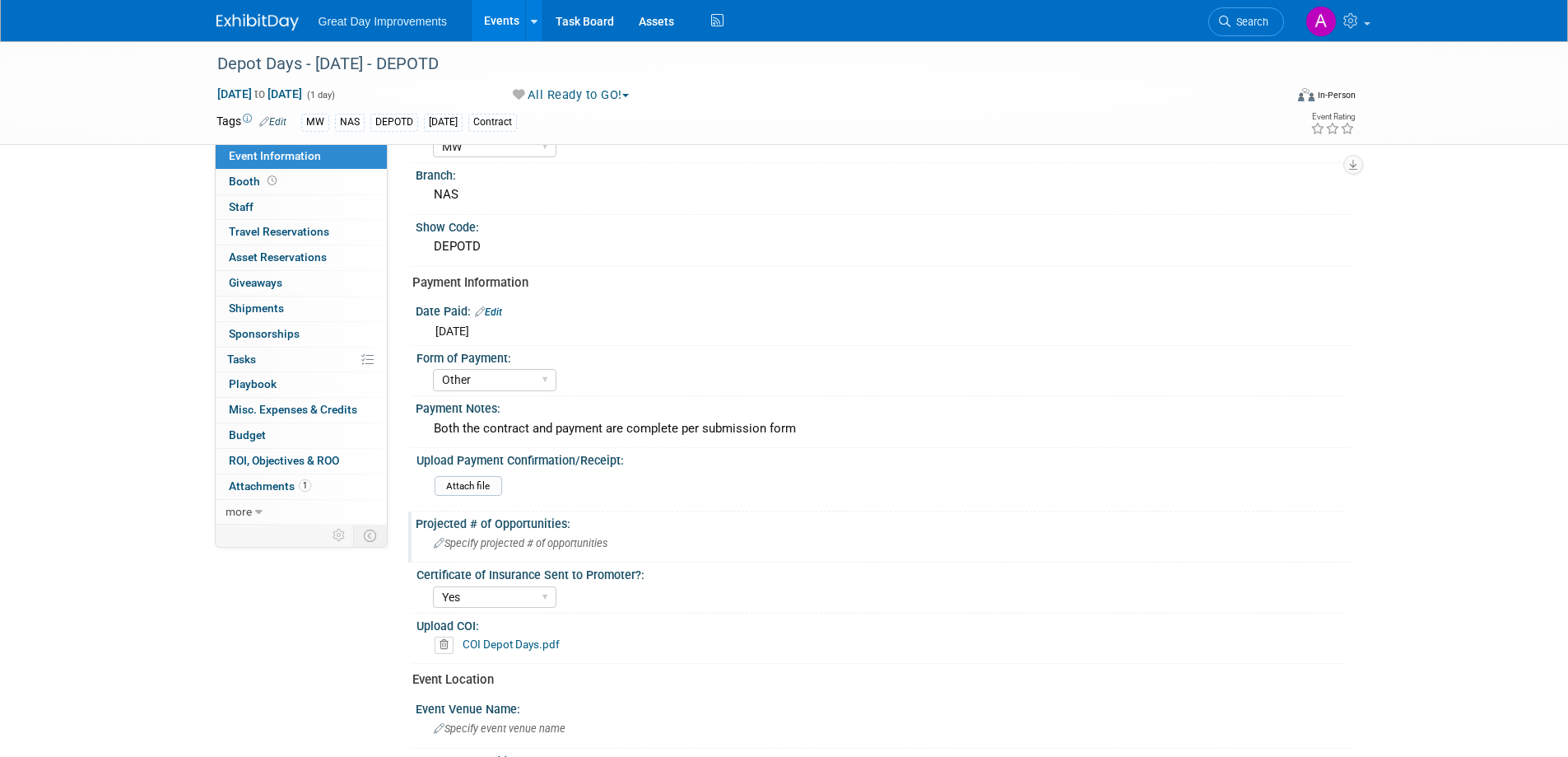
click at [528, 540] on span "Specify projected # of opportunities" at bounding box center [521, 543] width 174 height 12
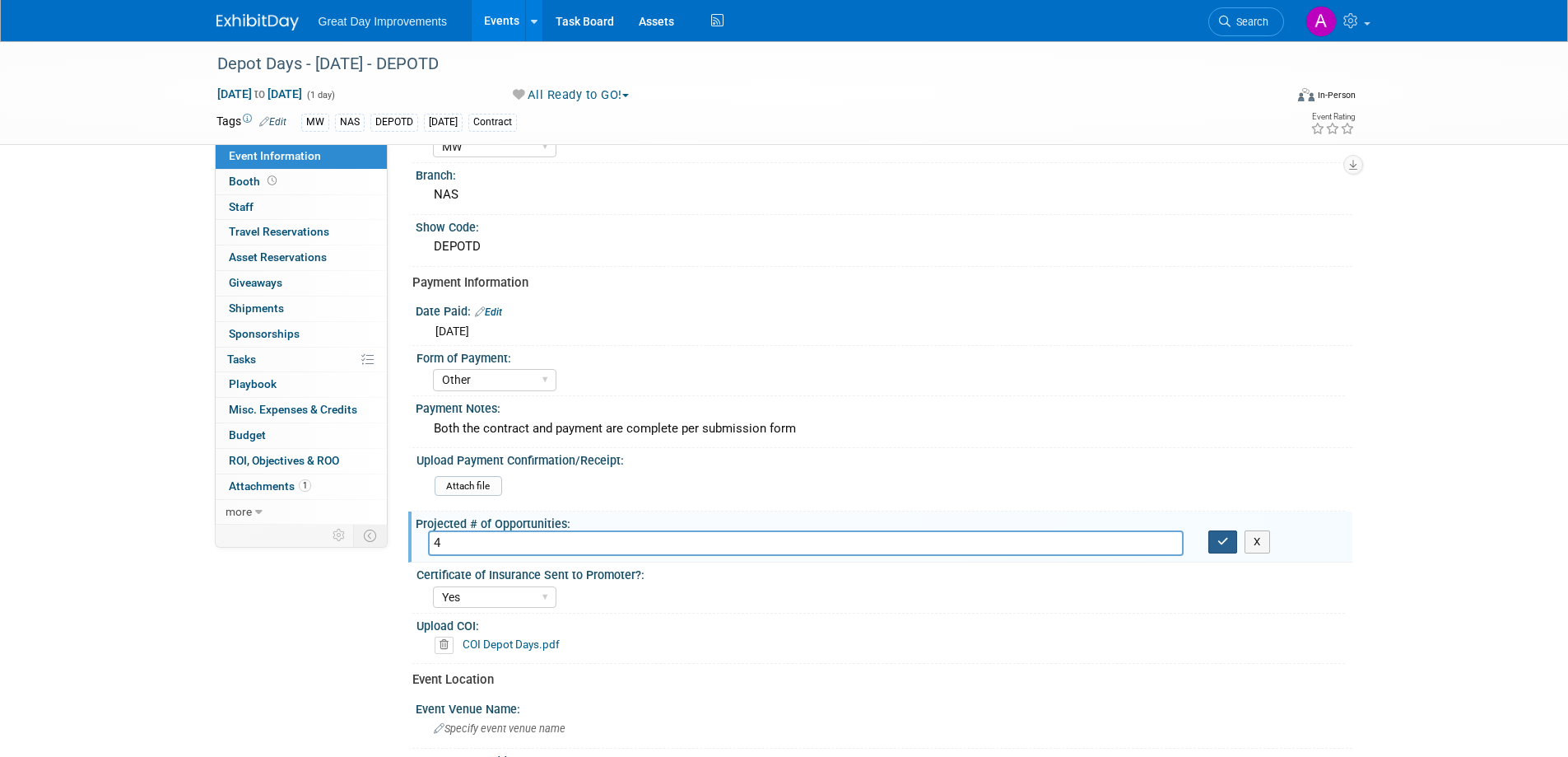
type input "4"
click at [1210, 541] on button "button" at bounding box center [1223, 541] width 30 height 23
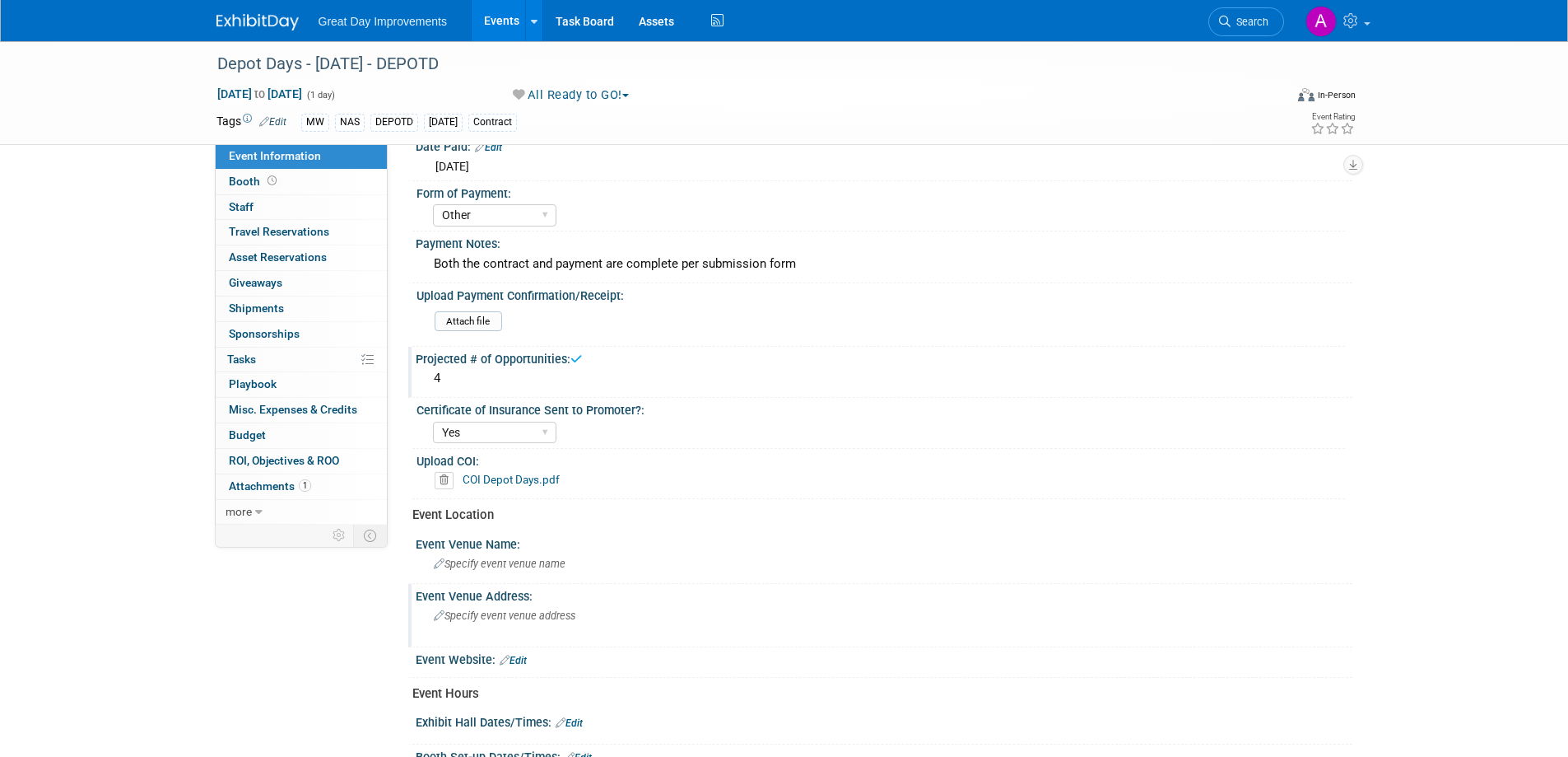
scroll to position [329, 0]
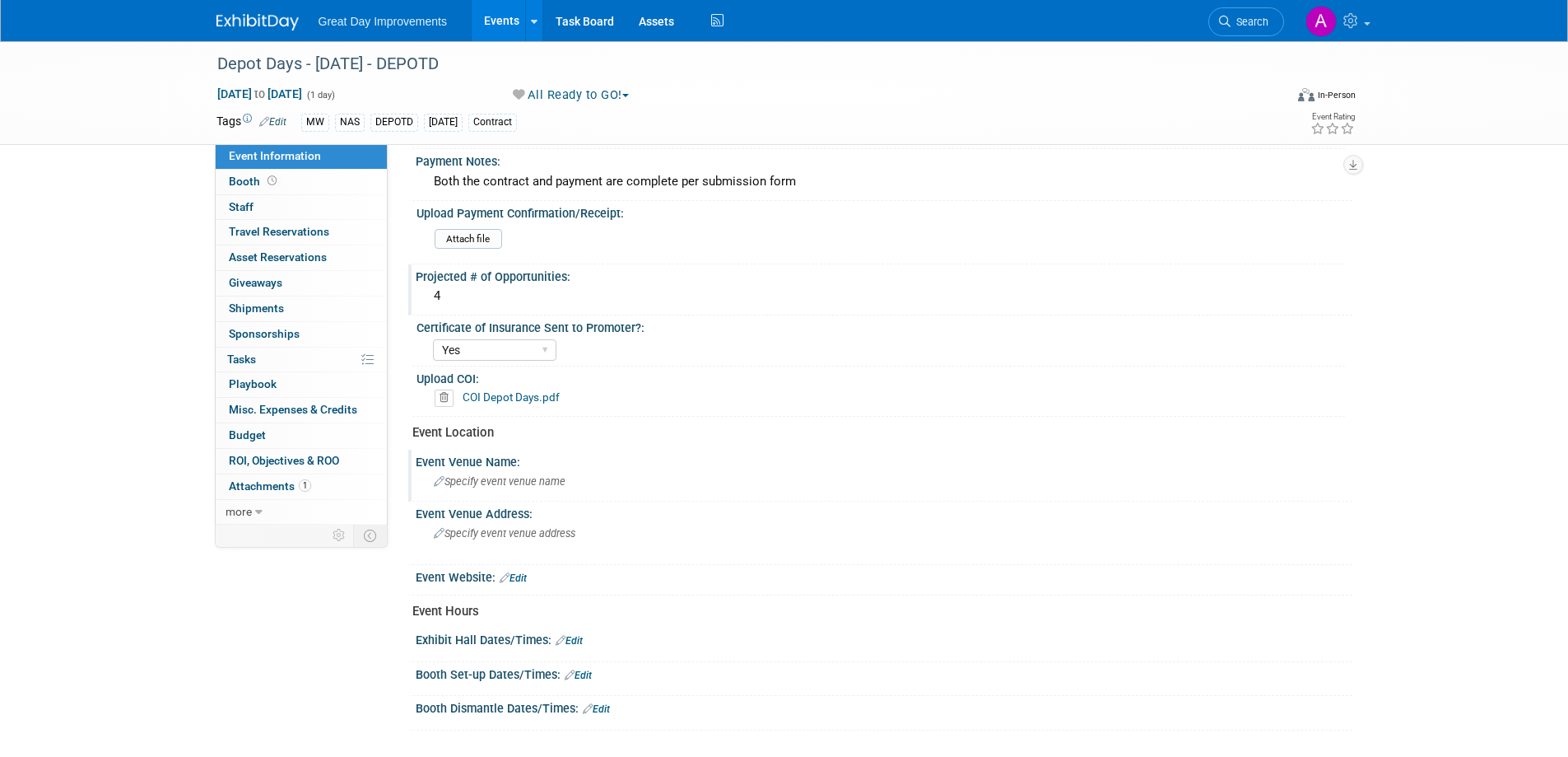
click at [471, 475] on span "Specify event venue name" at bounding box center [500, 481] width 132 height 12
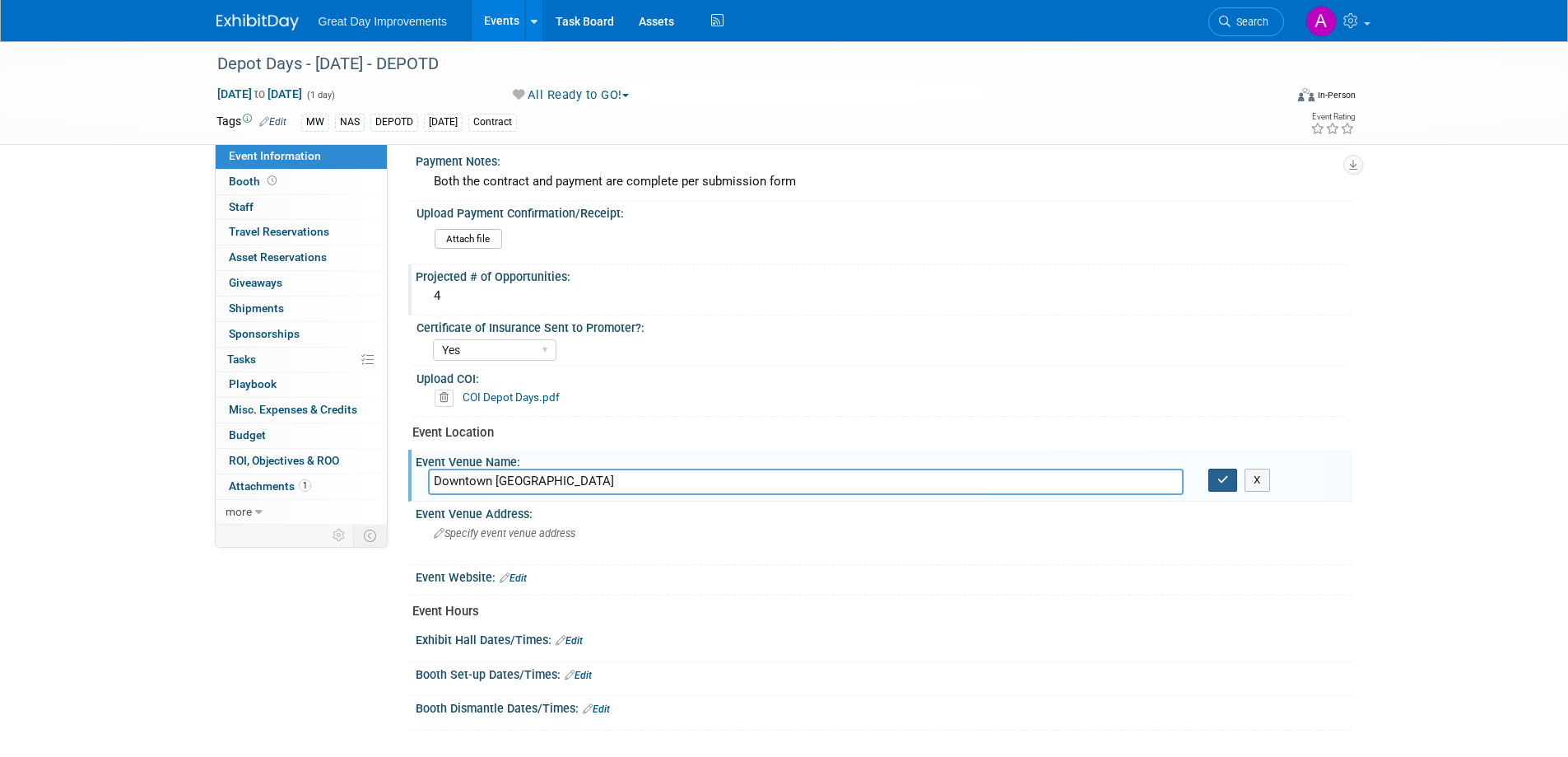
type input "Downtown [GEOGRAPHIC_DATA]"
click at [1224, 483] on icon "button" at bounding box center [1223, 479] width 12 height 11
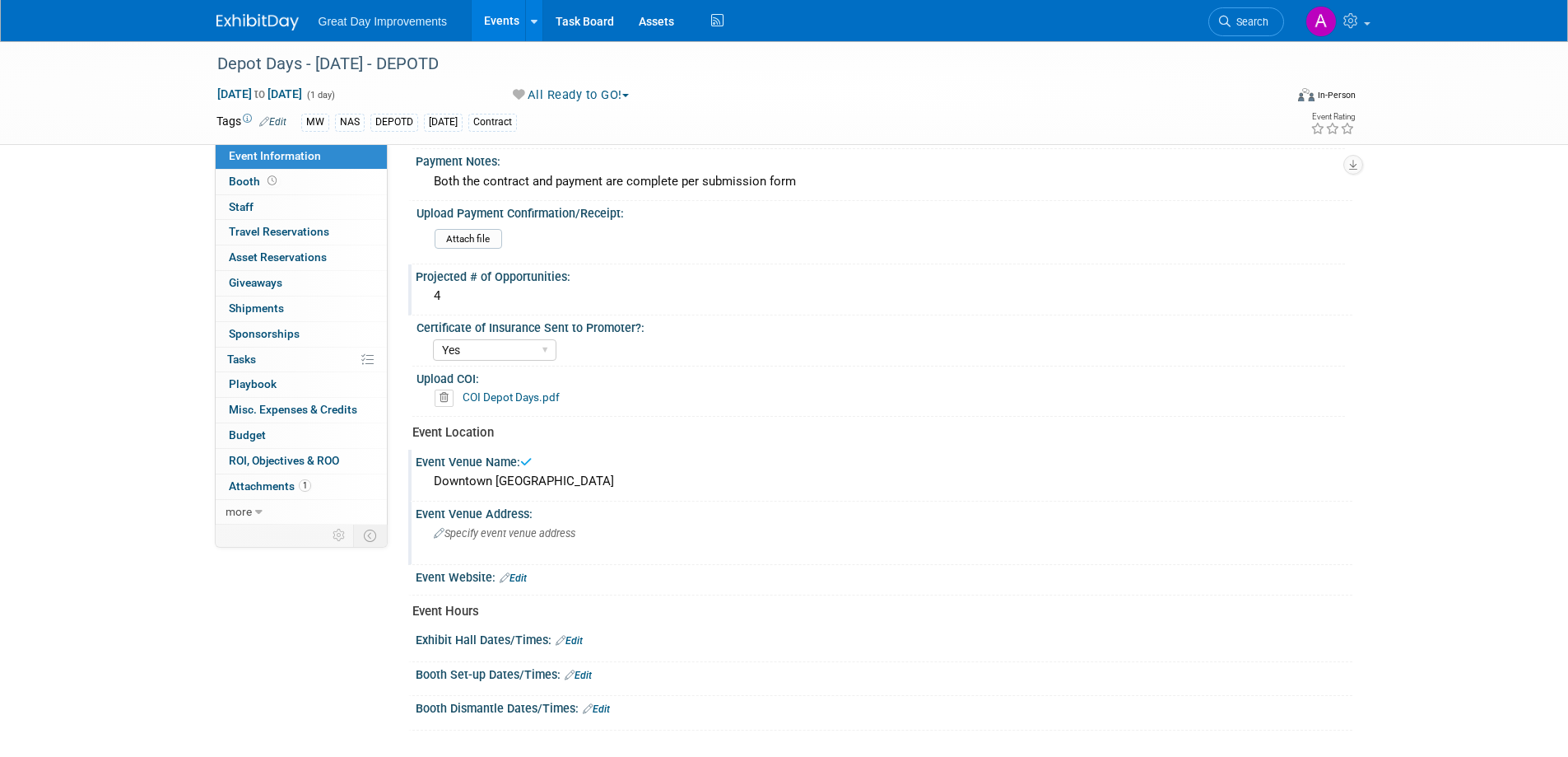
click at [464, 532] on span "Specify event venue address" at bounding box center [505, 533] width 142 height 12
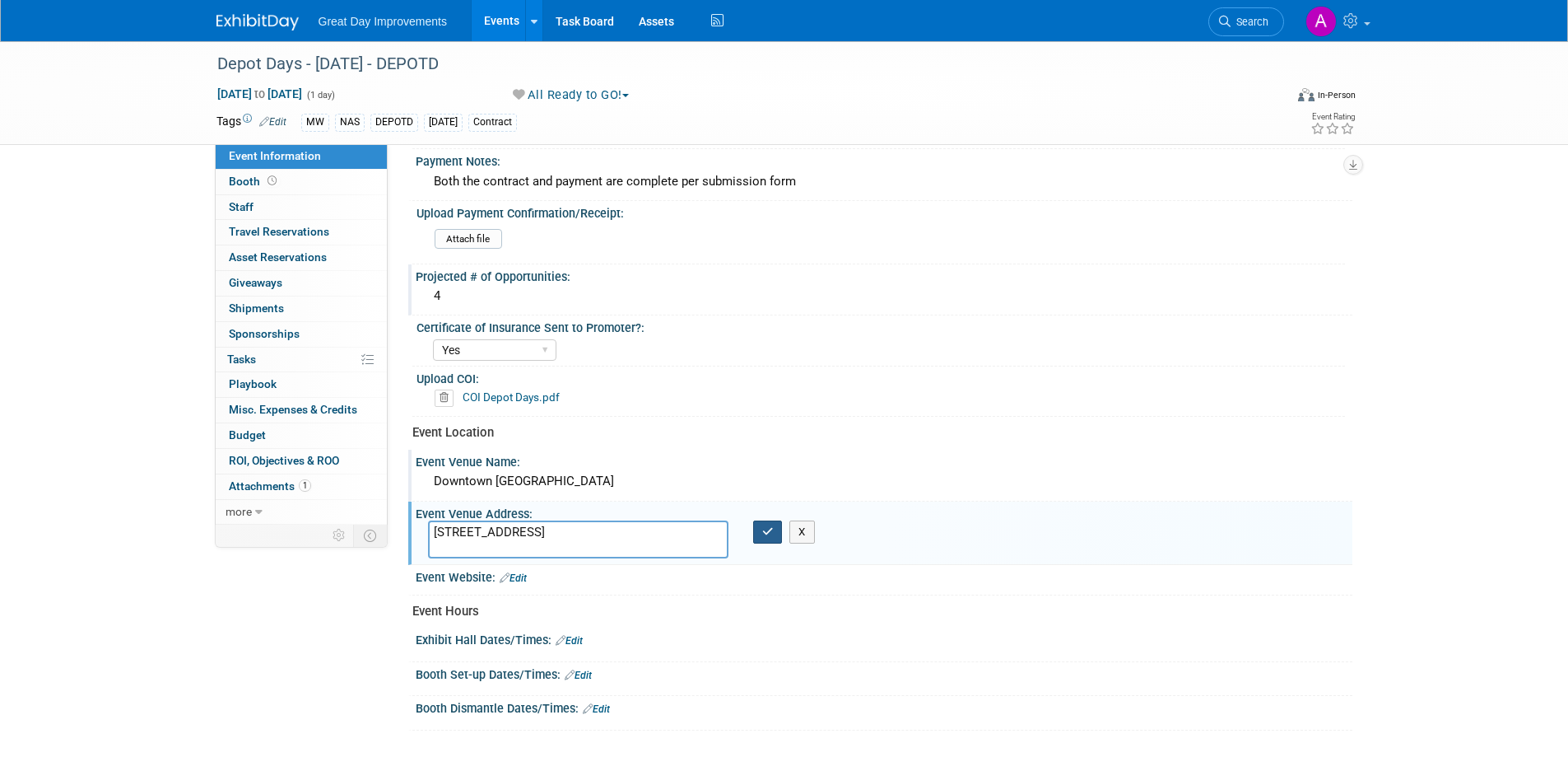
type textarea "[STREET_ADDRESS]"
click at [761, 534] on button "button" at bounding box center [768, 531] width 30 height 23
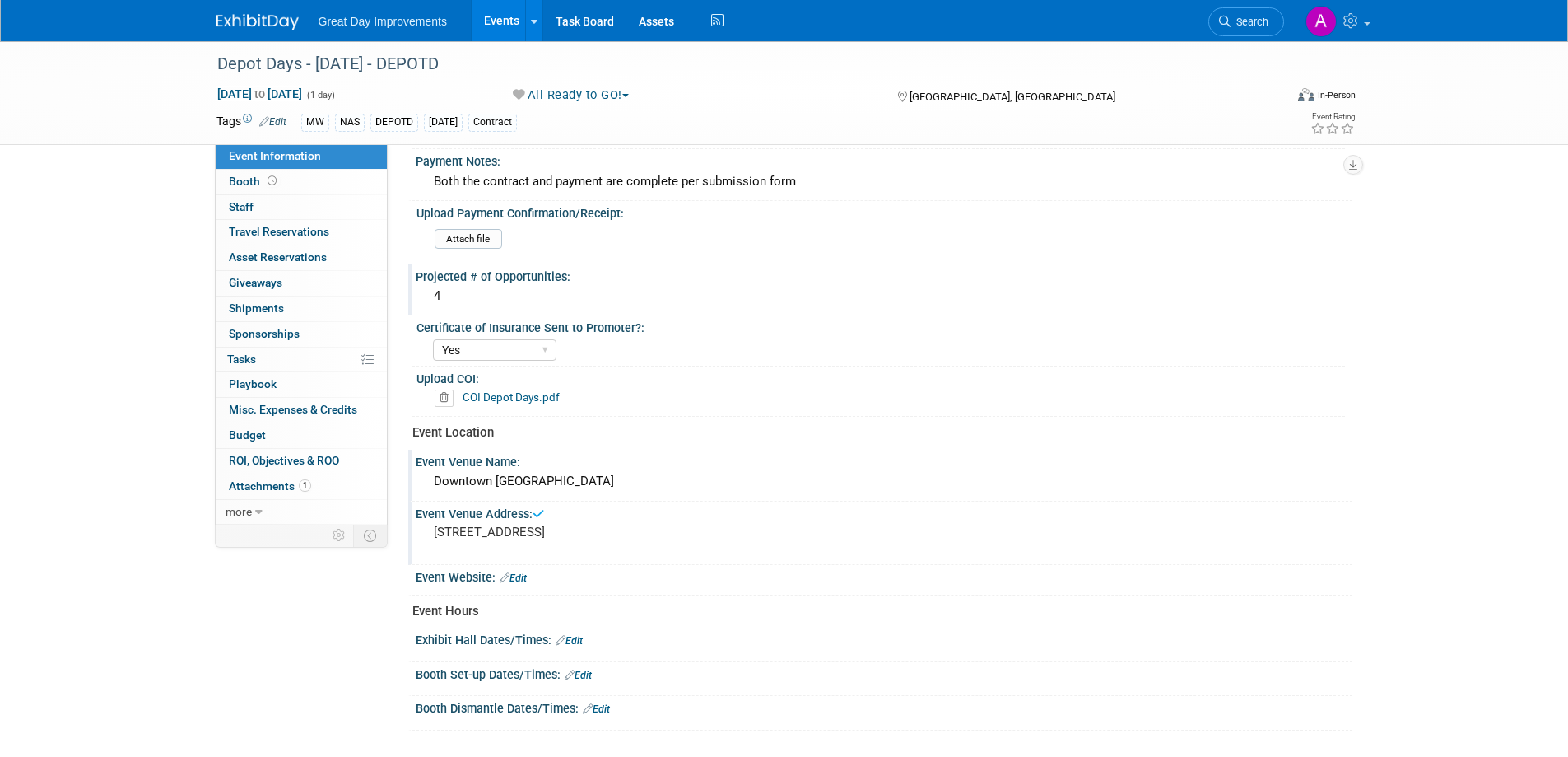
click at [524, 576] on link "Edit" at bounding box center [513, 578] width 27 height 12
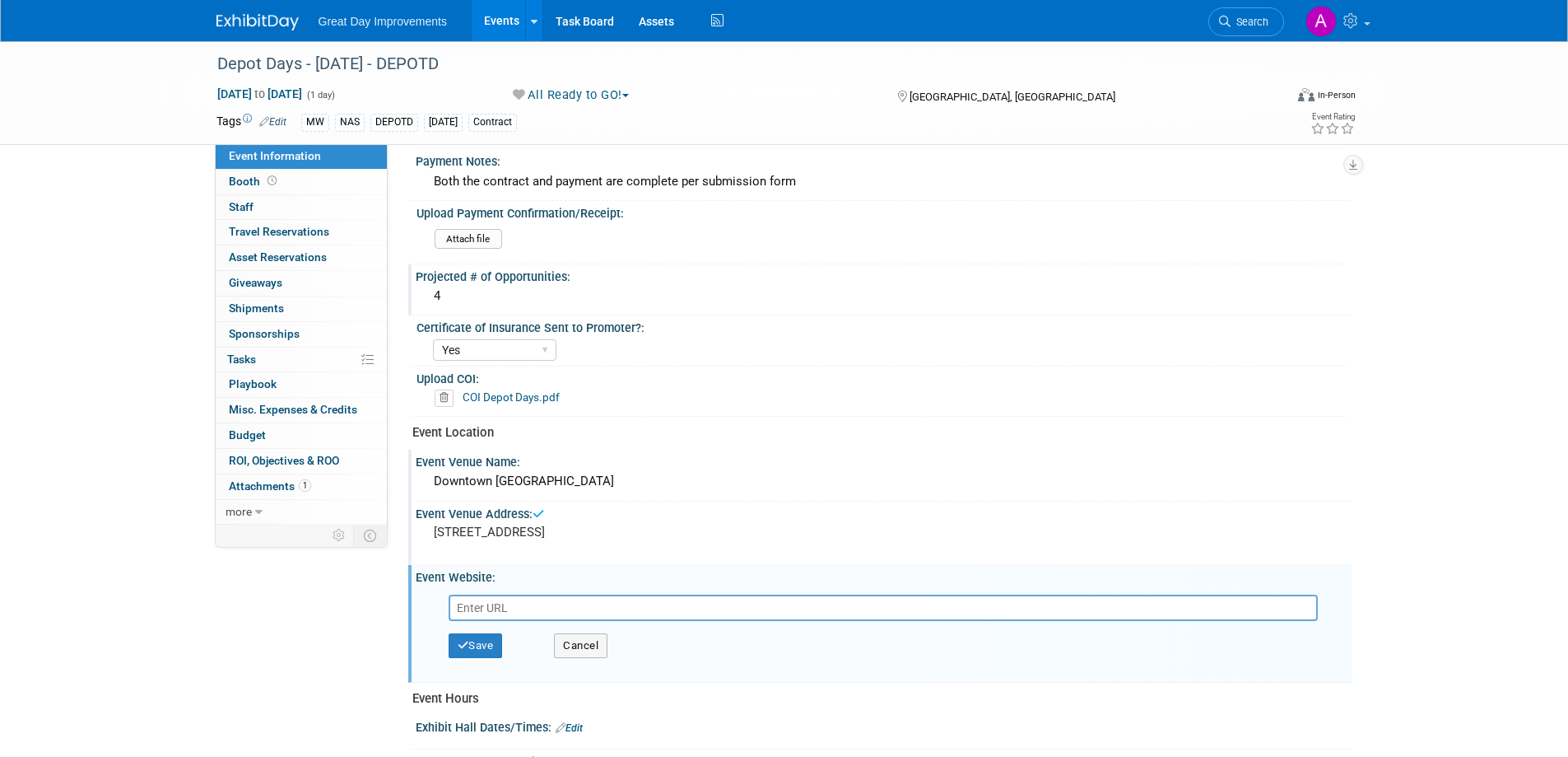
click at [497, 609] on input "text" at bounding box center [883, 608] width 869 height 26
click at [592, 641] on button "Cancel" at bounding box center [581, 645] width 54 height 25
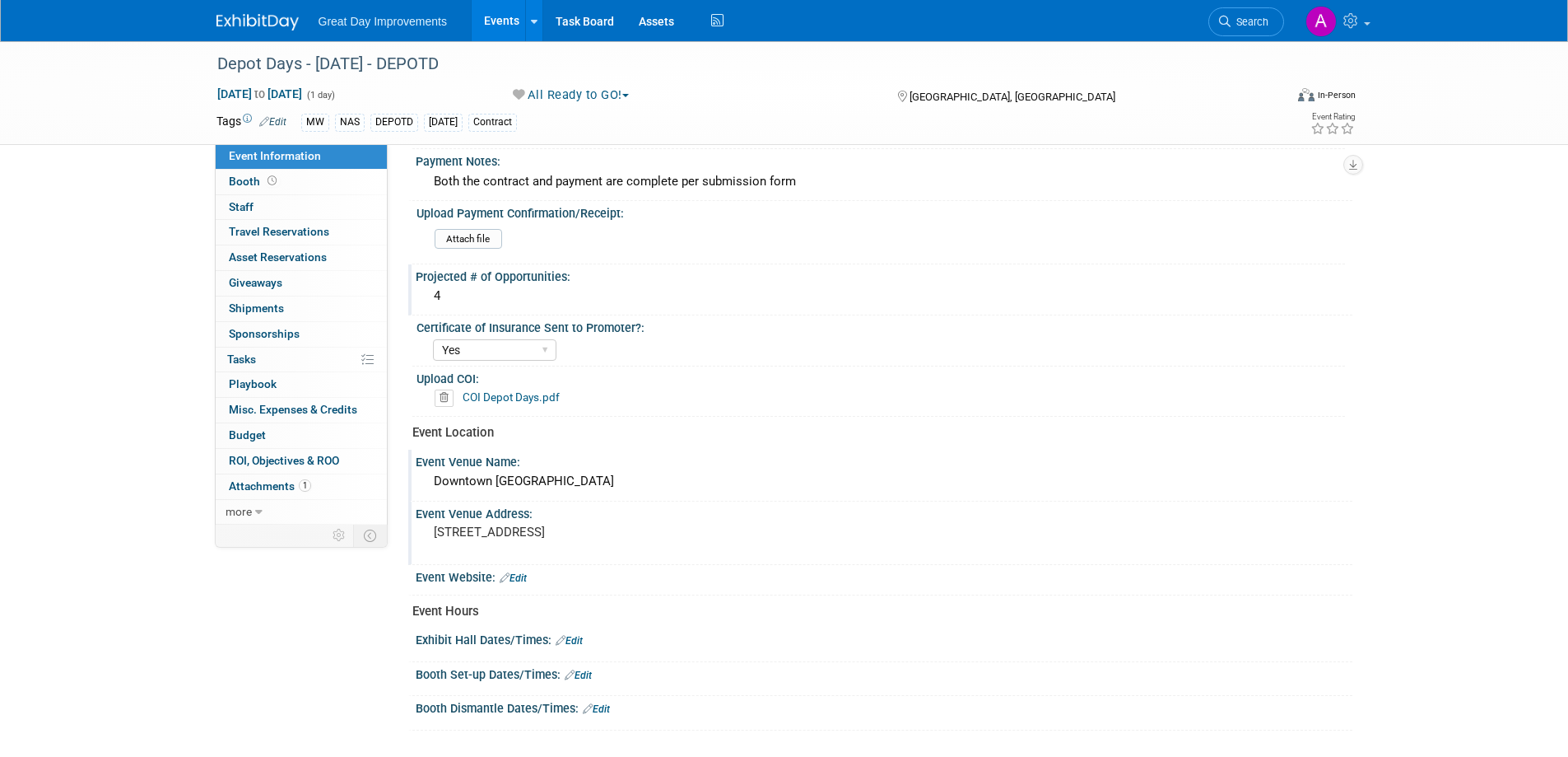
click at [571, 637] on link "Edit" at bounding box center [569, 641] width 27 height 12
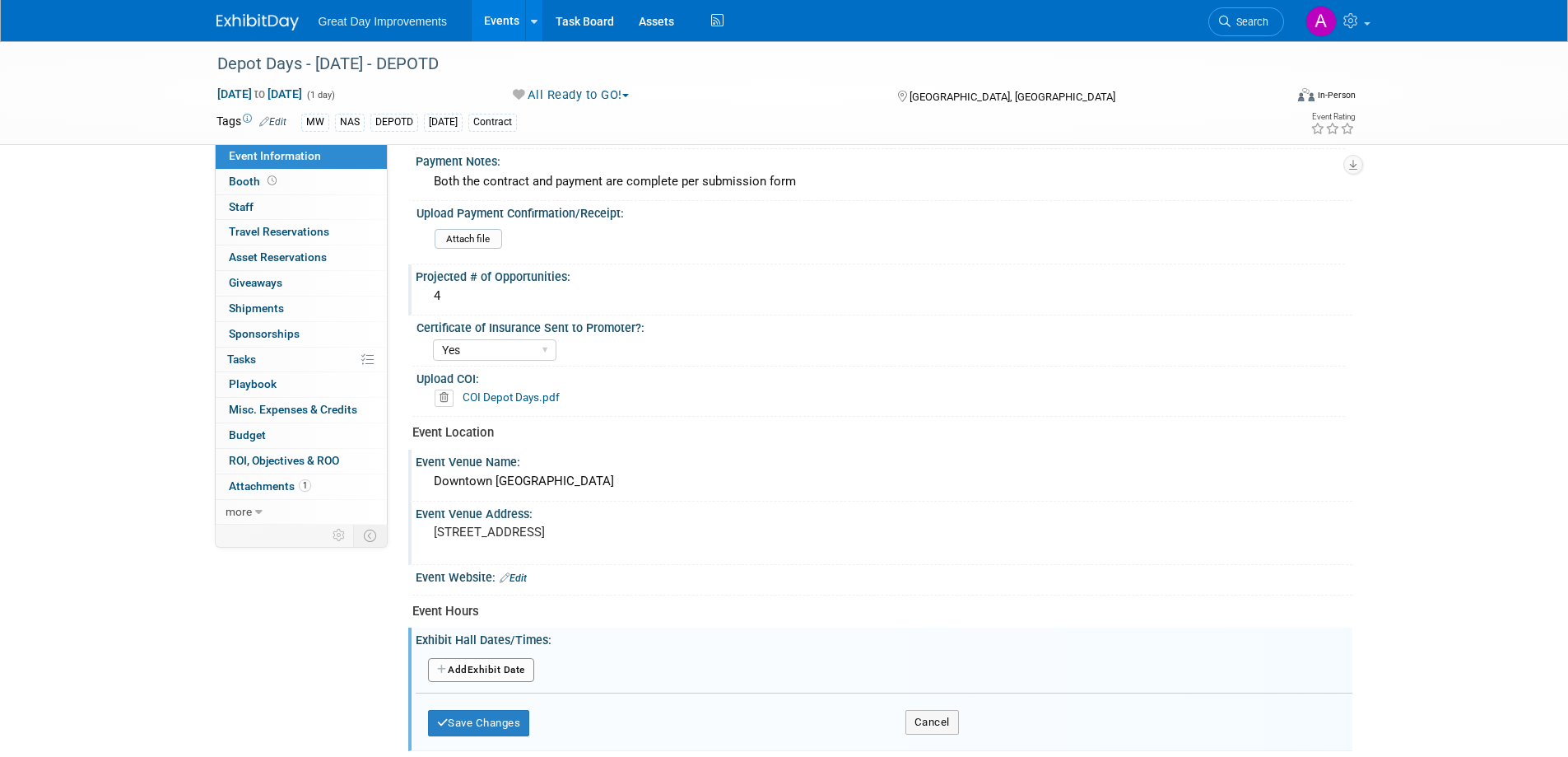
click at [497, 669] on button "Add Another Exhibit Date" at bounding box center [481, 670] width 106 height 25
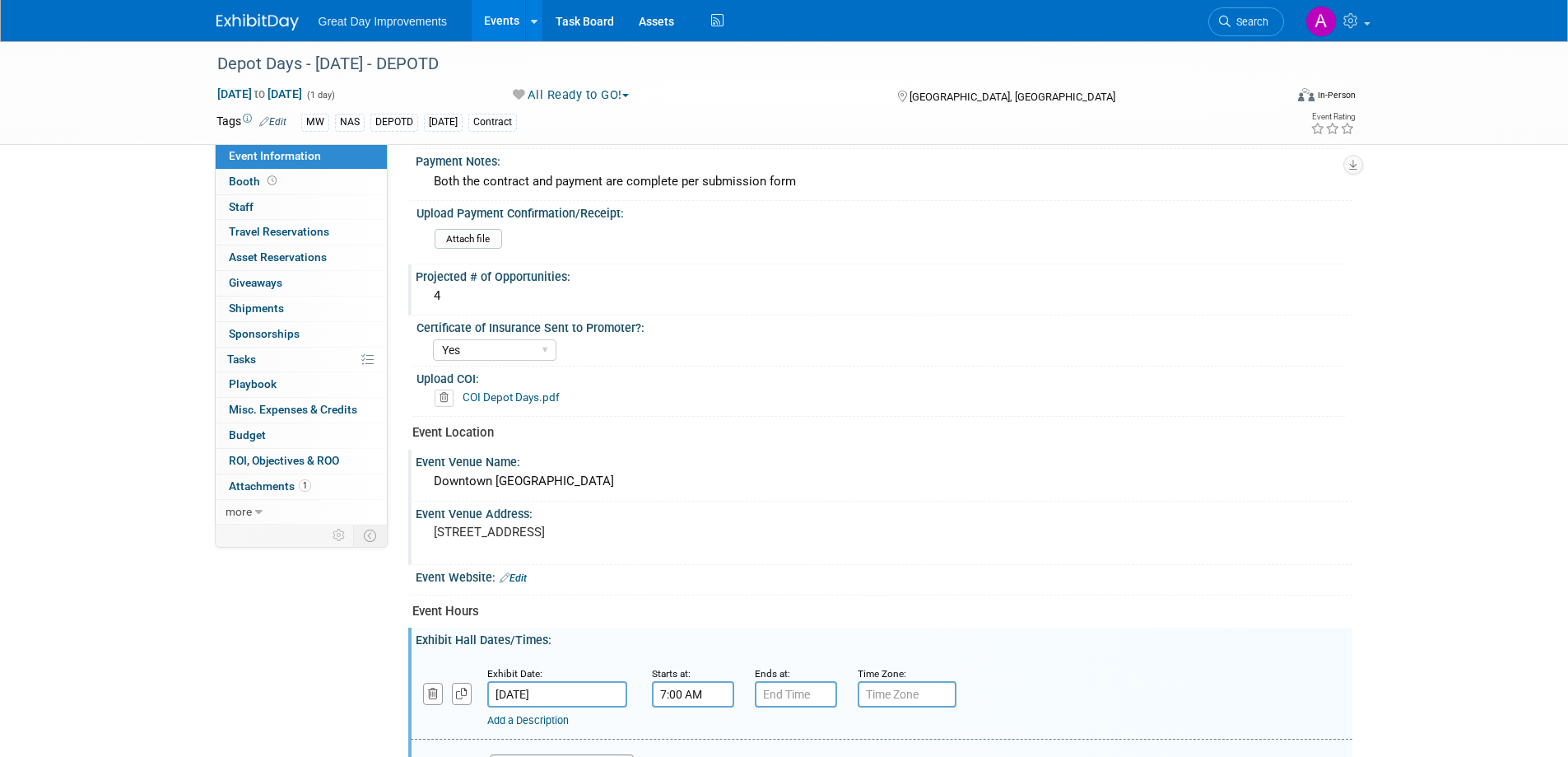
click at [693, 702] on input "7:00 AM" at bounding box center [693, 694] width 82 height 26
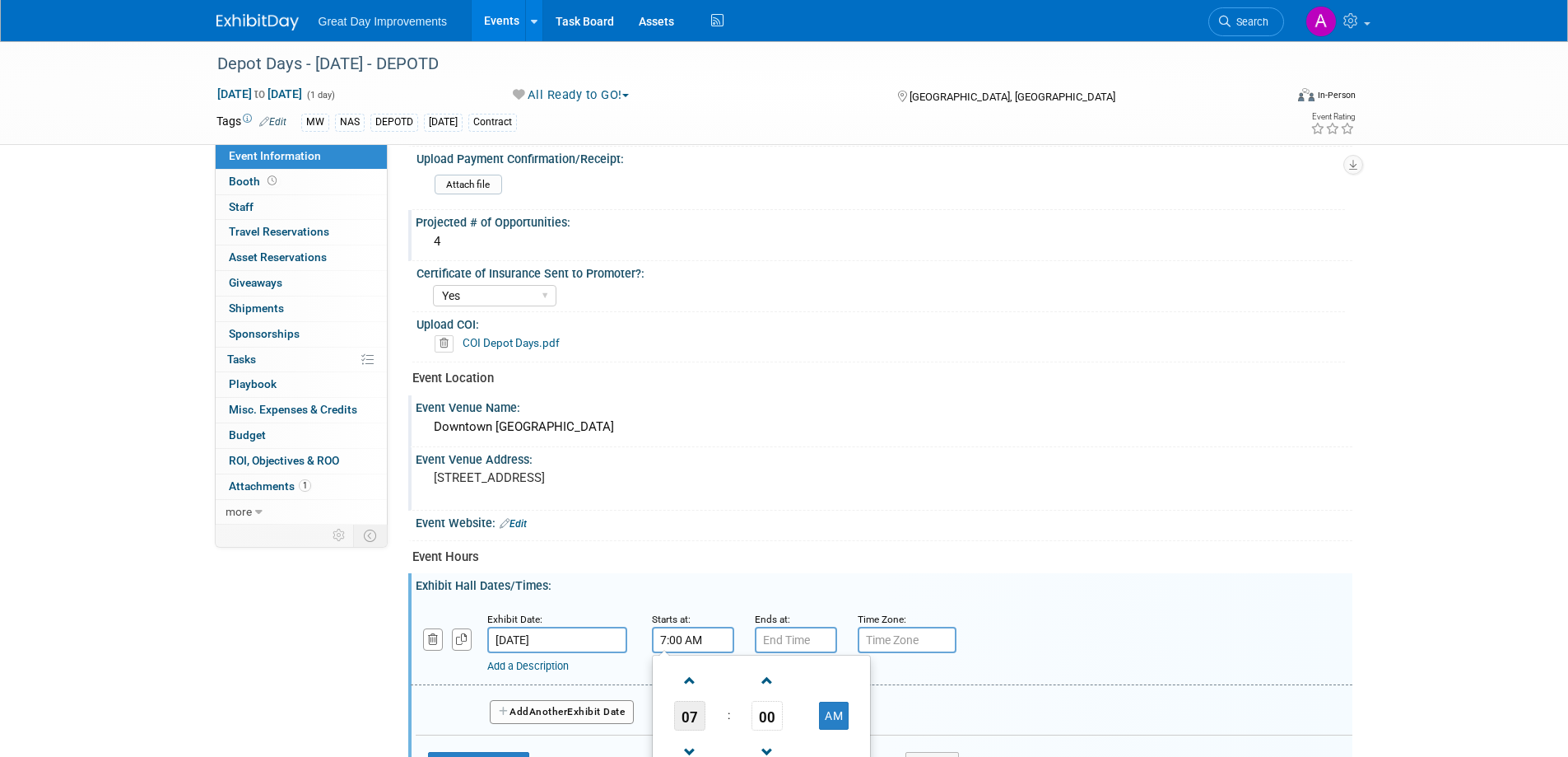
scroll to position [494, 0]
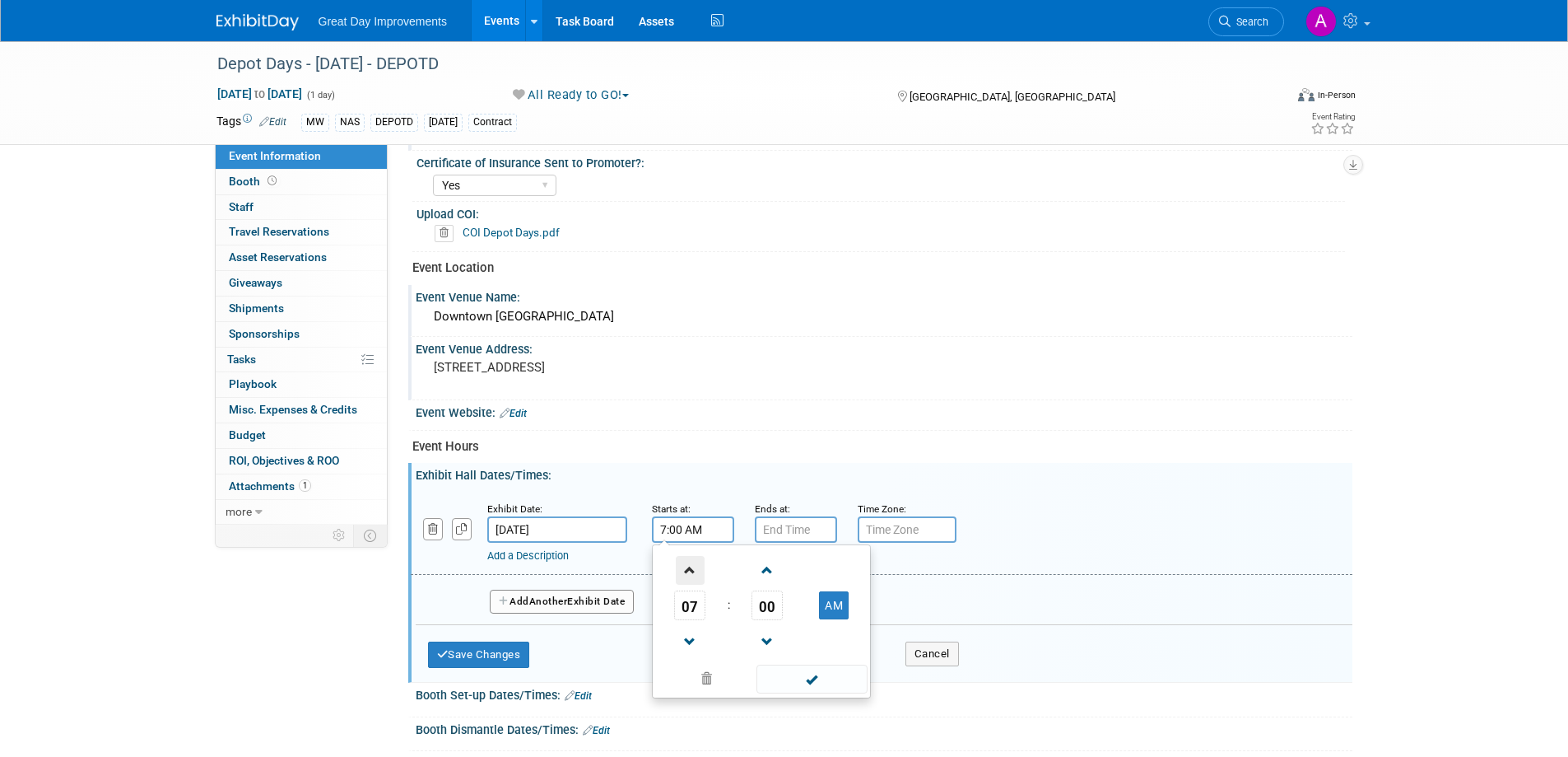
click at [690, 572] on span at bounding box center [690, 570] width 29 height 29
click at [690, 573] on span at bounding box center [690, 570] width 29 height 29
type input "10:00 AM"
drag, startPoint x: 808, startPoint y: 683, endPoint x: 807, endPoint y: 613, distance: 70.0
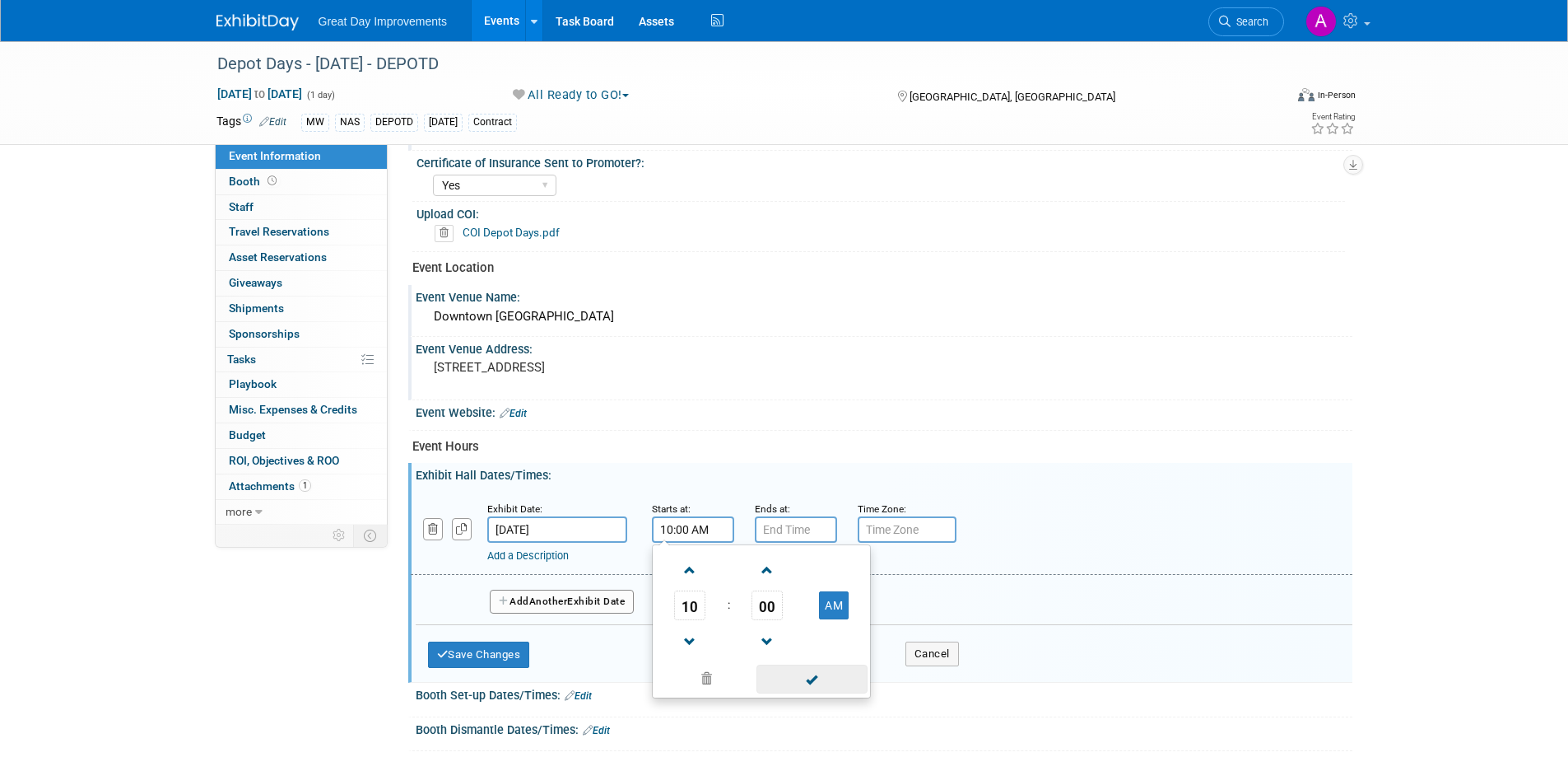
click at [808, 680] on span at bounding box center [811, 678] width 111 height 29
click at [799, 526] on input "7:00 PM" at bounding box center [795, 529] width 82 height 26
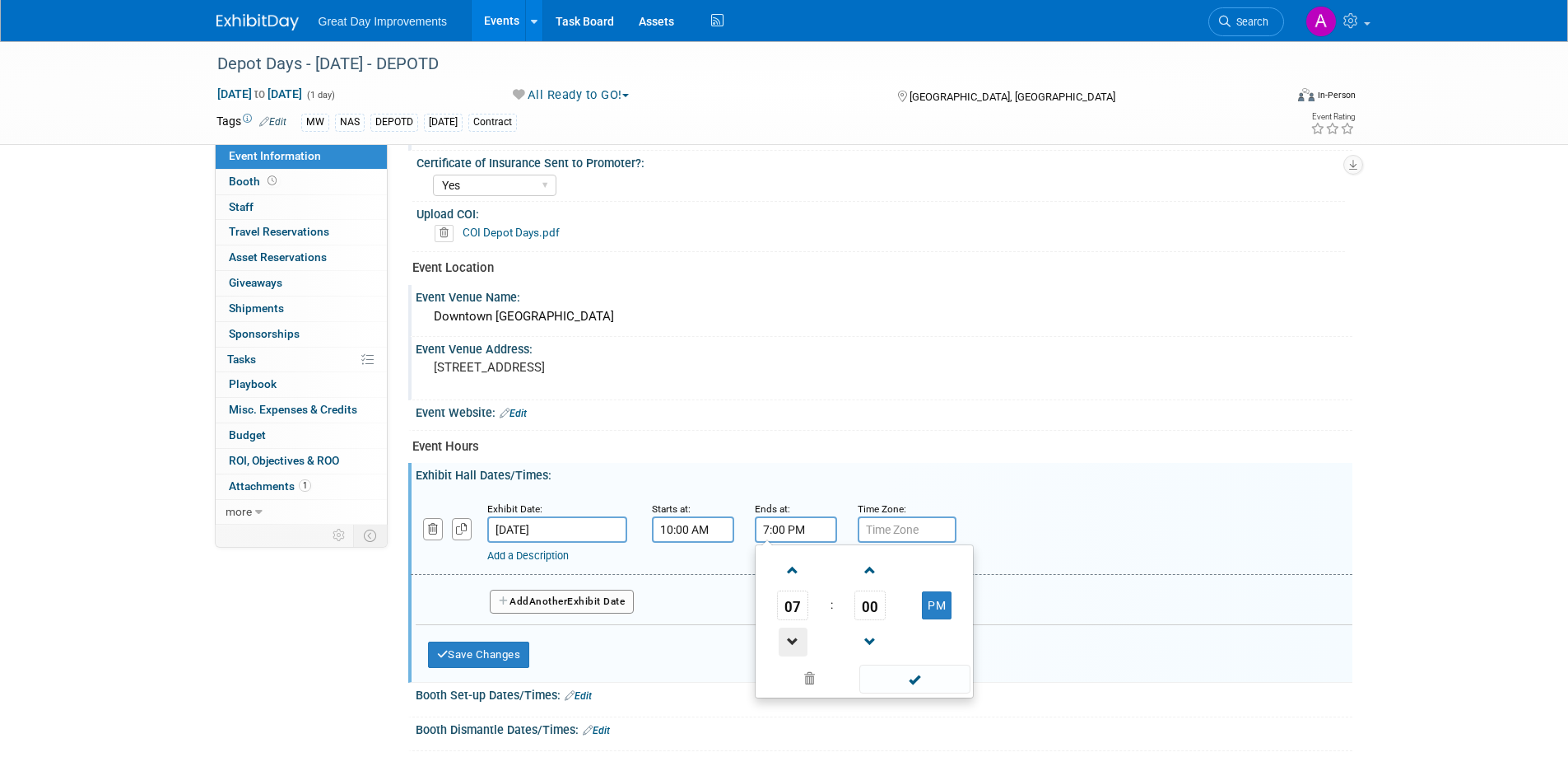
click at [788, 637] on span at bounding box center [792, 641] width 29 height 29
click at [789, 636] on span at bounding box center [792, 641] width 29 height 29
click at [791, 636] on span at bounding box center [792, 641] width 29 height 29
type input "4:00 PM"
click at [901, 678] on span at bounding box center [914, 678] width 111 height 29
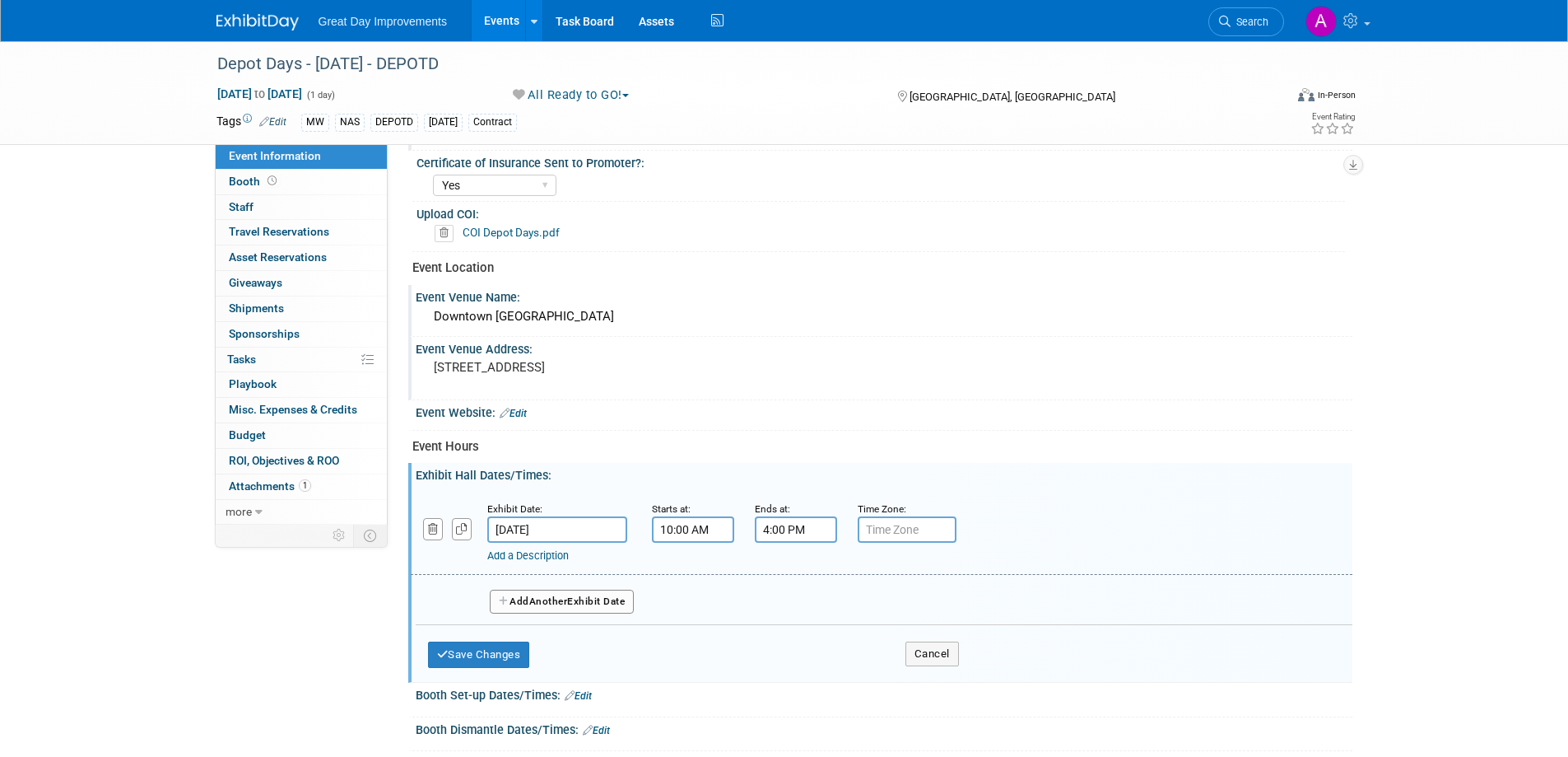
click at [915, 525] on input "text" at bounding box center [906, 529] width 99 height 26
type input "CST"
click at [490, 658] on button "Save Changes" at bounding box center [479, 654] width 102 height 26
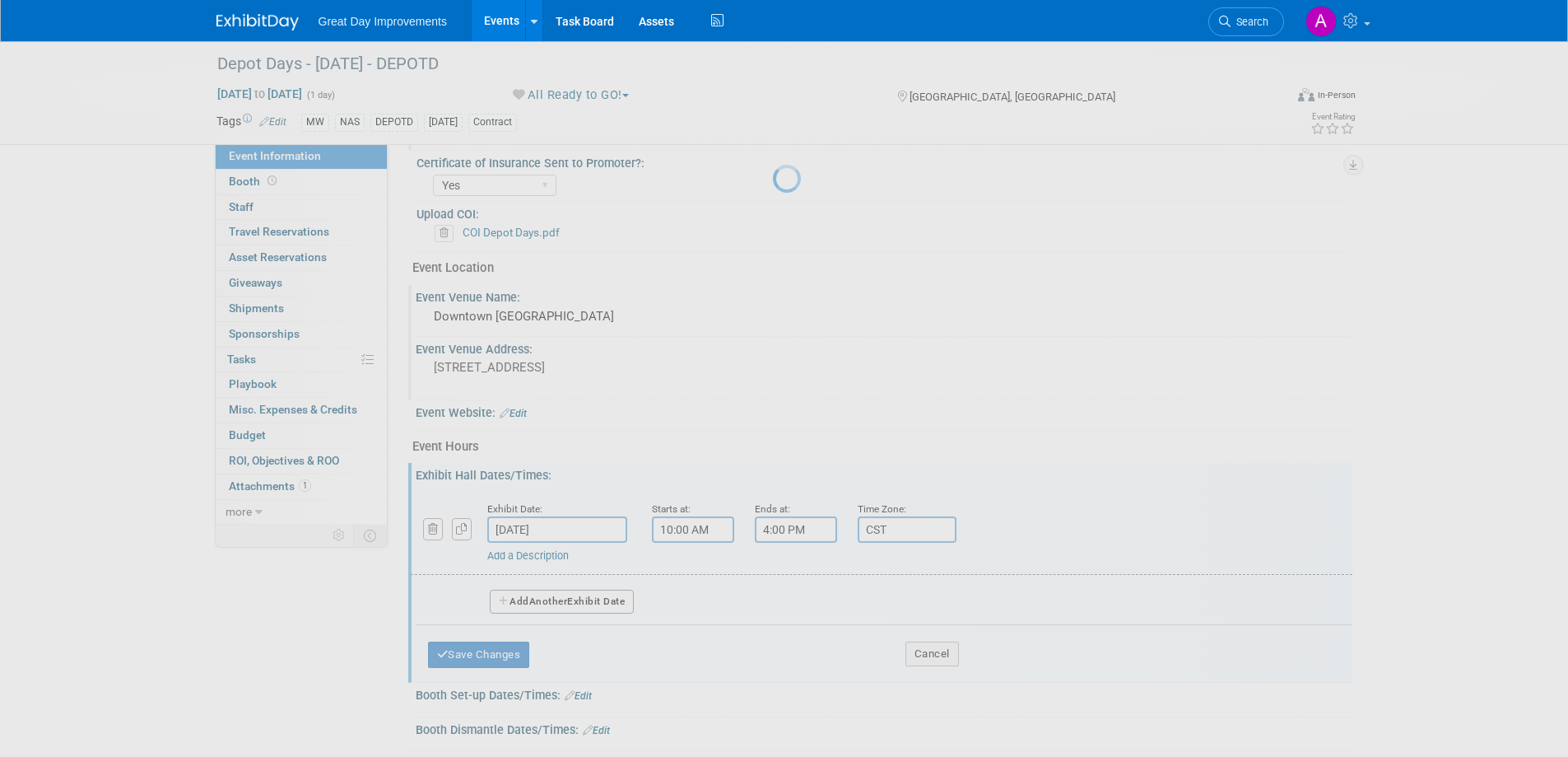
scroll to position [476, 0]
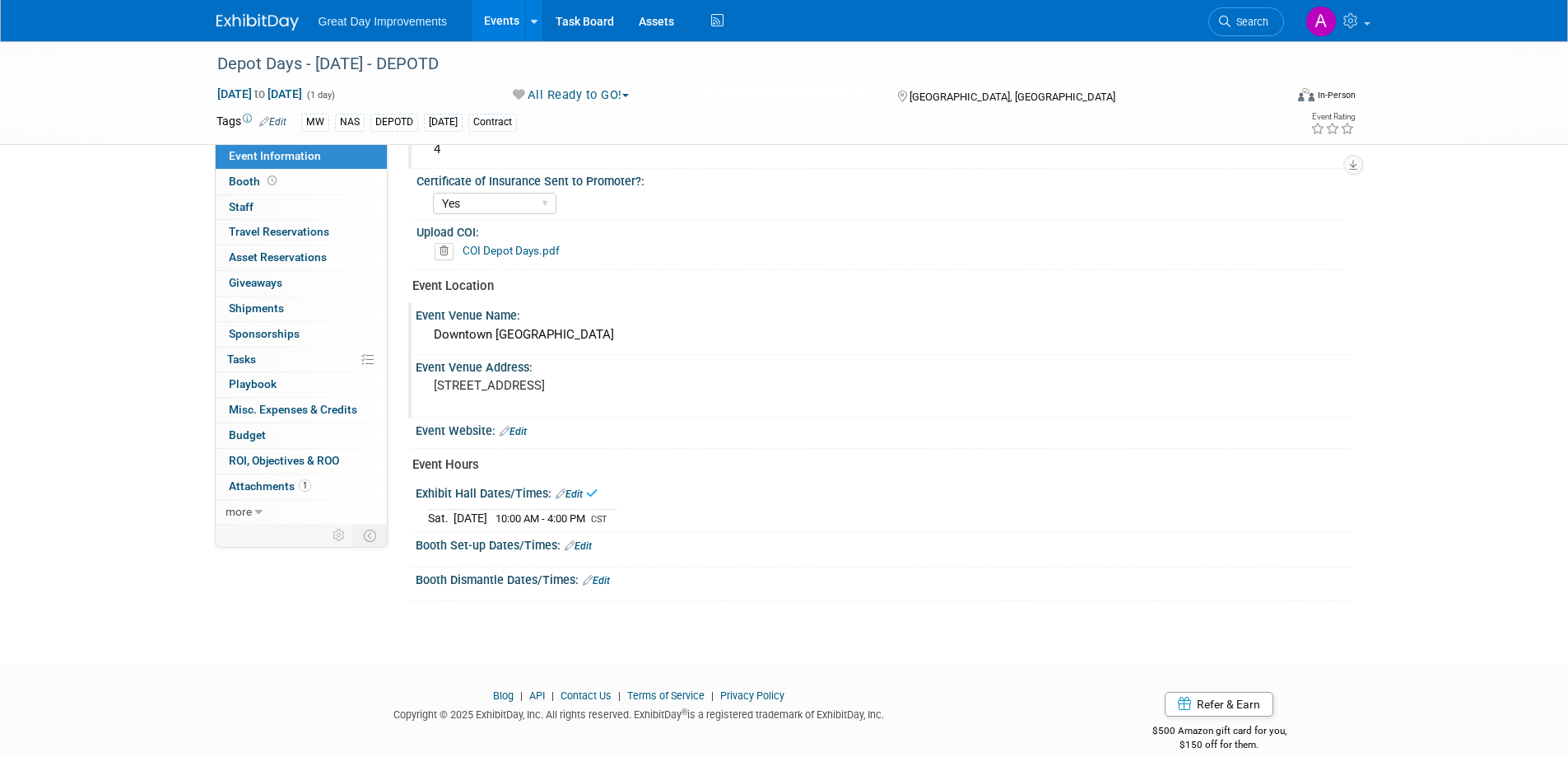
click at [576, 543] on link "Edit" at bounding box center [578, 546] width 27 height 12
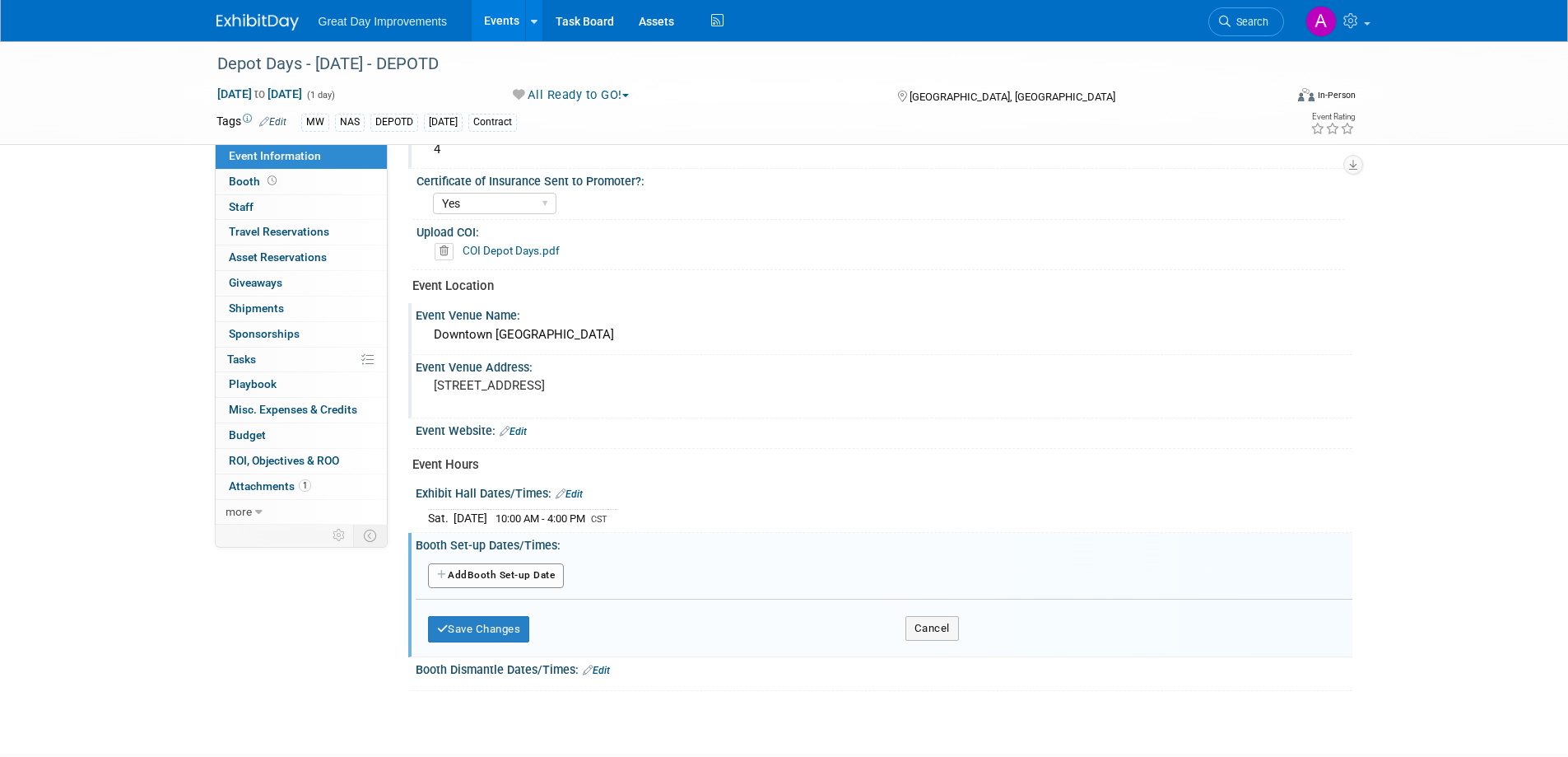
click at [520, 571] on button "Add Another Booth Set-up Date" at bounding box center [496, 575] width 137 height 25
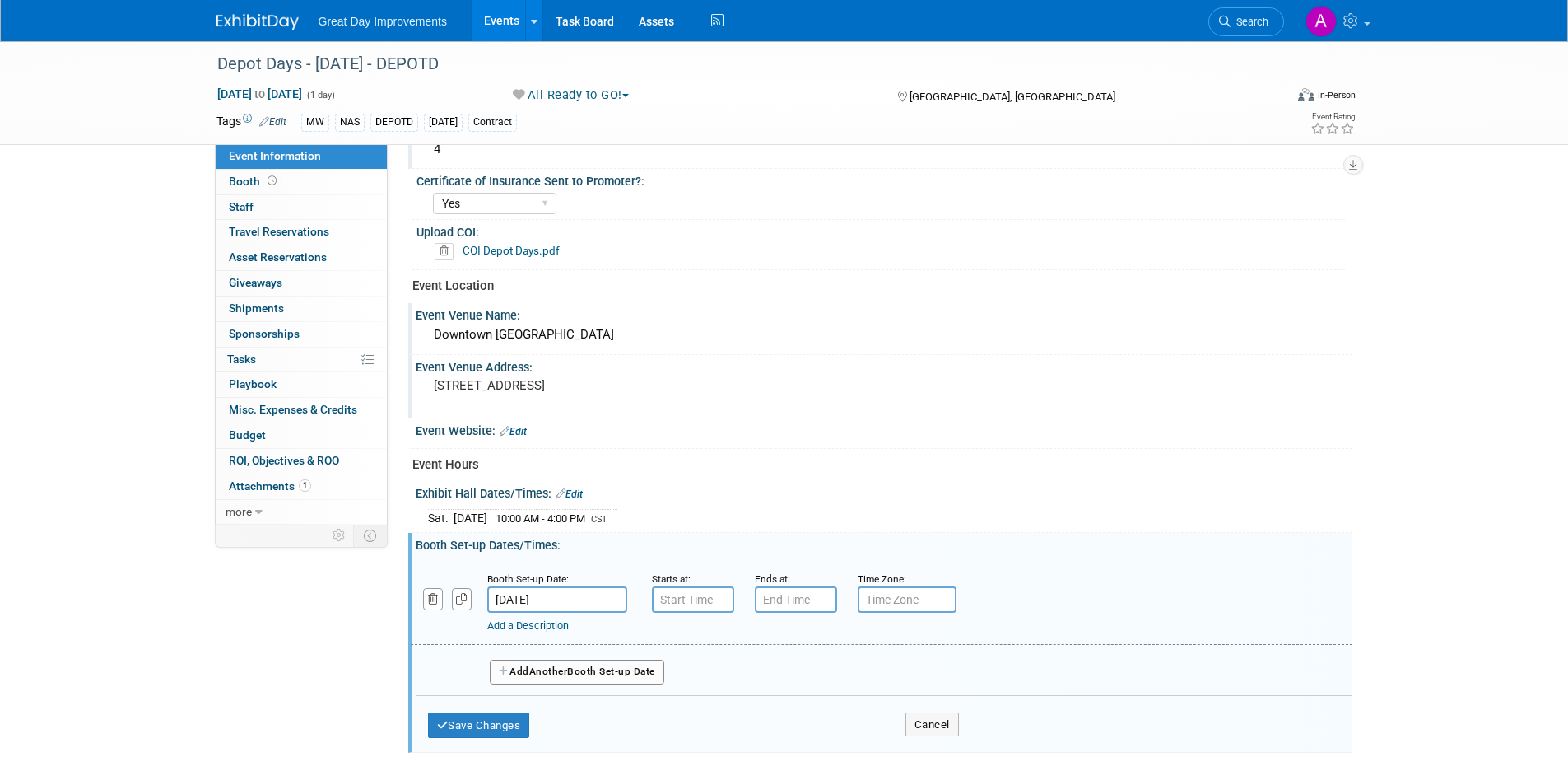
type input "7:00 AM"
click at [695, 600] on input "7:00 AM" at bounding box center [693, 599] width 82 height 26
click at [817, 742] on span at bounding box center [811, 748] width 111 height 29
click at [812, 604] on input "7:00 PM" at bounding box center [795, 599] width 82 height 26
click at [792, 632] on span at bounding box center [792, 640] width 29 height 29
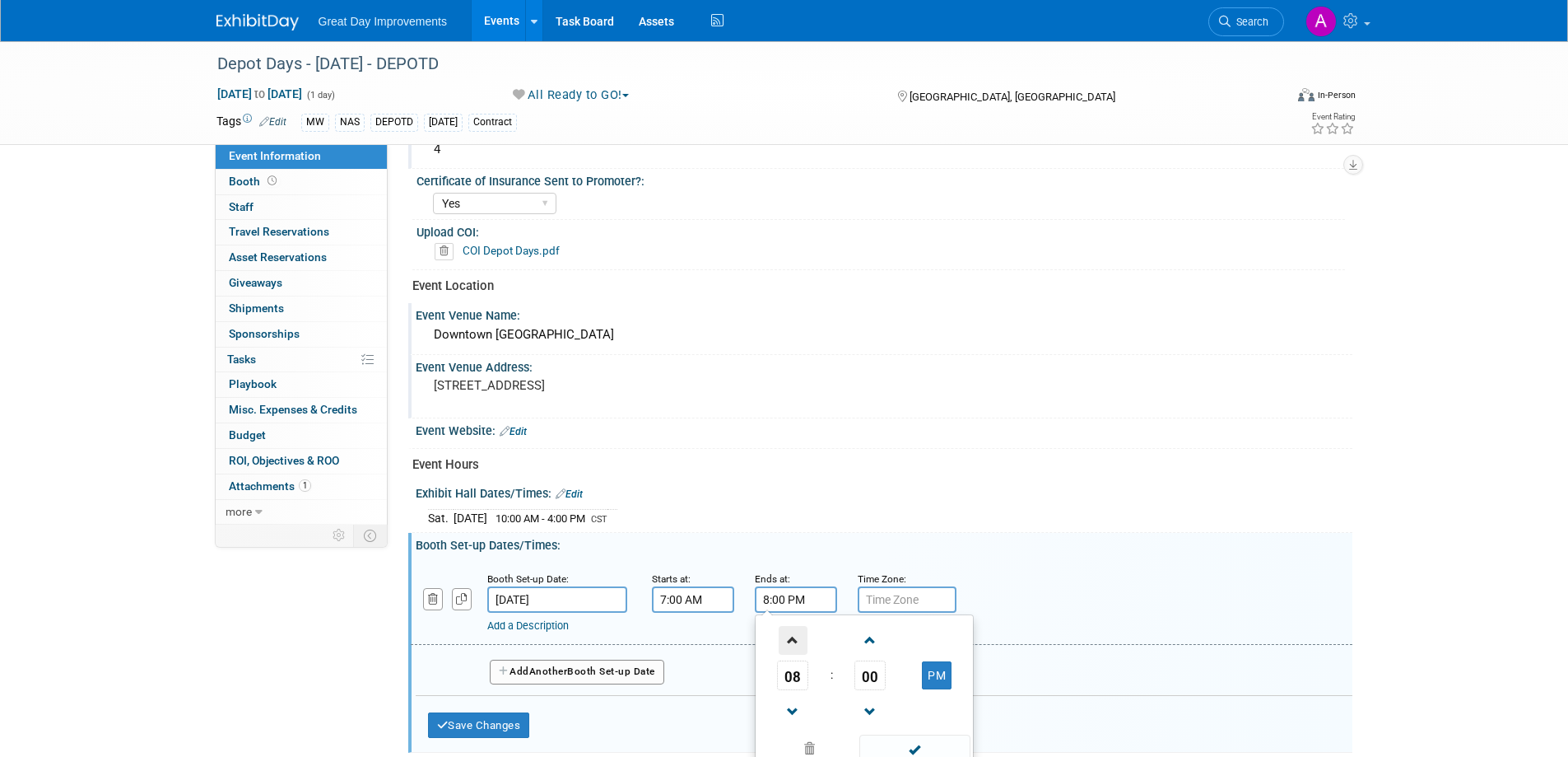
click at [792, 632] on span at bounding box center [792, 640] width 29 height 29
click at [943, 685] on button "PM" at bounding box center [936, 675] width 30 height 28
type input "9:00 AM"
drag, startPoint x: 930, startPoint y: 728, endPoint x: 931, endPoint y: 738, distance: 10.0
click at [930, 730] on td at bounding box center [936, 711] width 65 height 42
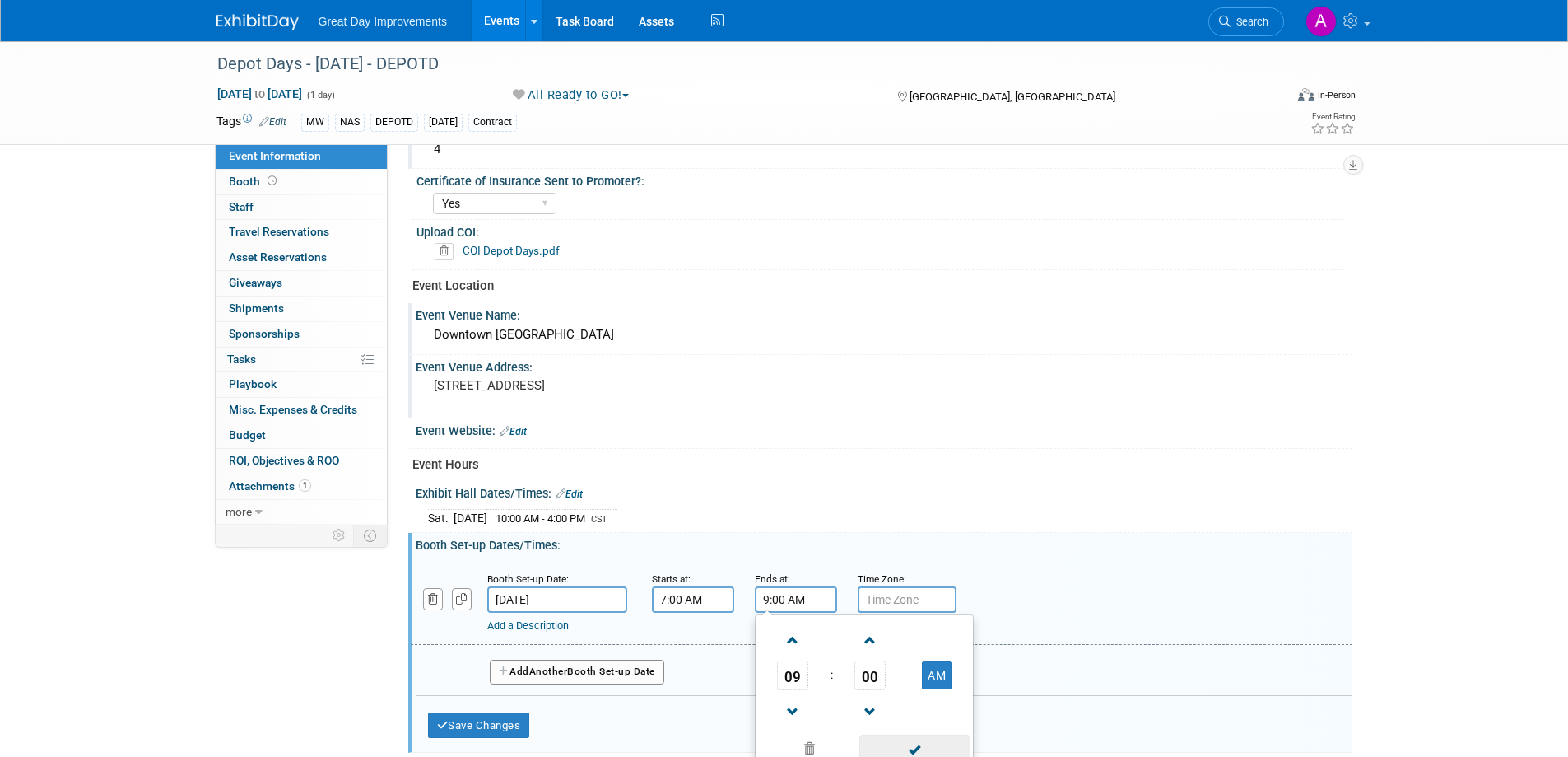
click at [933, 753] on span at bounding box center [914, 748] width 111 height 29
click at [898, 597] on input "text" at bounding box center [906, 599] width 99 height 26
type input "CST"
click at [497, 721] on button "Save Changes" at bounding box center [479, 725] width 102 height 26
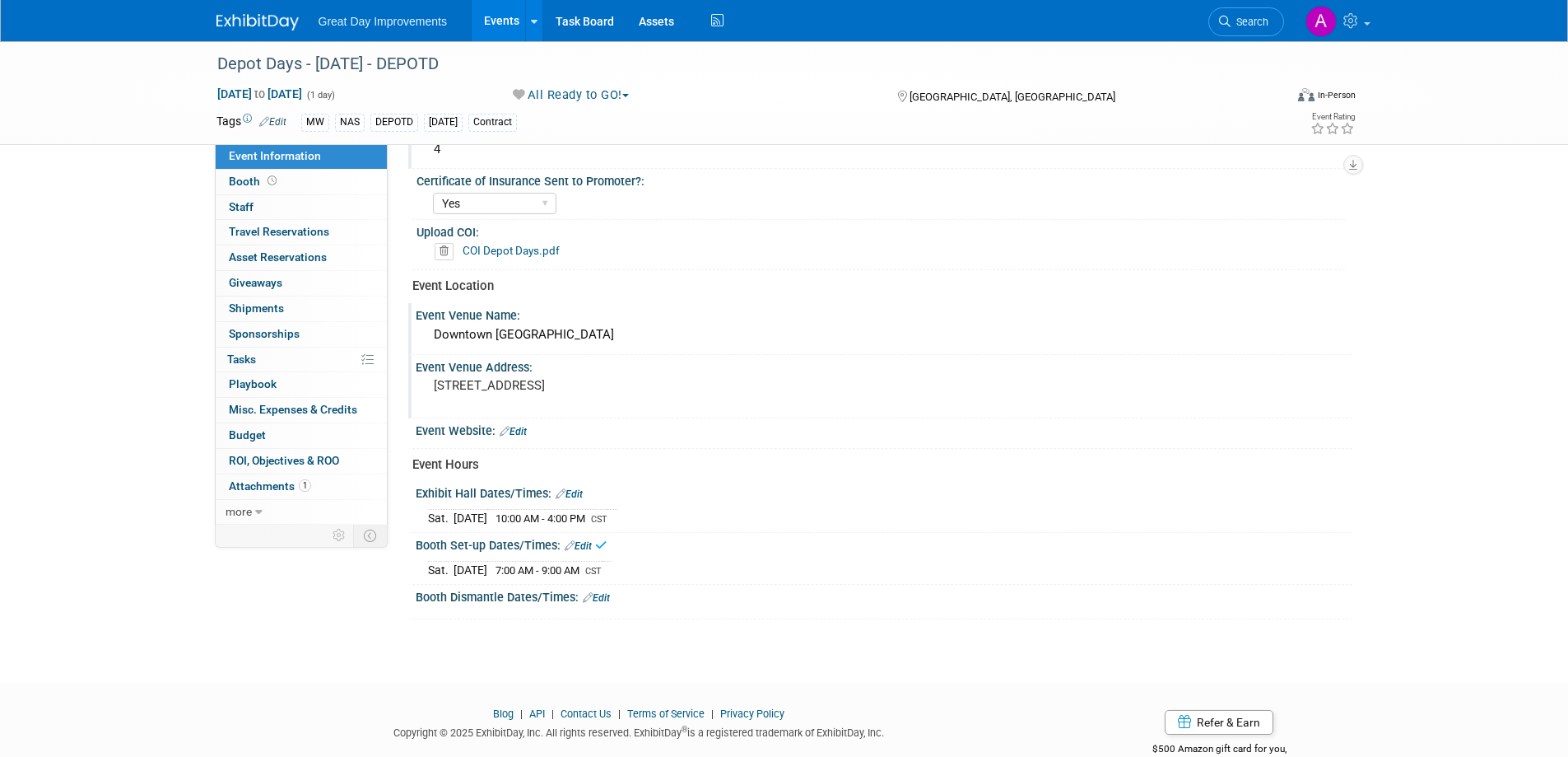
click at [610, 593] on link "Edit" at bounding box center [596, 598] width 27 height 12
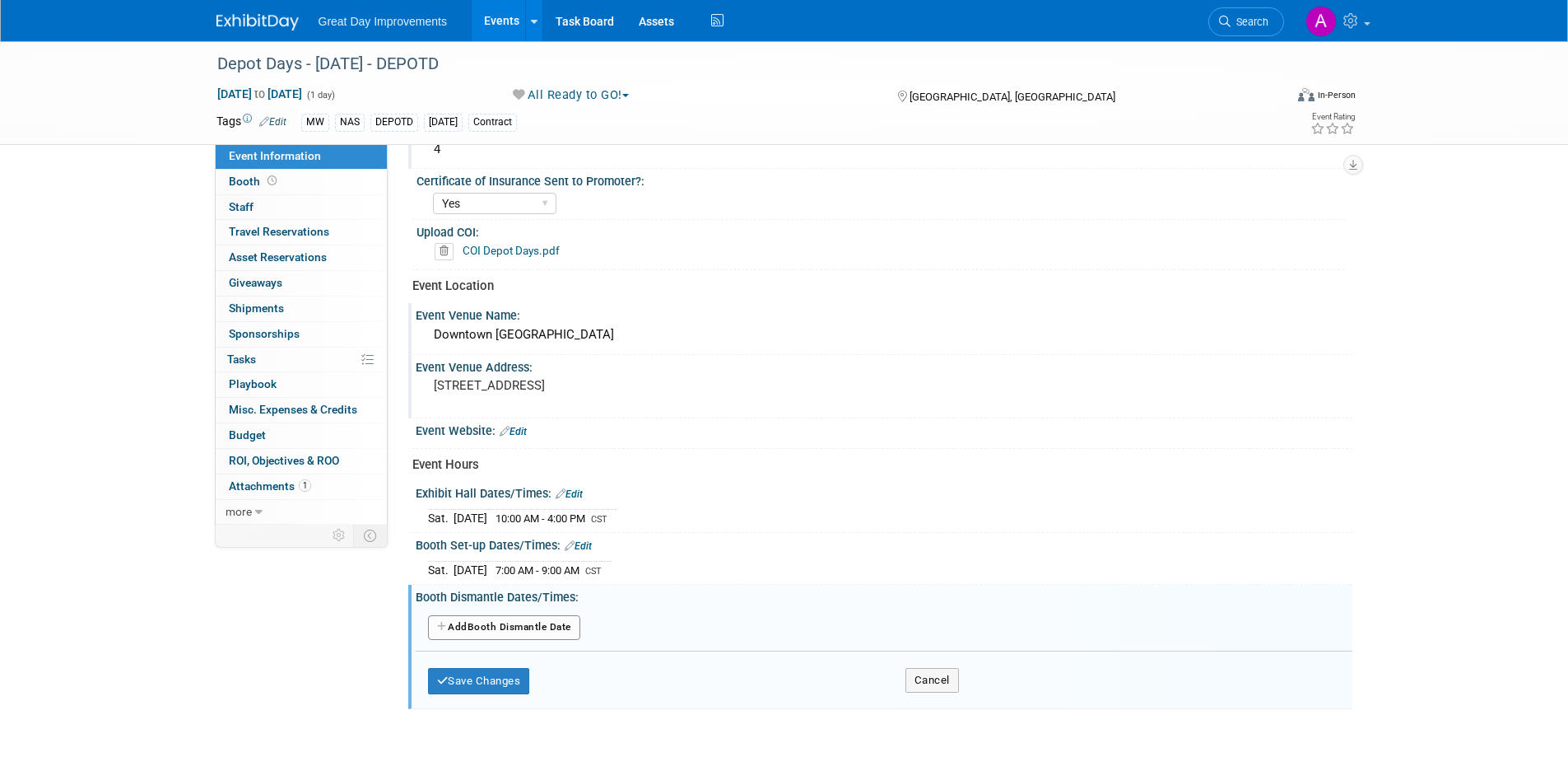
click at [557, 621] on button "Add Another Booth Dismantle Date" at bounding box center [504, 627] width 152 height 25
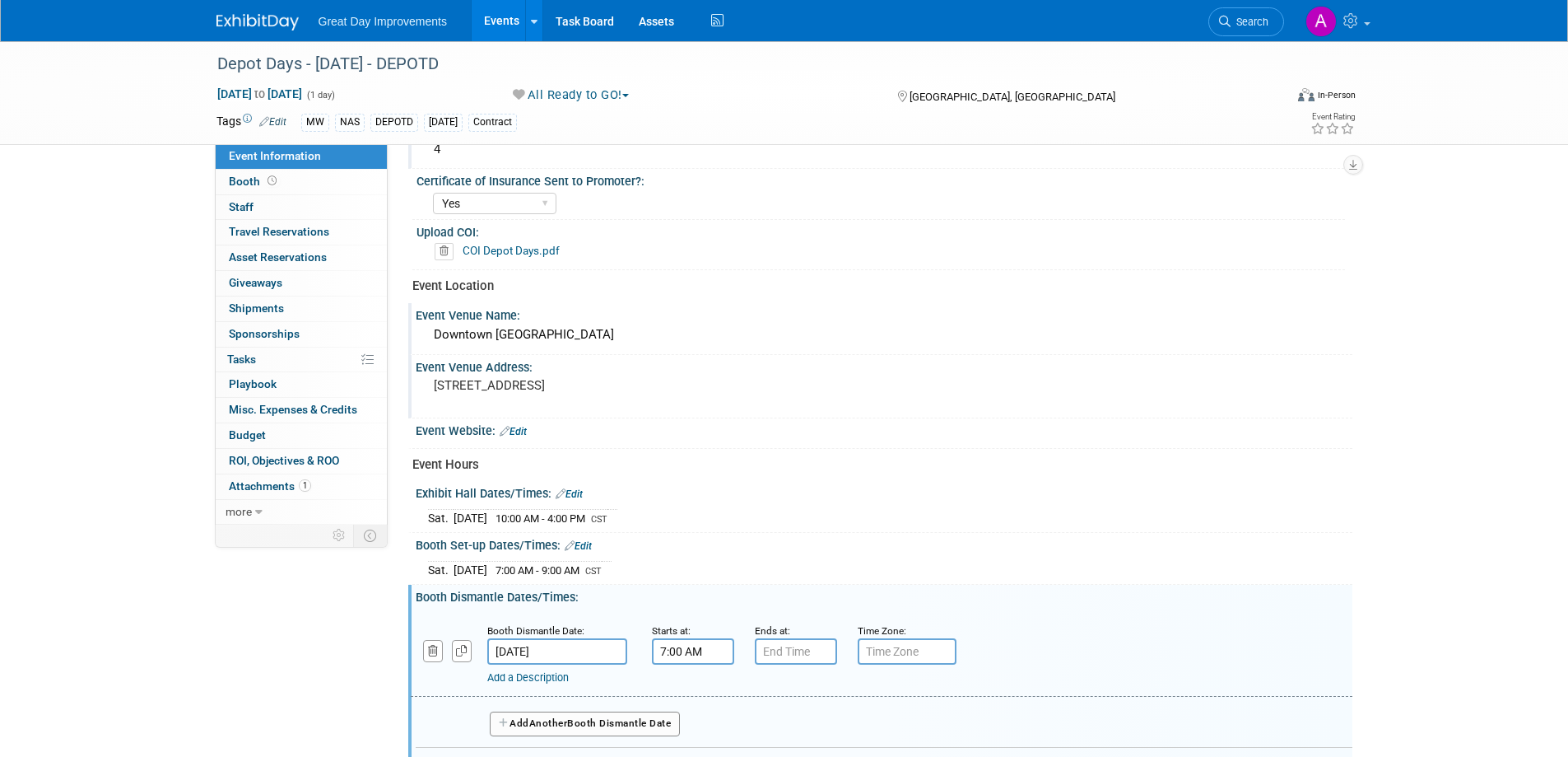
click at [690, 653] on input "7:00 AM" at bounding box center [693, 651] width 82 height 26
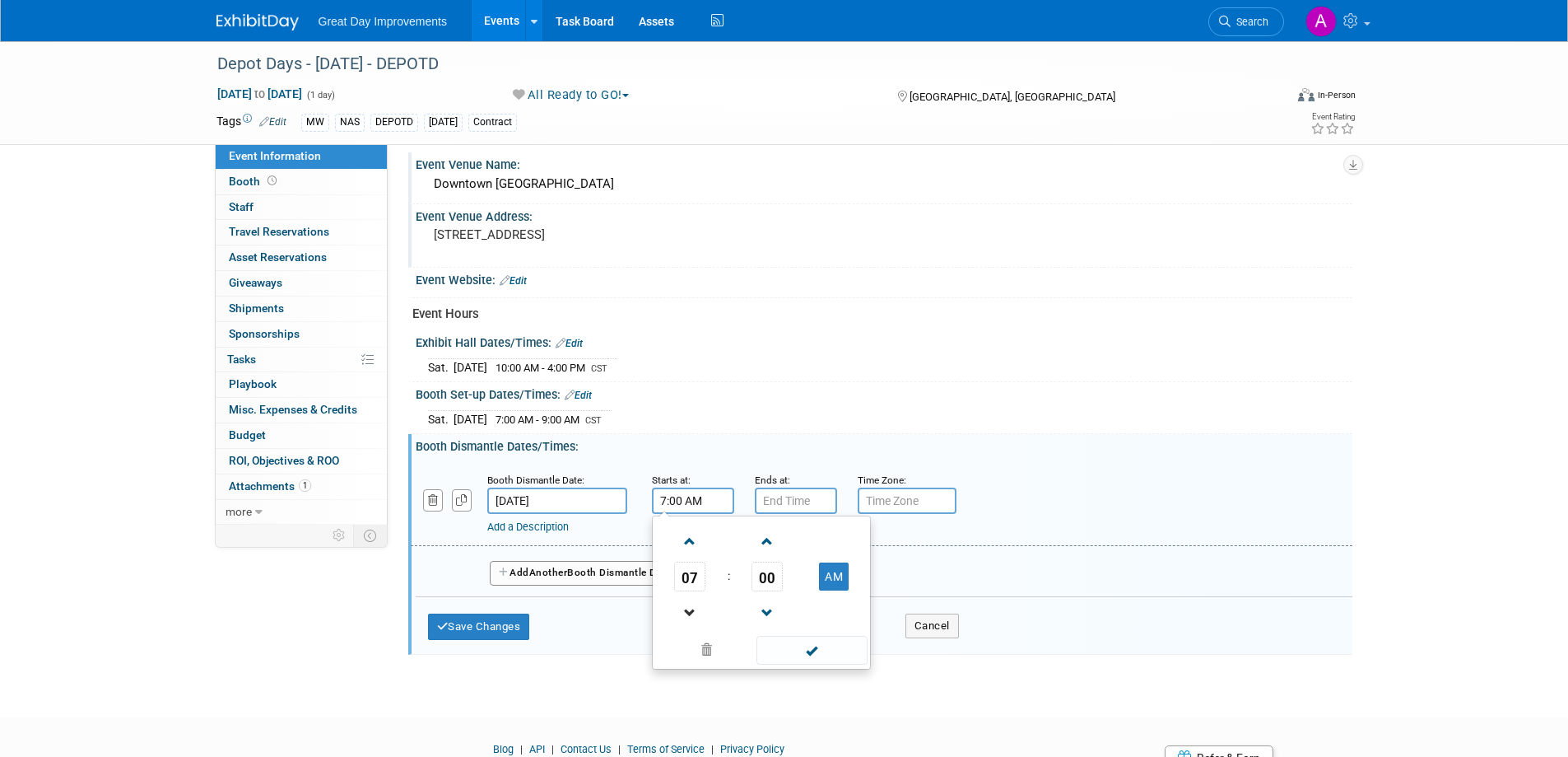
scroll to position [641, 0]
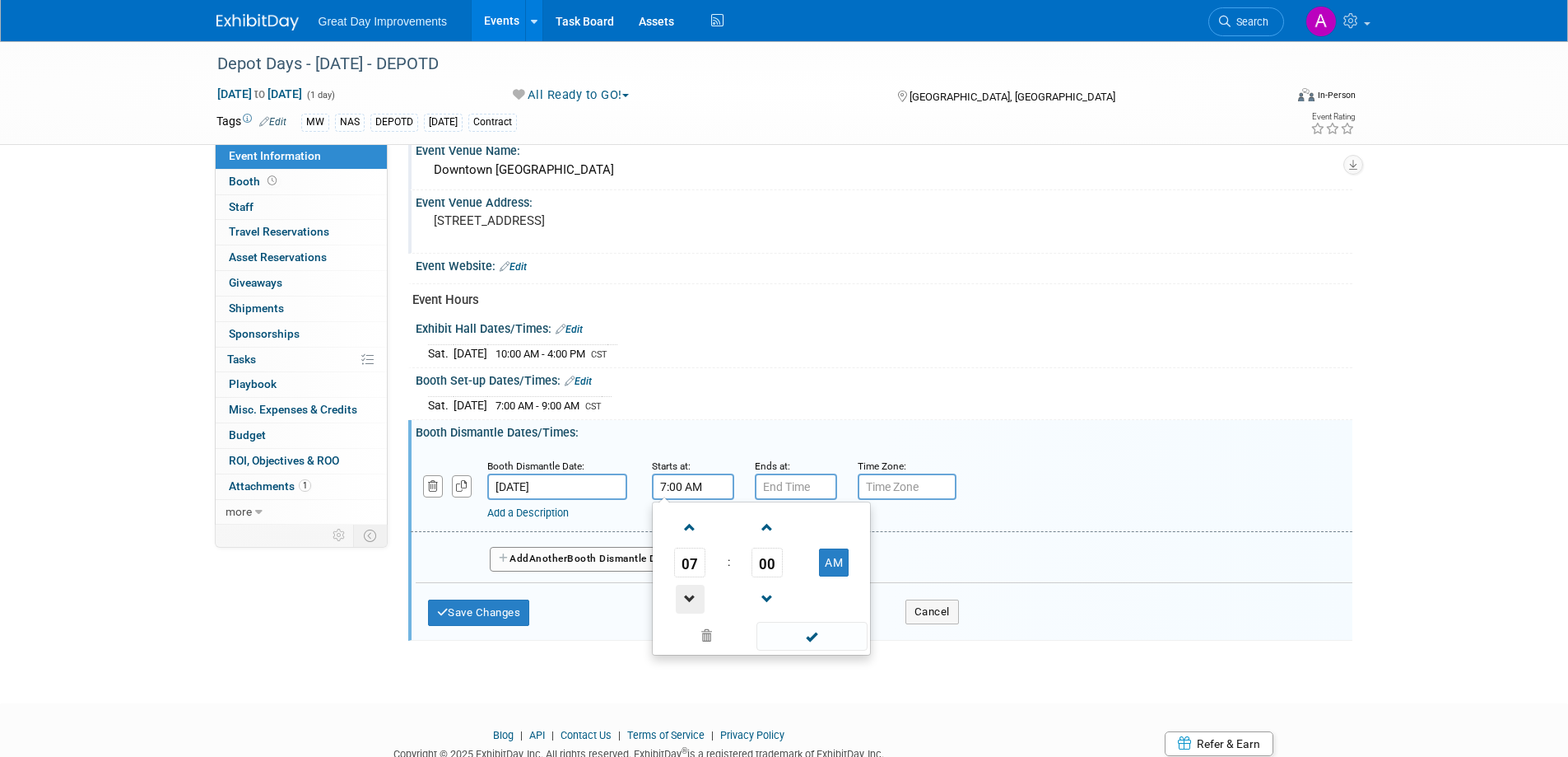
click at [682, 601] on span at bounding box center [690, 599] width 29 height 29
click at [683, 602] on span at bounding box center [690, 599] width 29 height 29
click at [686, 602] on span at bounding box center [690, 599] width 29 height 29
click at [822, 559] on button "AM" at bounding box center [833, 562] width 30 height 28
type input "4:00 PM"
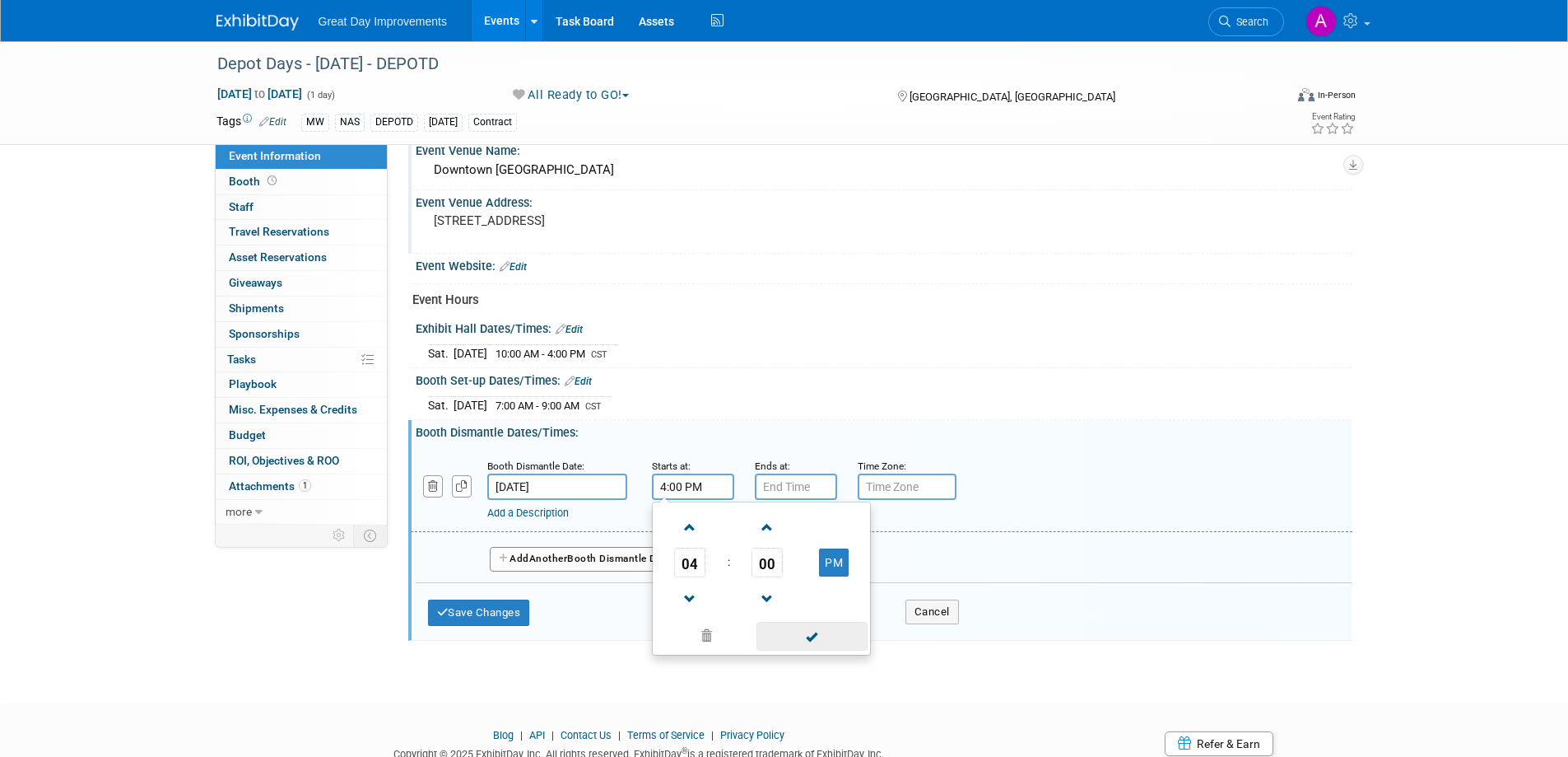
drag, startPoint x: 818, startPoint y: 634, endPoint x: 822, endPoint y: 597, distance: 37.2
click at [818, 635] on span at bounding box center [811, 636] width 111 height 29
click at [784, 478] on input "7:00 PM" at bounding box center [795, 486] width 82 height 26
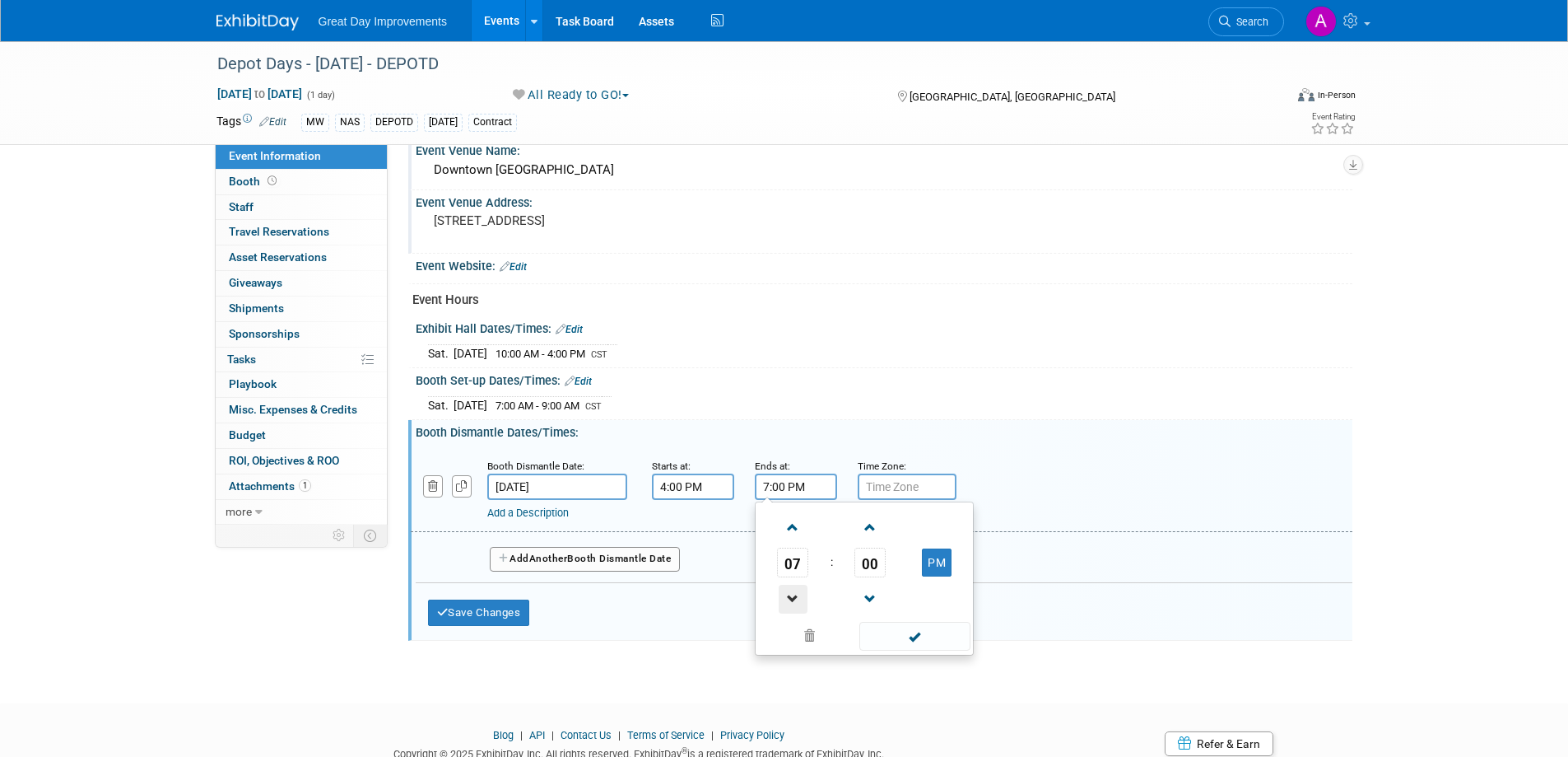
click at [797, 593] on span at bounding box center [792, 599] width 29 height 29
click at [797, 591] on span at bounding box center [792, 599] width 29 height 29
type input "5:00 PM"
click at [885, 626] on span at bounding box center [914, 636] width 111 height 29
click at [920, 482] on input "text" at bounding box center [906, 486] width 99 height 26
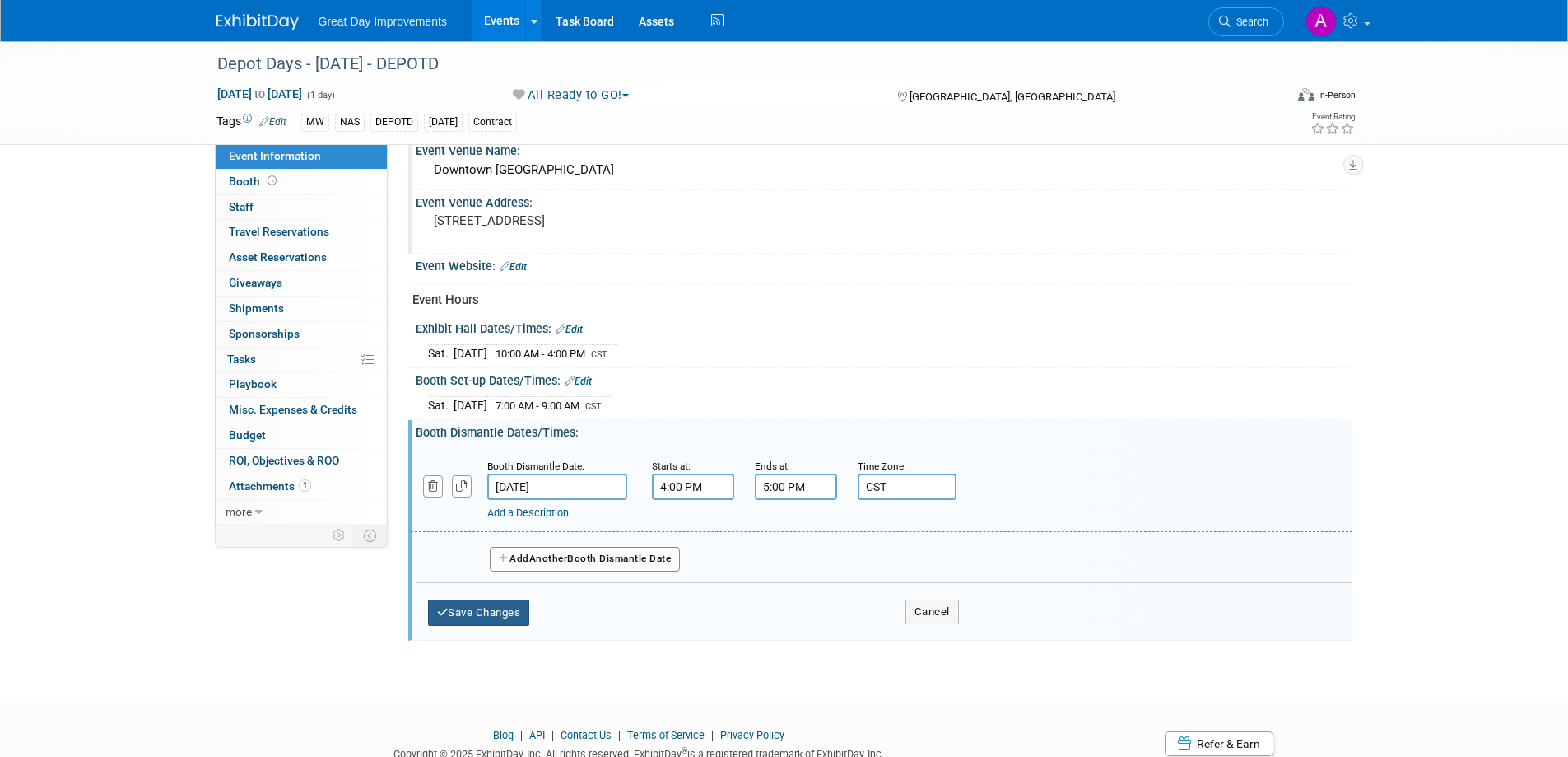
type input "CST"
click at [476, 613] on button "Save Changes" at bounding box center [479, 612] width 102 height 26
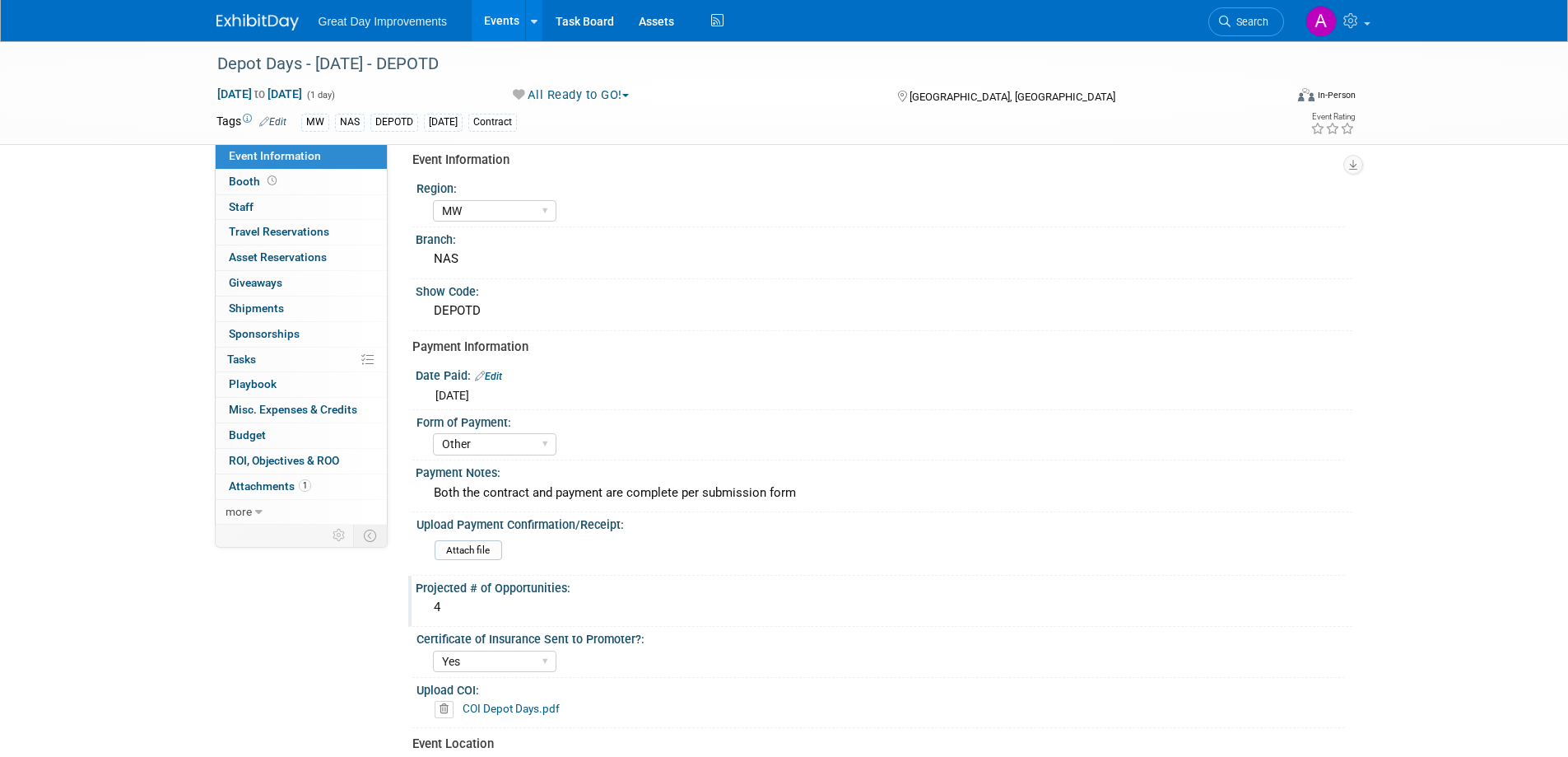
scroll to position [0, 0]
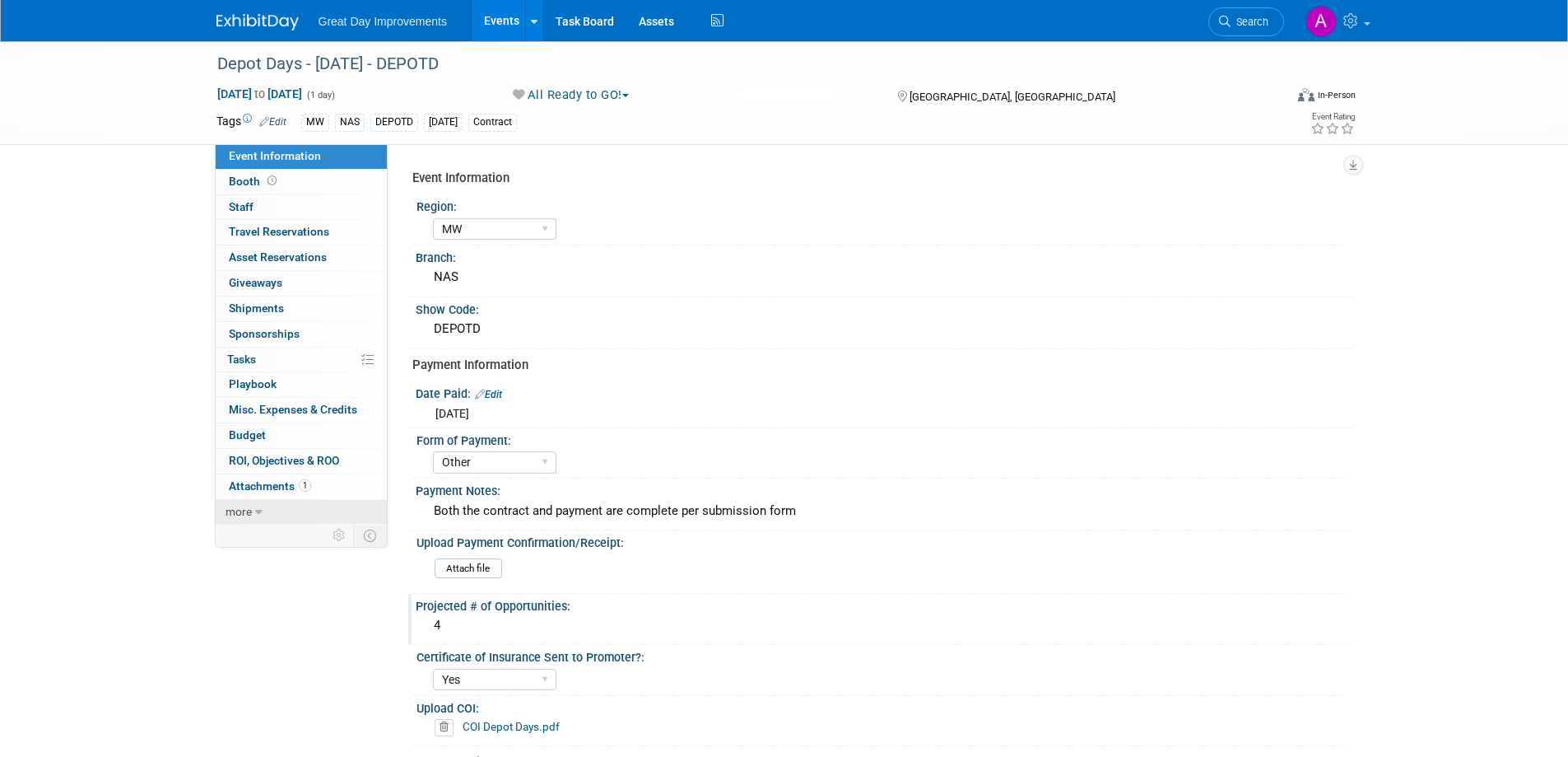
click at [271, 520] on link "more" at bounding box center [301, 512] width 171 height 25
click at [285, 534] on span "Event Binder (.pdf export)" at bounding box center [295, 535] width 132 height 13
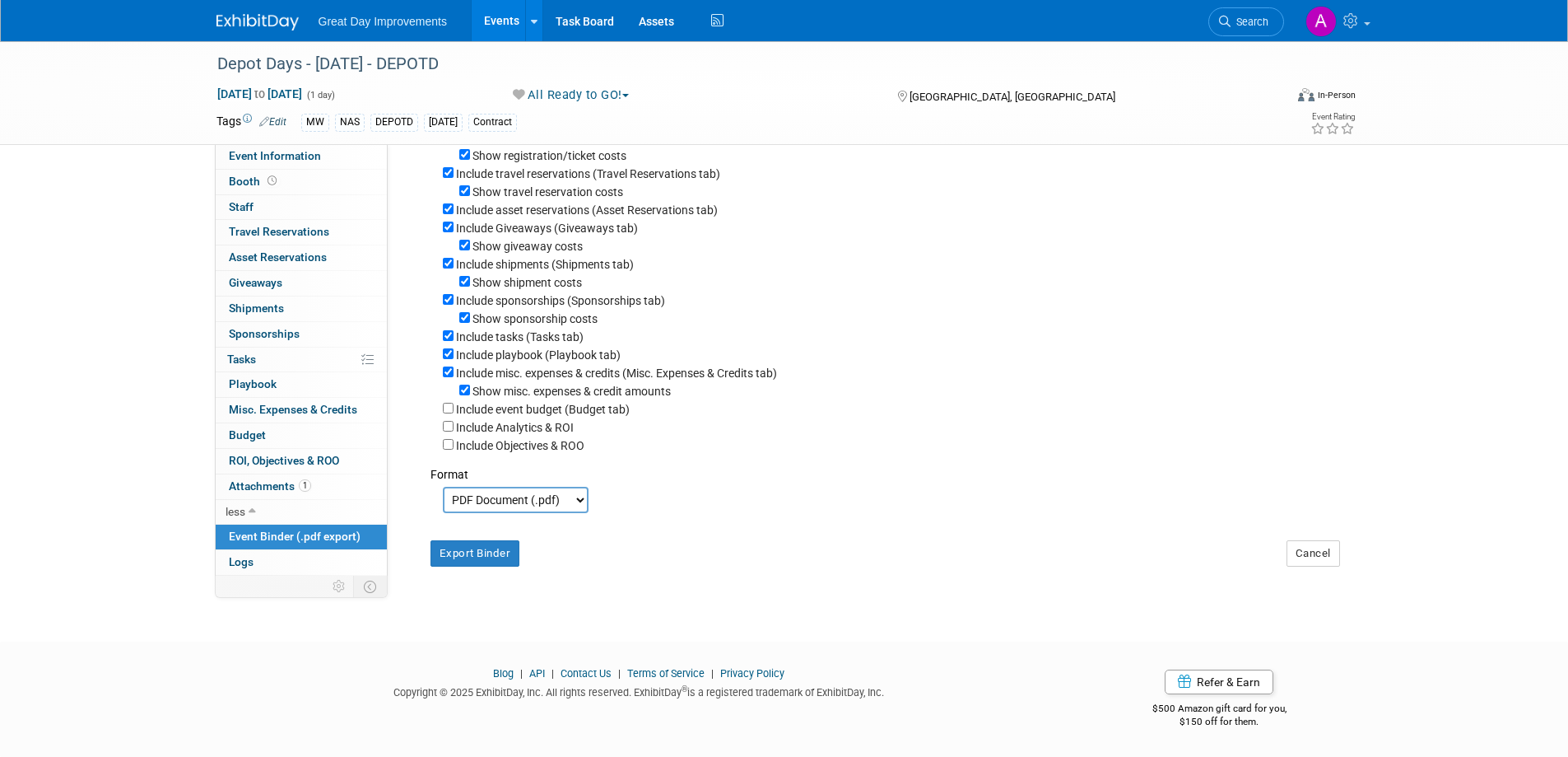
scroll to position [220, 0]
click at [499, 559] on button "Export Binder" at bounding box center [476, 553] width 90 height 26
